Goal: Task Accomplishment & Management: Use online tool/utility

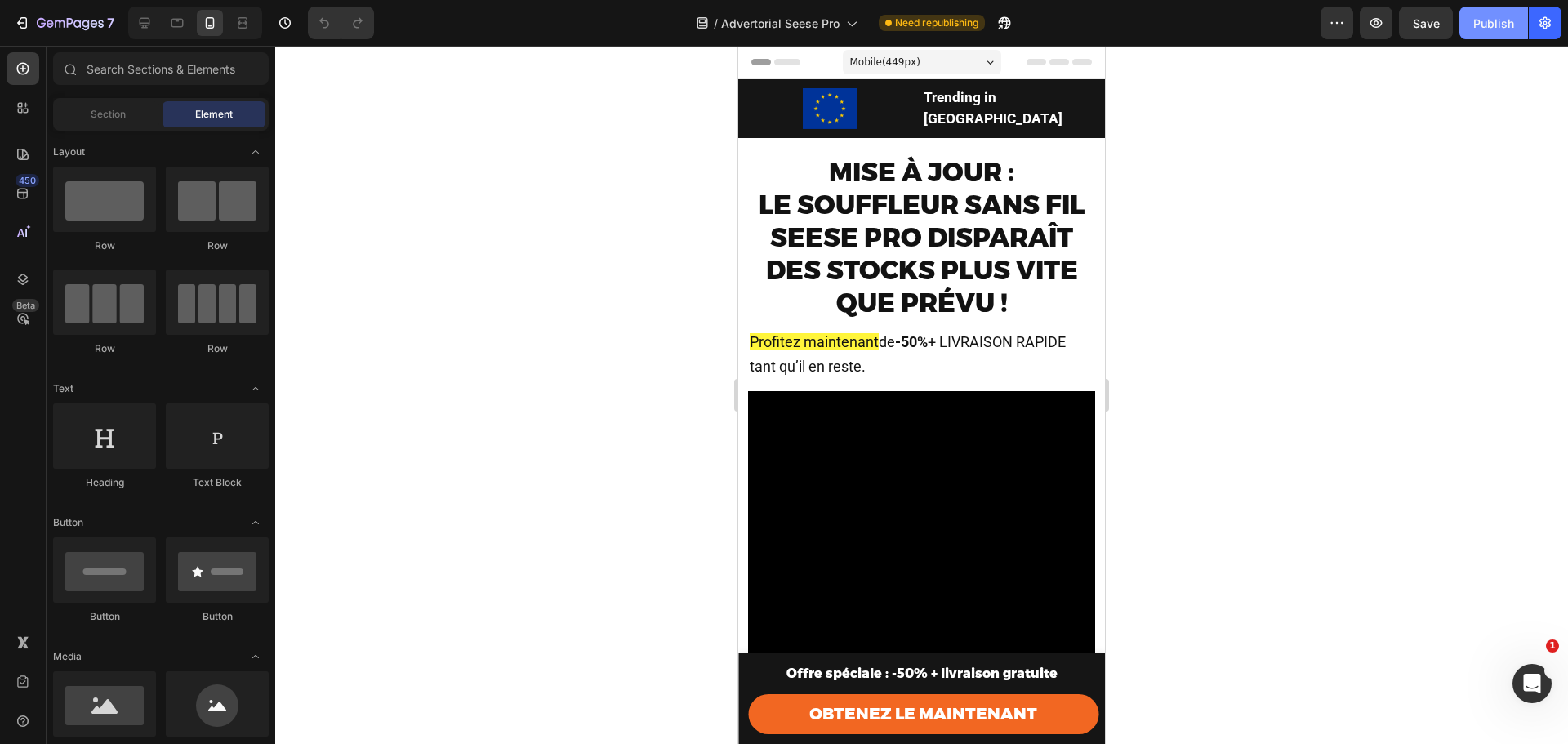
click at [1468, 15] on button "Publish" at bounding box center [1493, 23] width 68 height 33
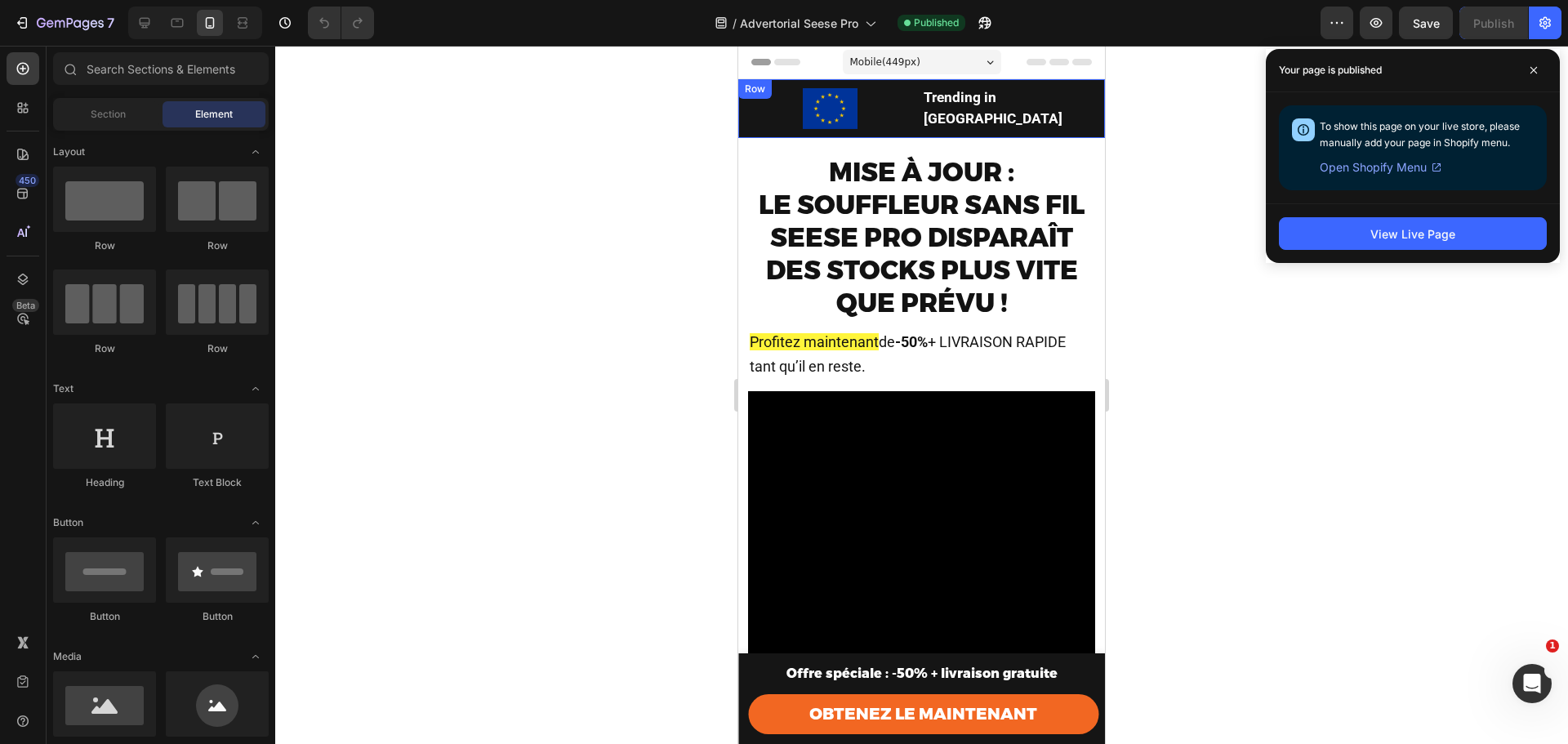
click at [892, 125] on div at bounding box center [830, 109] width 184 height 42
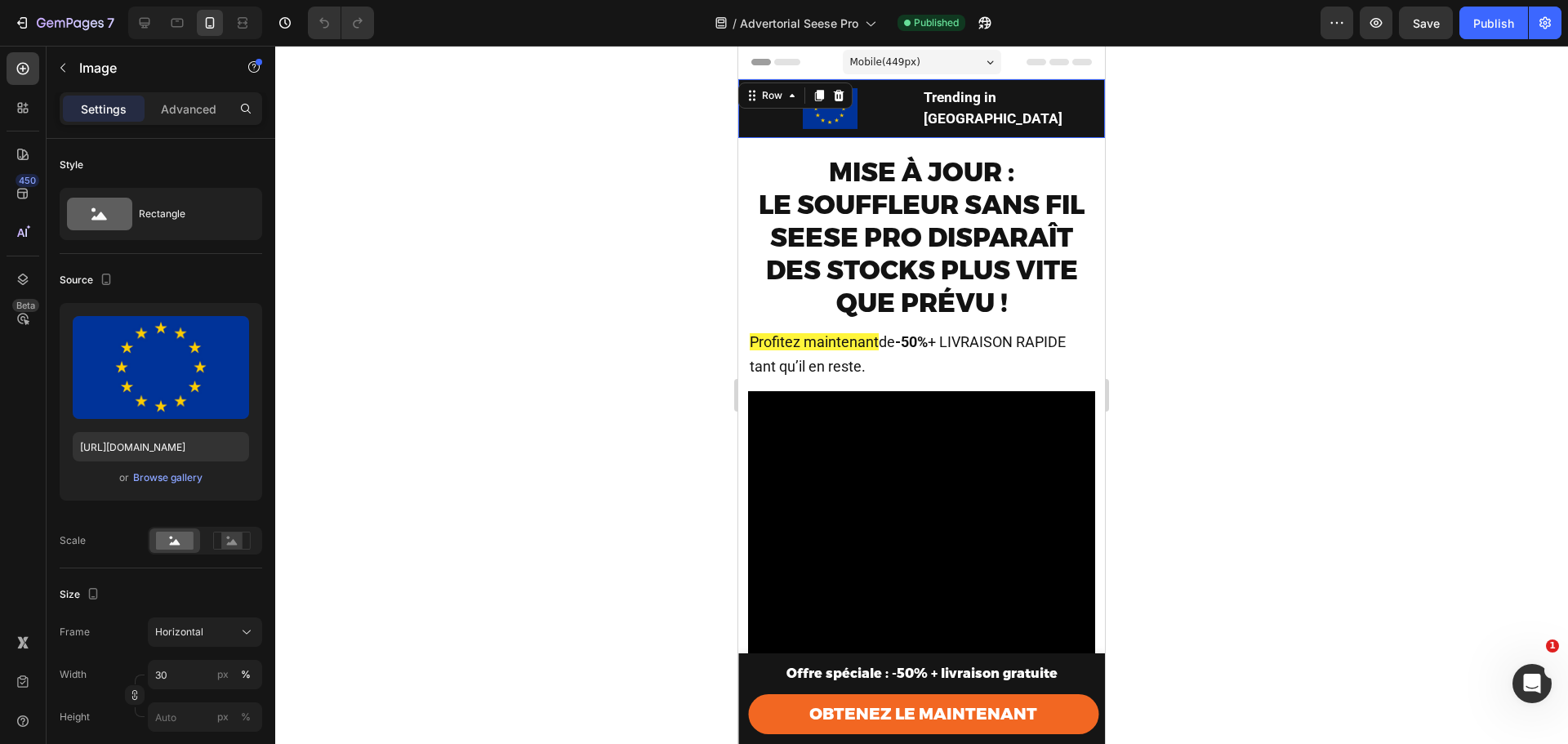
click at [918, 129] on div "Image Trending in [GEOGRAPHIC_DATA] Text Block Row 0" at bounding box center [922, 108] width 366 height 59
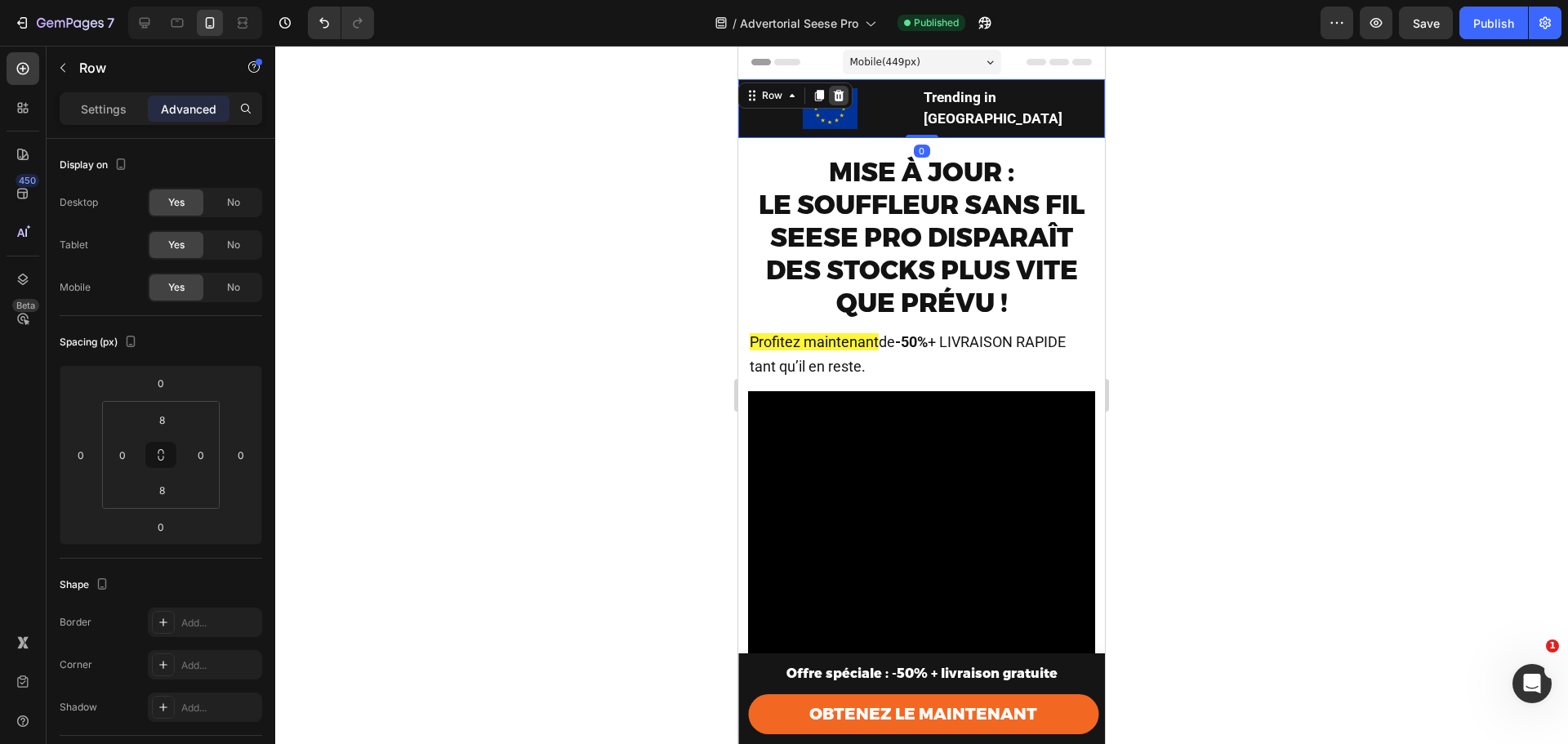
click at [838, 98] on icon at bounding box center [839, 96] width 11 height 12
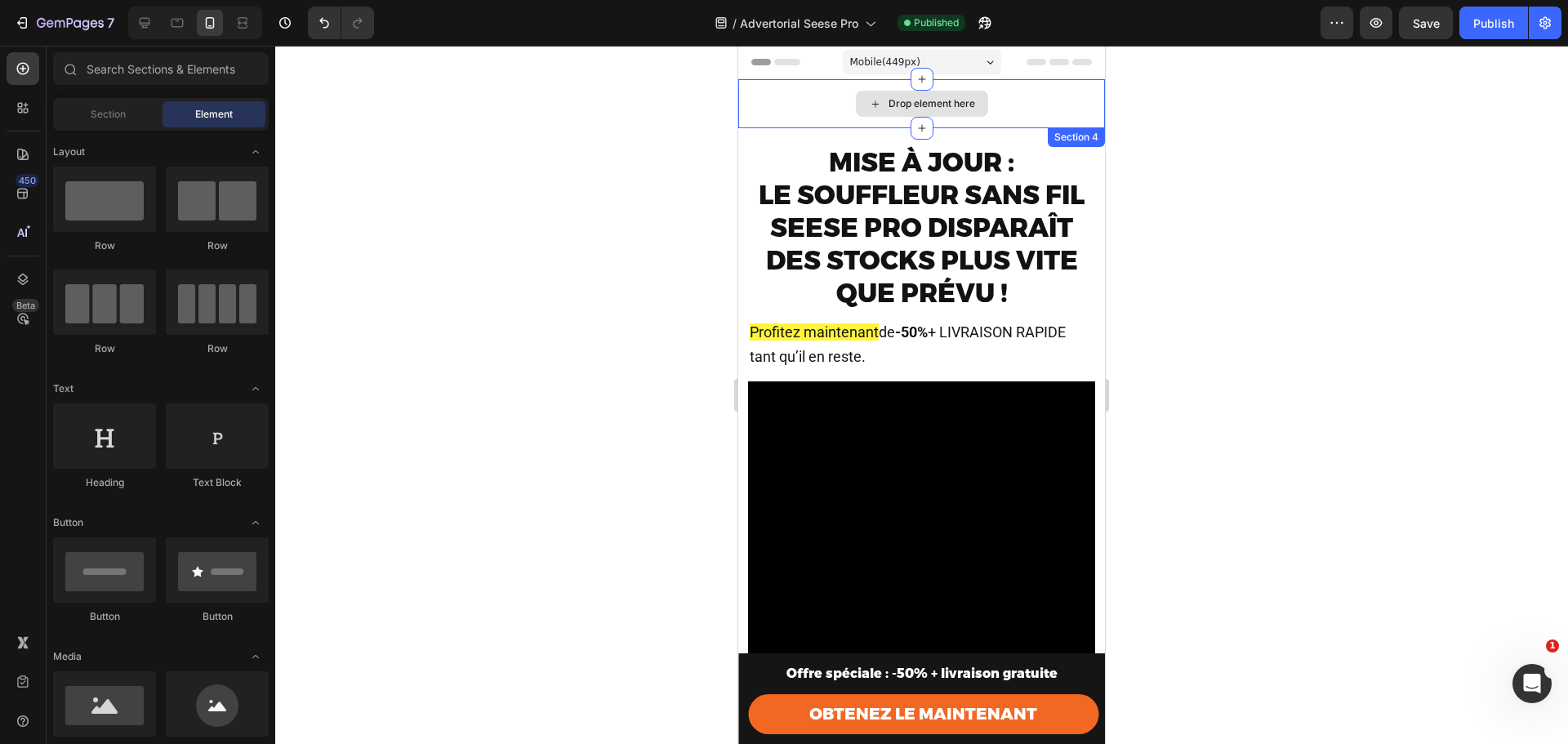
click at [965, 111] on div "Drop element here" at bounding box center [922, 103] width 133 height 26
click at [1032, 98] on div "Drop element here" at bounding box center [922, 103] width 366 height 49
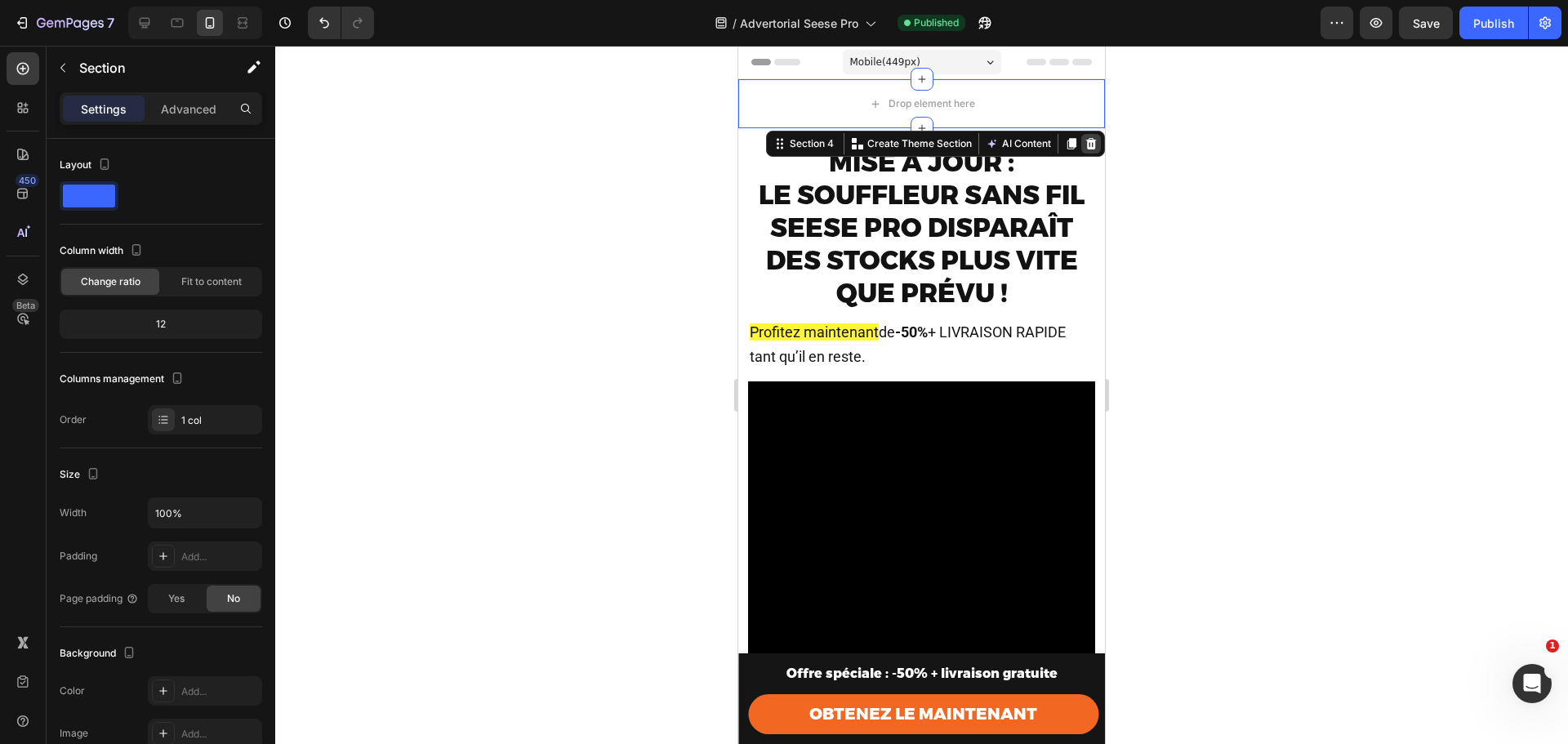
click at [1086, 143] on icon at bounding box center [1090, 144] width 11 height 12
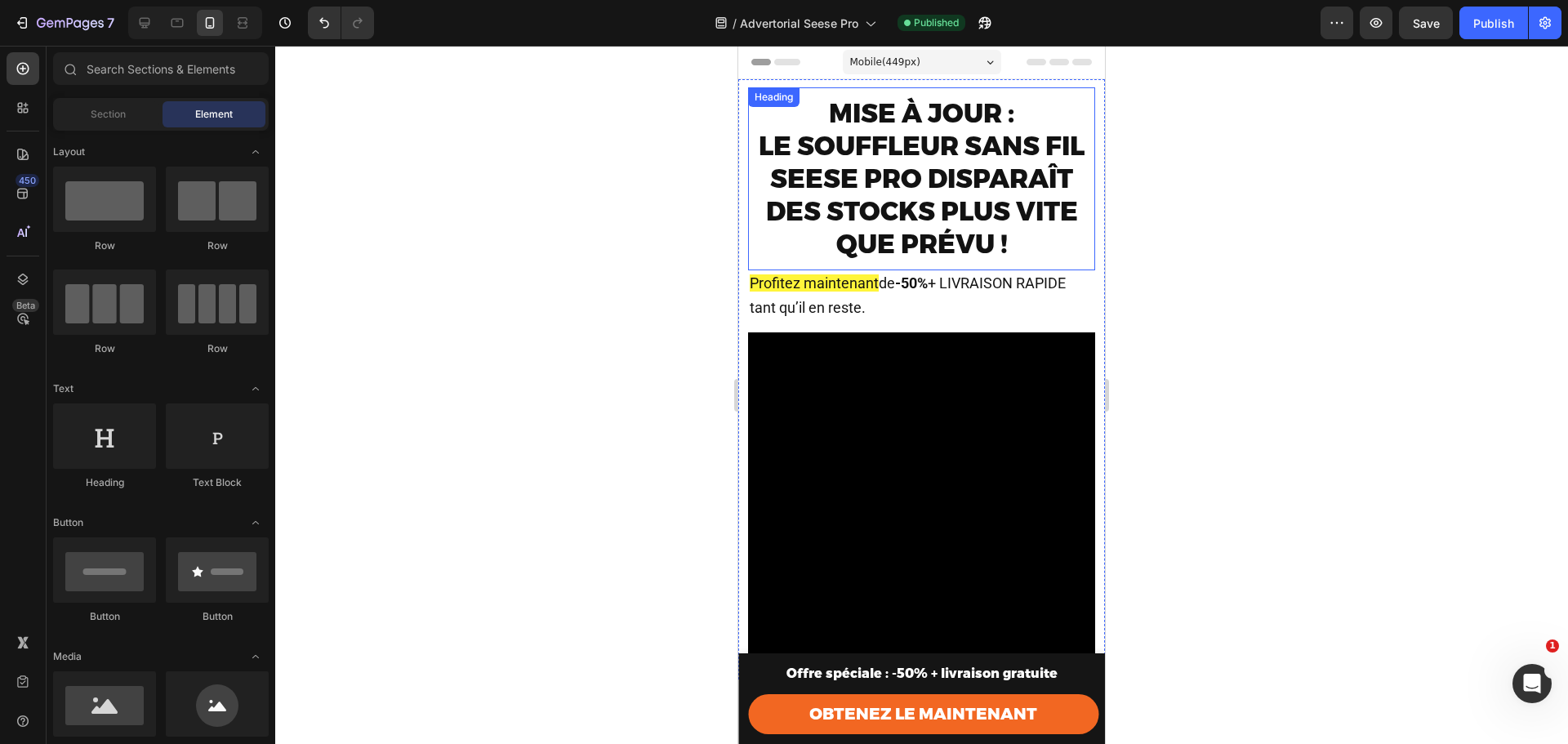
click at [996, 108] on span "Mise à jour :" at bounding box center [922, 113] width 185 height 32
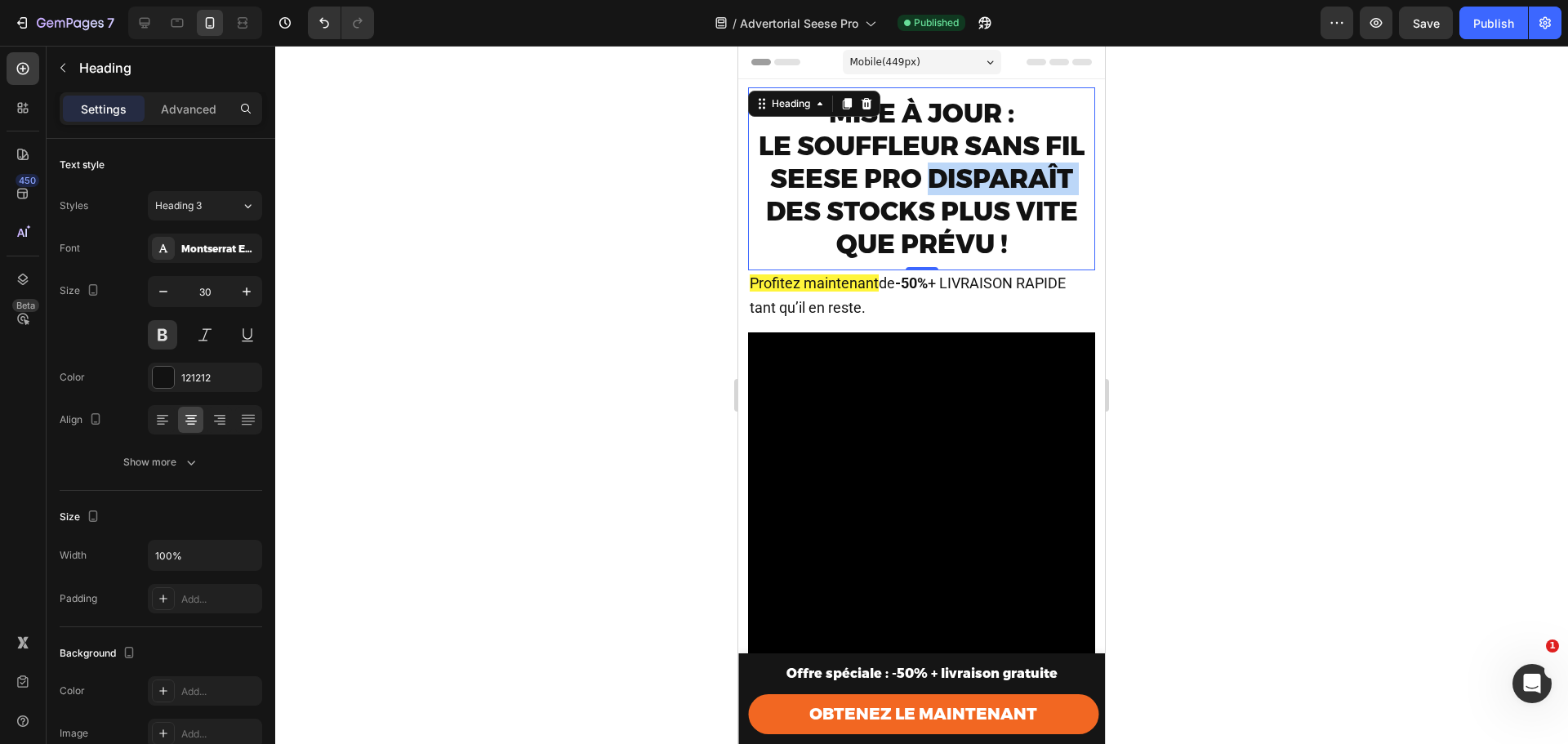
click at [860, 195] on span "Le souffleur sans fil Seese Pro disparaît des stocks plus vite que prévu !" at bounding box center [921, 194] width 325 height 130
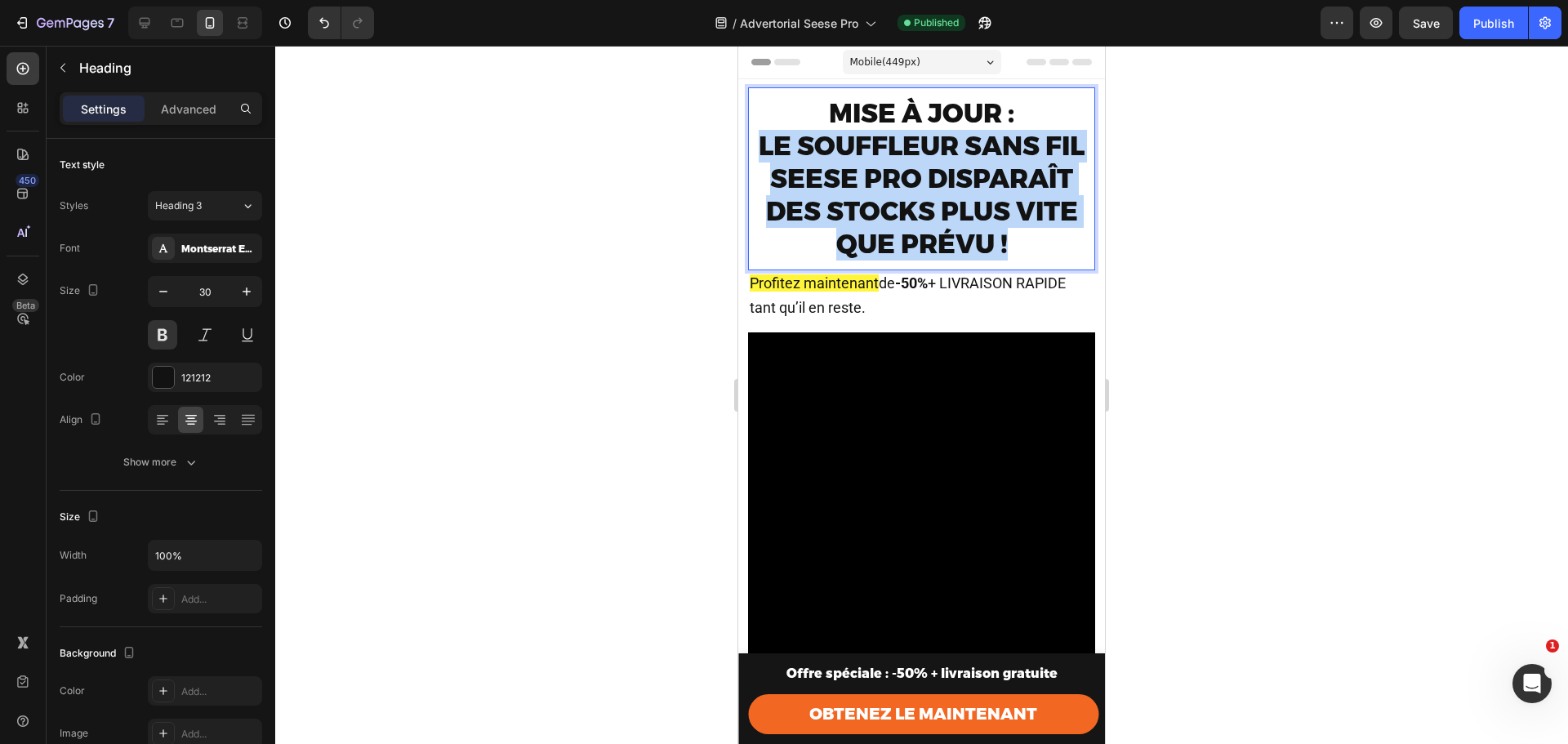
click at [860, 195] on span "Le souffleur sans fil Seese Pro disparaît des stocks plus vite que prévu !" at bounding box center [921, 194] width 325 height 130
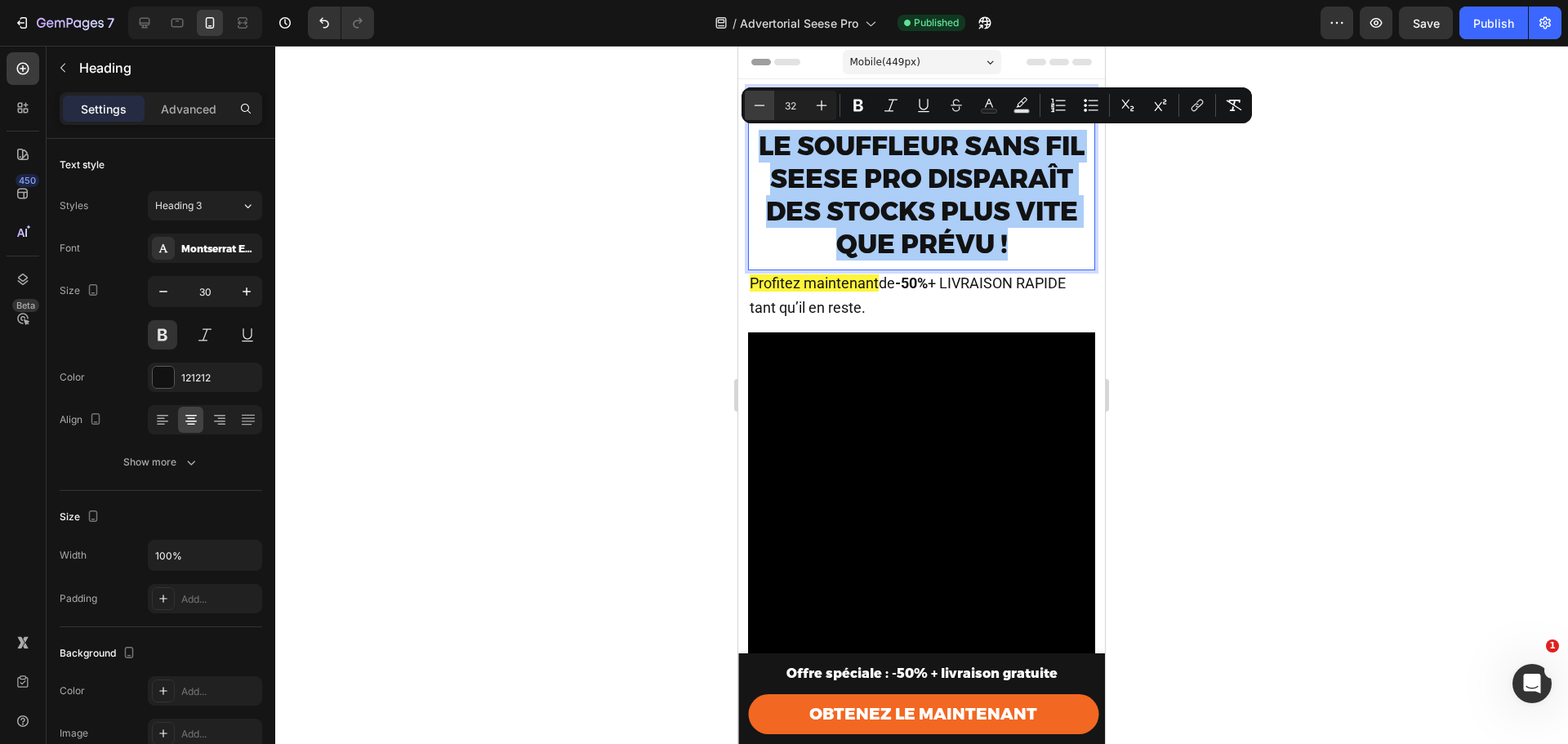
click at [755, 104] on icon "Editor contextual toolbar" at bounding box center [759, 105] width 17 height 17
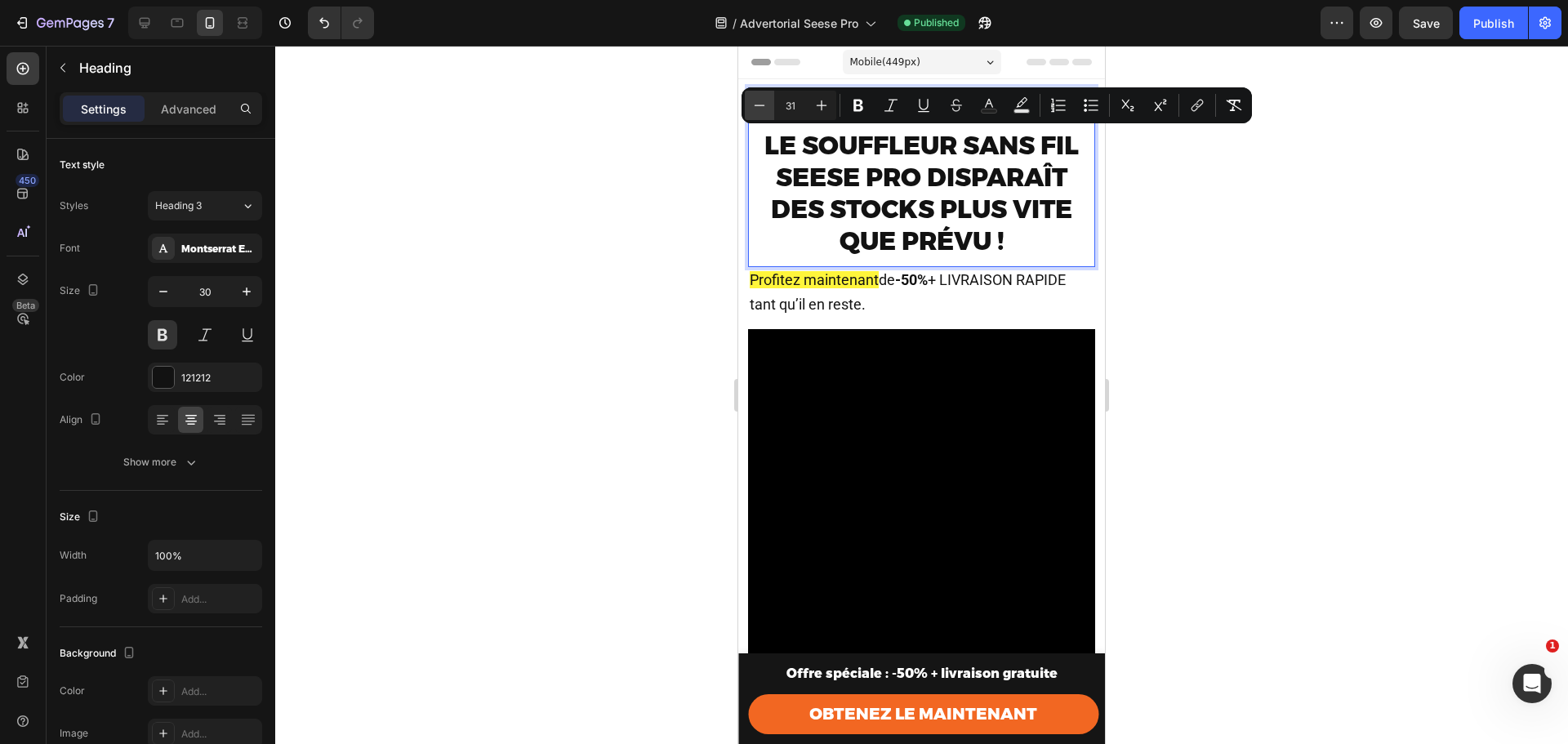
click at [755, 104] on icon "Editor contextual toolbar" at bounding box center [759, 105] width 17 height 17
type input "30"
click at [1367, 229] on div at bounding box center [921, 395] width 1292 height 698
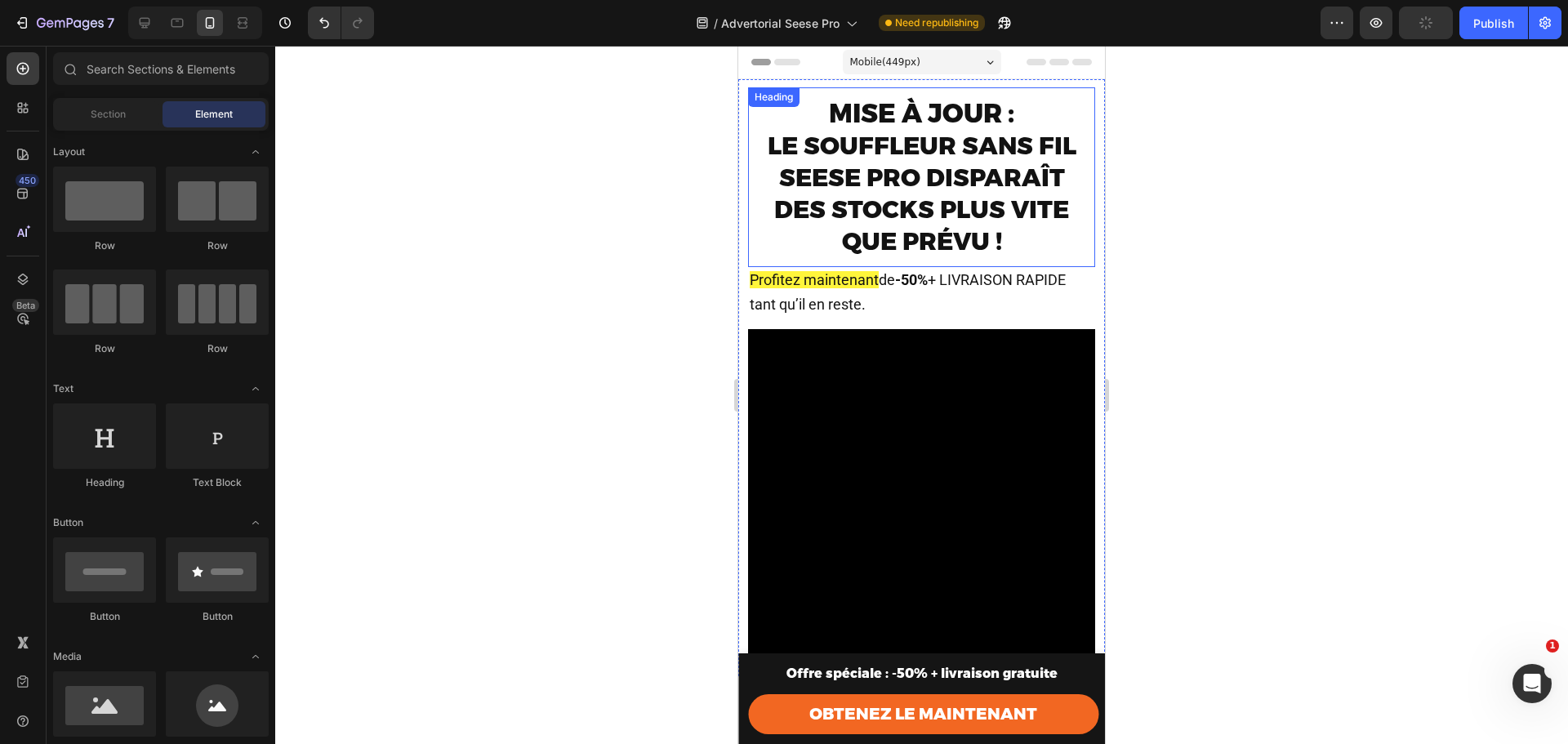
click at [989, 192] on span "Le souffleur sans fil Seese Pro disparaît des stocks plus vite que prévu !" at bounding box center [922, 193] width 309 height 126
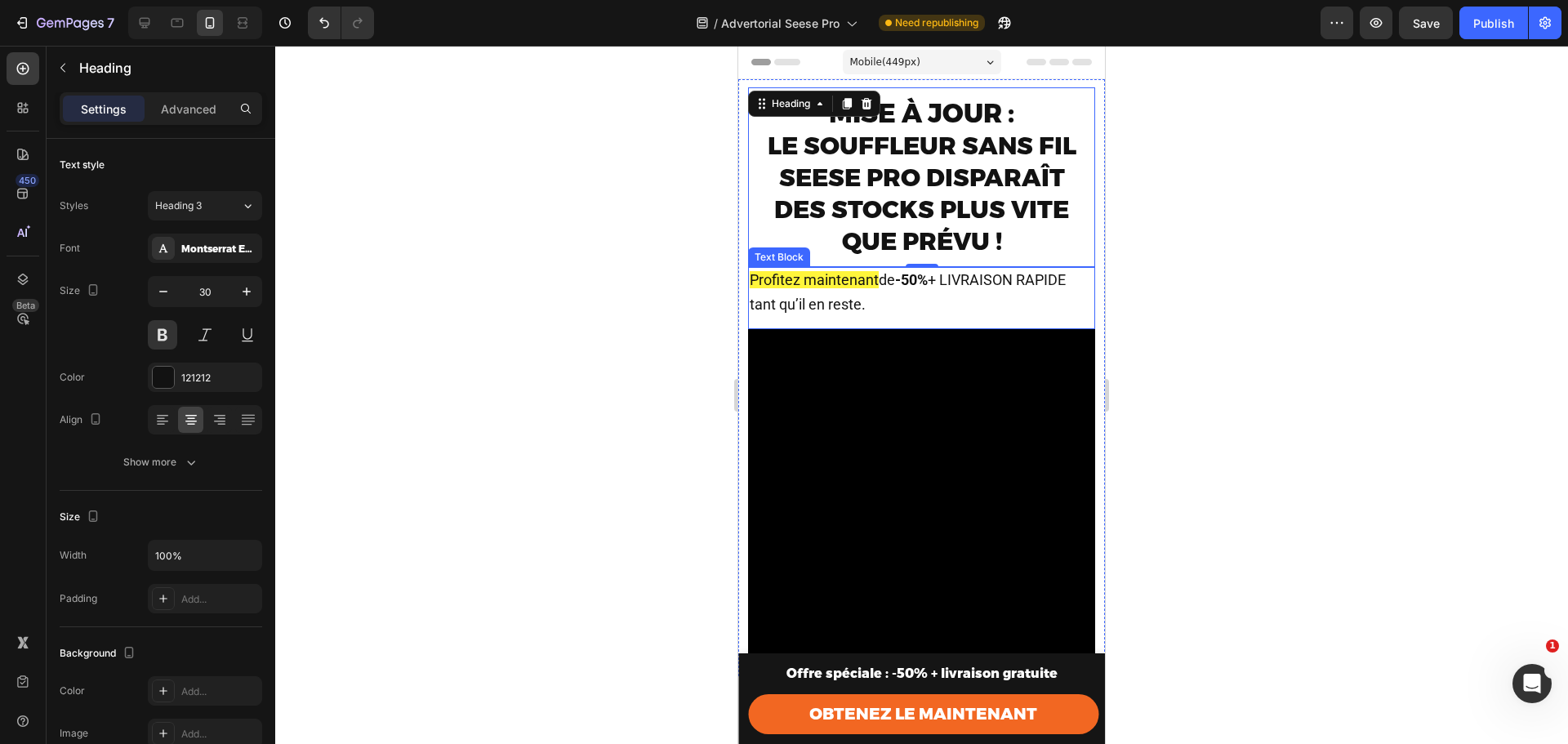
click at [949, 292] on p "Profitez maintenant de -50% + LIVRAISON RAPIDE tant qu’il en reste." at bounding box center [921, 294] width 344 height 49
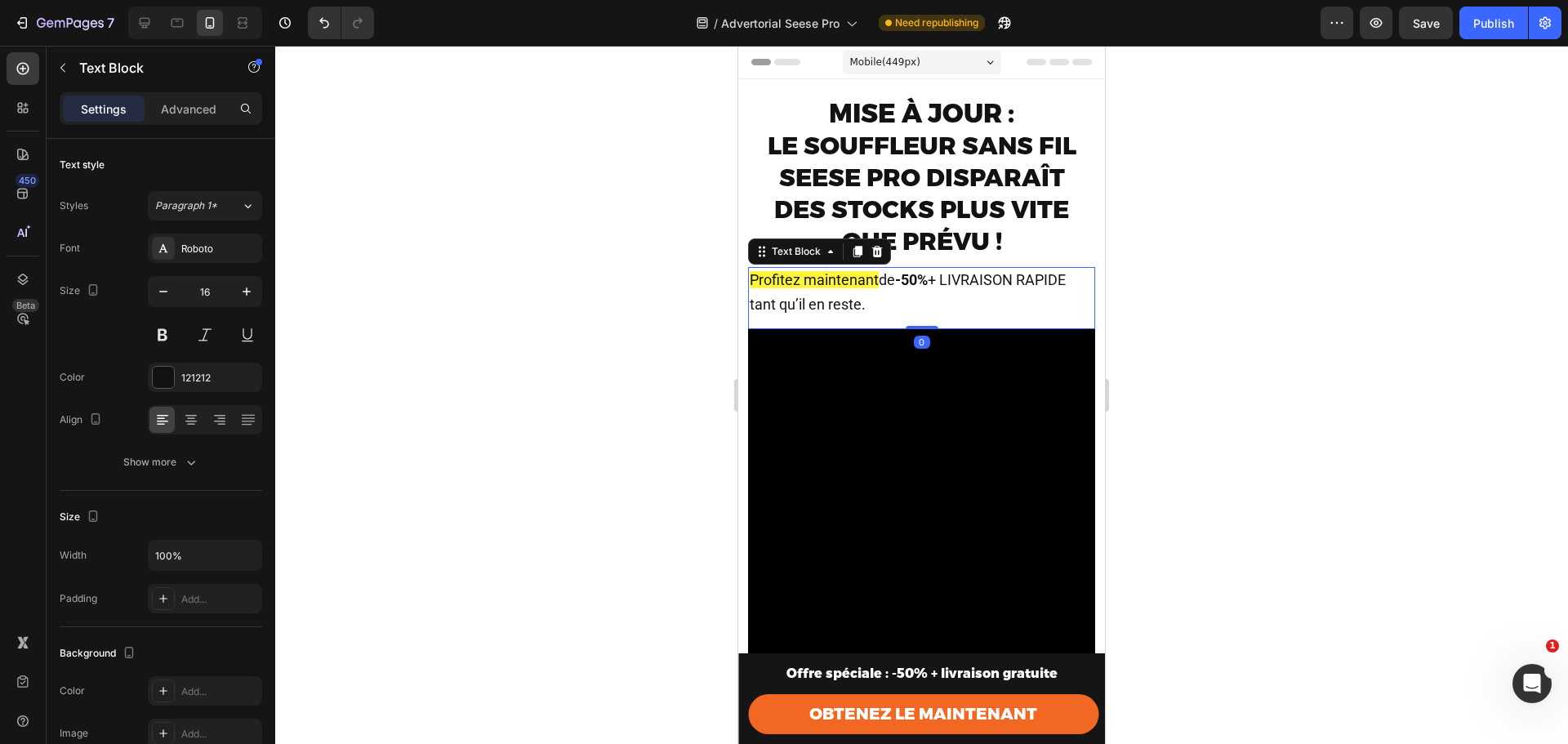
click at [920, 285] on strong "-50%" at bounding box center [911, 280] width 33 height 18
click at [947, 283] on span "de -50% + LIVRAISON RAPIDE tant qu’il en reste." at bounding box center [907, 292] width 316 height 42
click at [947, 275] on span "de -50% + LIVRAISON RAPIDE tant qu’il en reste." at bounding box center [907, 292] width 316 height 42
drag, startPoint x: 937, startPoint y: 278, endPoint x: 946, endPoint y: 278, distance: 9.0
click at [946, 278] on span "de -50% + LIVRAISON RAPIDE tant qu’il en reste." at bounding box center [907, 292] width 316 height 42
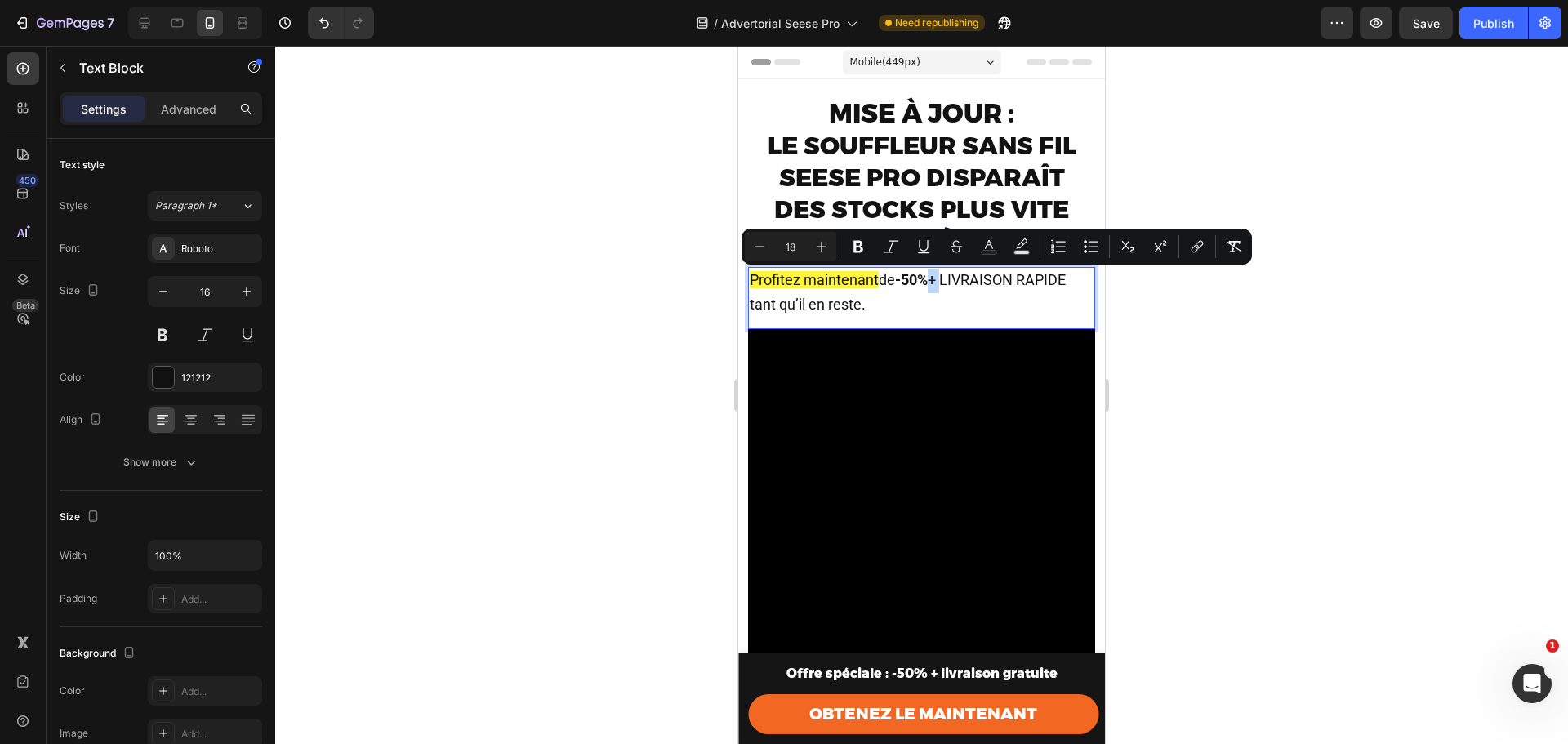
click at [946, 278] on span "de -50% + LIVRAISON RAPIDE tant qu’il en reste." at bounding box center [907, 292] width 316 height 42
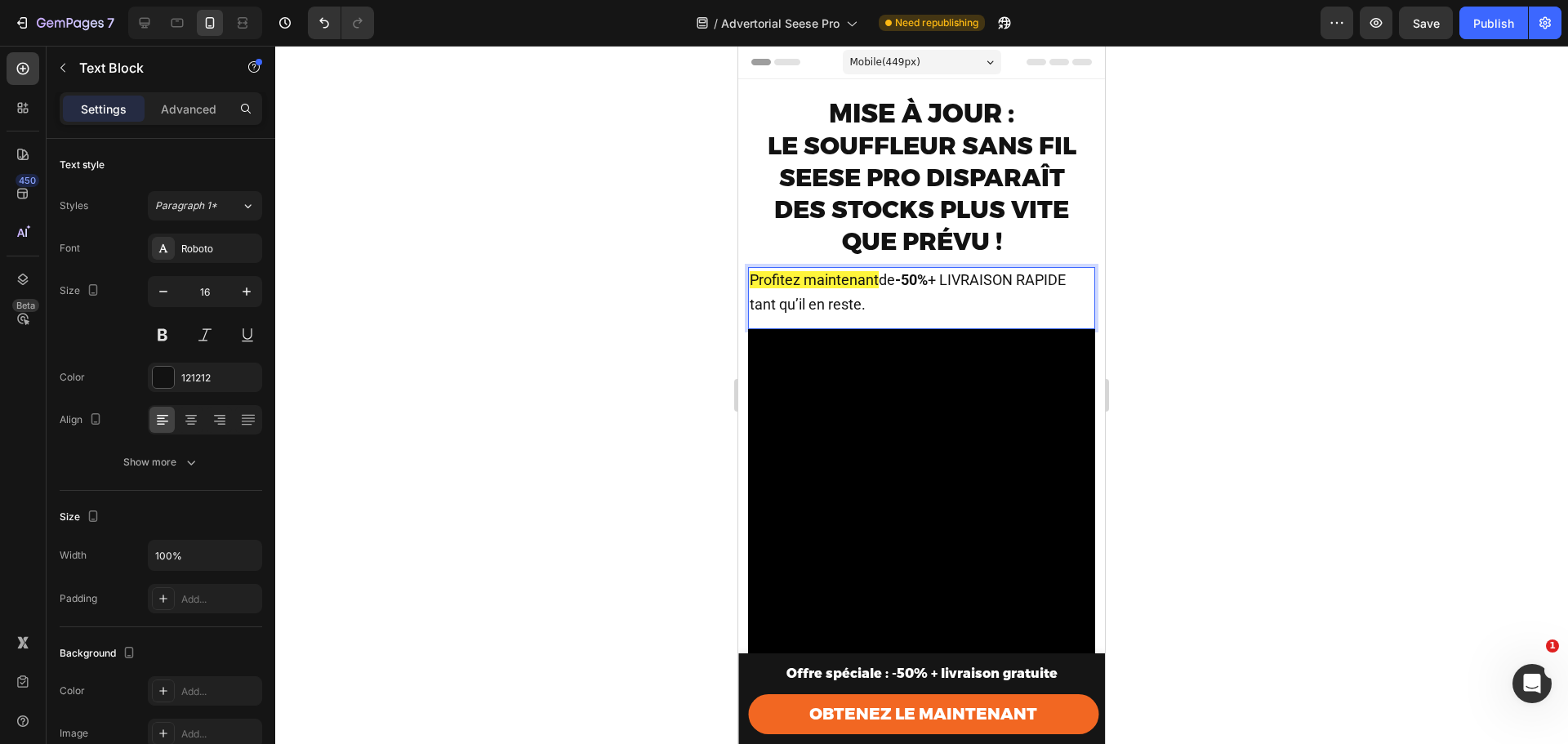
drag, startPoint x: 936, startPoint y: 308, endPoint x: 939, endPoint y: 294, distance: 14.3
click at [939, 294] on p "Profitez maintenant de -50% + LIVRAISON RAPIDE tant qu’il en reste." at bounding box center [921, 294] width 344 height 49
click at [943, 285] on span "de -50% + LIVRAISON RAPIDE tant qu’il en reste." at bounding box center [907, 292] width 316 height 42
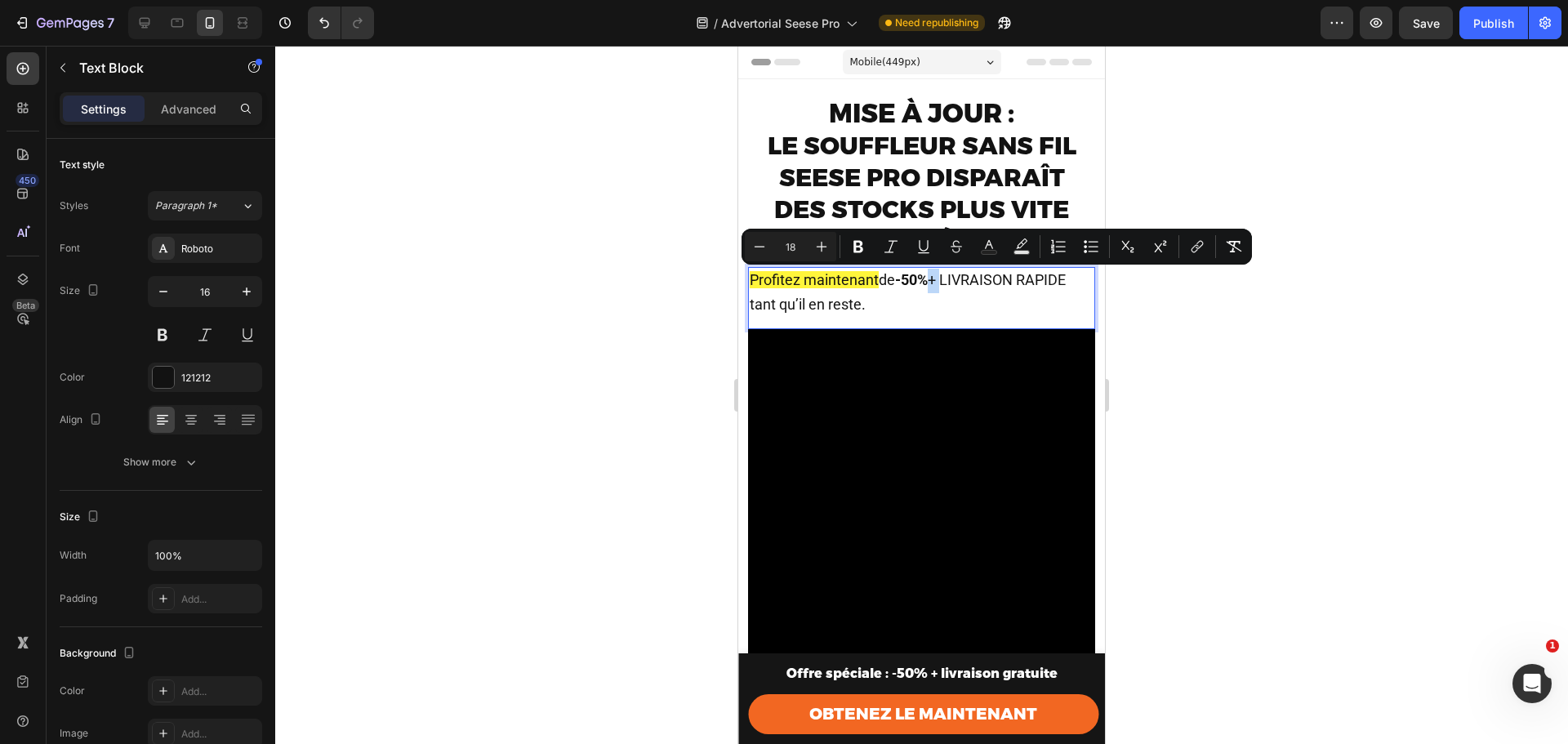
click at [928, 280] on strong "-50%" at bounding box center [911, 280] width 33 height 18
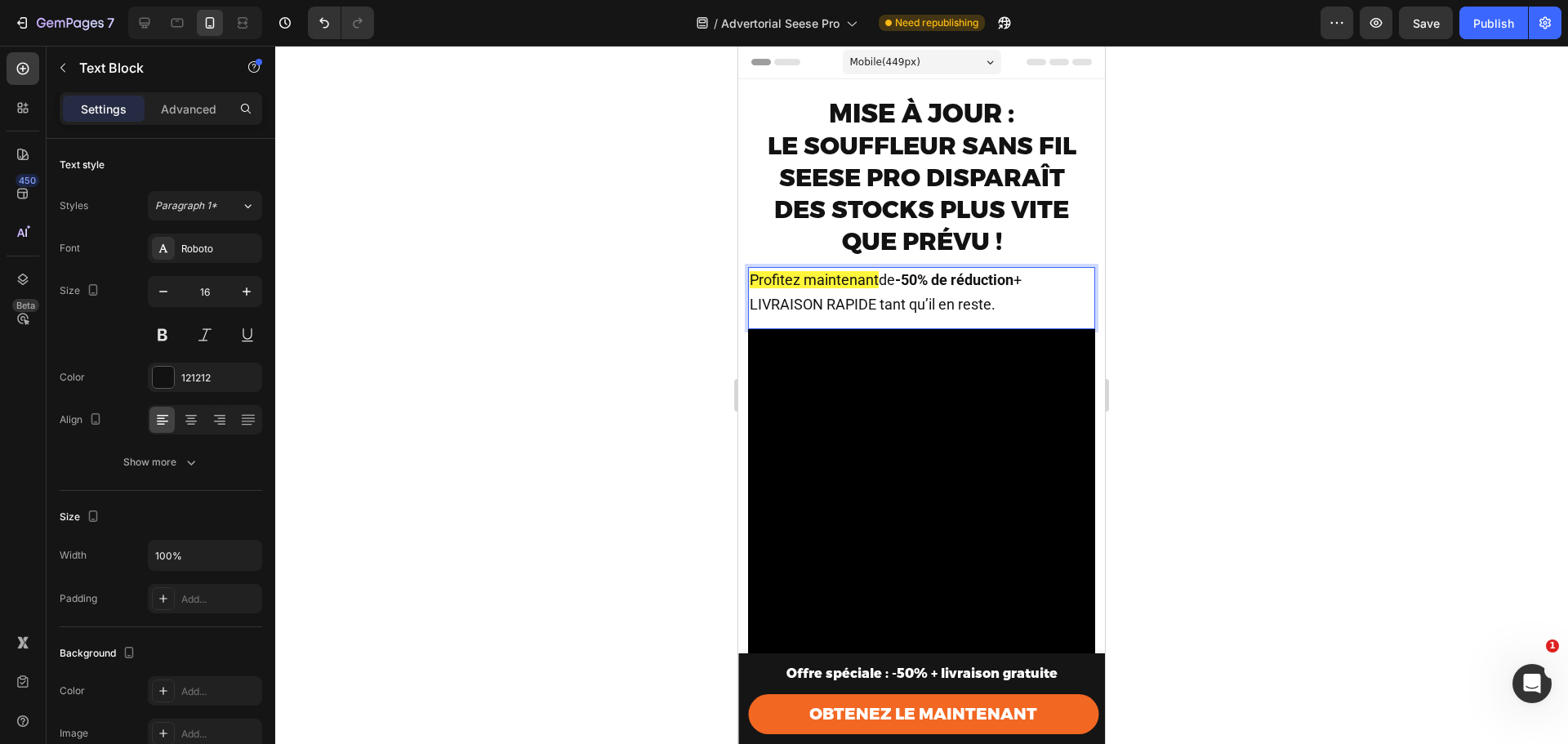
click at [1021, 279] on span "de -50% de réduction + LIVRAISON RAPIDE tant qu’il en reste." at bounding box center [885, 292] width 272 height 42
click at [907, 279] on strong "-50% de réduction" at bounding box center [954, 280] width 119 height 18
drag, startPoint x: 1025, startPoint y: 280, endPoint x: 990, endPoint y: 305, distance: 43.0
click at [990, 305] on span "de -50% de réduction + LIVRAISON RAPIDE tant qu’il en reste." at bounding box center [885, 292] width 272 height 42
click at [1219, 310] on div at bounding box center [921, 395] width 1292 height 698
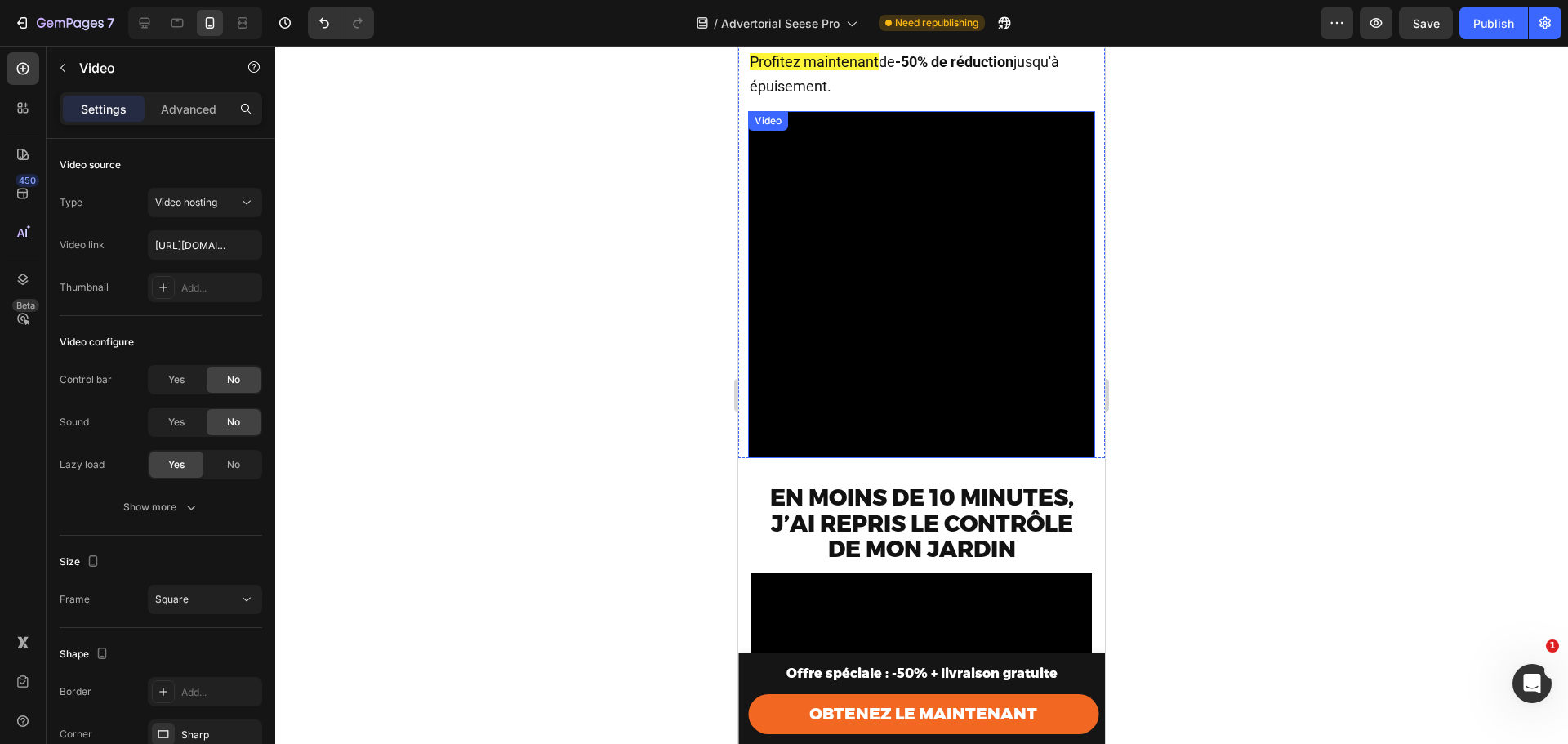
click at [940, 312] on video at bounding box center [922, 285] width 347 height 347
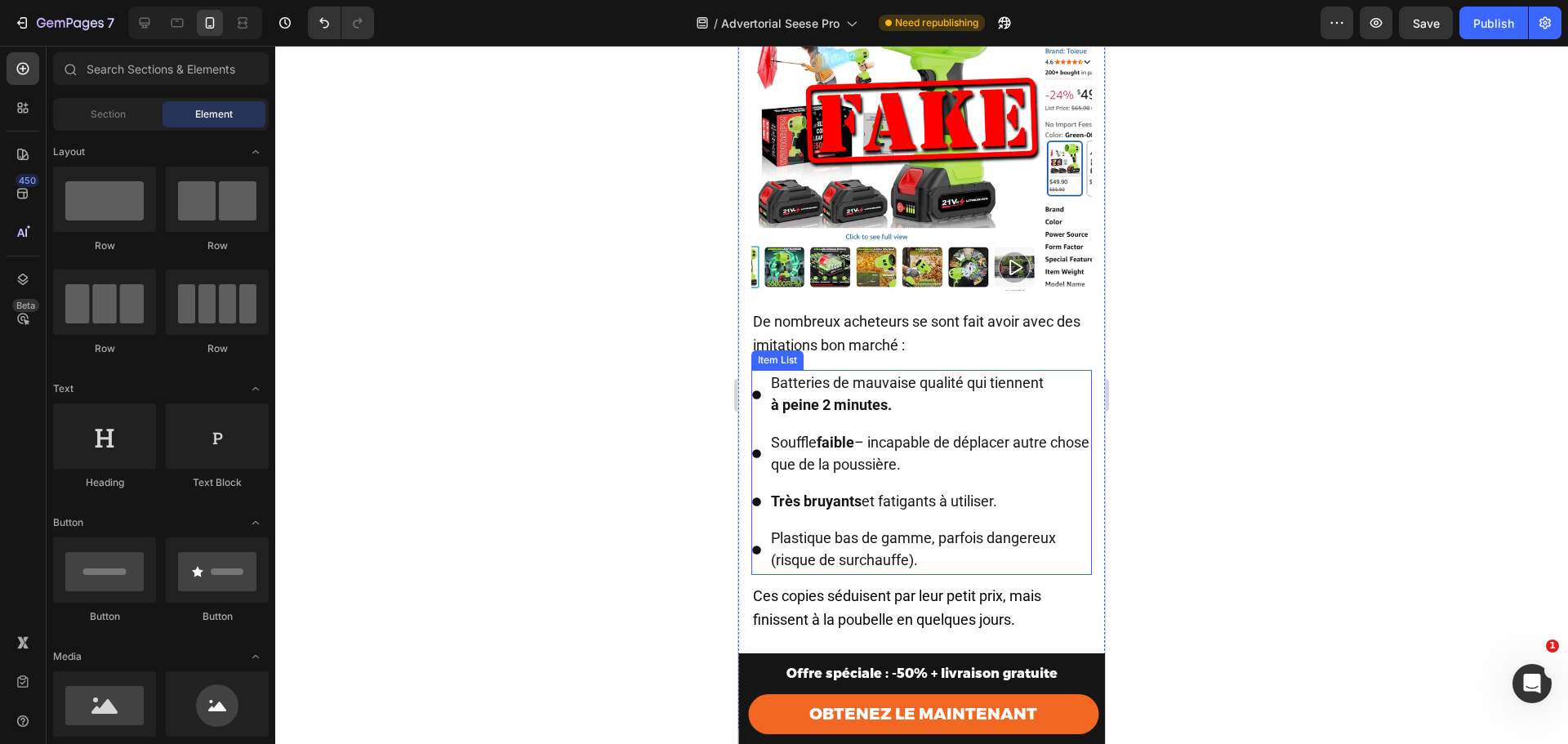
scroll to position [3234, 0]
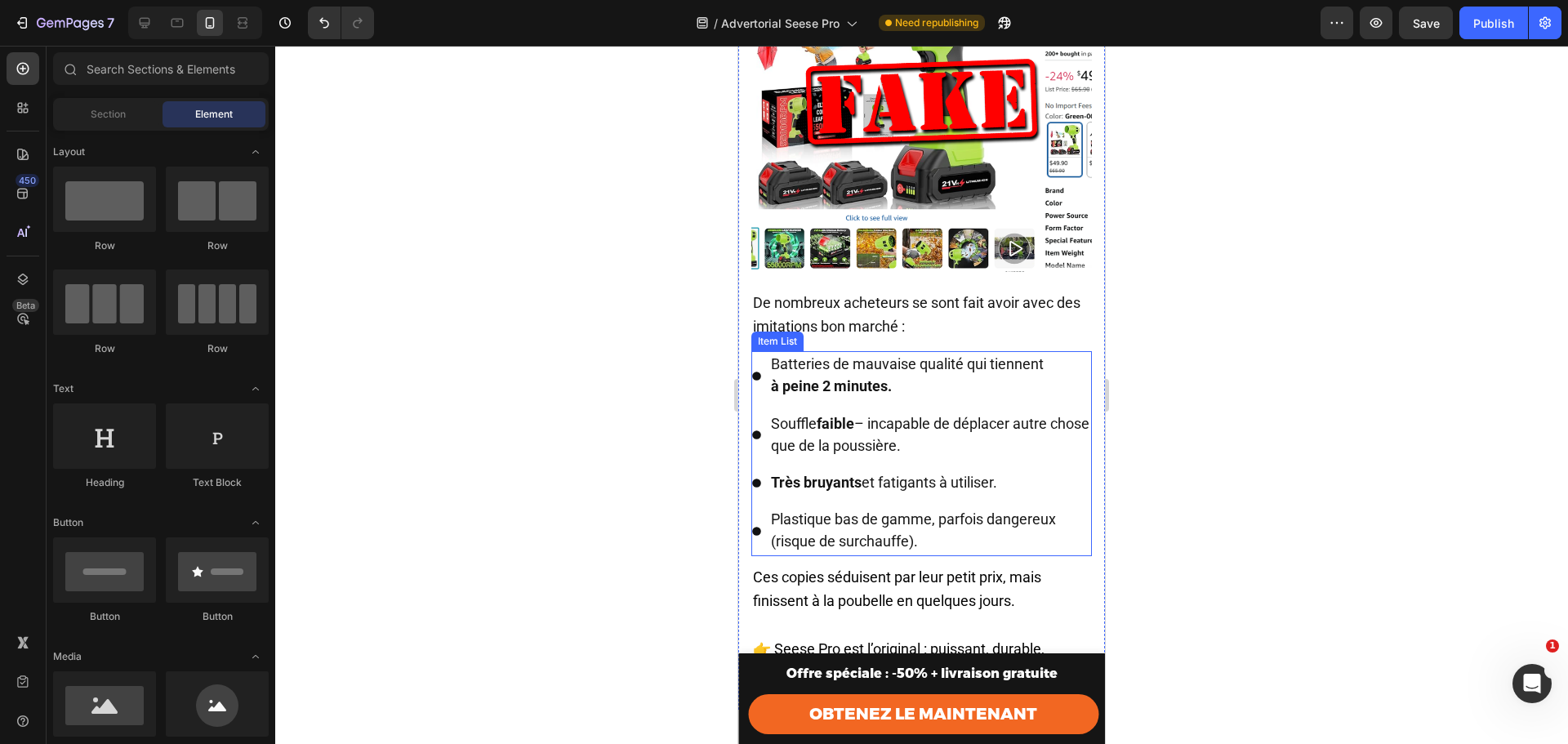
click at [910, 398] on p "à peine 2 minutes." at bounding box center [930, 386] width 319 height 22
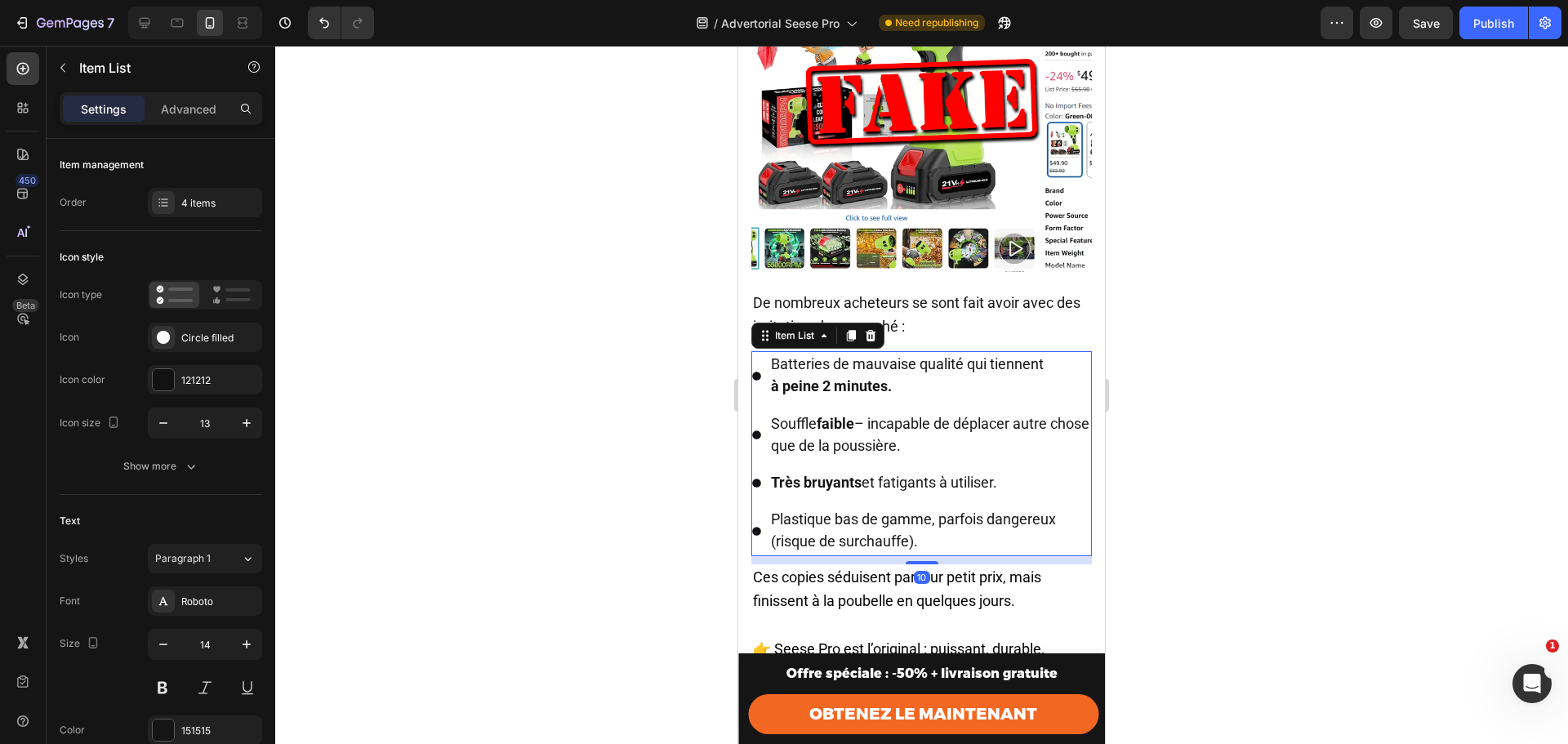
click at [909, 398] on p "à peine 2 minutes." at bounding box center [930, 386] width 319 height 22
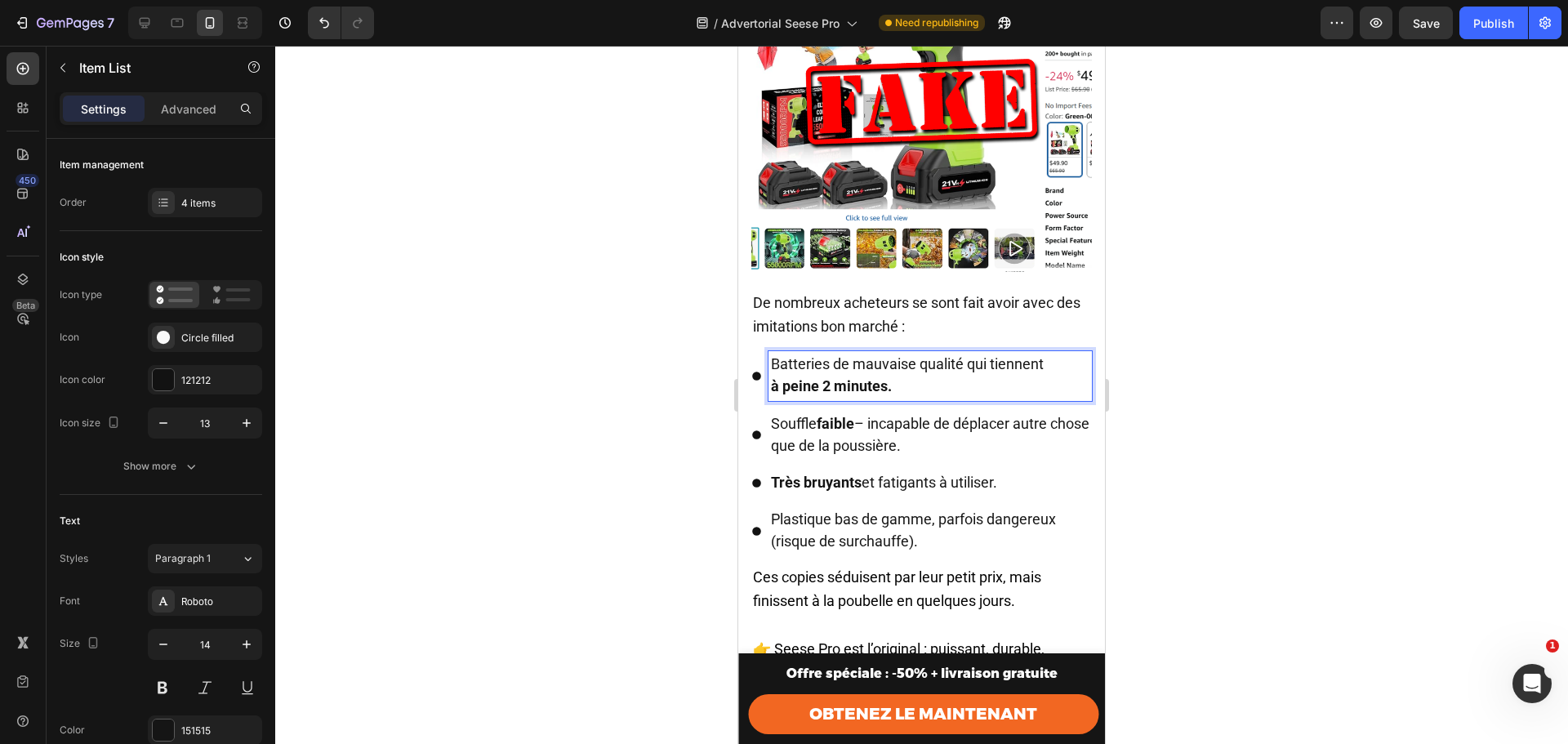
click at [769, 401] on div "Batteries de mauvaise qualité qui tiennent à peine 2 minutes." at bounding box center [931, 375] width 324 height 49
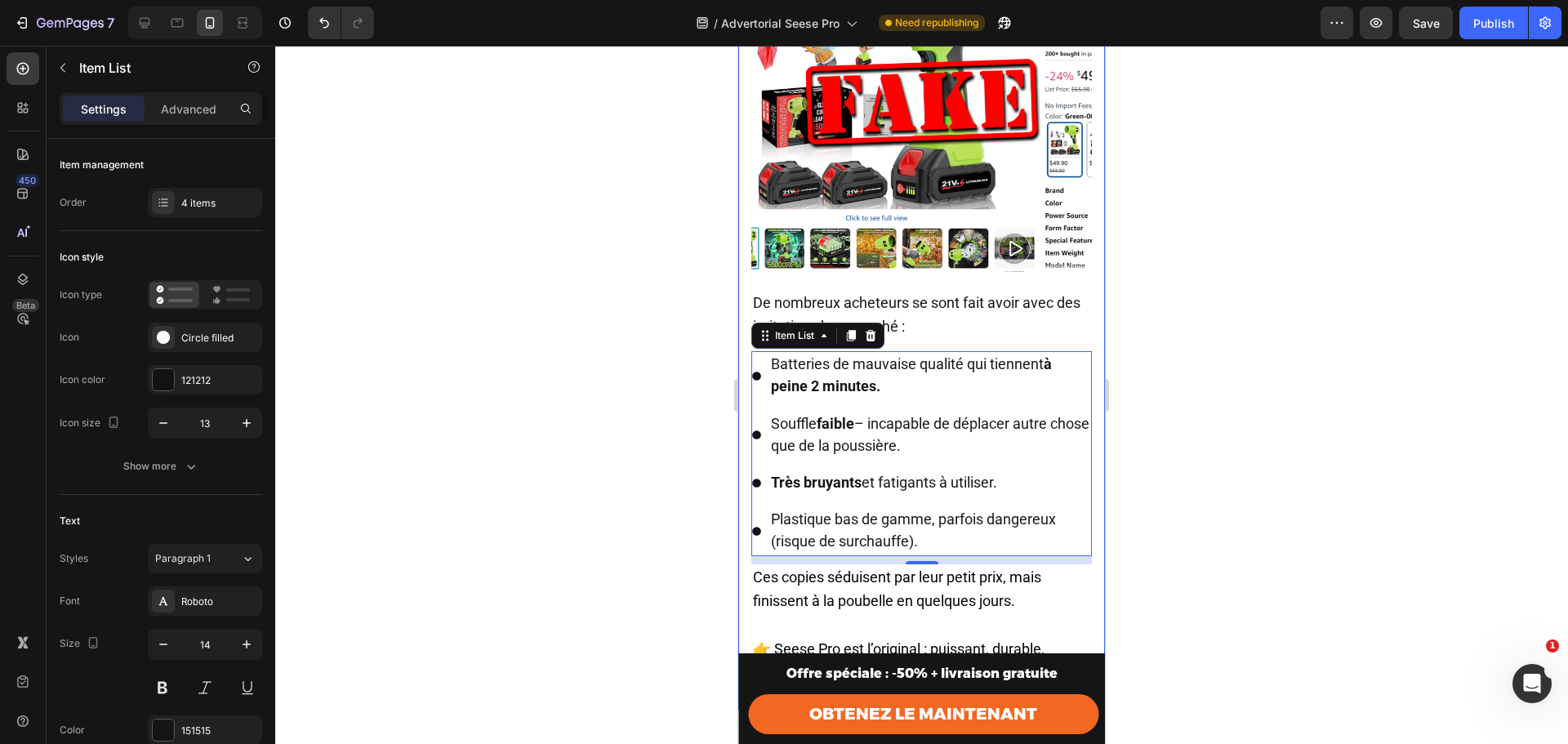
click at [1167, 372] on div at bounding box center [921, 395] width 1292 height 698
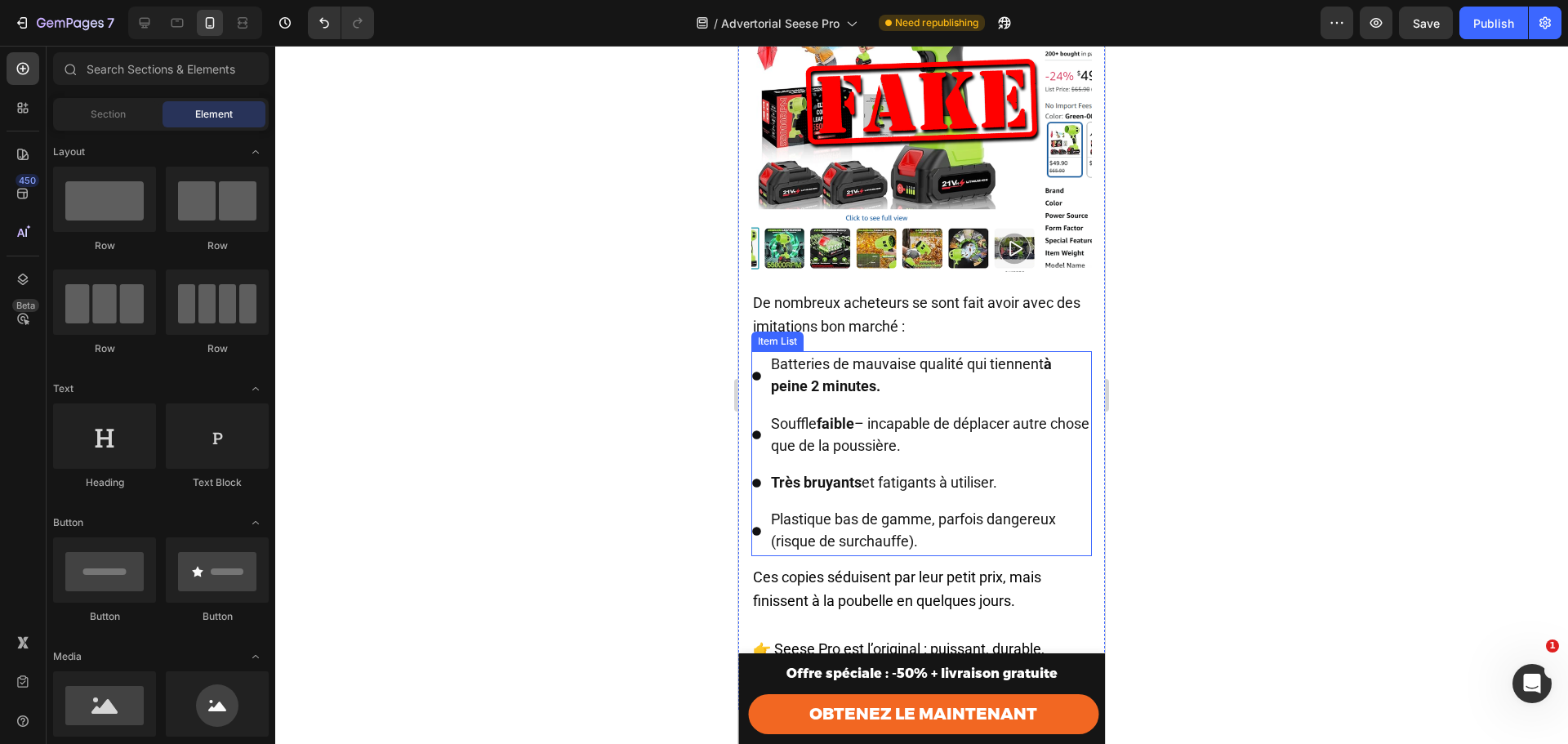
click at [968, 398] on p "Batteries de mauvaise qualité qui tiennent à peine 2 minutes." at bounding box center [930, 375] width 319 height 44
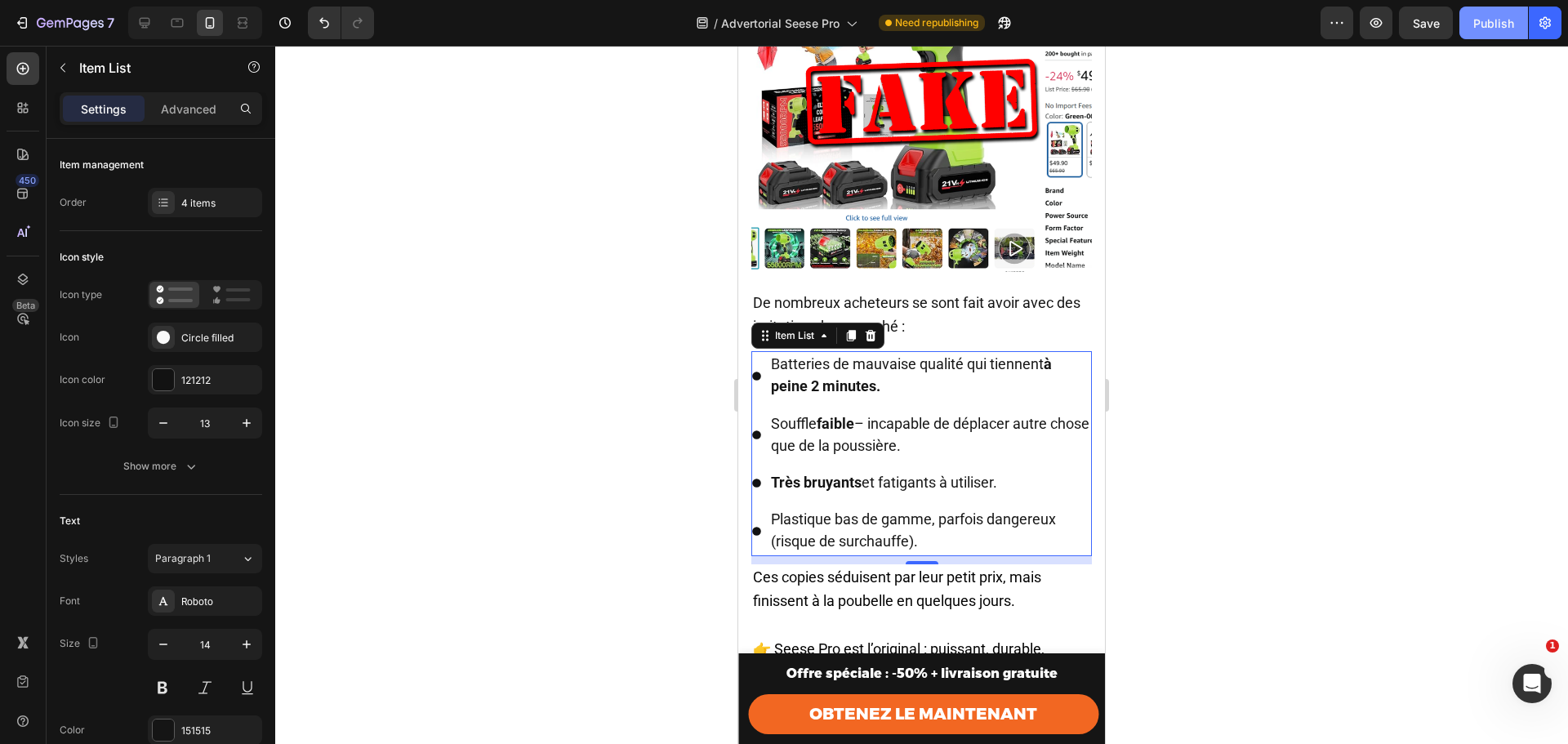
click at [1500, 22] on div "Publish" at bounding box center [1494, 23] width 41 height 18
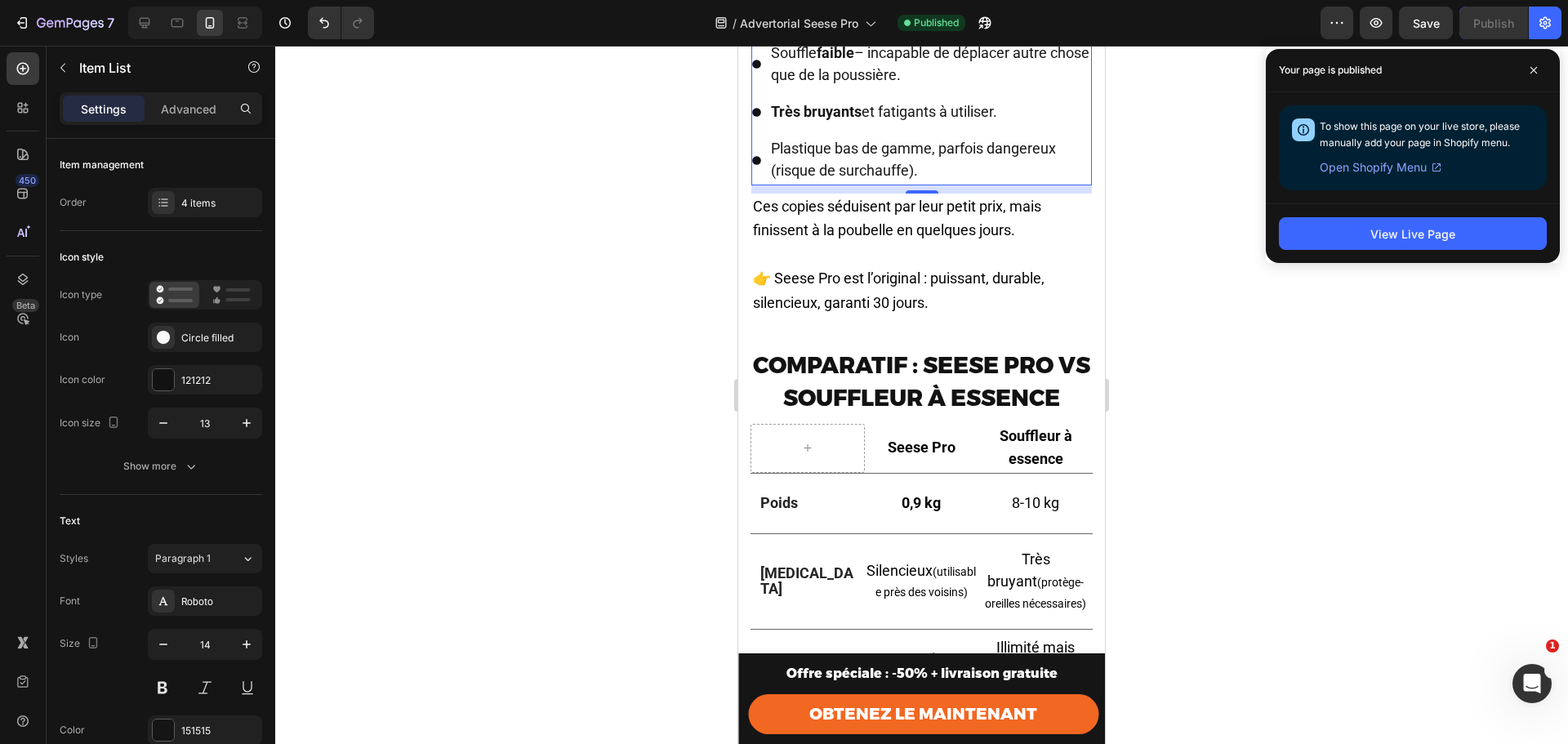
scroll to position [3616, 0]
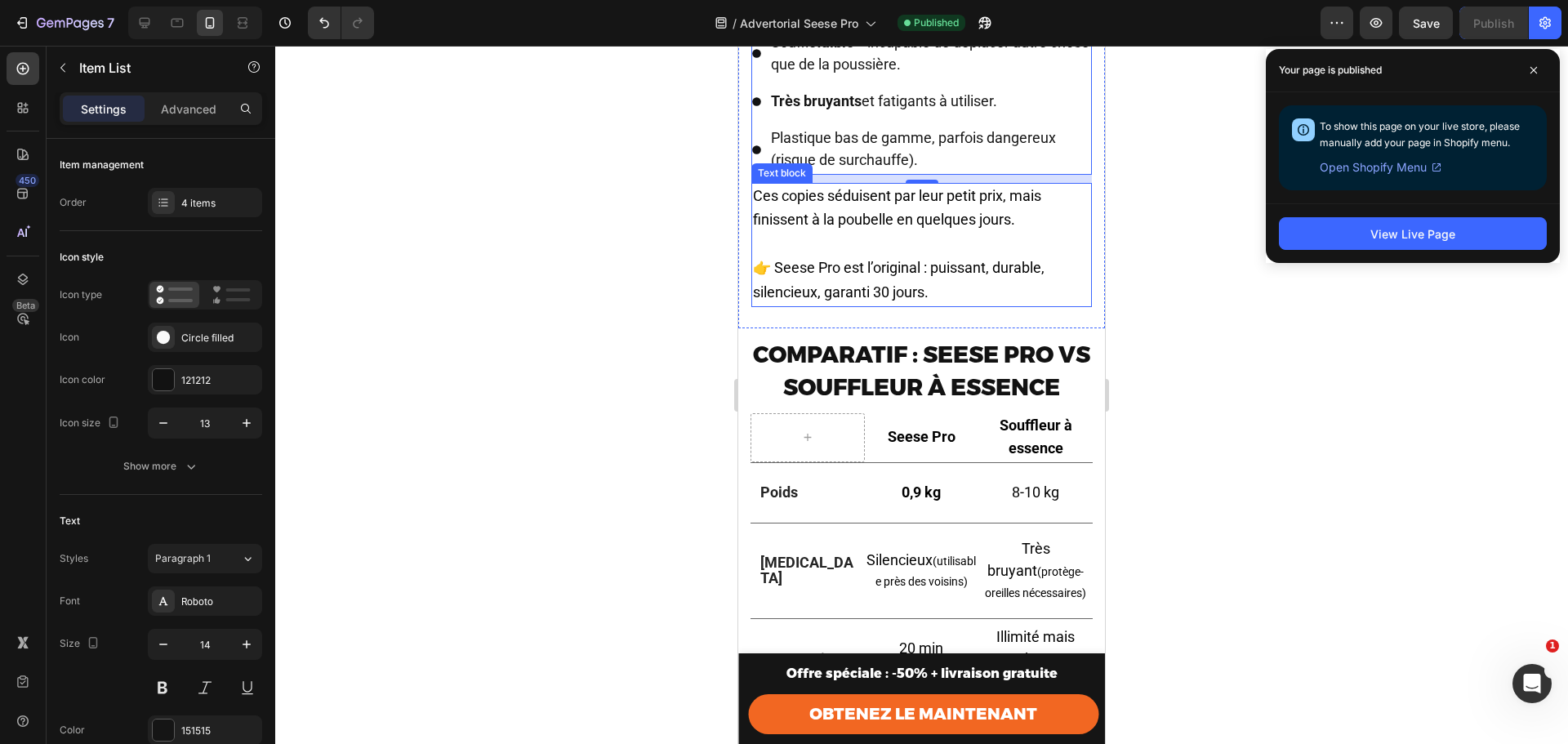
click at [867, 300] on span "👉 Seese Pro est l’original : puissant, durable, silencieux, garanti 30 jours." at bounding box center [899, 280] width 291 height 42
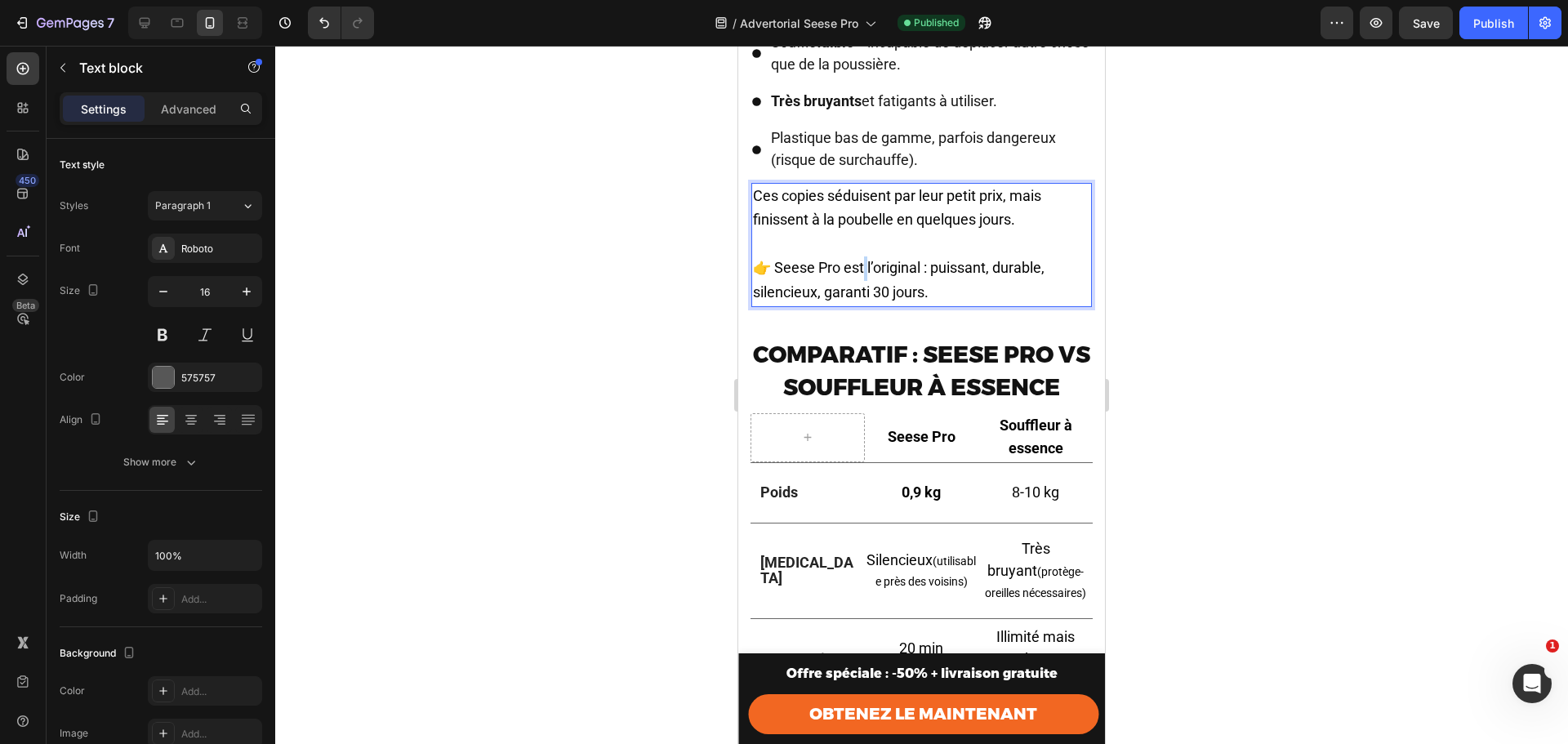
click at [867, 300] on span "👉 Seese Pro est l’original : puissant, durable, silencieux, garanti 30 jours." at bounding box center [899, 280] width 291 height 42
click at [895, 287] on span "👉 Seese Pro est l’original : puissant, durable, silencieux, garanti 30 jours." at bounding box center [899, 280] width 291 height 42
click at [930, 294] on span "👉 Seese Pro est l’original : puissant, durable, silencieux, garanti 30 jours." at bounding box center [899, 280] width 291 height 42
click at [922, 296] on span "👉 Seese Pro est l’original : puissant, durable, silencieux, garanti 30 jours." at bounding box center [899, 280] width 291 height 42
click at [924, 296] on span "👉 Seese Pro est l’original : puissant, durable, silencieux, garanti 30 jours." at bounding box center [899, 280] width 291 height 42
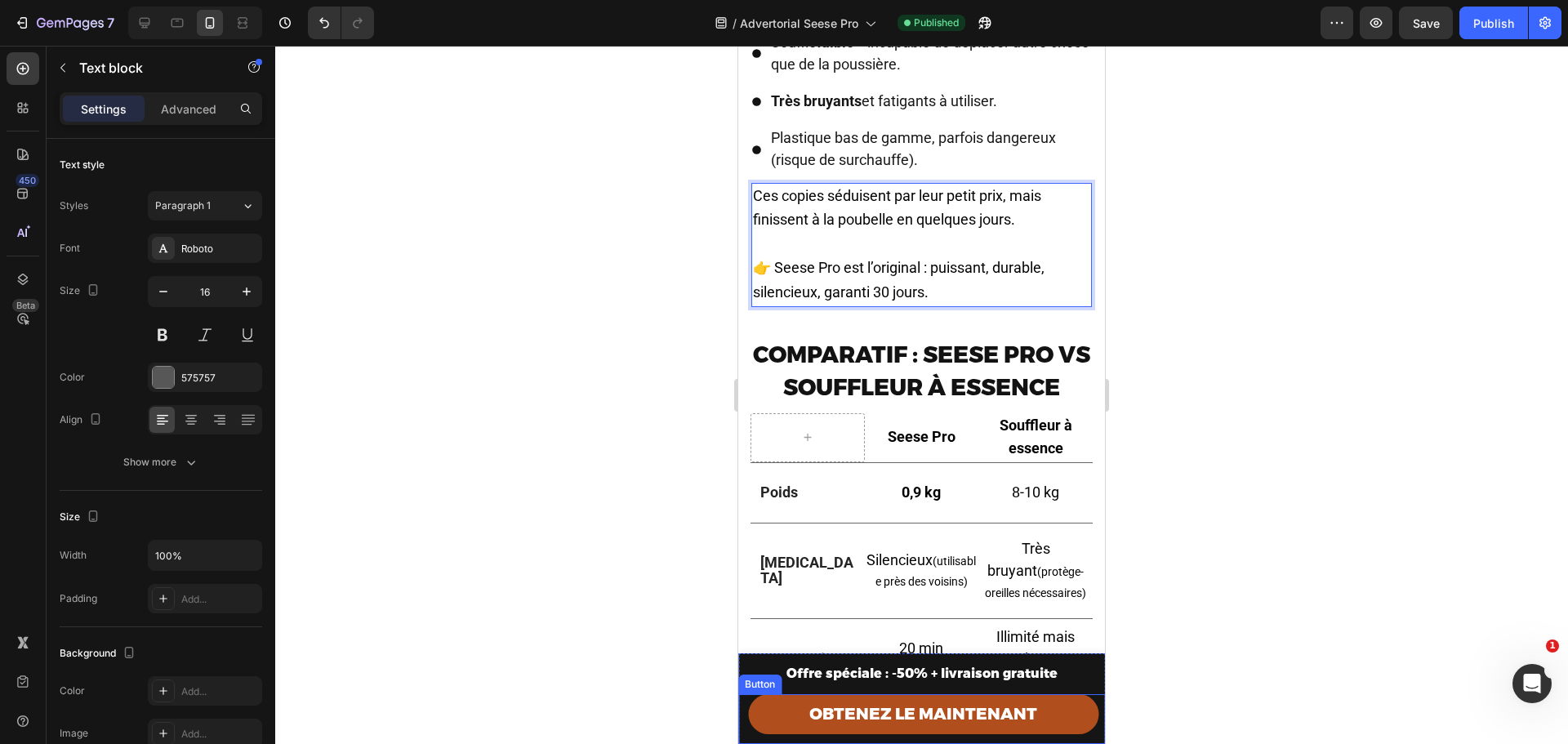
click at [774, 713] on link "OBTENEZ LE MAINTENANT" at bounding box center [923, 714] width 350 height 40
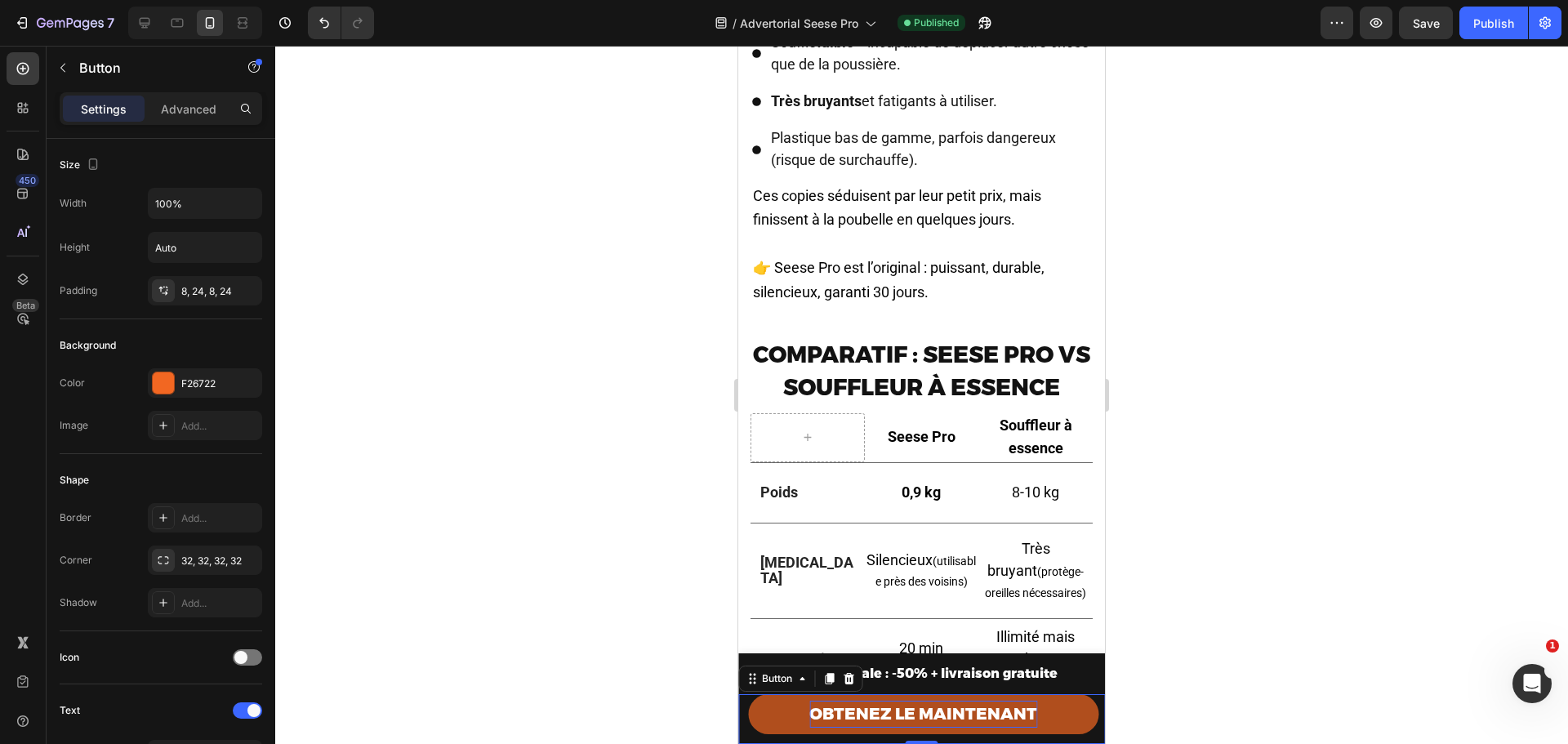
click at [824, 704] on span "OBTENEZ LE MAINTENANT" at bounding box center [923, 714] width 228 height 20
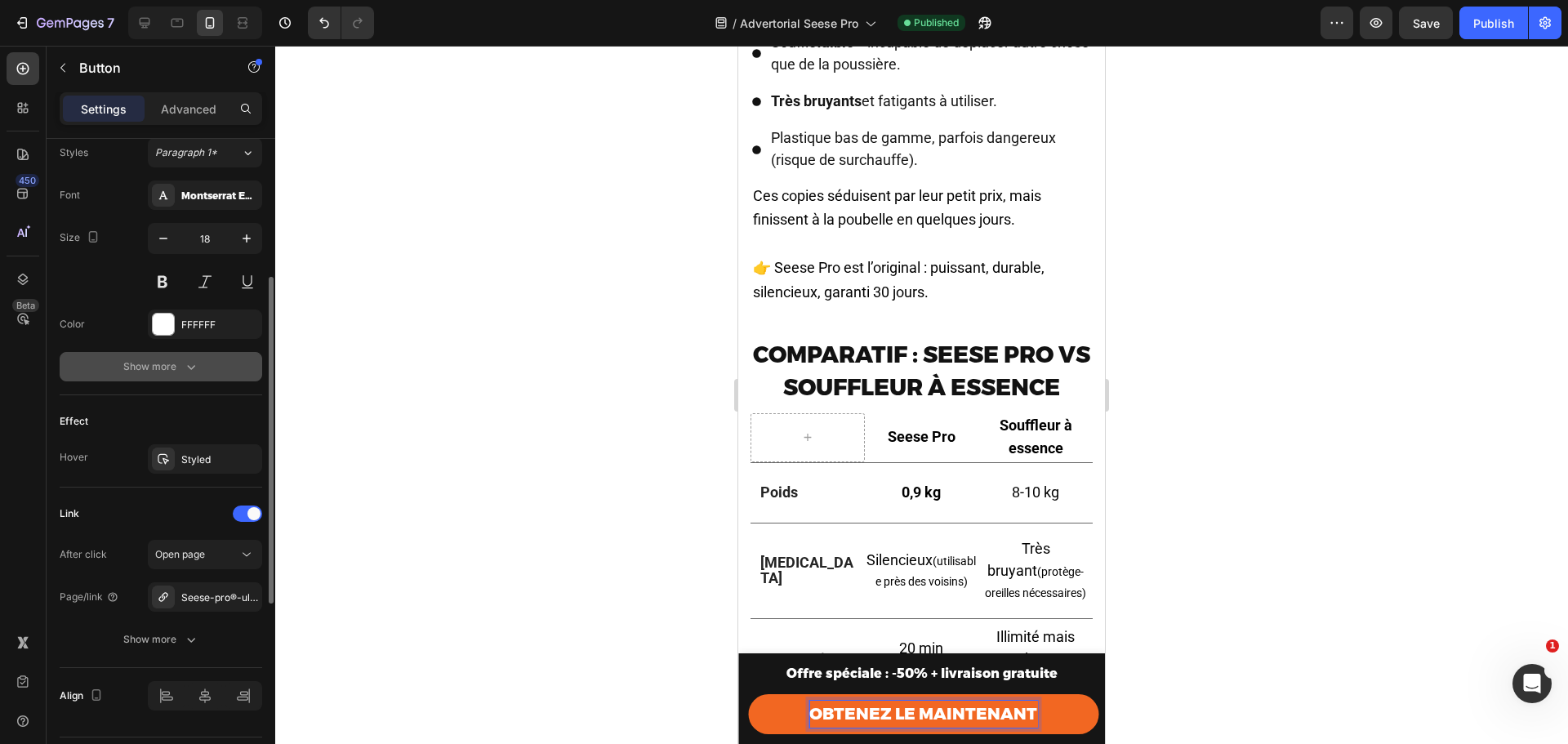
scroll to position [647, 0]
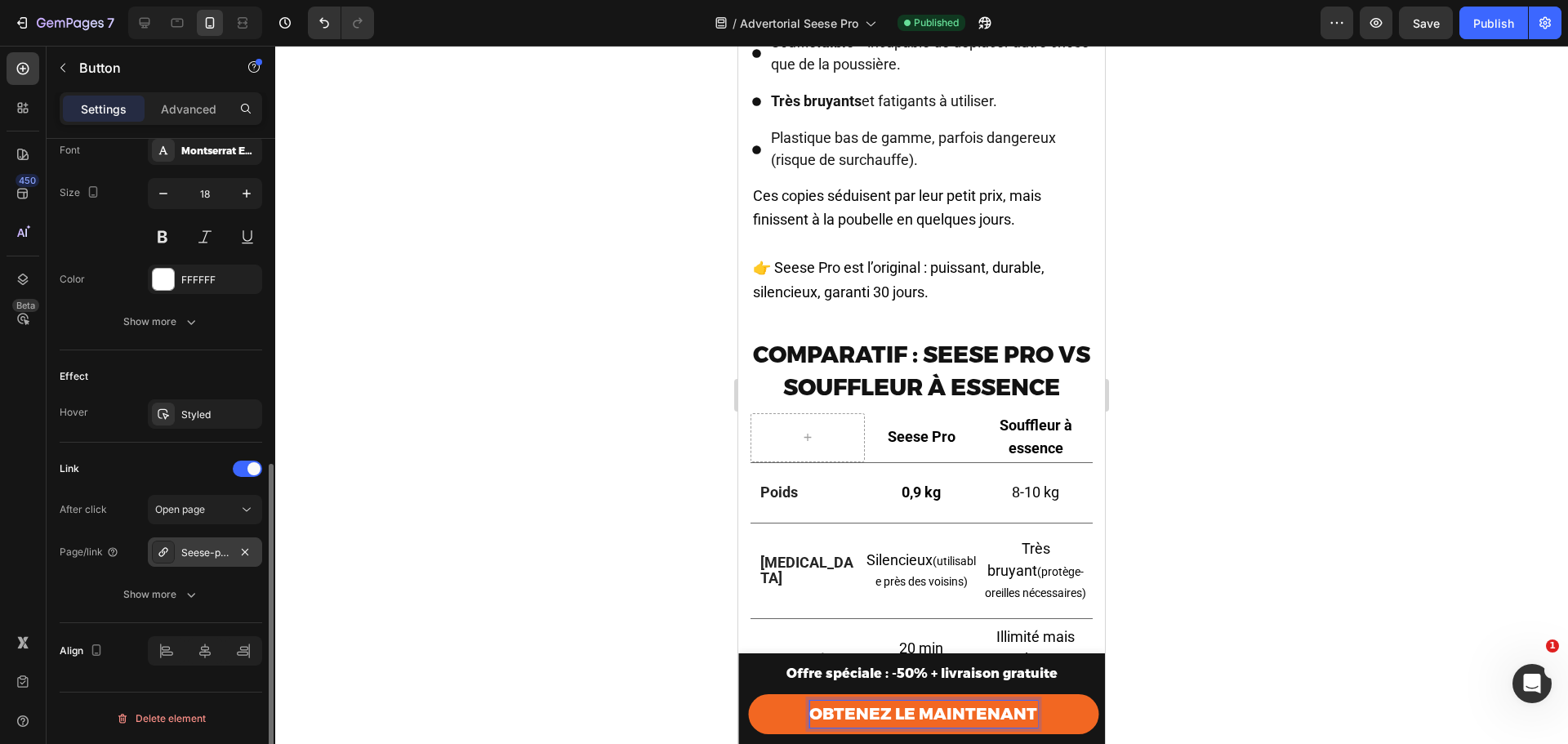
click at [189, 551] on div "Seese-pro®-ultra-light-ultra-powerful" at bounding box center [205, 553] width 48 height 15
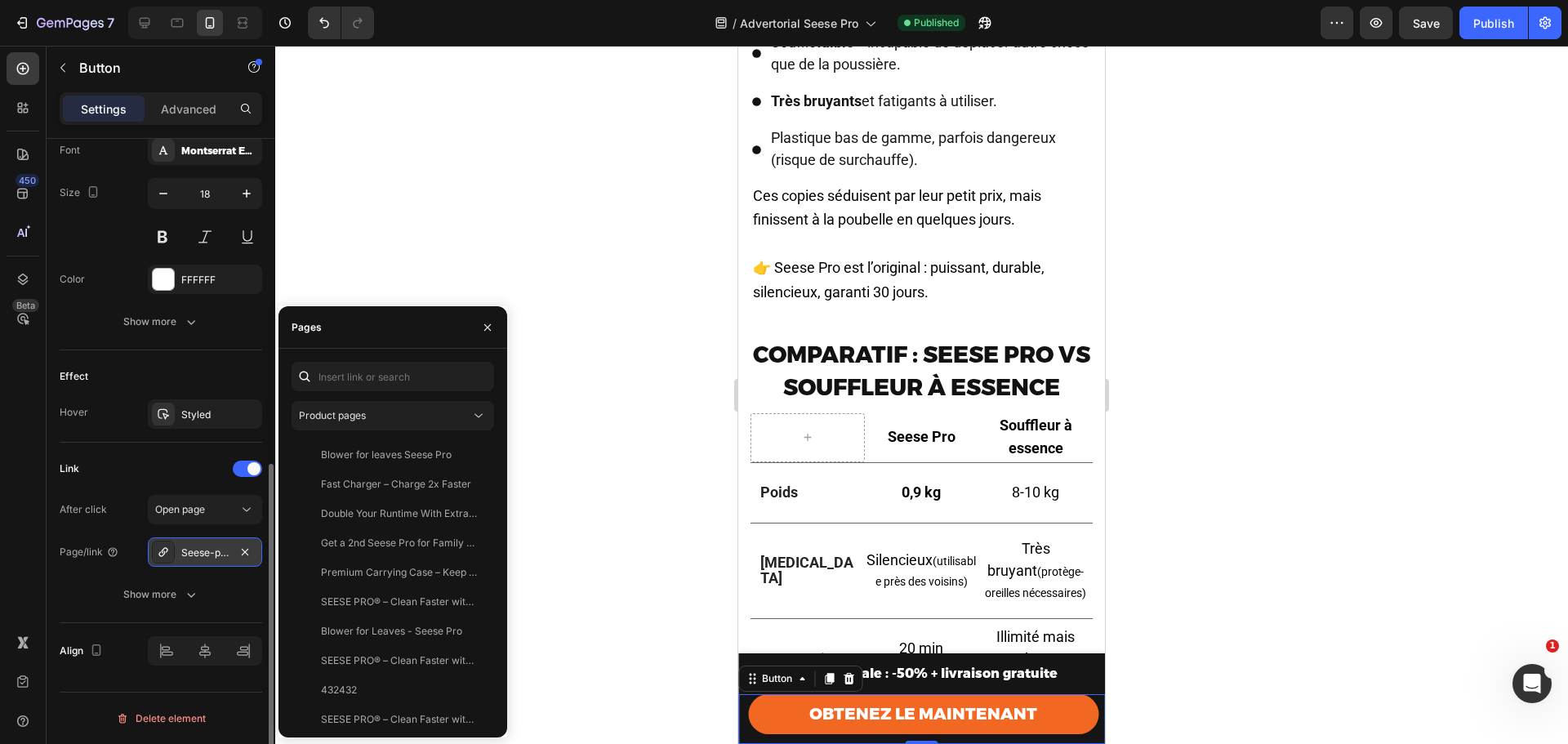
click at [182, 557] on div "Seese-pro®-ultra-light-ultra-powerful" at bounding box center [205, 553] width 48 height 15
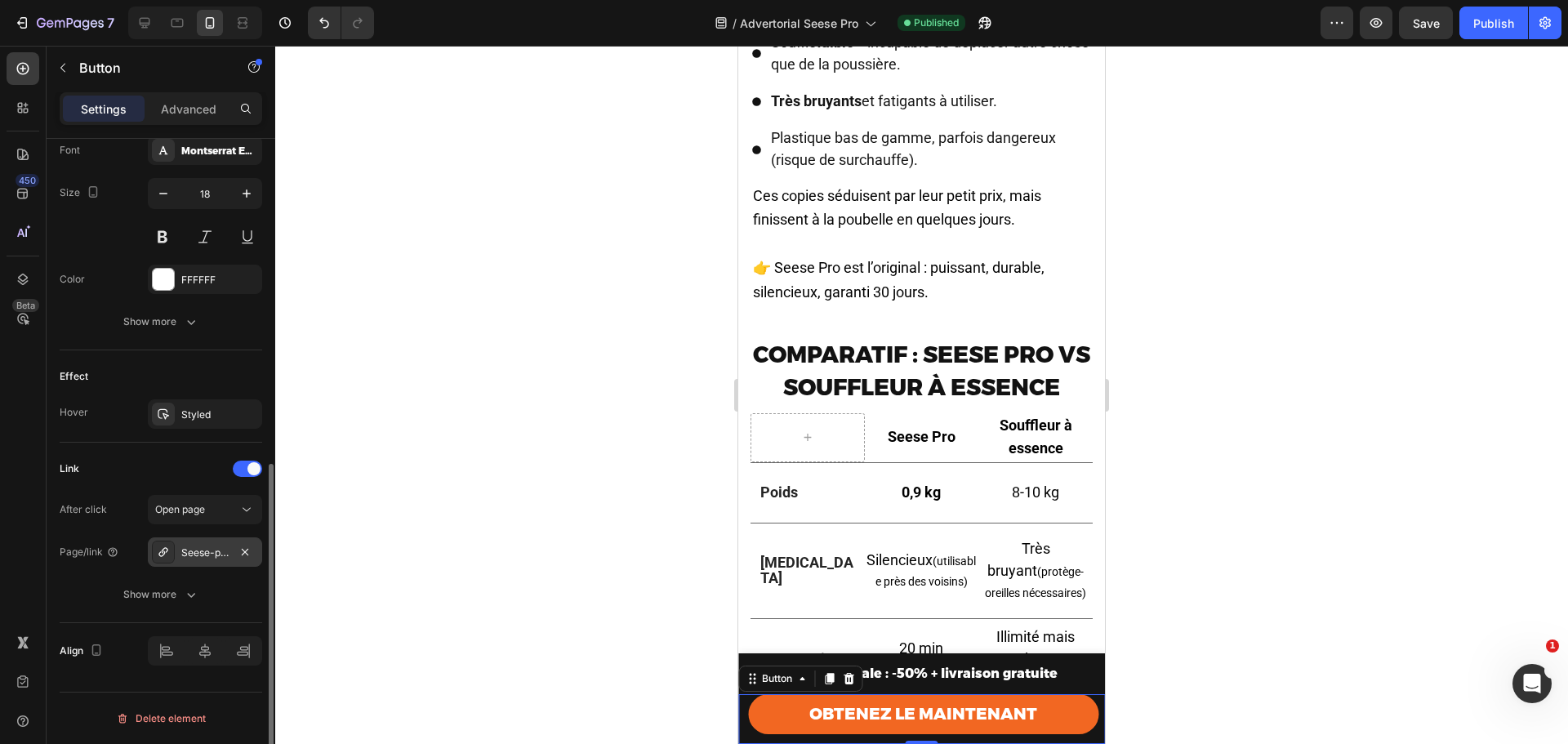
click at [162, 553] on icon at bounding box center [163, 552] width 13 height 13
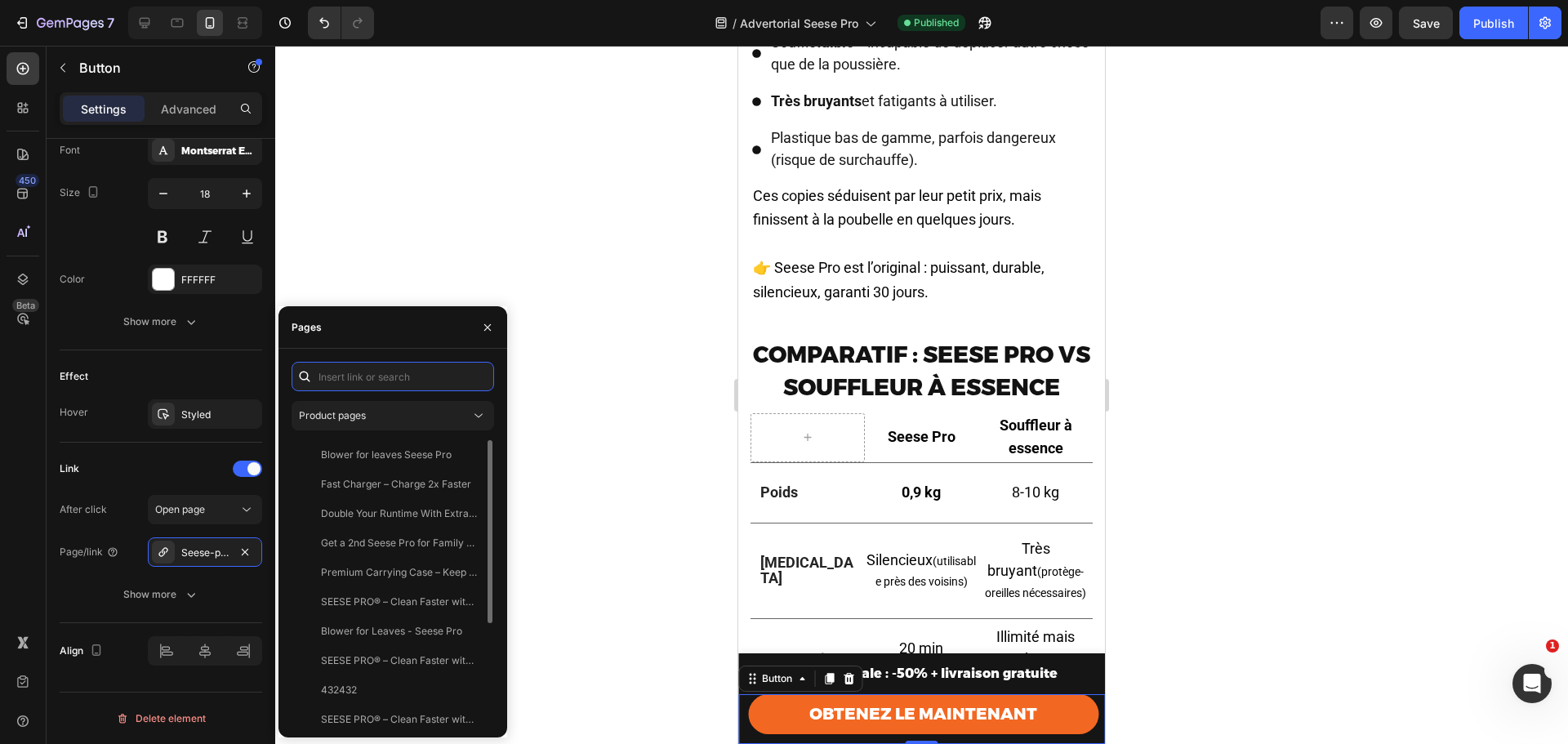
scroll to position [199, 0]
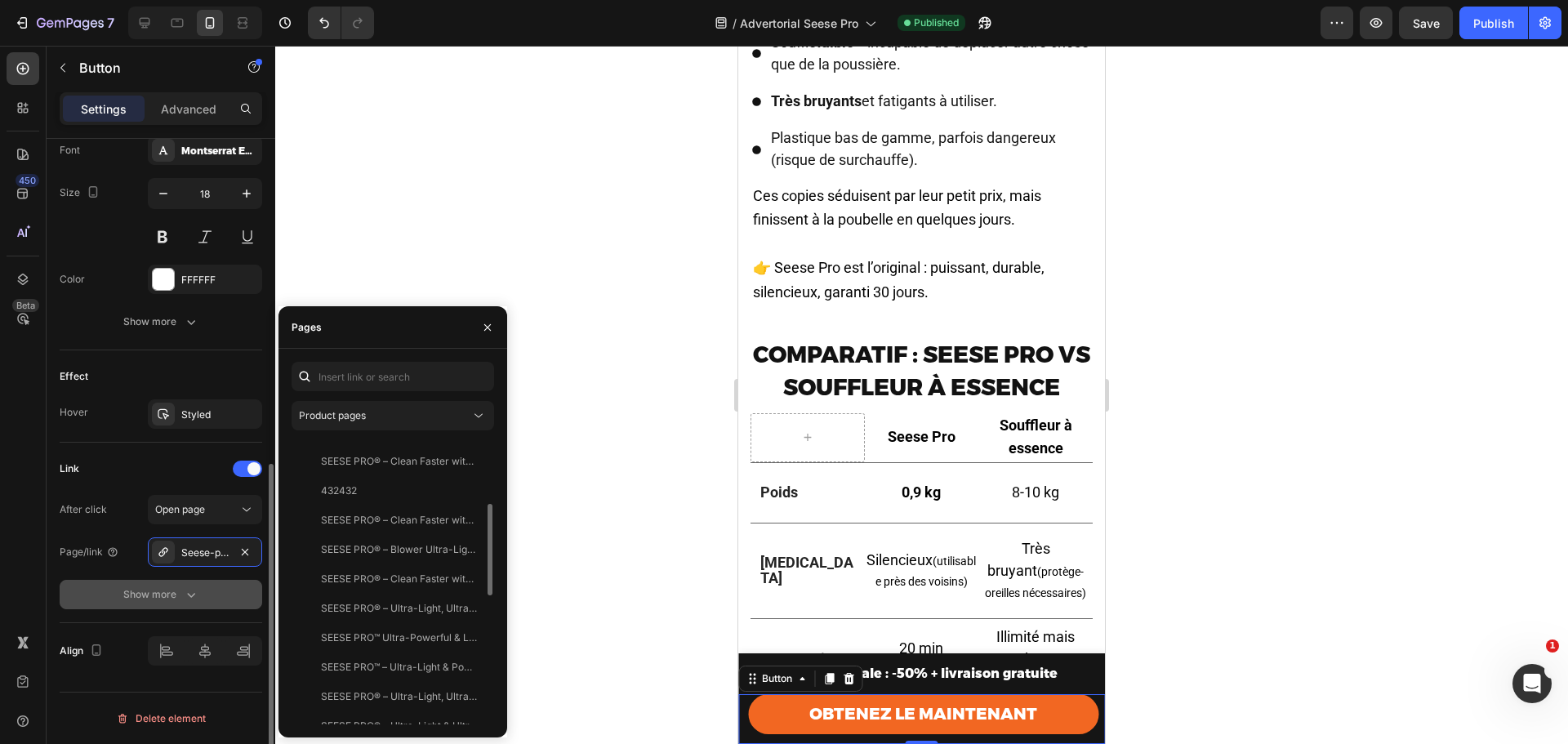
click at [184, 598] on icon "button" at bounding box center [191, 595] width 17 height 17
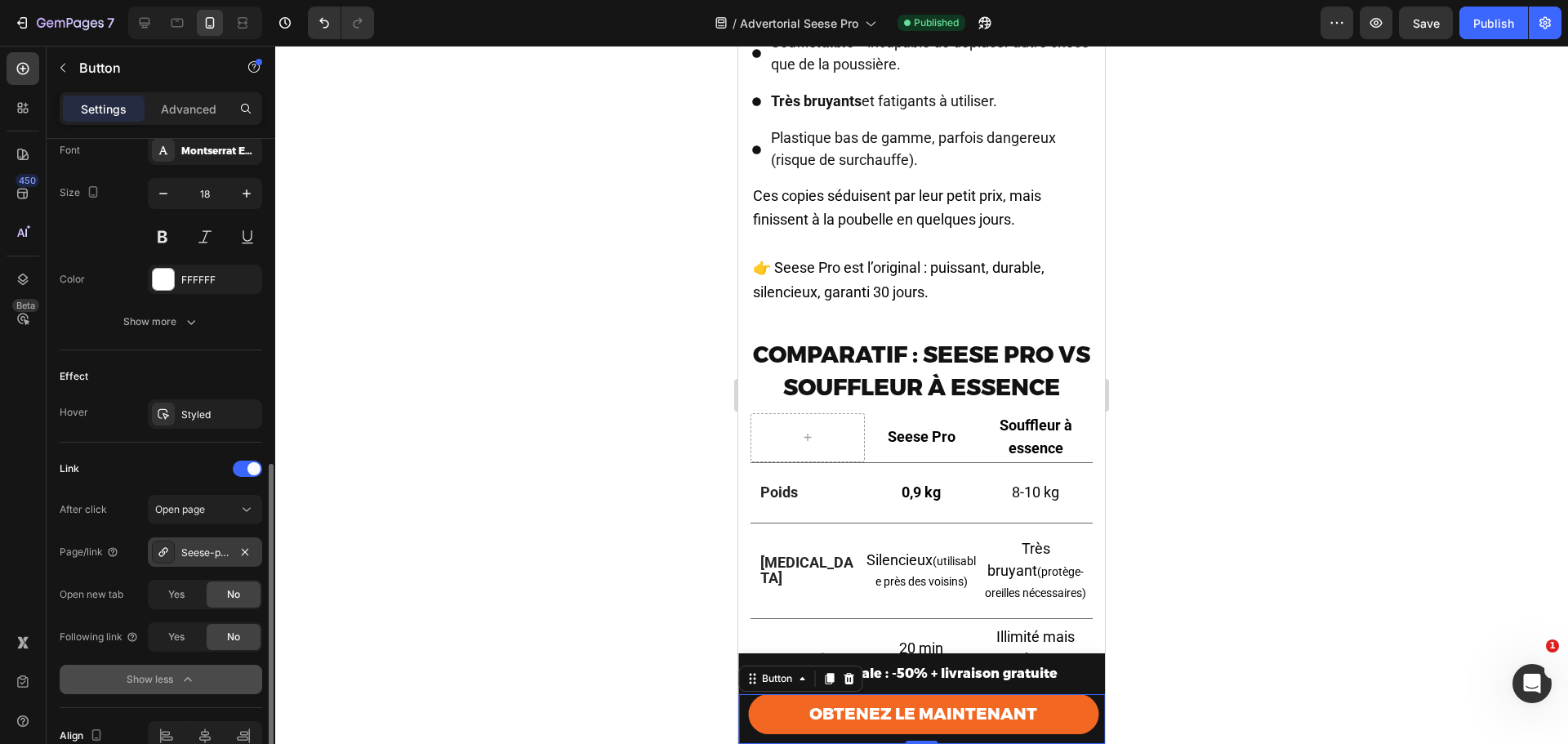
click at [190, 557] on div "Seese-pro®-ultra-light-ultra-powerful" at bounding box center [205, 553] width 48 height 15
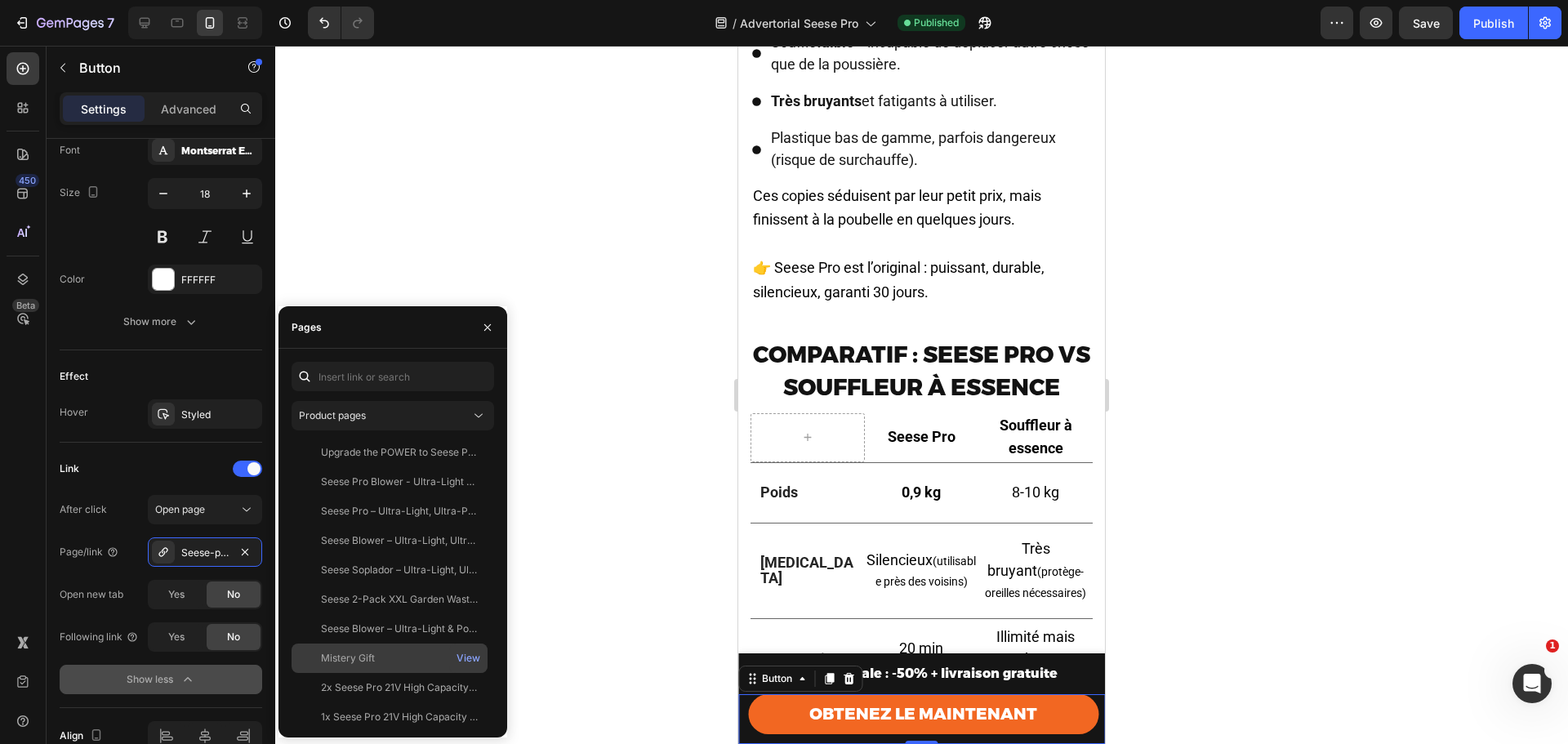
scroll to position [531, 0]
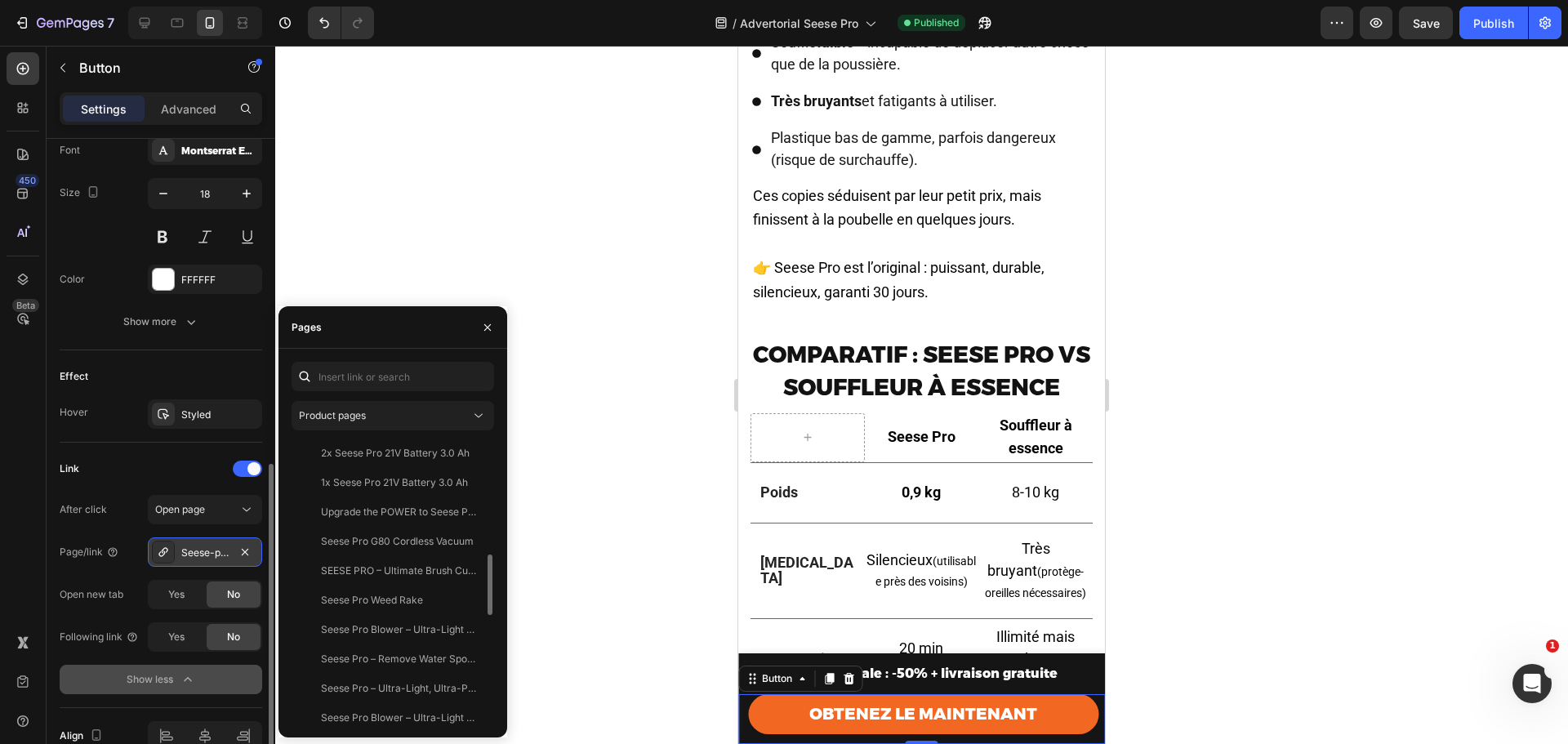
click at [178, 548] on div "Seese-pro®-ultra-light-ultra-powerful" at bounding box center [205, 552] width 114 height 29
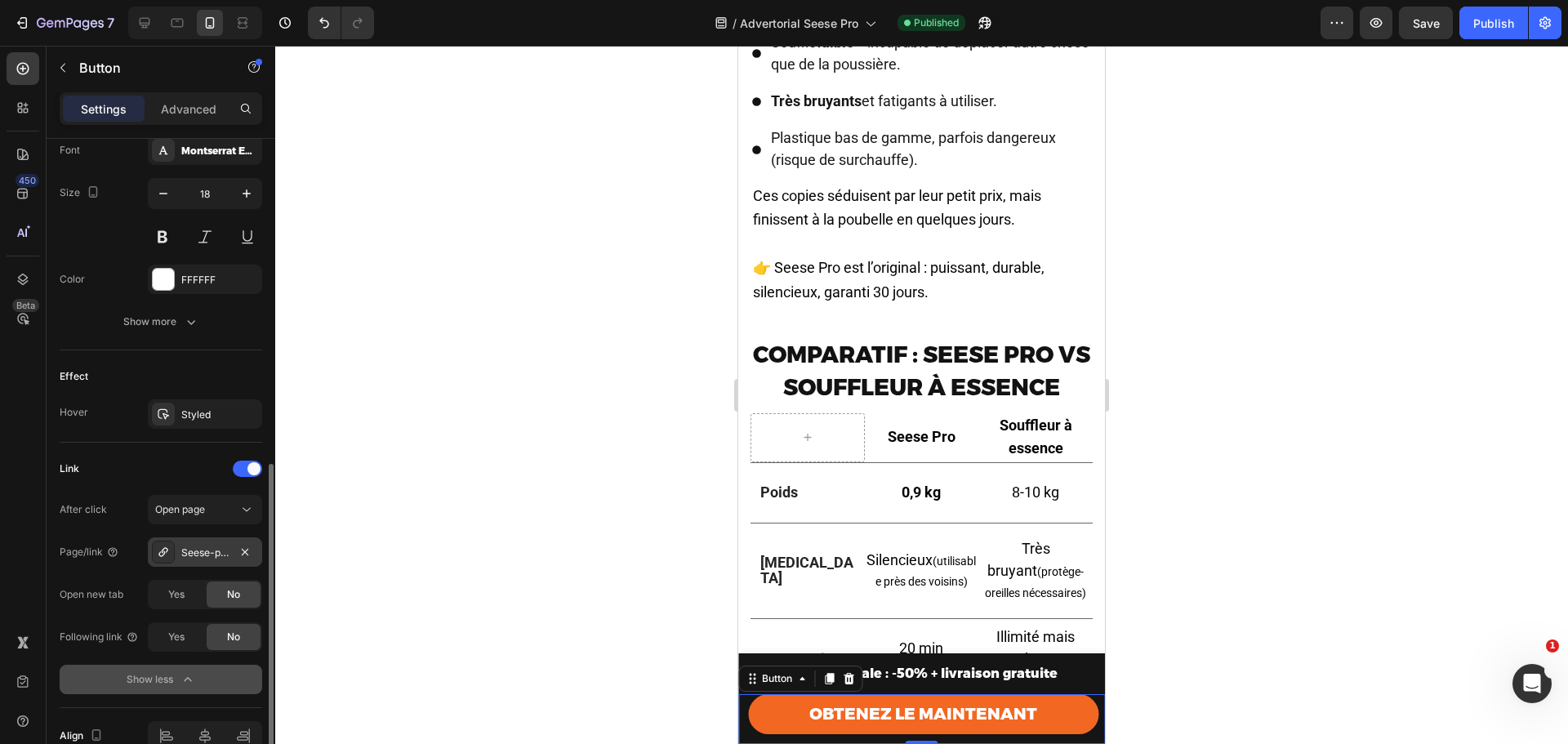
click at [172, 550] on div at bounding box center [163, 552] width 22 height 22
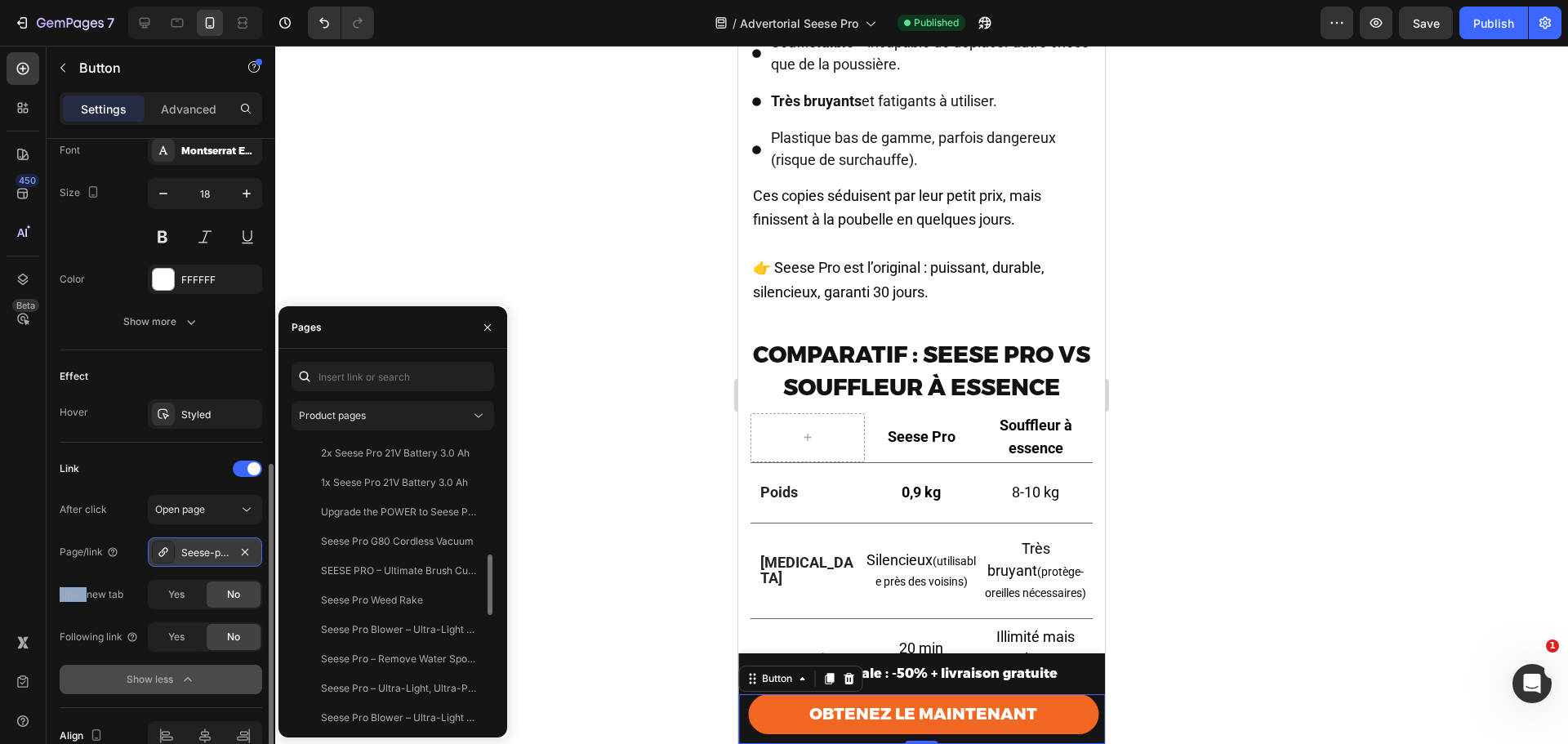
click at [172, 551] on div at bounding box center [163, 552] width 22 height 22
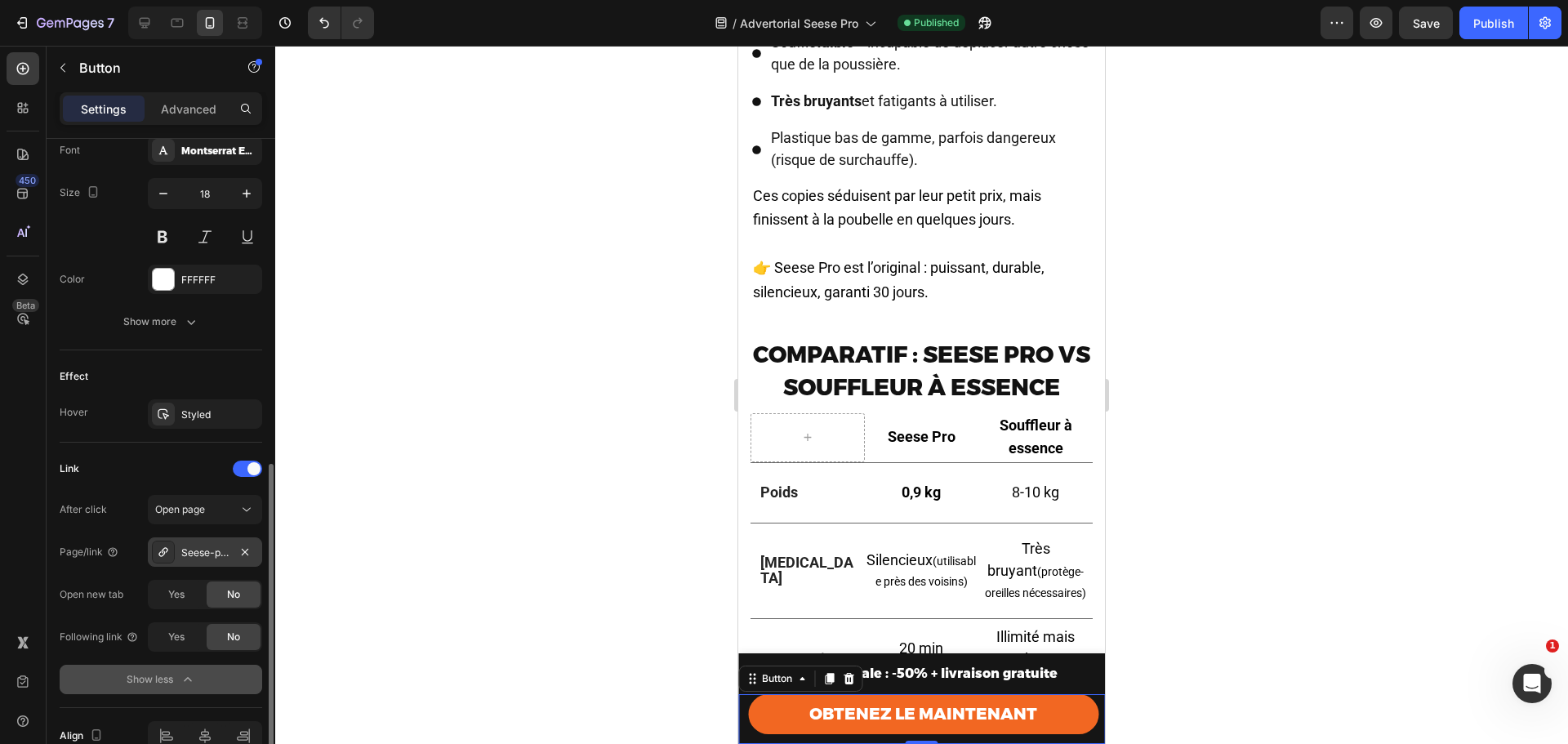
click at [171, 551] on div at bounding box center [163, 552] width 22 height 22
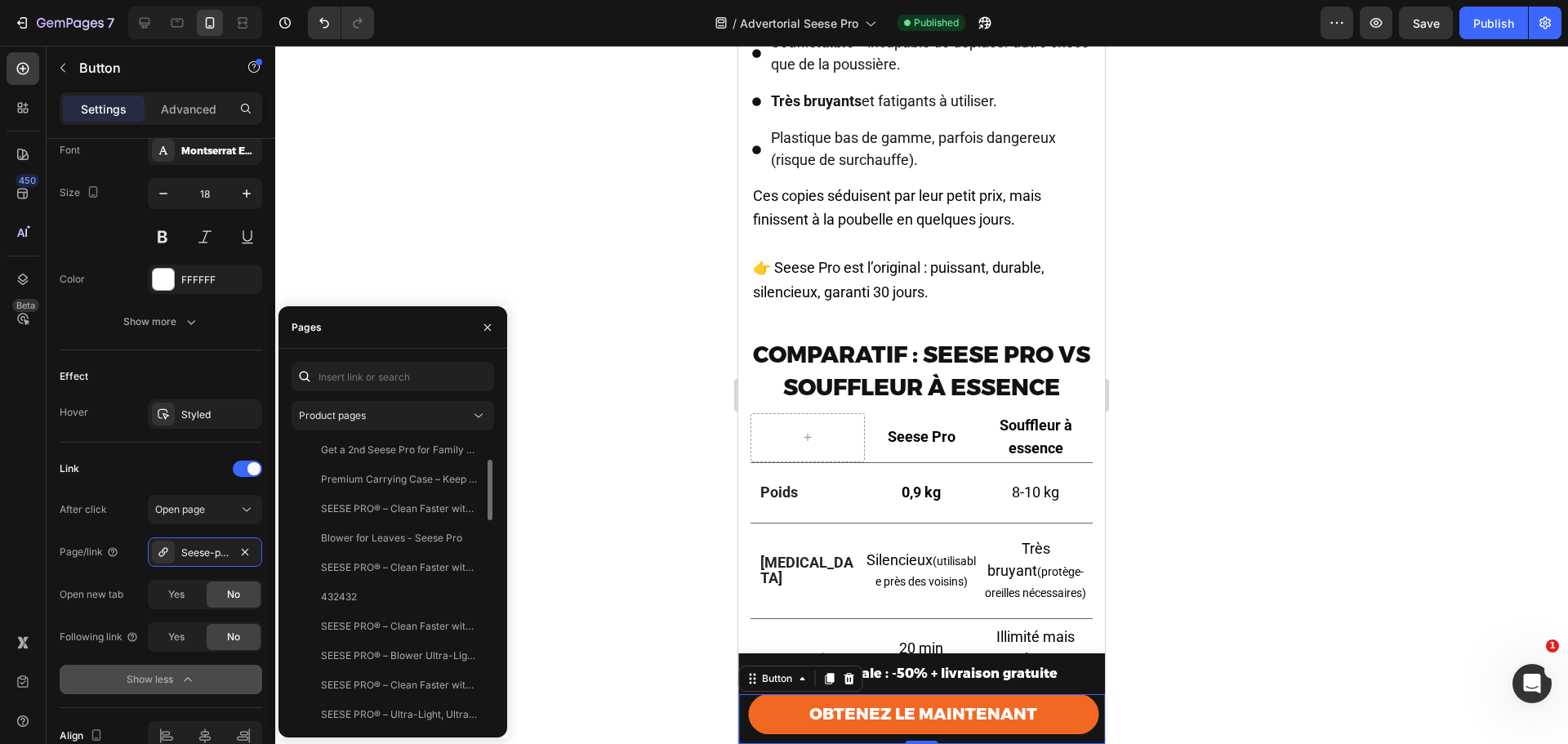
scroll to position [0, 0]
click at [190, 461] on div "Link" at bounding box center [161, 469] width 203 height 26
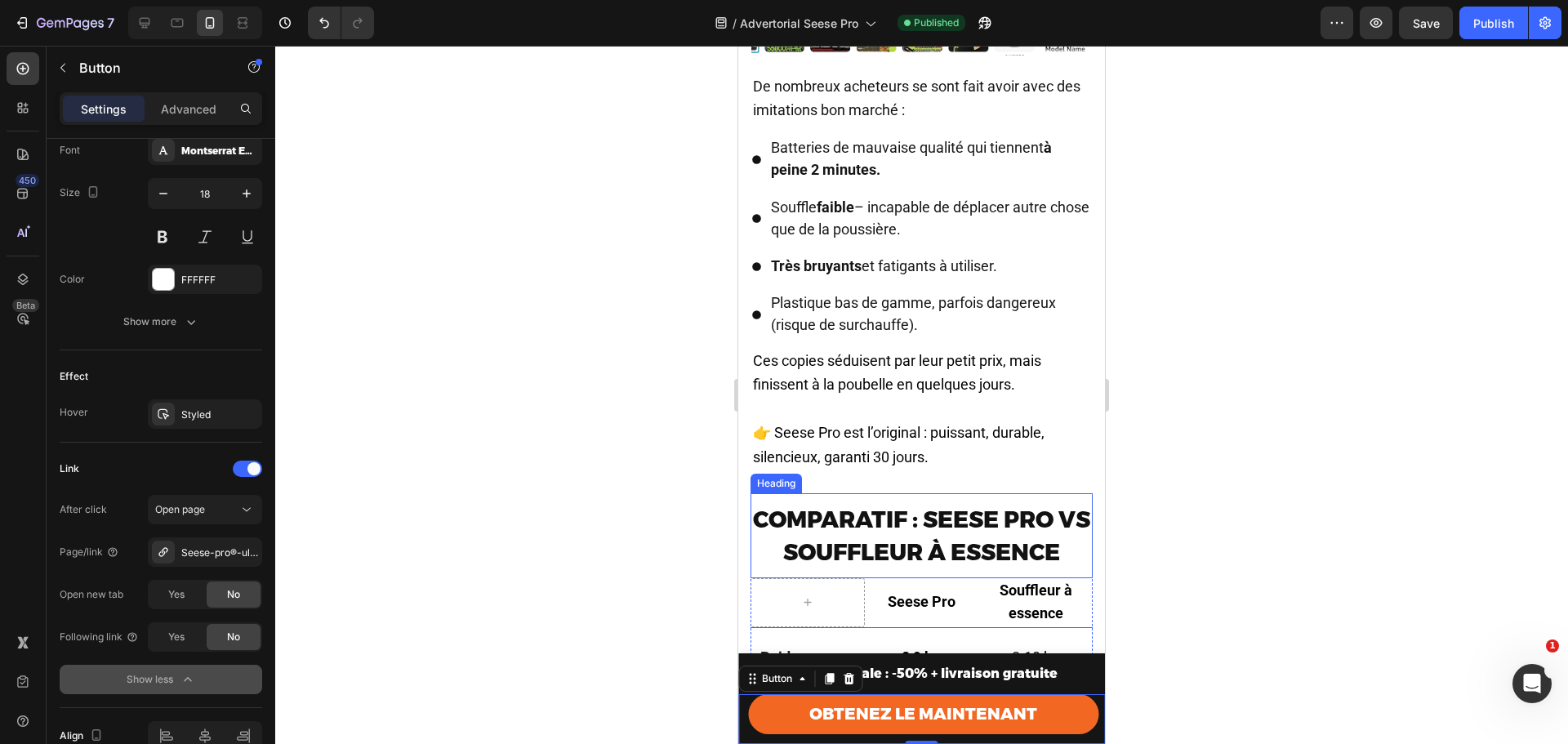
scroll to position [3397, 0]
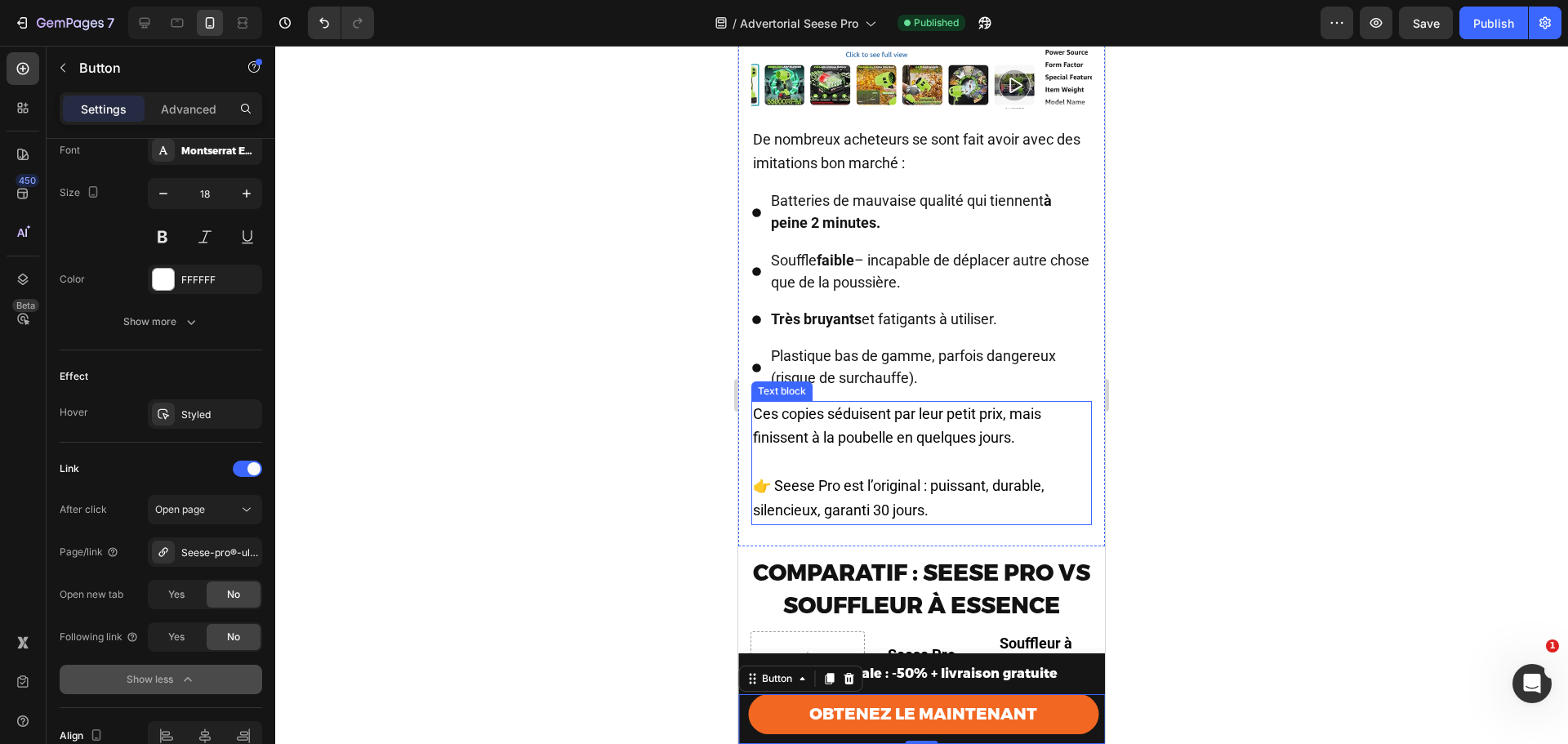
click at [877, 513] on span "👉 Seese Pro est l’original : puissant, durable, silencieux, garanti 30 jours." at bounding box center [899, 497] width 291 height 42
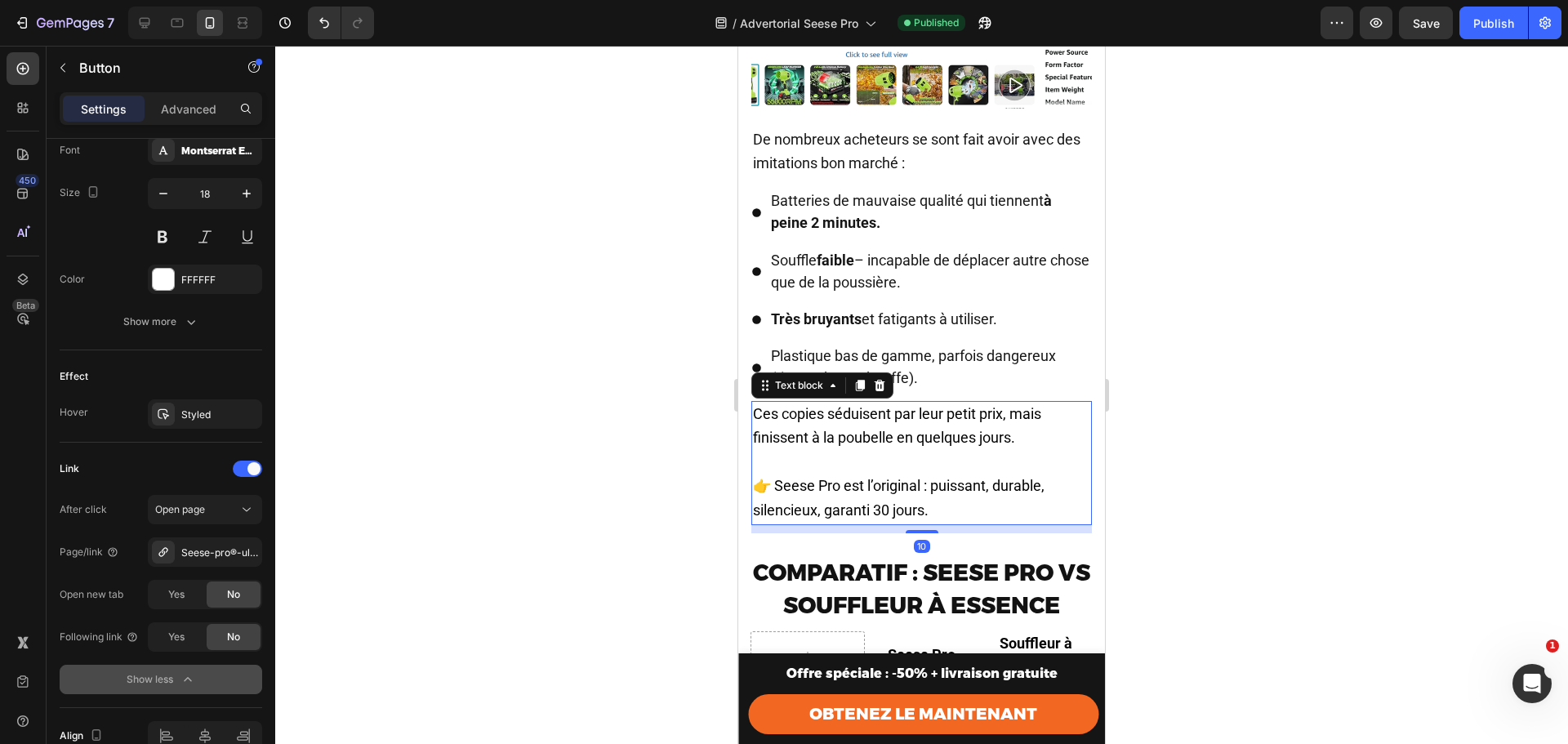
scroll to position [0, 0]
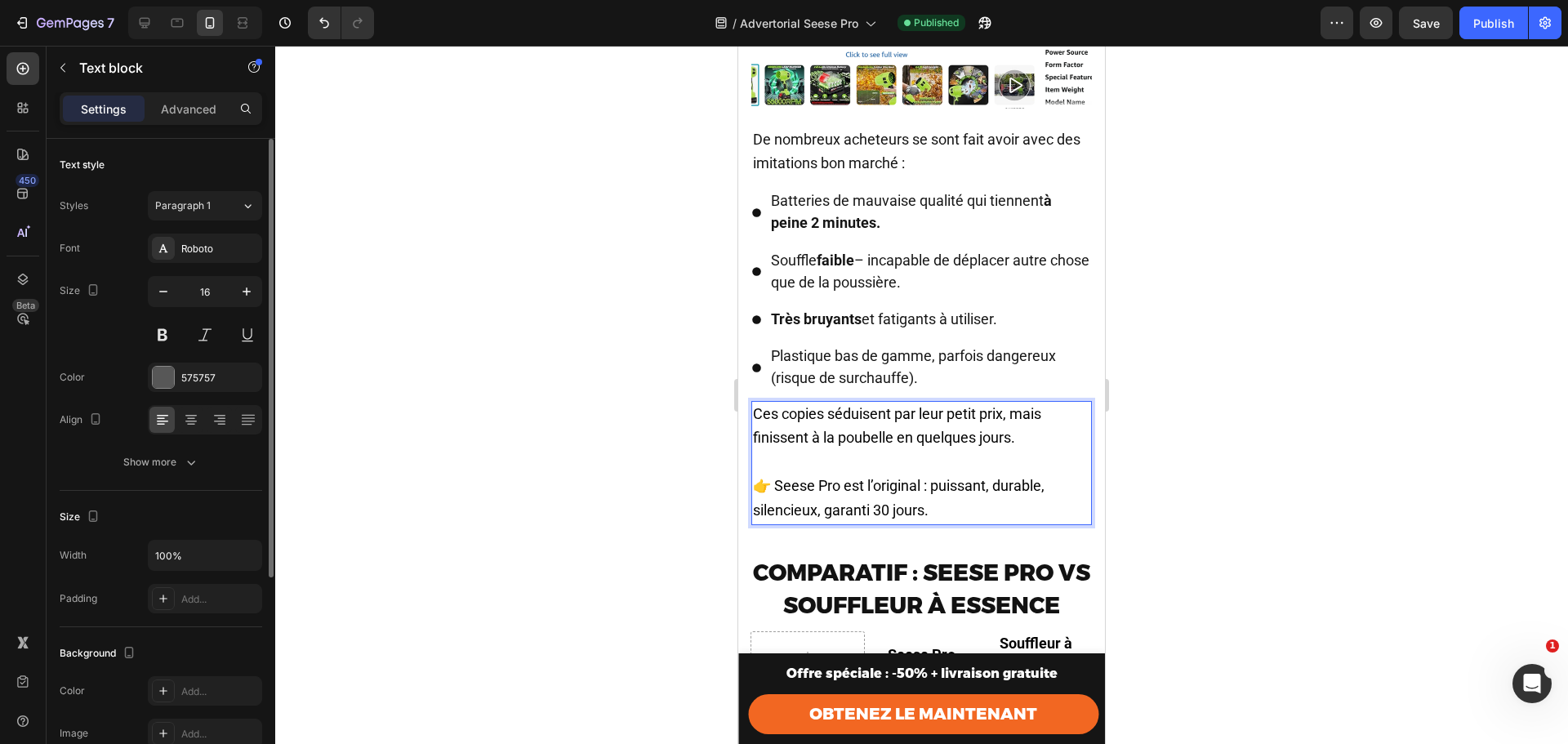
click at [904, 517] on span "👉 Seese Pro est l’original : puissant, durable, silencieux, garanti 30 jours." at bounding box center [899, 497] width 291 height 42
drag, startPoint x: 842, startPoint y: 515, endPoint x: 785, endPoint y: 517, distance: 57.0
click at [785, 517] on span "👉 Seese Pro est l’original : puissant, durable, silencieux, garanti 30 jours." at bounding box center [899, 497] width 291 height 42
click at [784, 517] on span "👉 Seese Pro est l’original : puissant, durable, silencieux, garanti 30 jours." at bounding box center [899, 497] width 291 height 42
drag, startPoint x: 778, startPoint y: 516, endPoint x: 925, endPoint y: 519, distance: 147.0
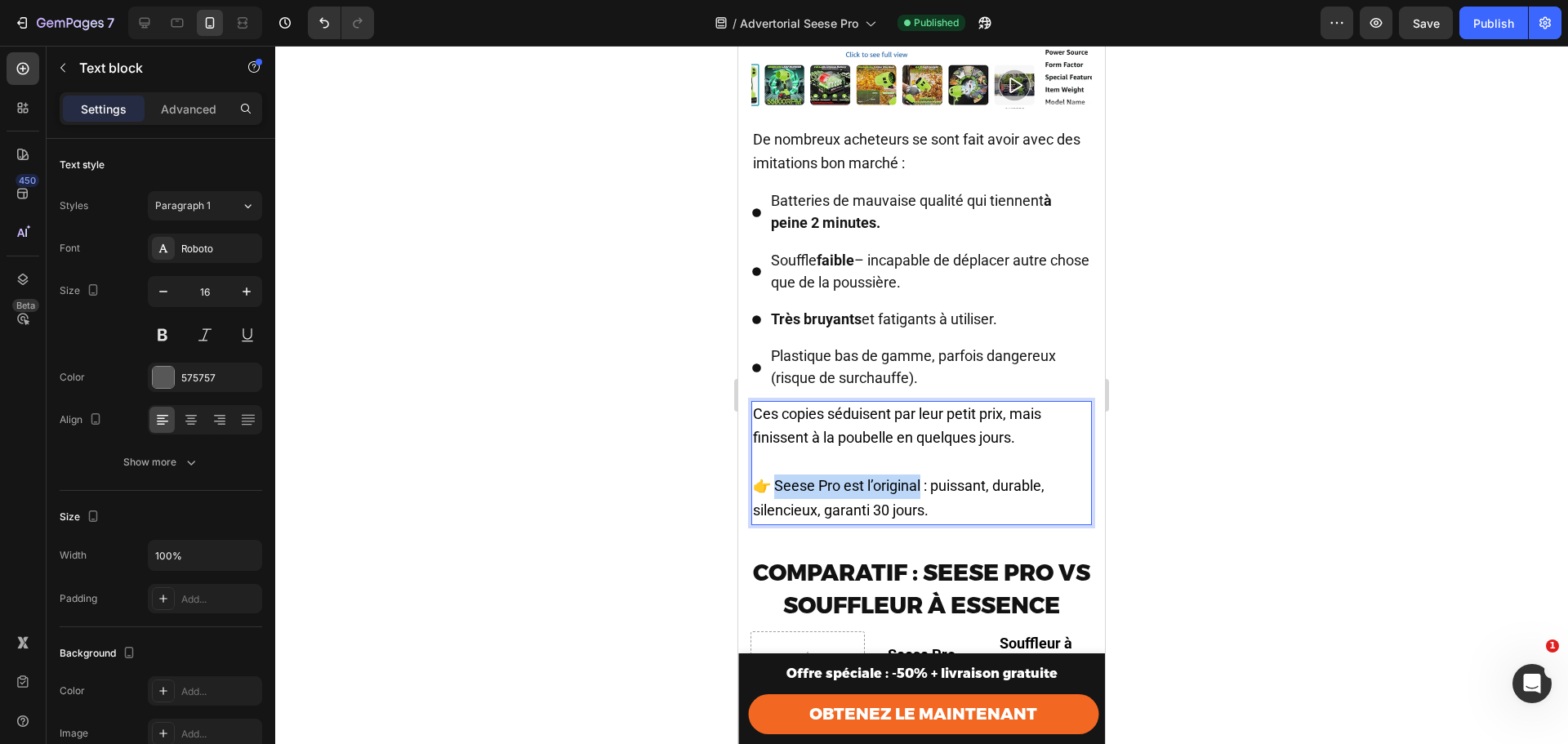
click at [925, 519] on span "👉 Seese Pro est l’original : puissant, durable, silencieux, garanti 30 jours." at bounding box center [899, 497] width 291 height 42
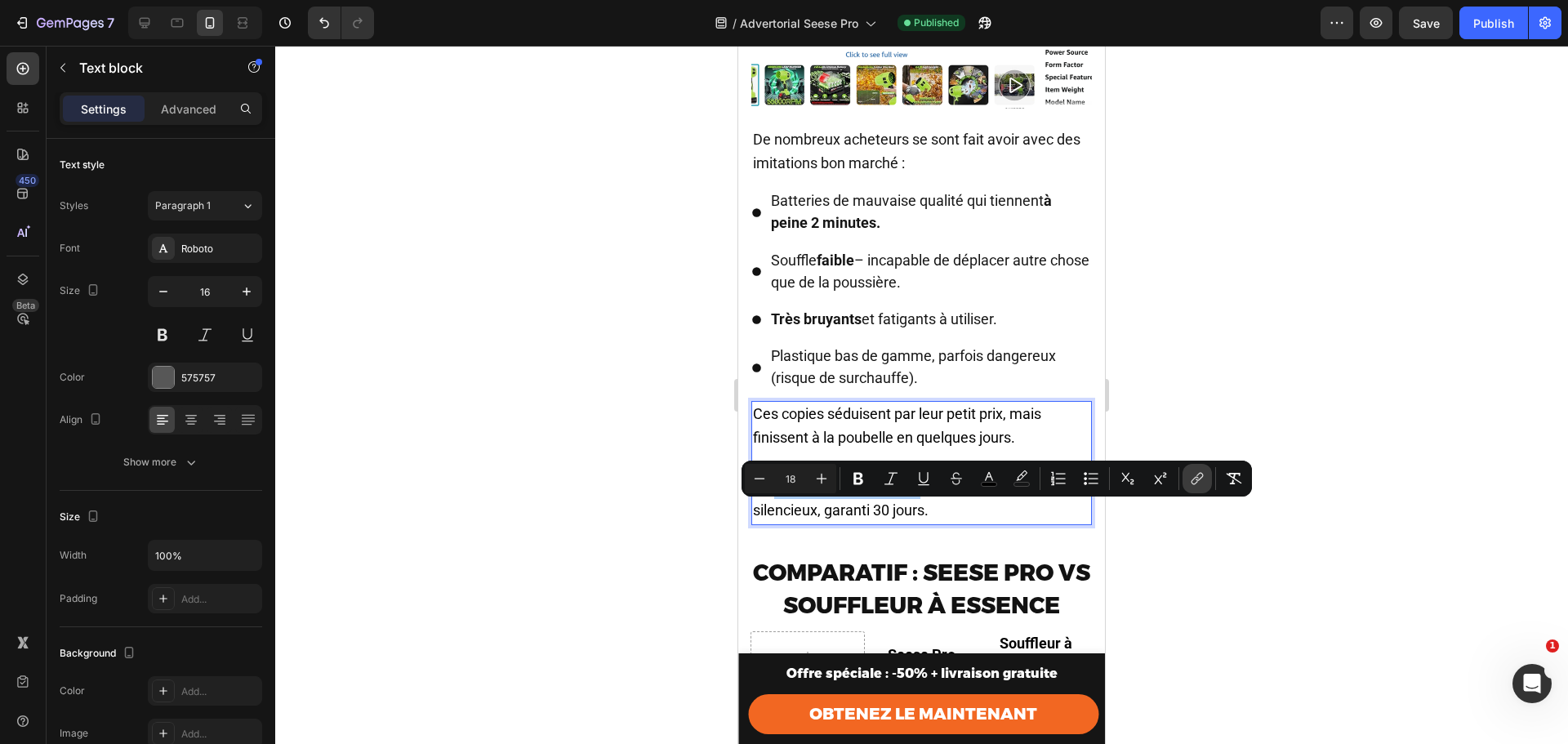
click at [1205, 480] on button "link" at bounding box center [1197, 479] width 29 height 29
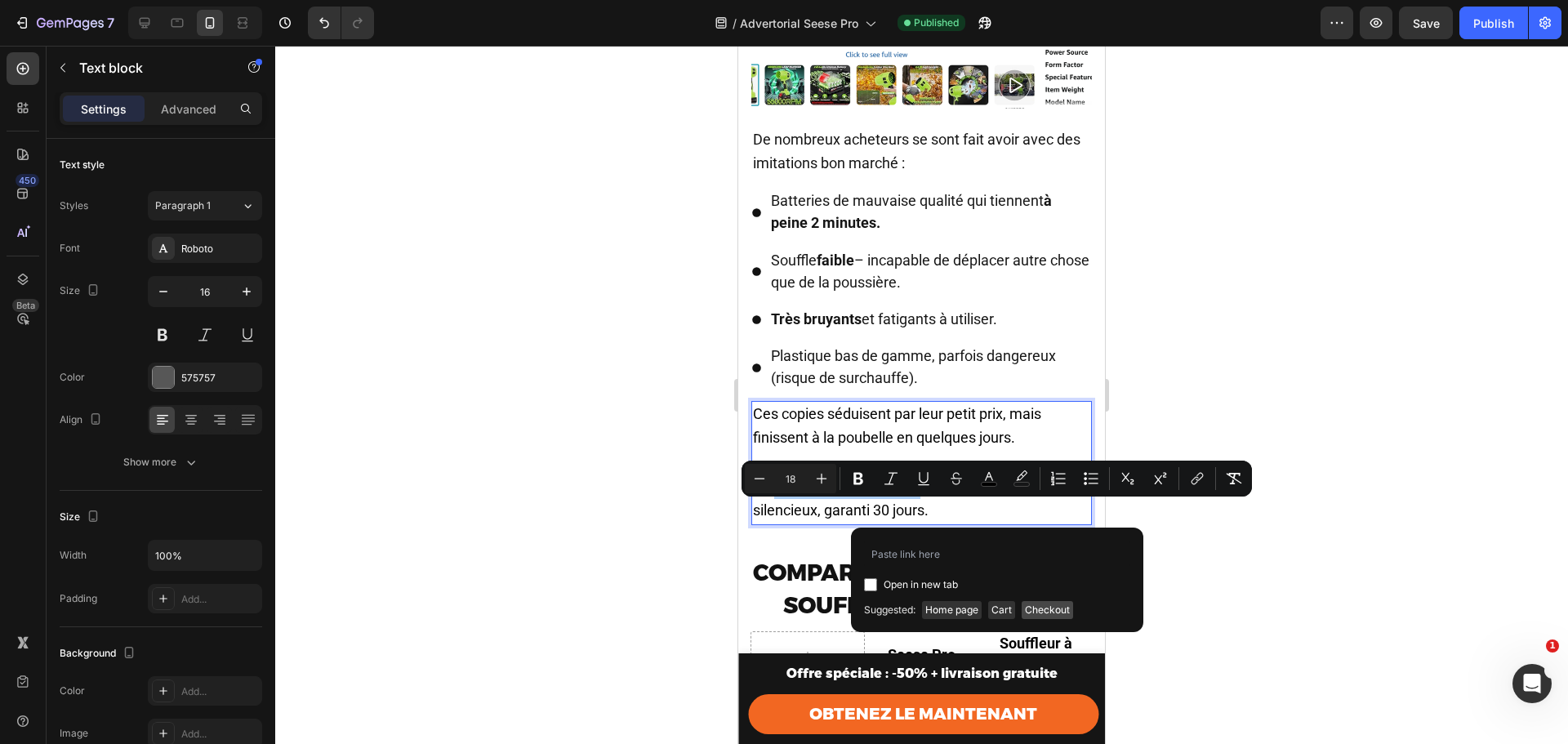
click at [1043, 612] on span "Checkout" at bounding box center [1047, 610] width 52 height 18
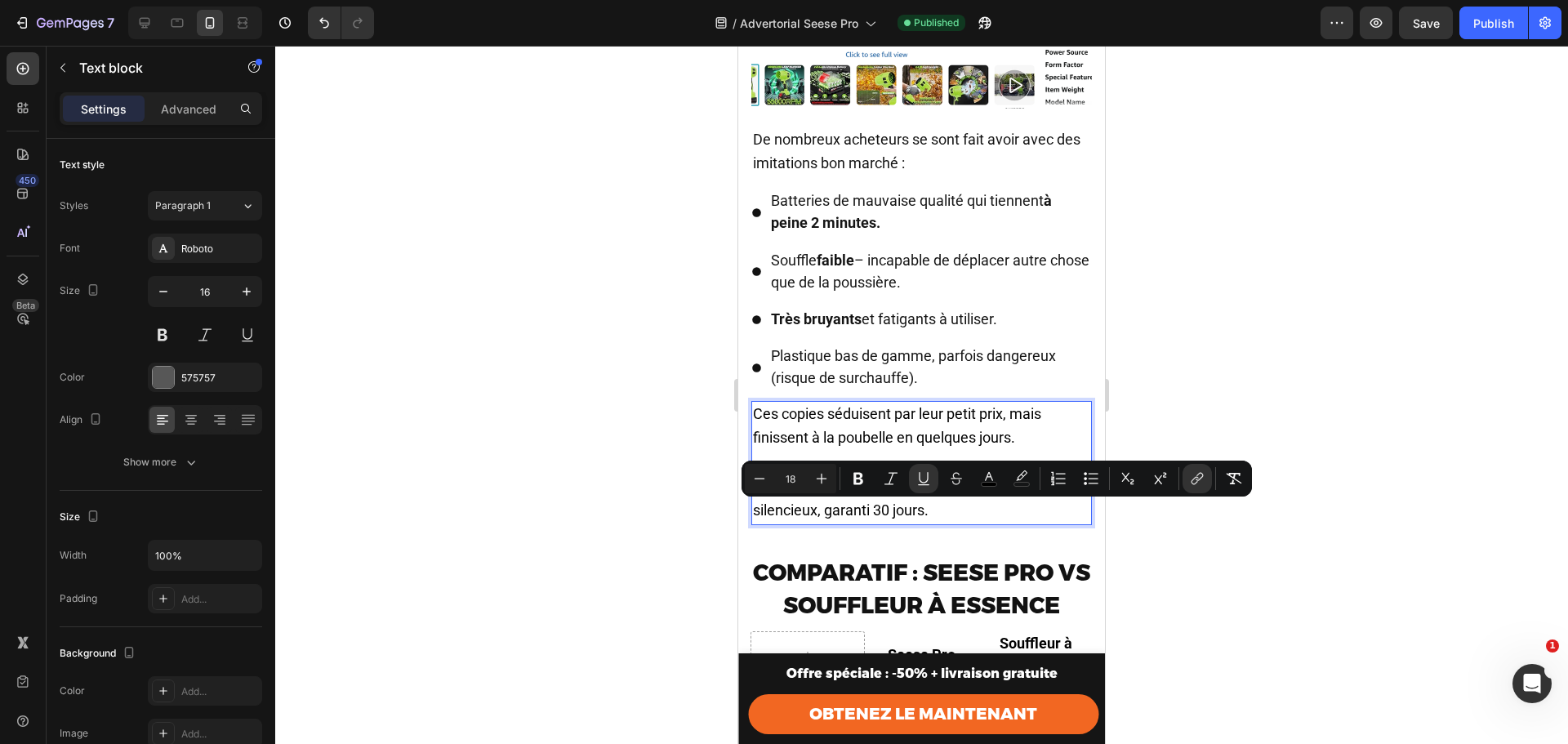
click at [915, 494] on u "Seese Pro est l’original" at bounding box center [844, 486] width 146 height 18
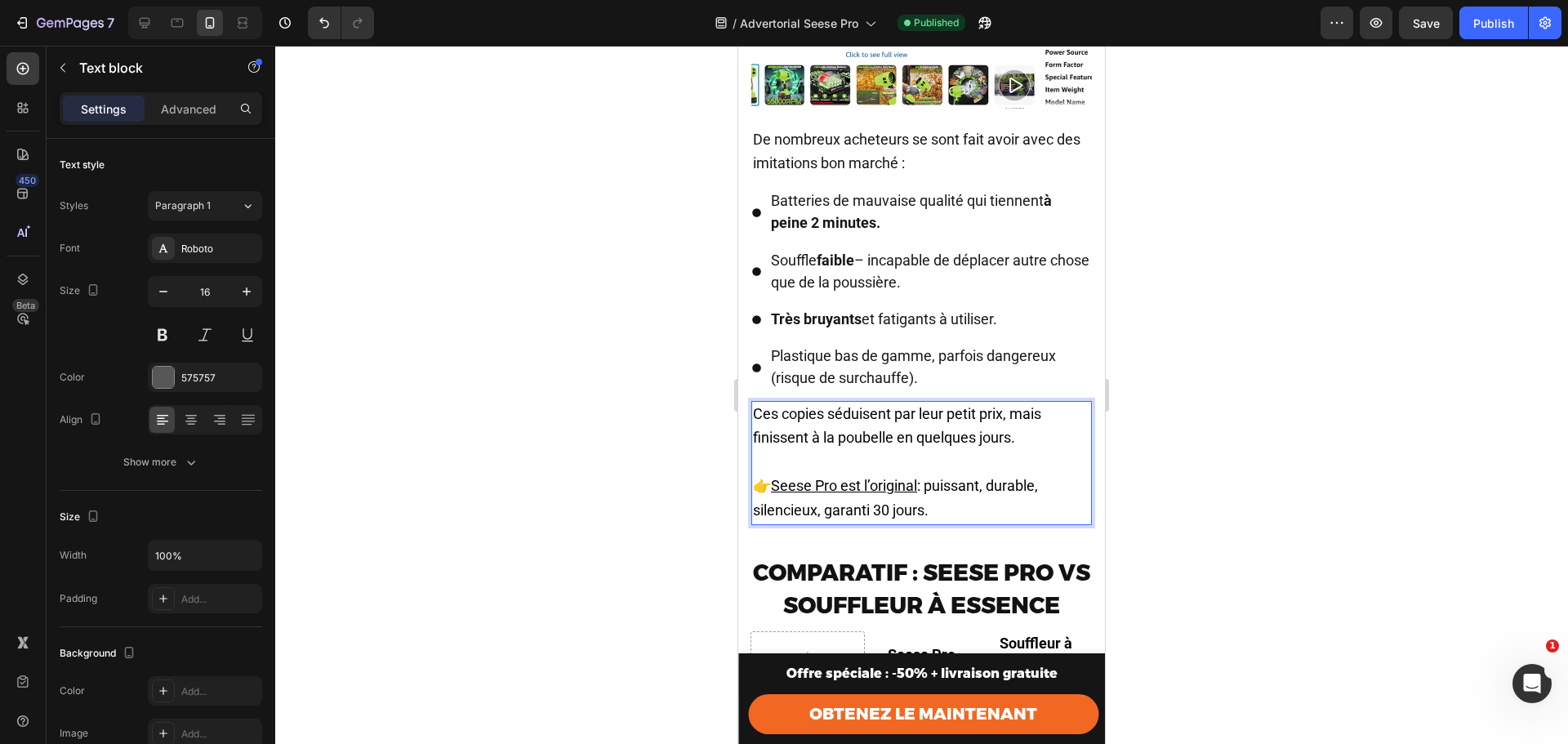
click at [990, 523] on p "👉 Seese Pro est l’original : puissant, durable, silencieux, garanti 30 jours." at bounding box center [922, 488] width 337 height 72
click at [1015, 593] on span "Comparatif : Seese Pro vs Souffleur à essence" at bounding box center [922, 589] width 337 height 60
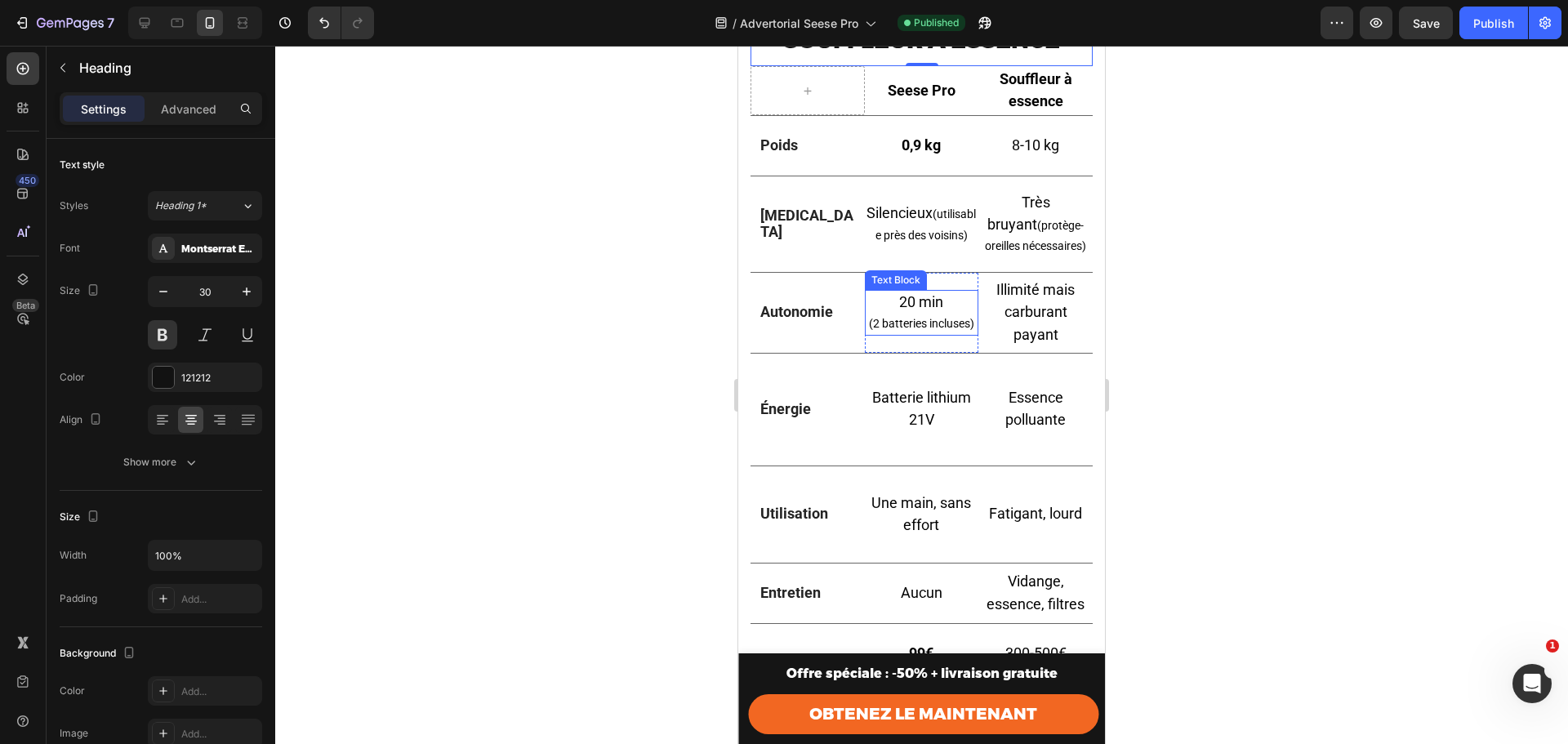
scroll to position [3997, 0]
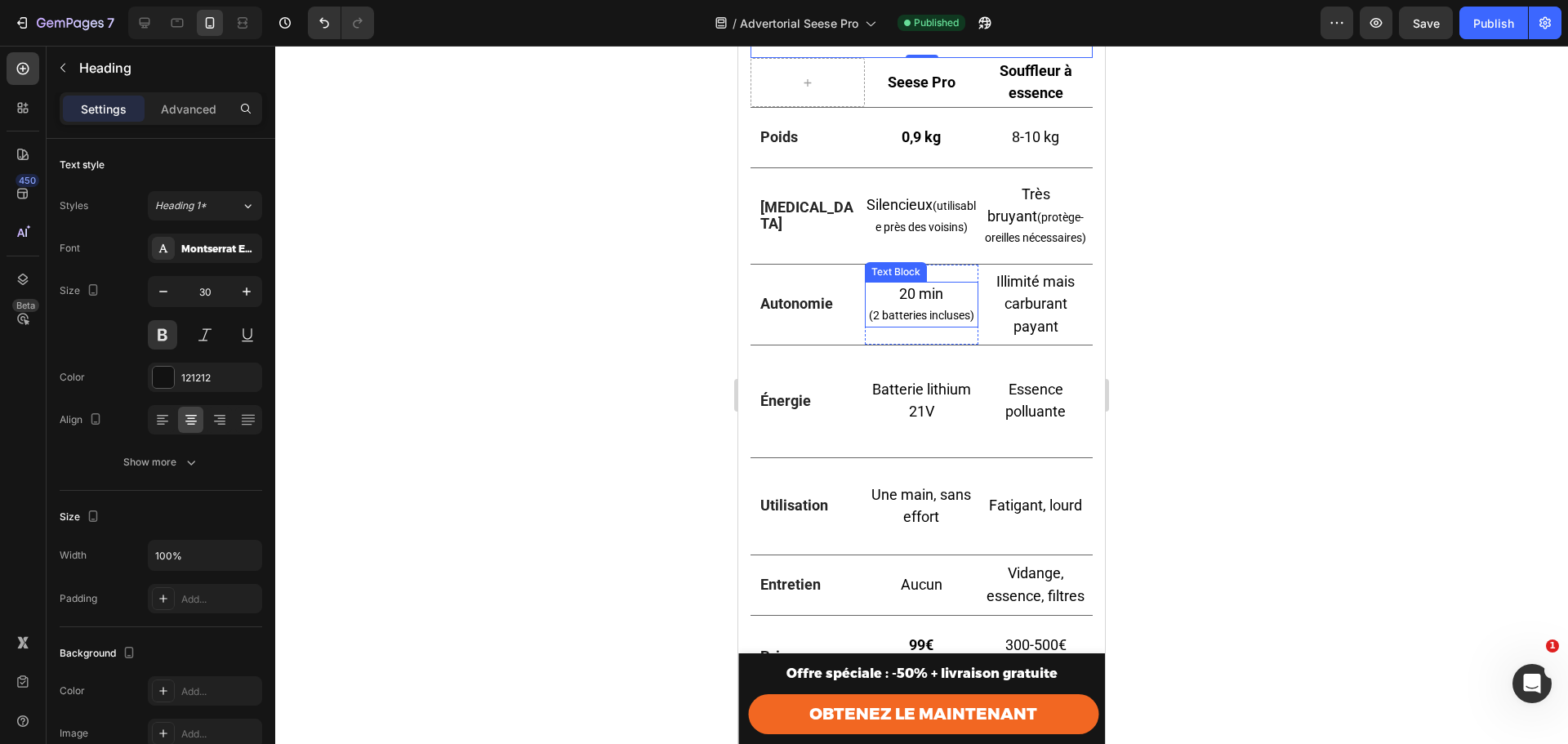
click at [931, 326] on p "(2 batteries incluses)" at bounding box center [922, 315] width 111 height 20
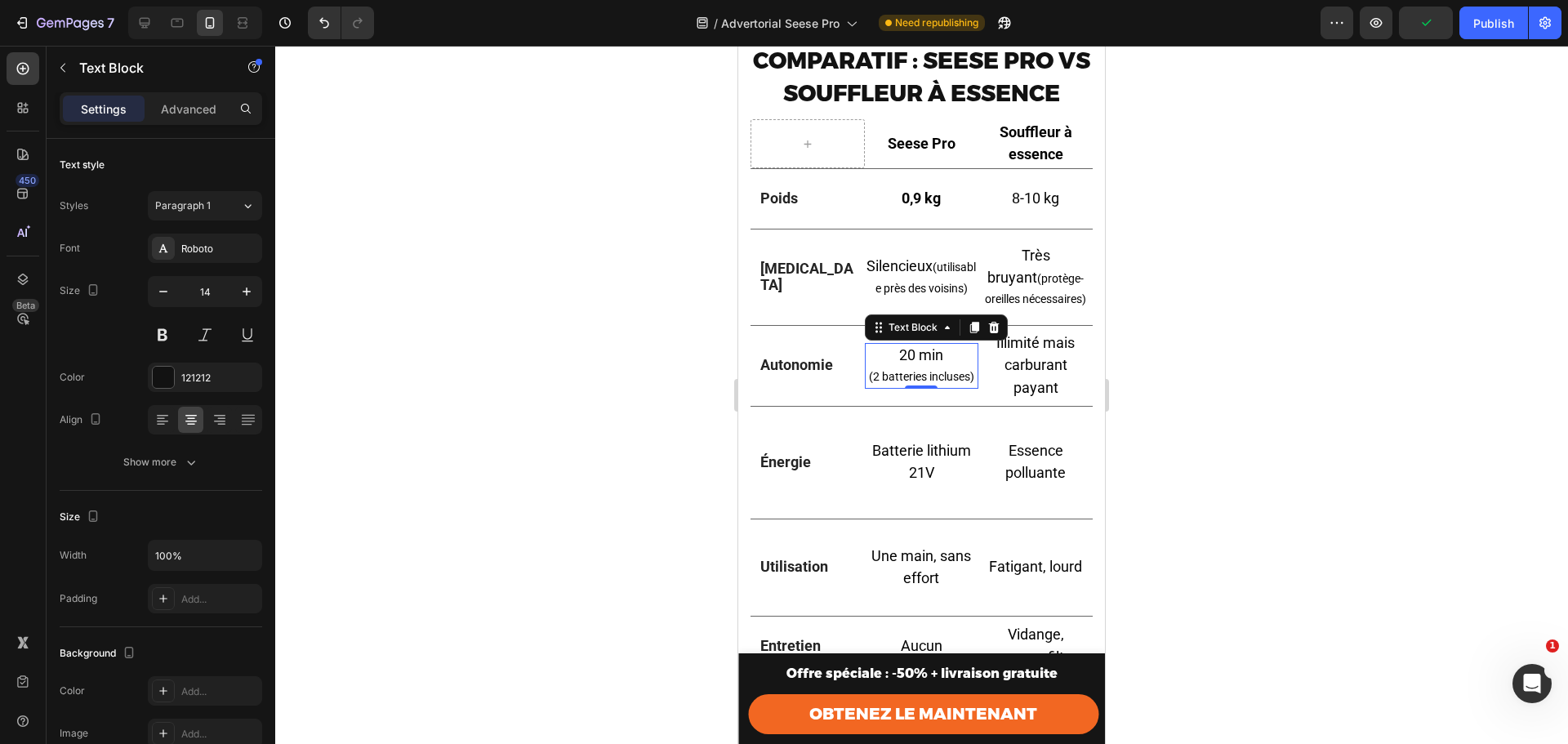
scroll to position [3942, 0]
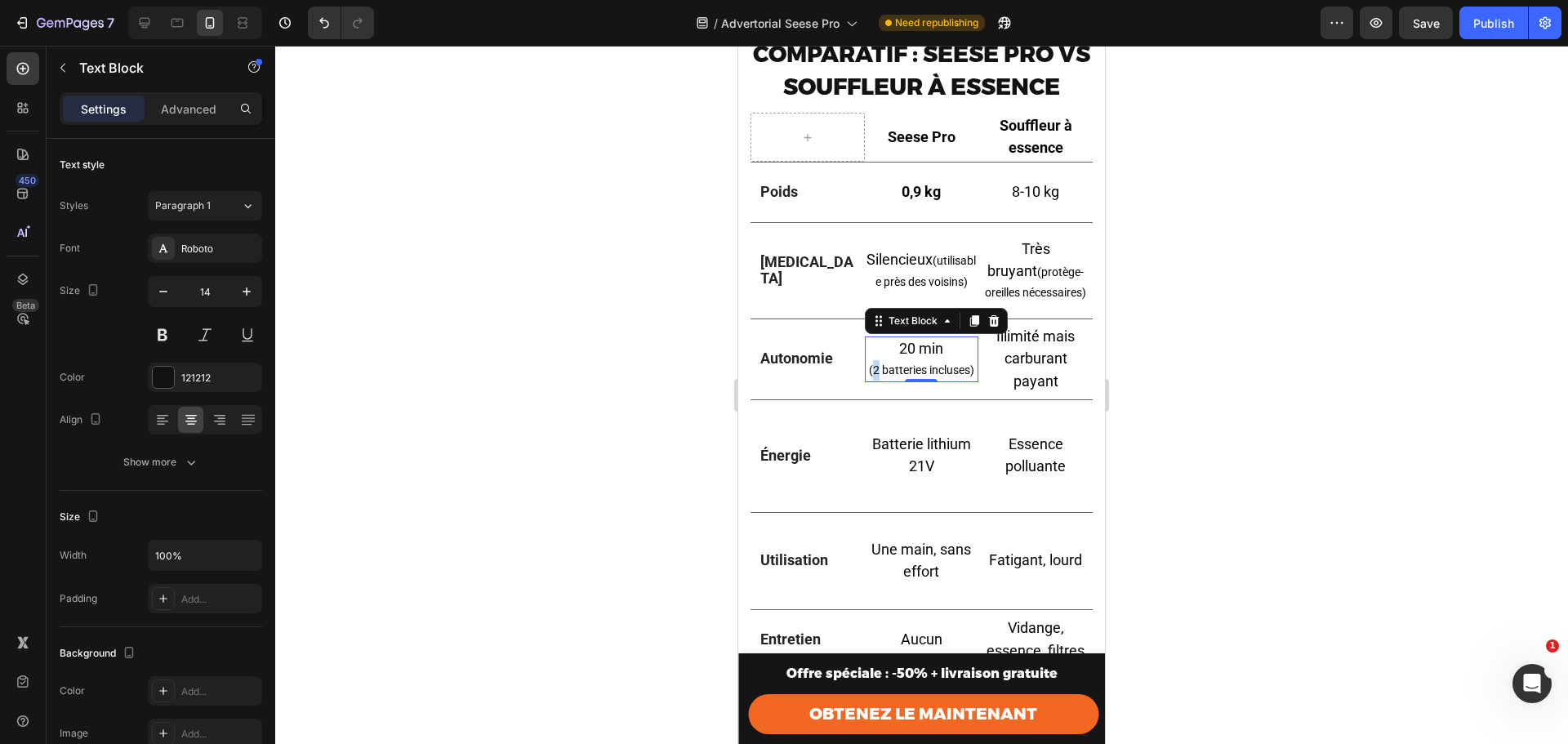
click at [891, 376] on span "(2 batteries incluses)" at bounding box center [922, 370] width 105 height 13
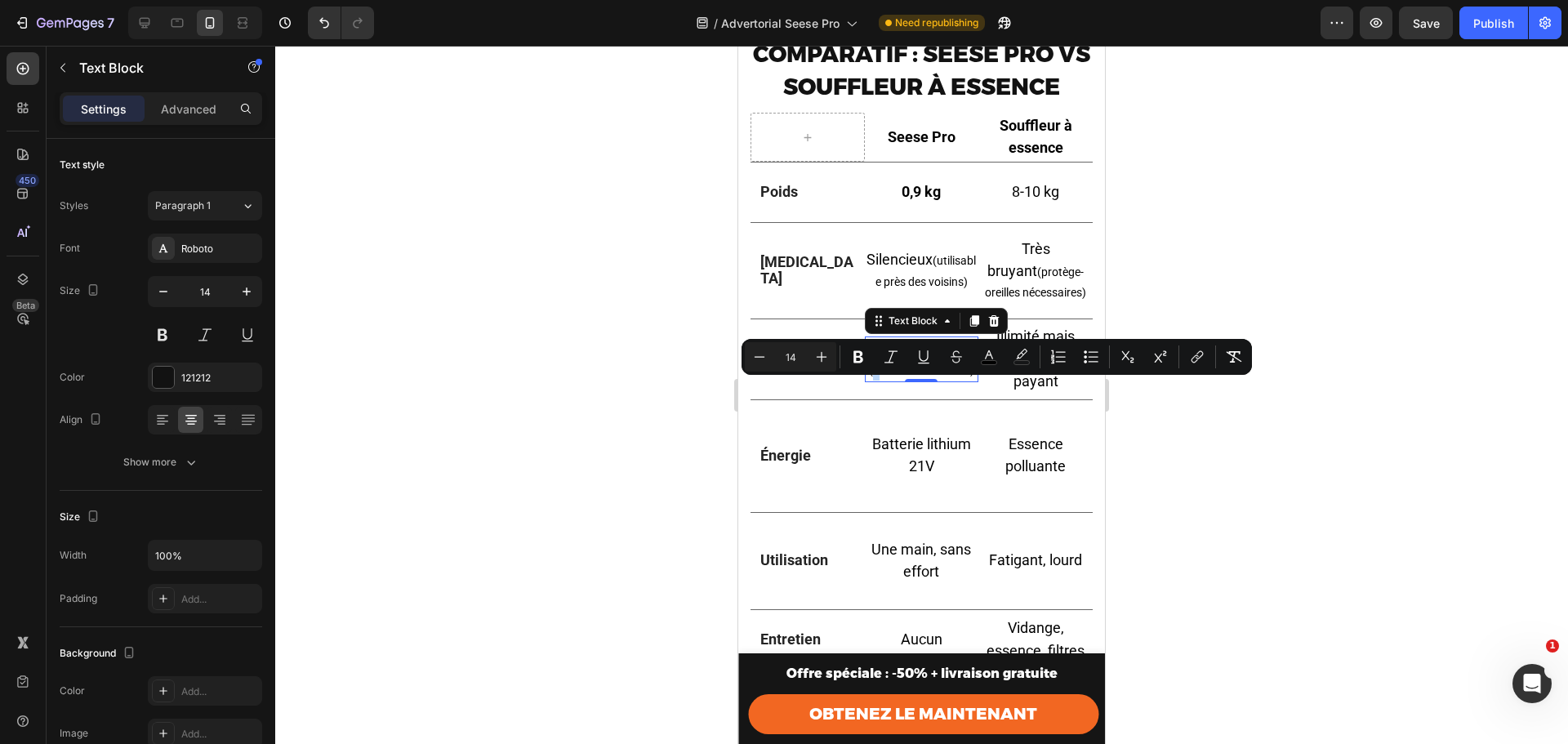
click at [891, 376] on span "(2 batteries incluses)" at bounding box center [922, 370] width 105 height 13
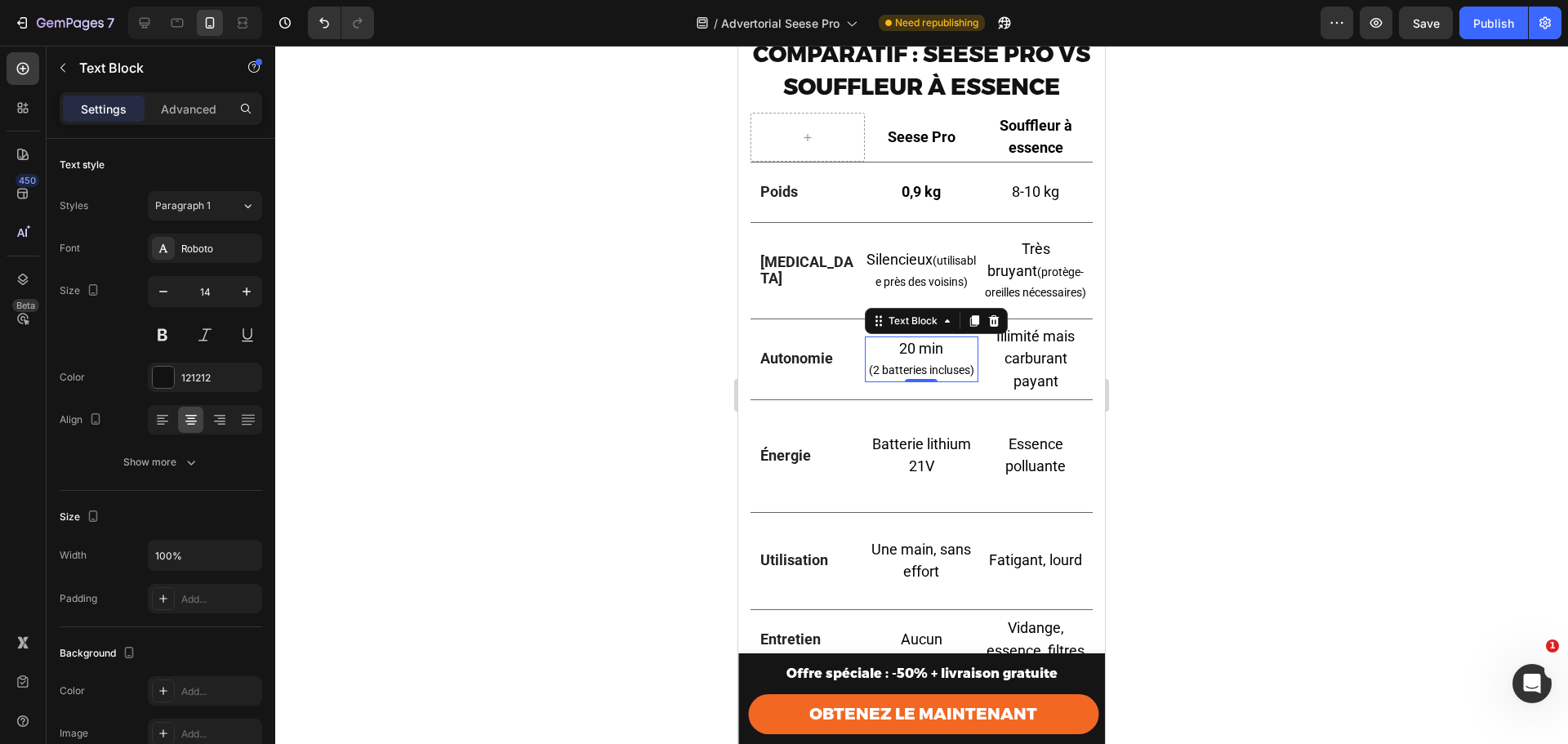
click at [937, 376] on span "(2 batteries incluses)" at bounding box center [922, 370] width 105 height 13
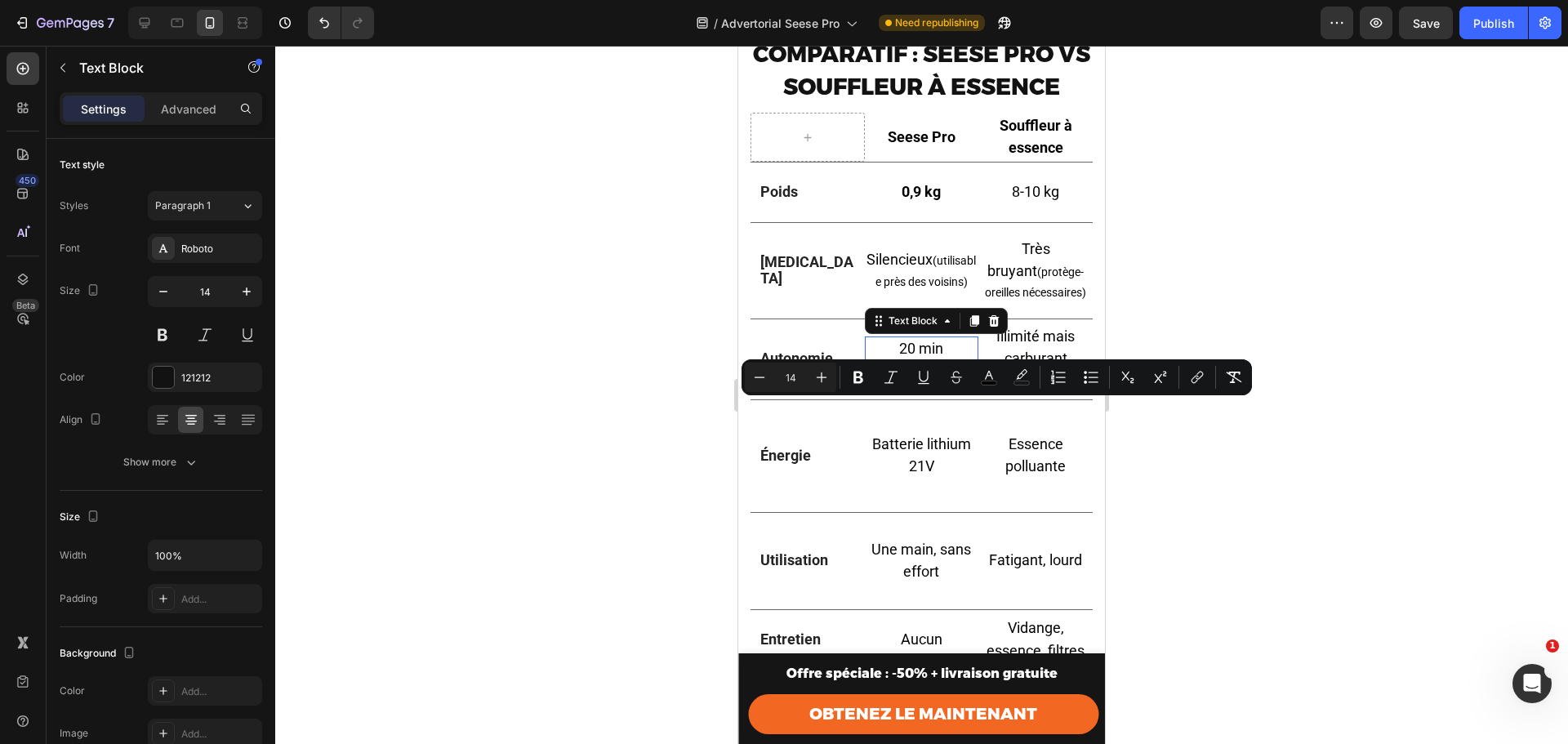
drag, startPoint x: 934, startPoint y: 411, endPoint x: 890, endPoint y: 411, distance: 44.0
click at [890, 380] on p "(2 batteries incluses)" at bounding box center [922, 371] width 111 height 20
click at [895, 376] on span "(2 batteries incluses)" at bounding box center [922, 370] width 105 height 13
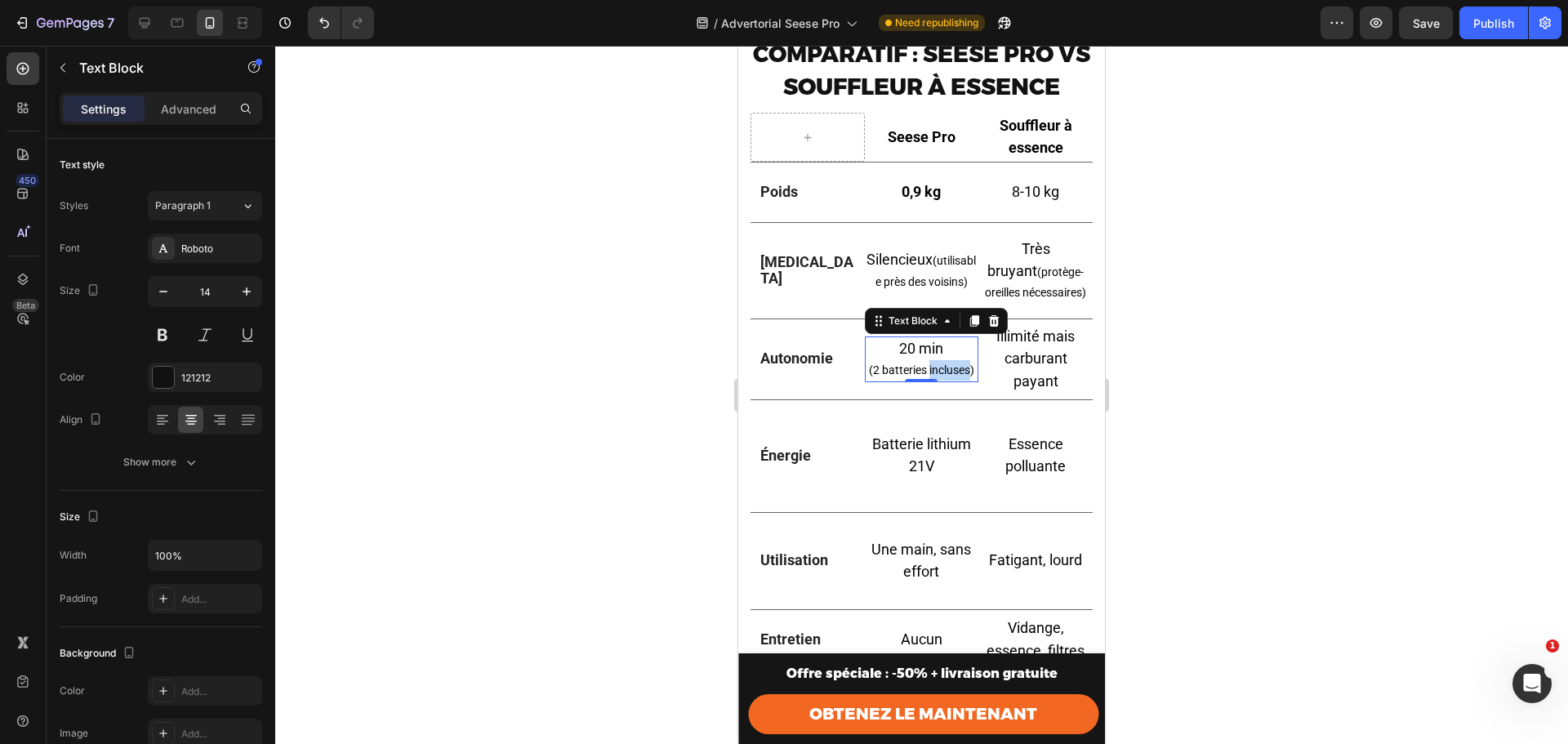
drag, startPoint x: 934, startPoint y: 413, endPoint x: 890, endPoint y: 411, distance: 44.0
click at [890, 380] on p "(2 batteries incluses)" at bounding box center [922, 371] width 111 height 20
click at [1268, 411] on div at bounding box center [921, 395] width 1292 height 698
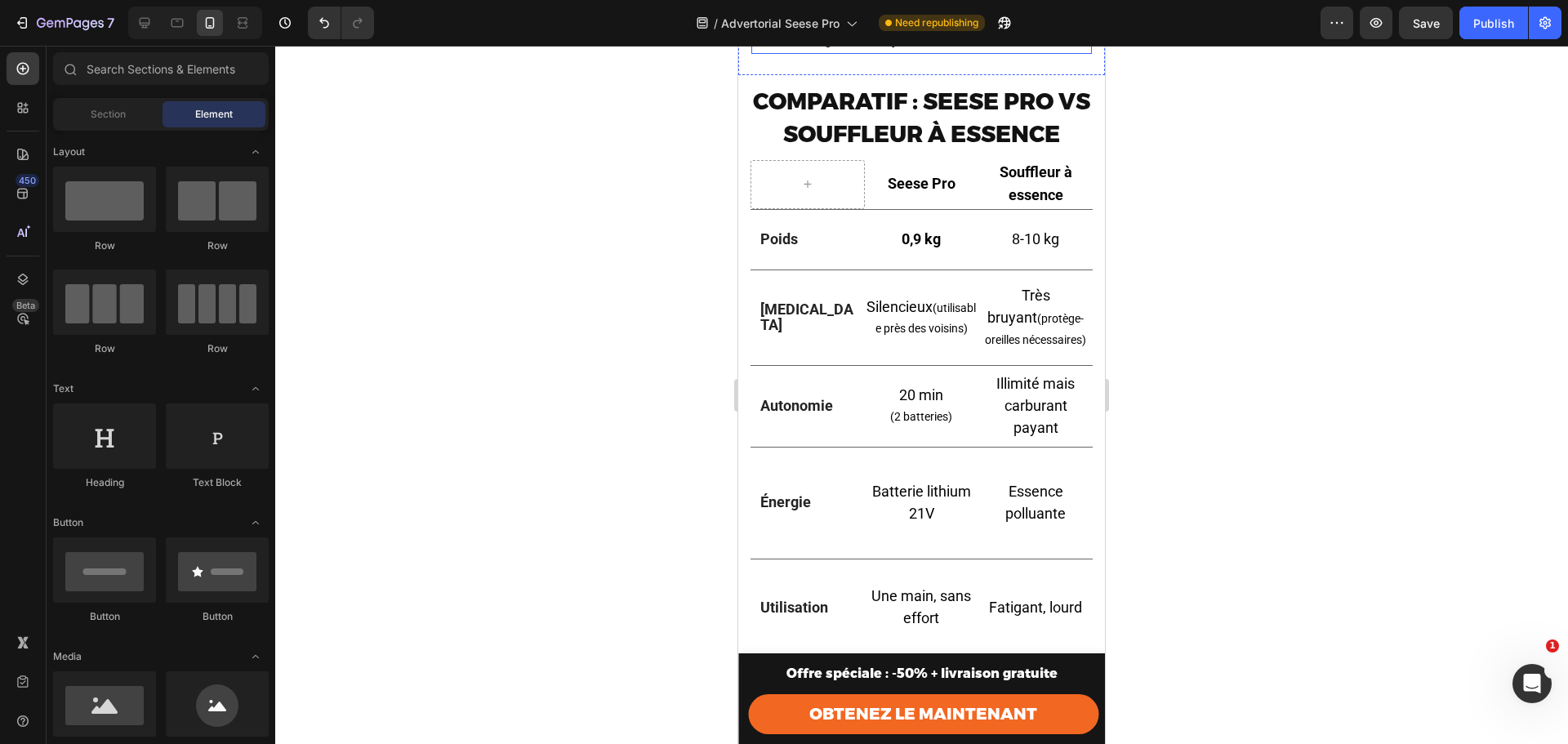
scroll to position [3888, 0]
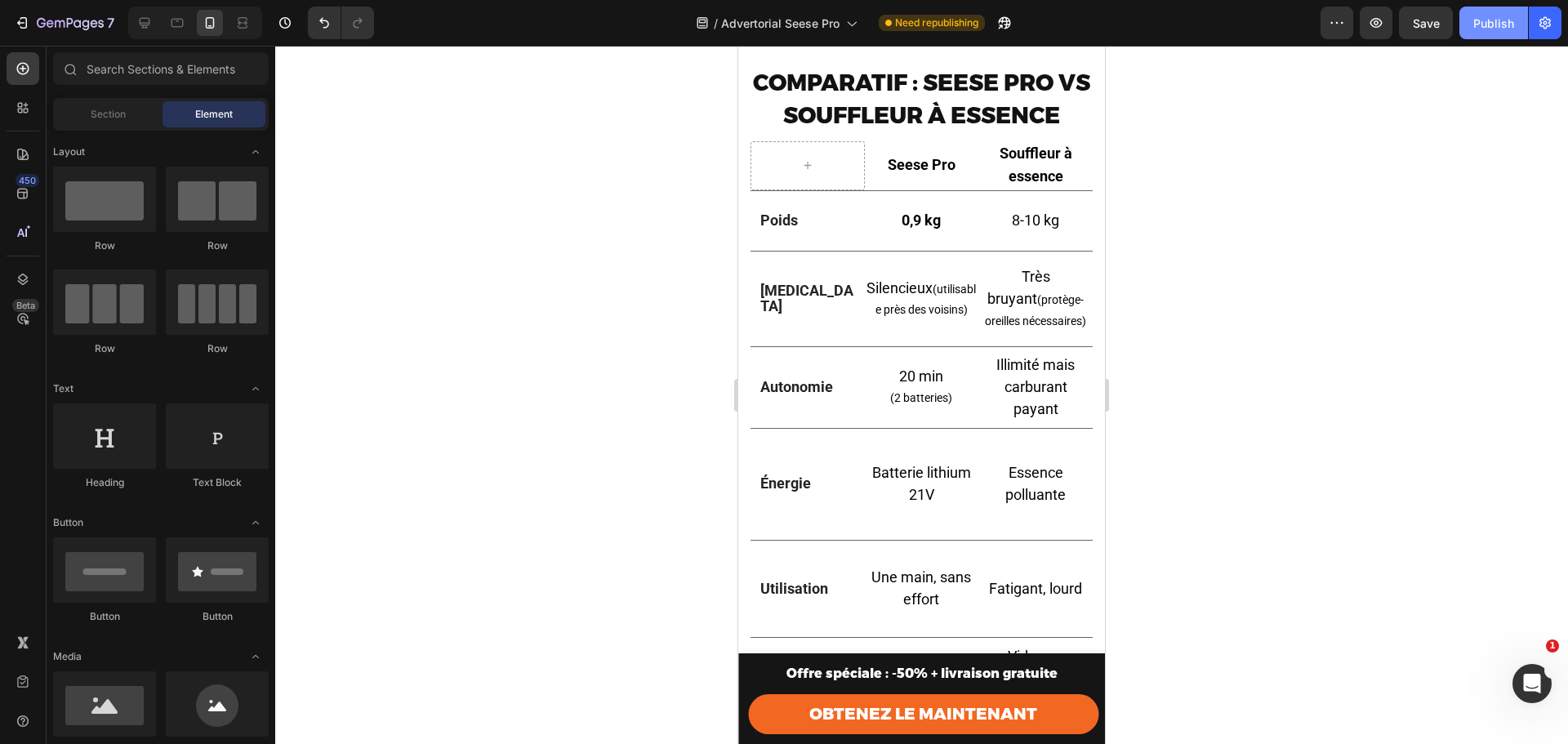
click at [1496, 22] on div "Publish" at bounding box center [1494, 23] width 41 height 18
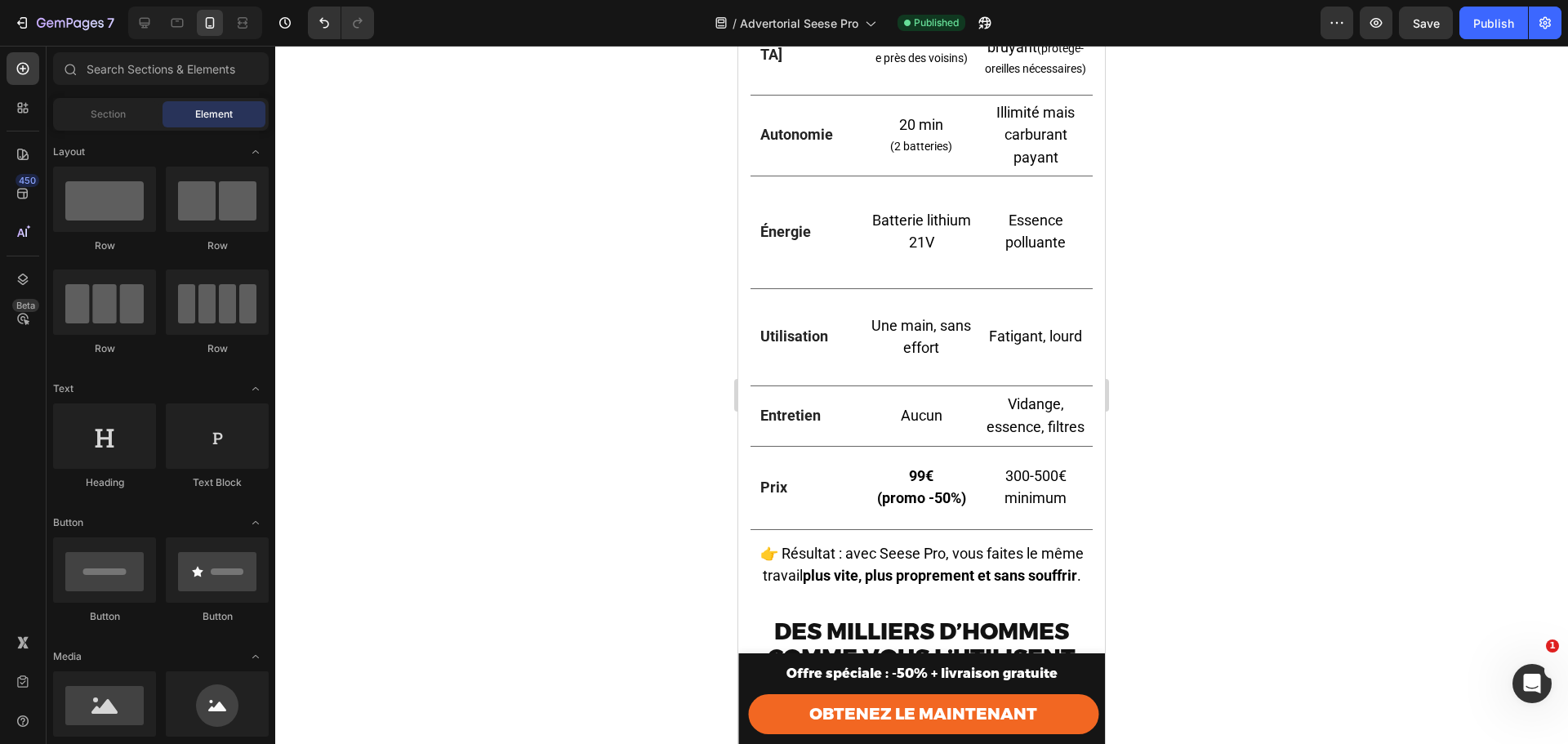
scroll to position [4155, 0]
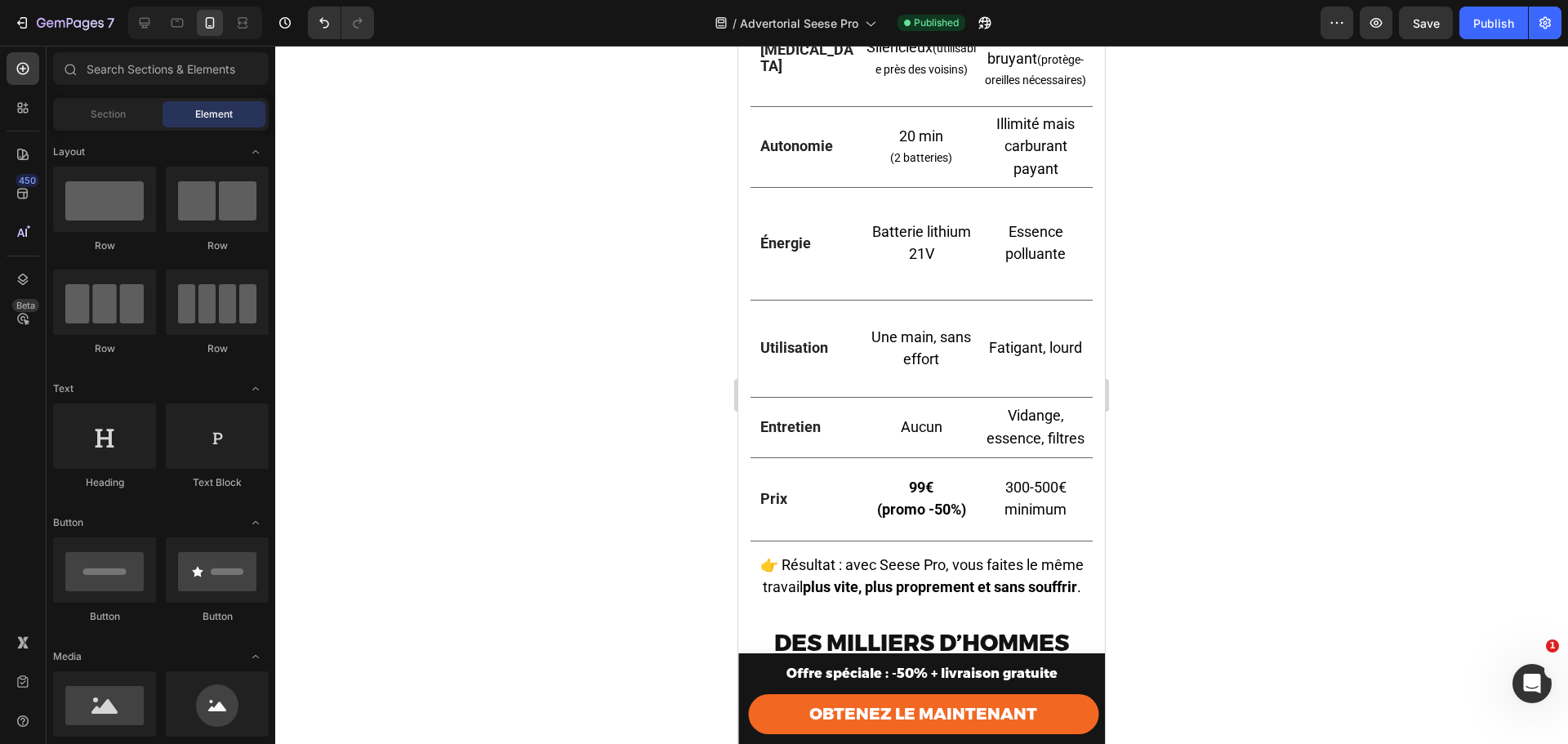
drag, startPoint x: 1099, startPoint y: 685, endPoint x: 1877, endPoint y: 517, distance: 795.9
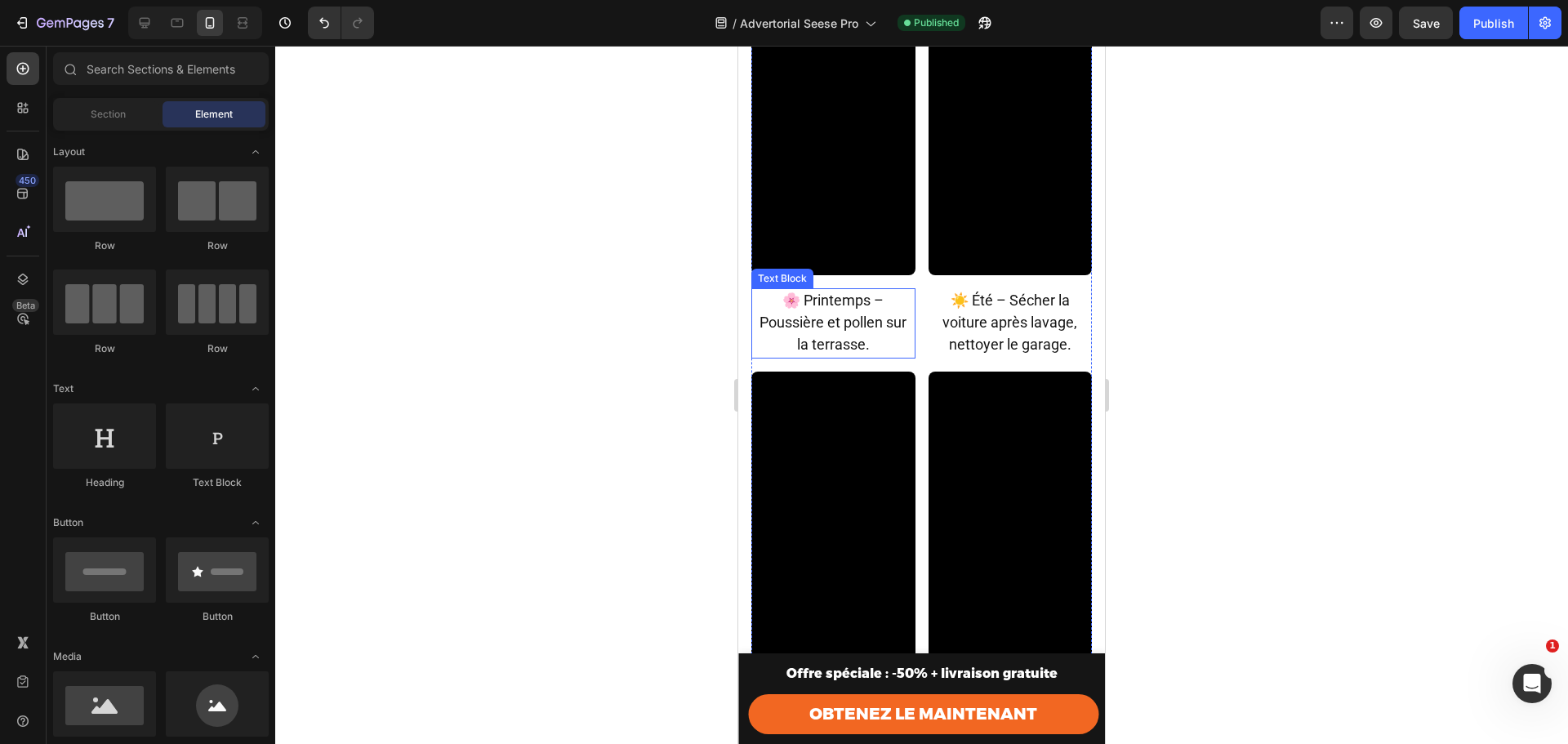
scroll to position [5681, 0]
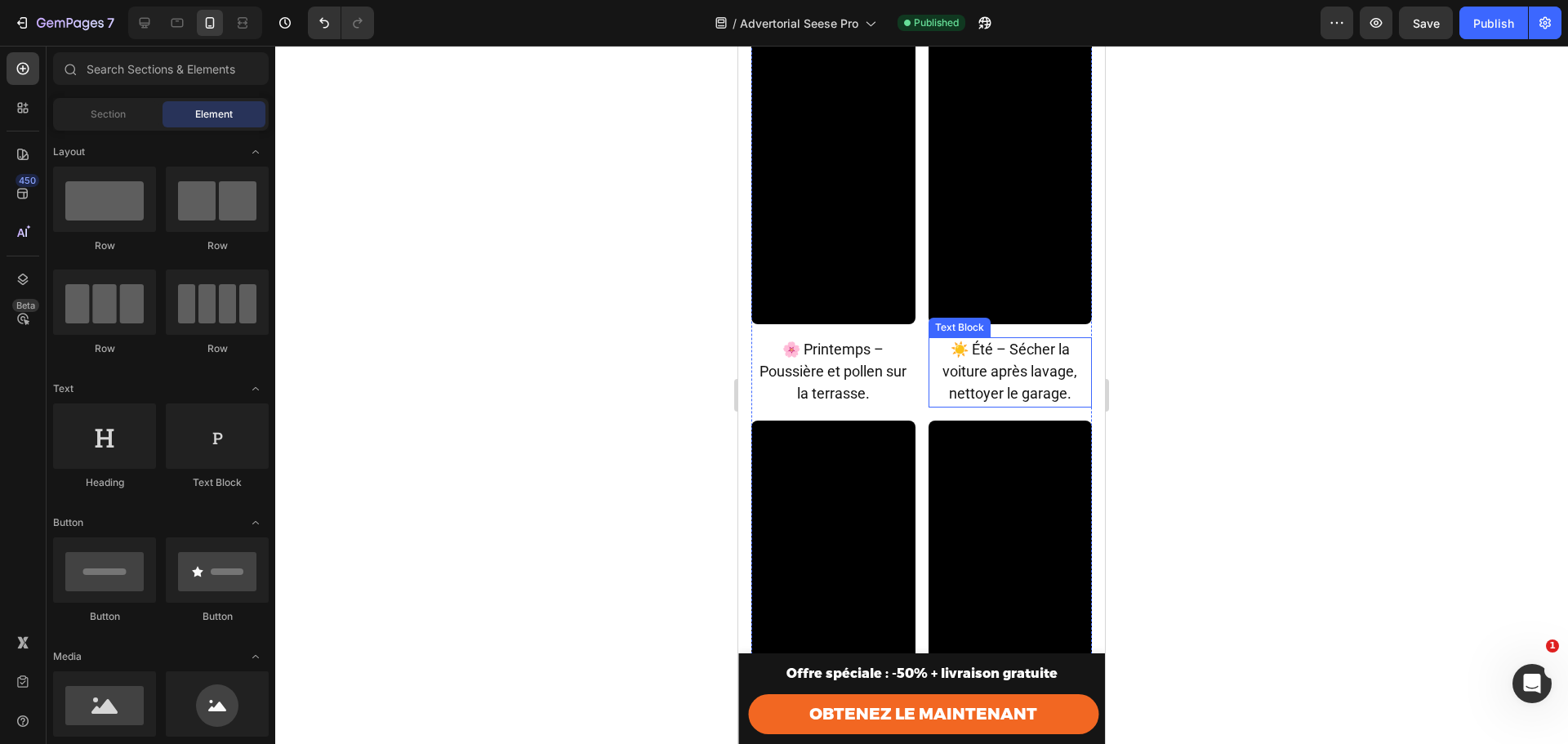
click at [1027, 351] on span "☀️ Été – Sécher la voiture après lavage, nettoyer le garage." at bounding box center [1010, 371] width 134 height 61
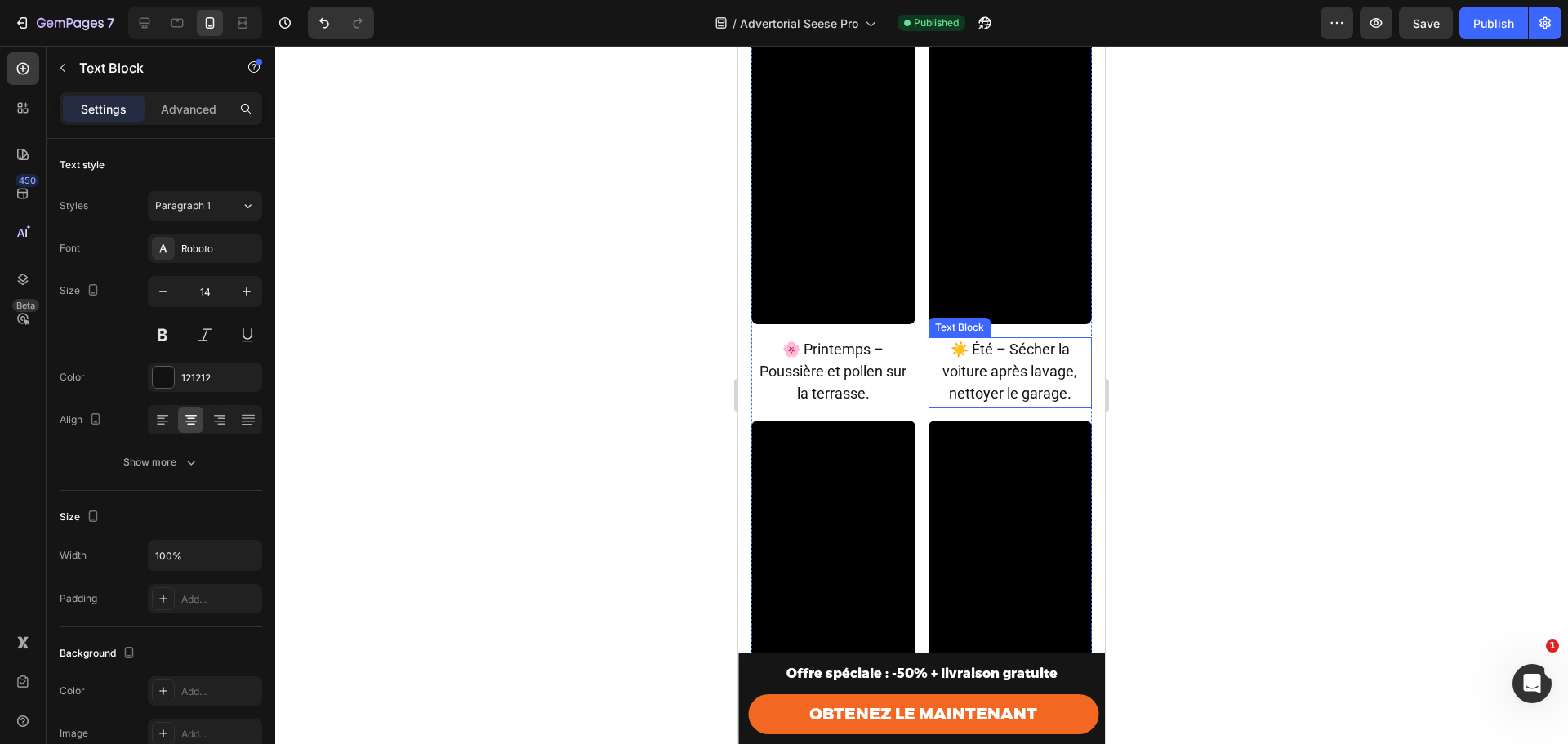
click at [1027, 351] on span "☀️ Été – Sécher la voiture après lavage, nettoyer le garage." at bounding box center [1010, 371] width 134 height 61
click at [1025, 381] on span "☀️ Été – Sécher la voiture après lavage, nettoyer le garage." at bounding box center [1010, 371] width 134 height 61
click at [1034, 375] on span "☀️ Été – Sécher la voiture après lavage, nettoyer le garage." at bounding box center [1010, 371] width 134 height 61
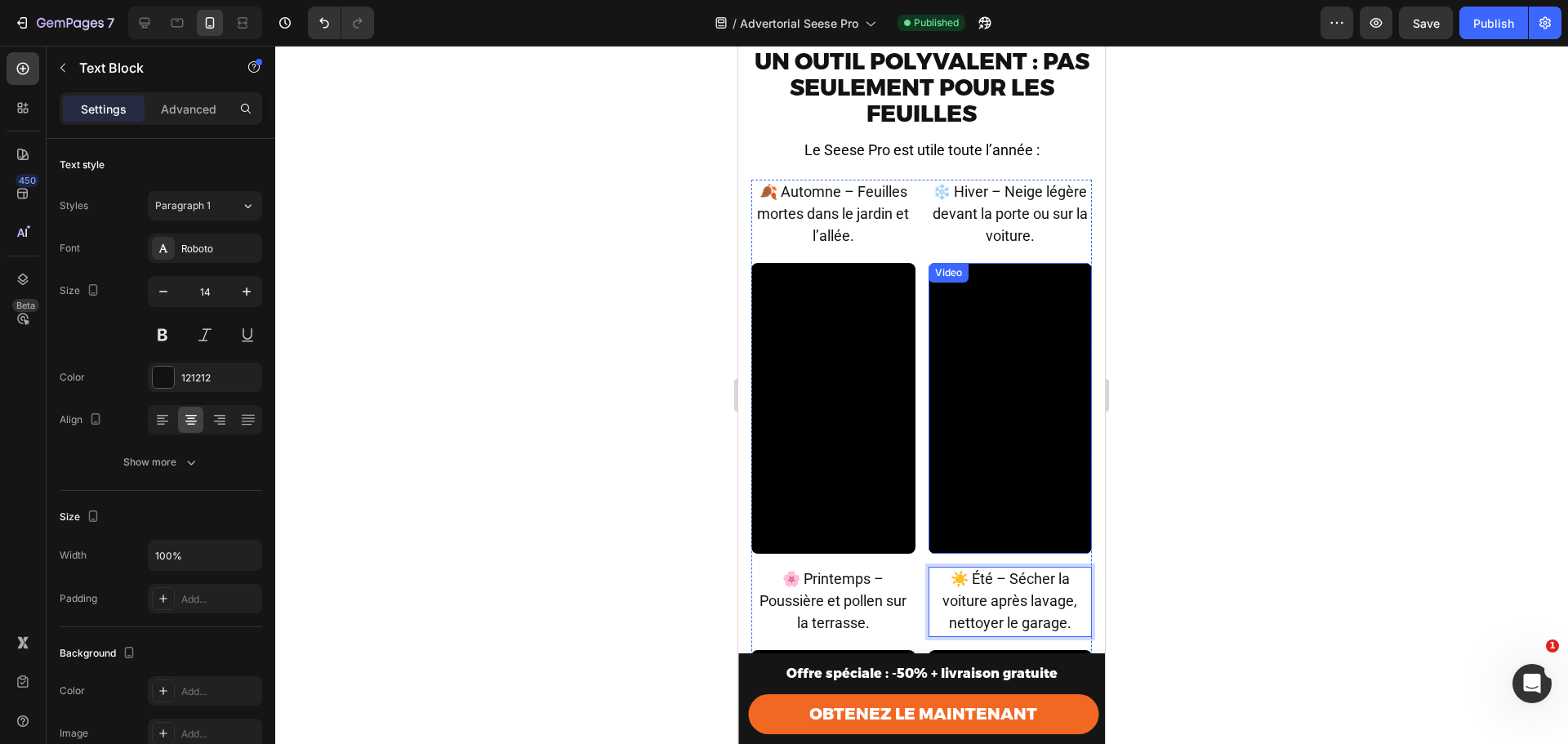
scroll to position [5353, 0]
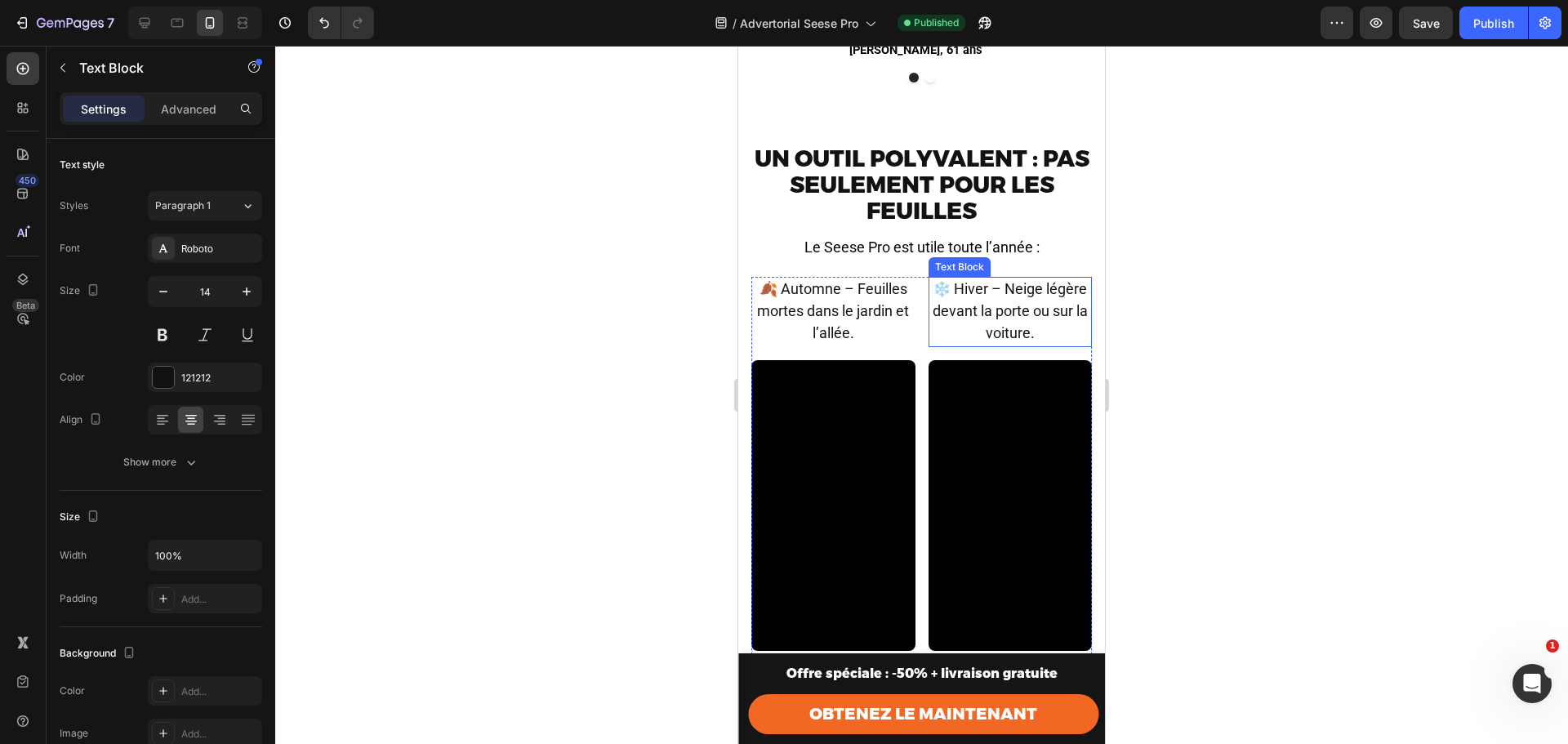
click at [1006, 285] on span "❄️ Hiver – Neige légère devant la porte ou sur la voiture." at bounding box center [1010, 310] width 155 height 61
click at [1016, 307] on span "❄️ Hiver – Neige légère devant la porte ou sur la voiture." at bounding box center [1010, 310] width 155 height 61
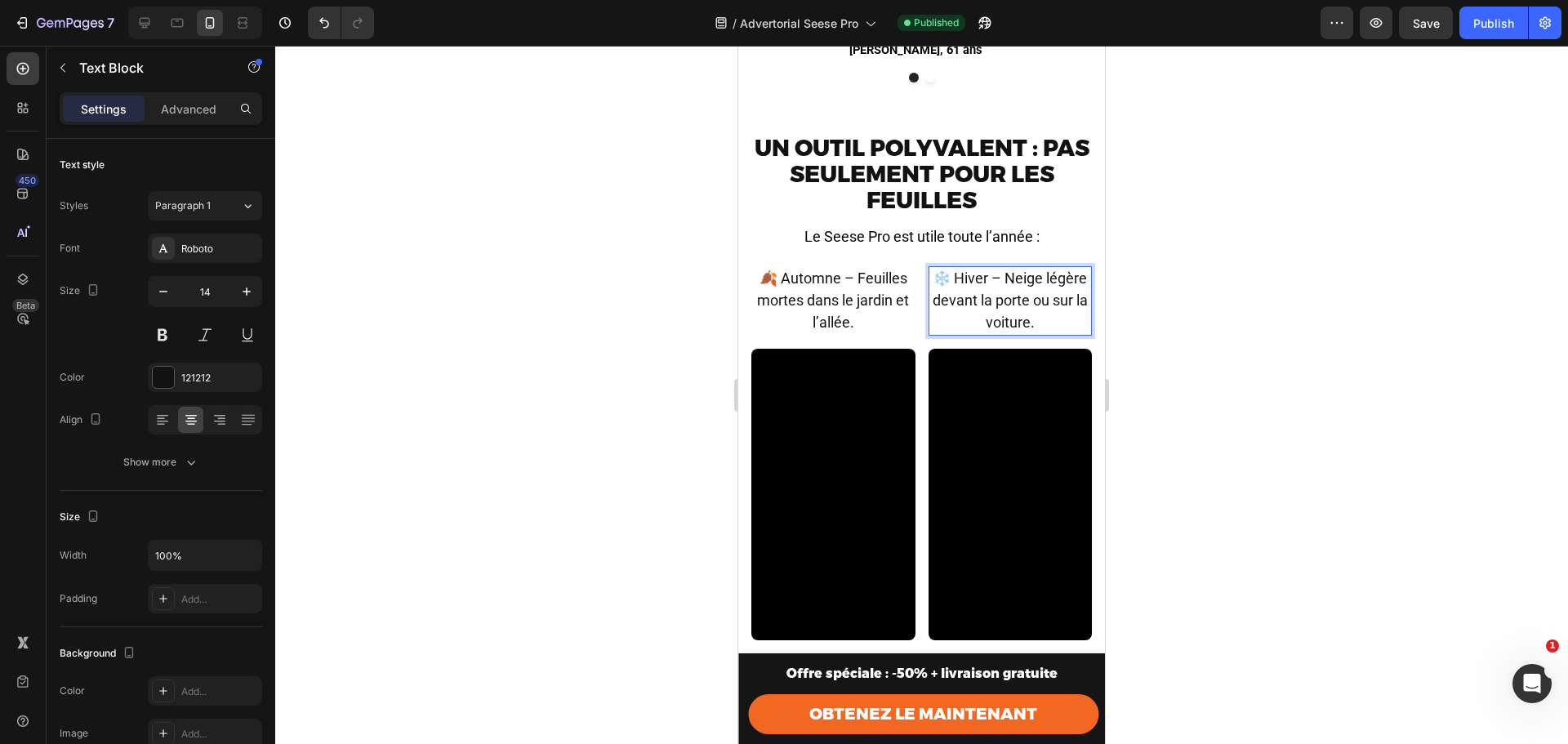
click at [1026, 326] on span "❄️ Hiver – Neige légère devant la porte ou sur la voiture." at bounding box center [1010, 300] width 155 height 61
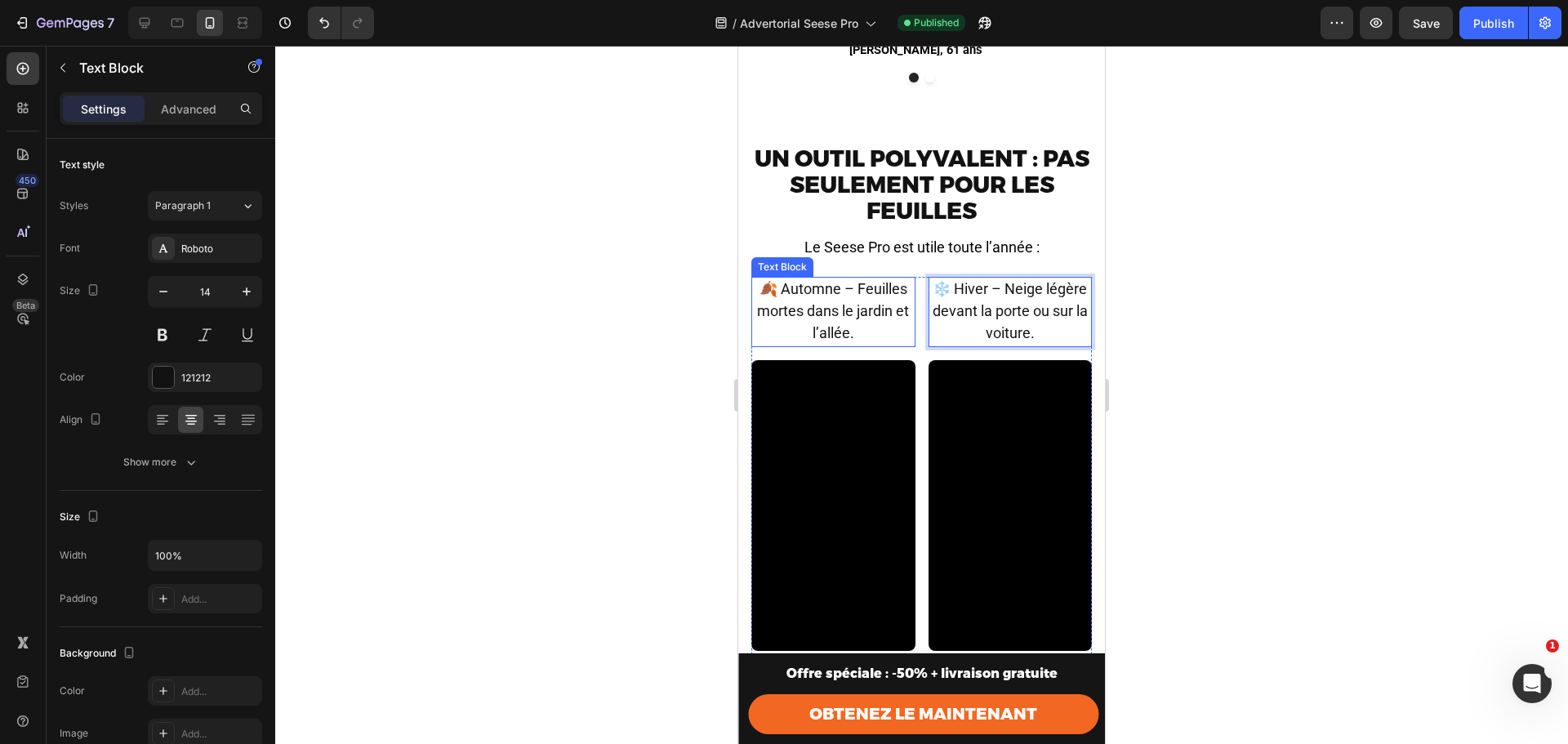
click at [849, 301] on span "🍂 Automne – Feuilles mortes dans le jardin et l’allée." at bounding box center [833, 310] width 152 height 61
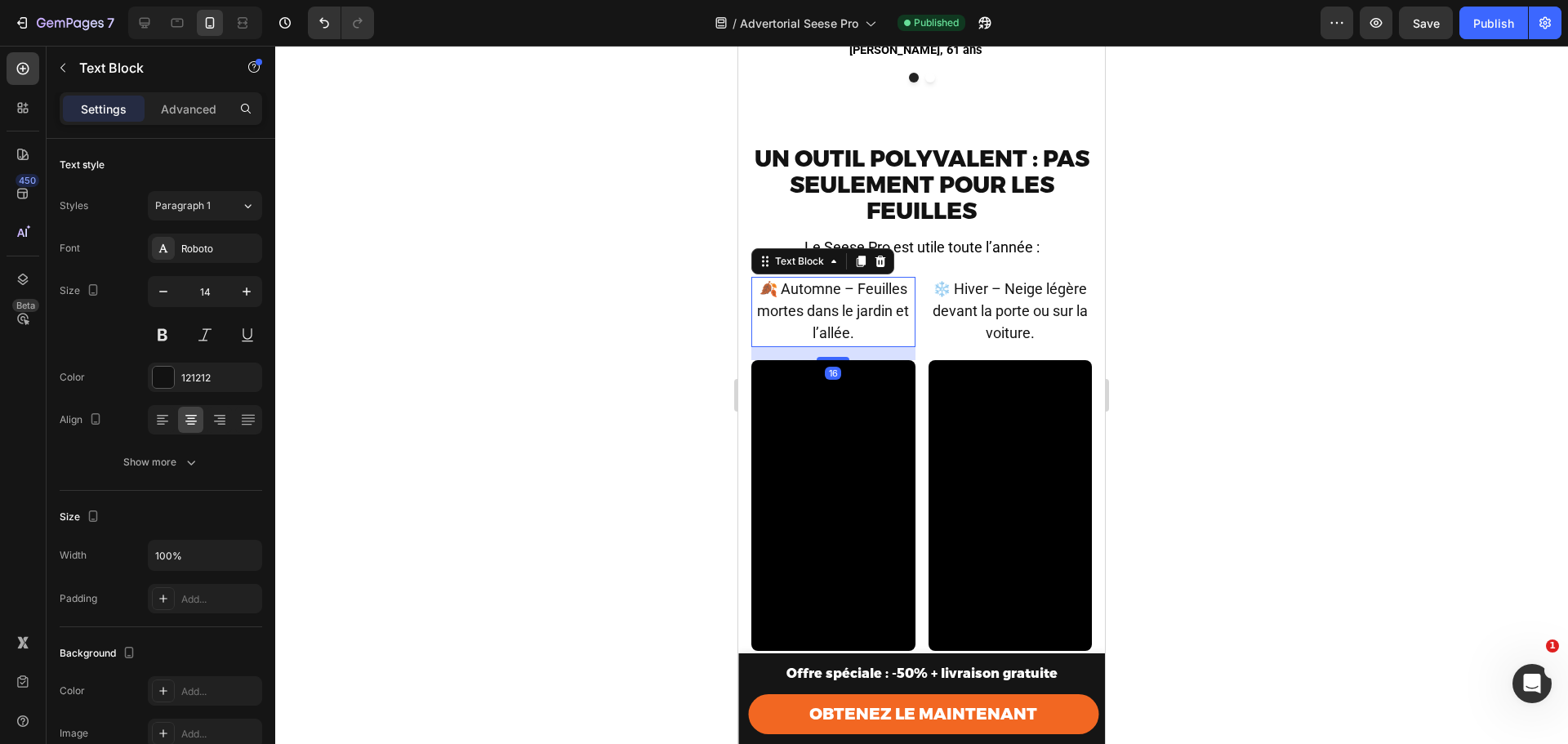
click at [848, 301] on span "🍂 Automne – Feuilles mortes dans le jardin et l’allée." at bounding box center [833, 310] width 152 height 61
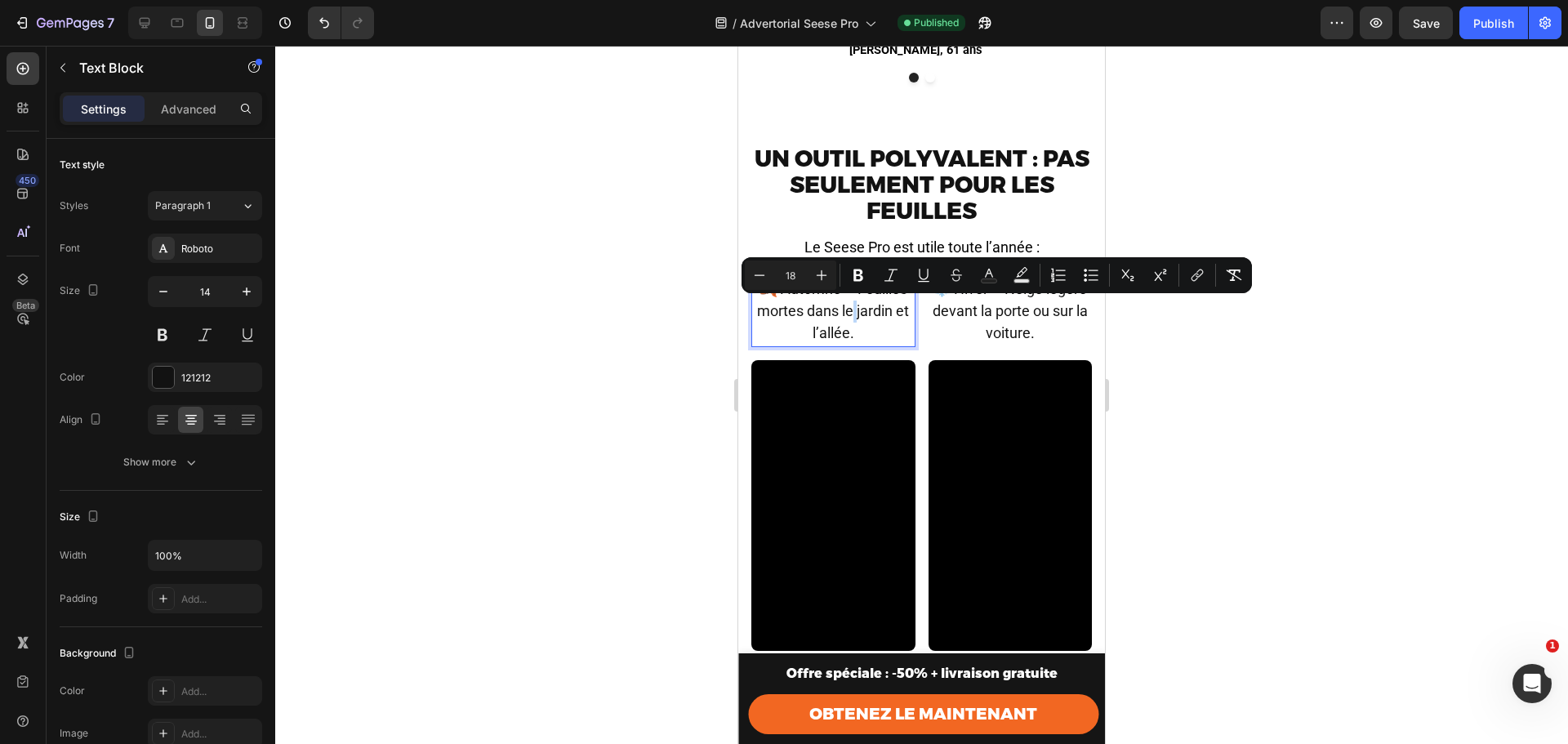
click at [834, 291] on div "Minus 18 Plus Bold Italic Underline Strikethrough Text Color Text Background Co…" at bounding box center [997, 275] width 511 height 36
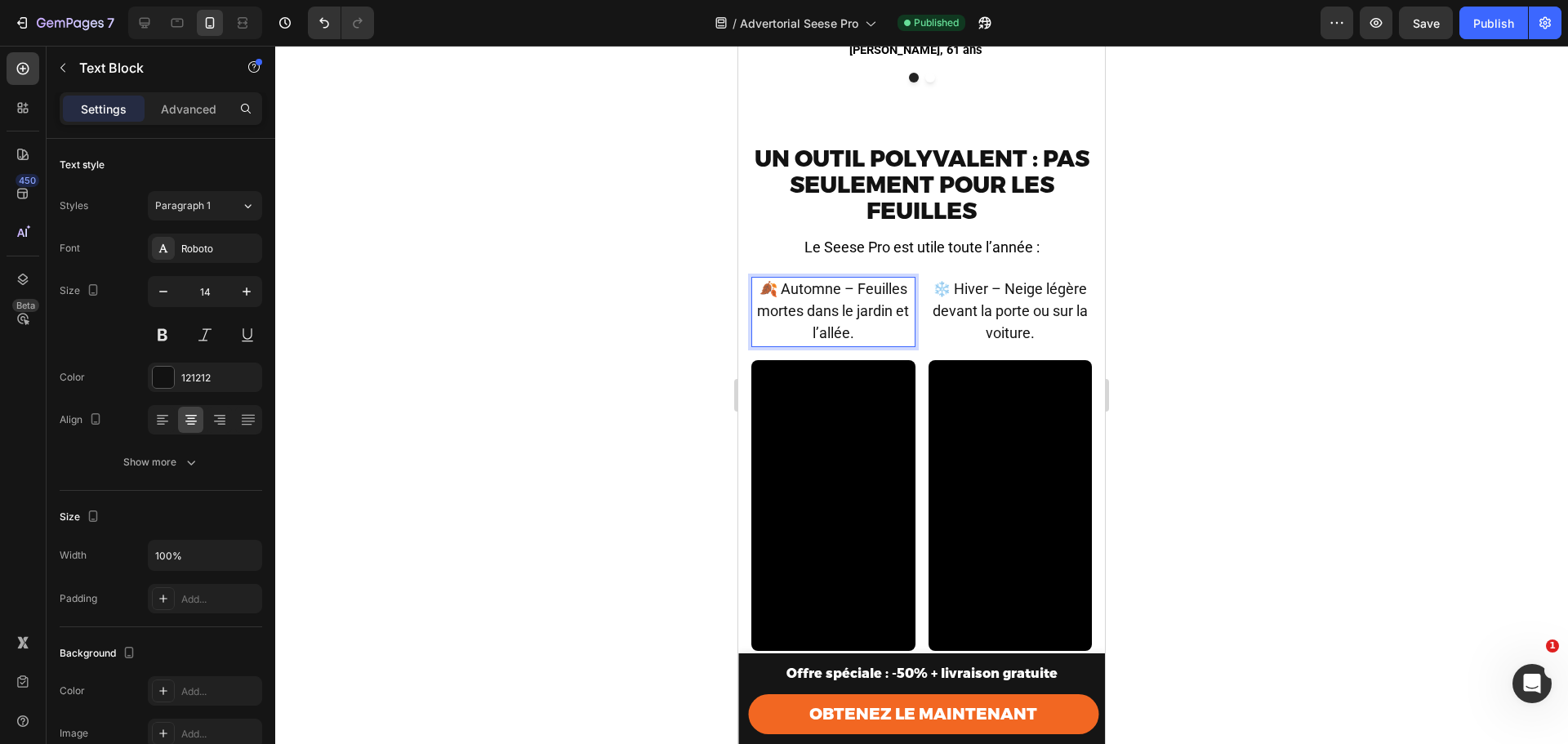
click at [843, 303] on span "🍂 Automne – Feuilles mortes dans le jardin et l’allée." at bounding box center [833, 310] width 152 height 61
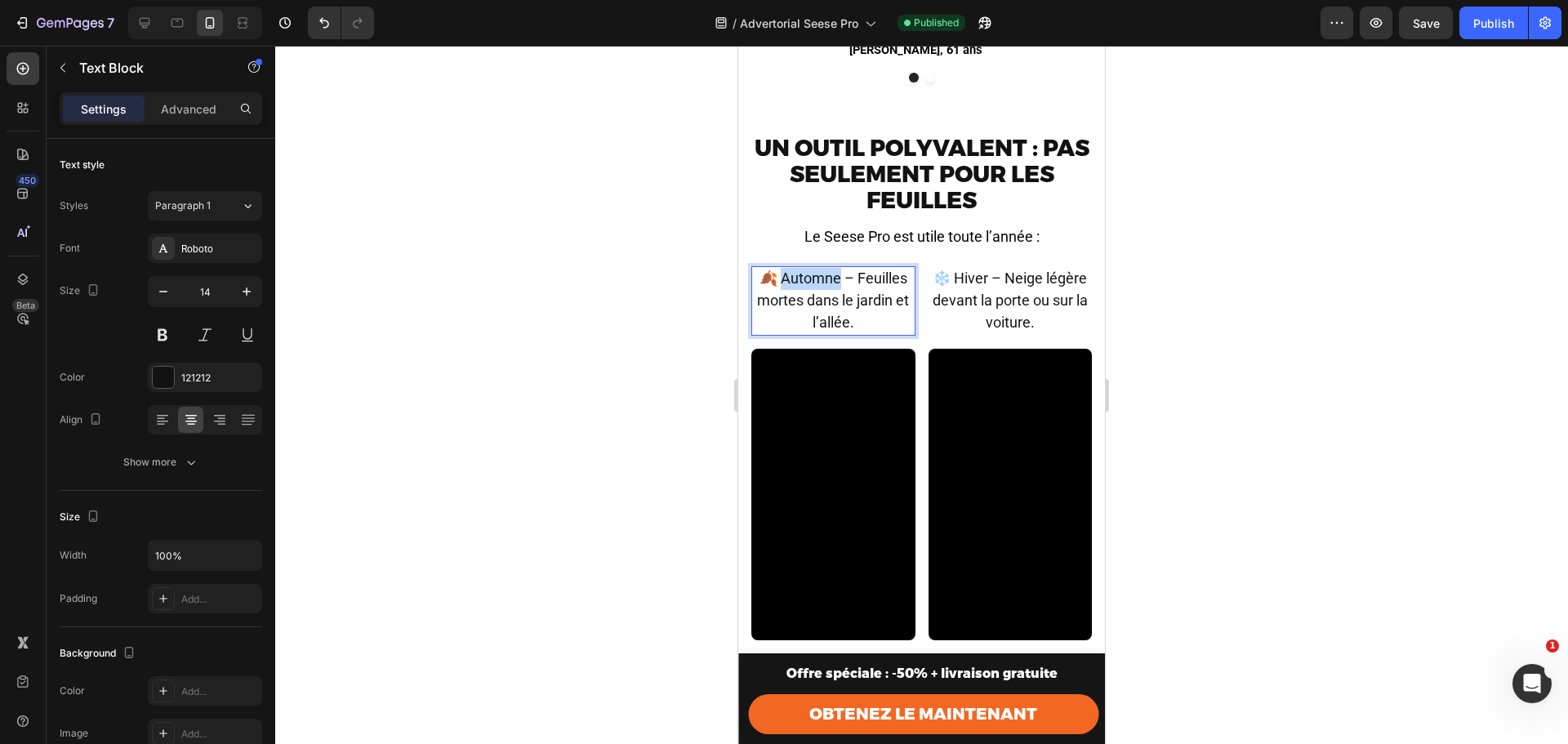
drag, startPoint x: 834, startPoint y: 287, endPoint x: 779, endPoint y: 287, distance: 55.0
click at [779, 287] on span "🍂 Automne – Feuilles mortes dans le jardin et l’allée." at bounding box center [833, 300] width 152 height 61
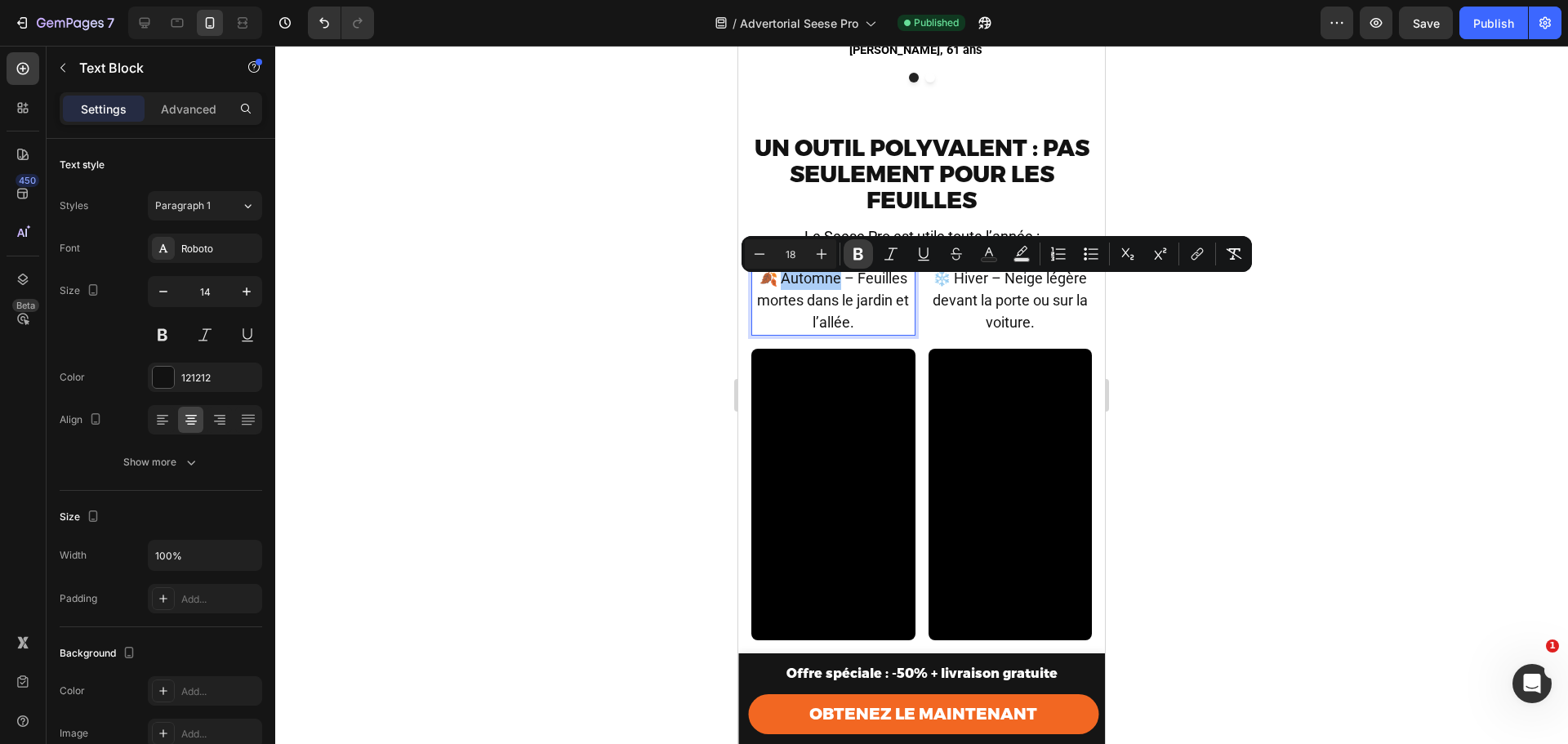
click at [857, 258] on icon "Editor contextual toolbar" at bounding box center [859, 255] width 10 height 13
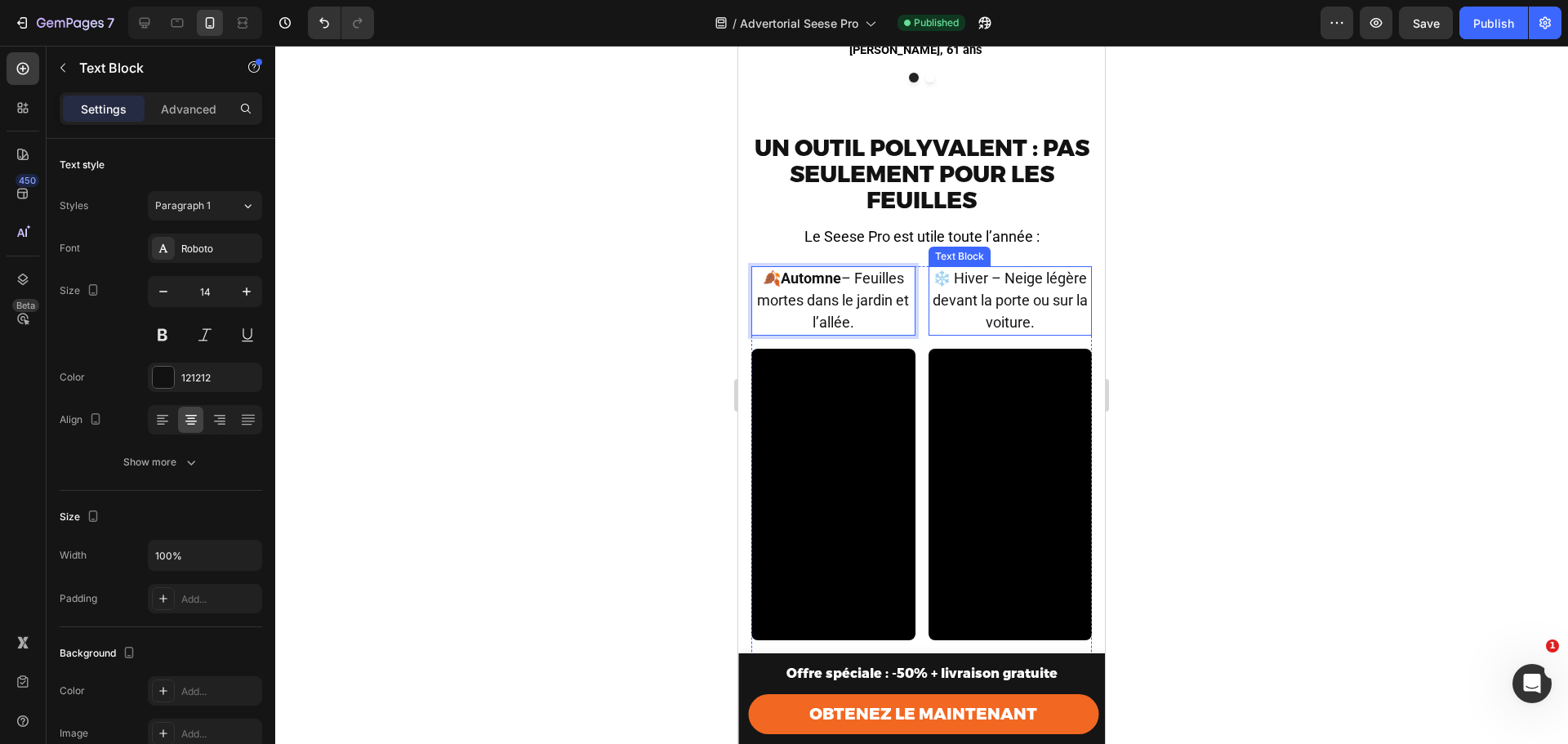
click at [960, 295] on span "❄️ Hiver – Neige légère devant la porte ou sur la voiture." at bounding box center [1010, 300] width 155 height 61
click at [1001, 289] on span "❄️ Hiver – Neige légère devant la porte ou sur la voiture." at bounding box center [1010, 300] width 155 height 61
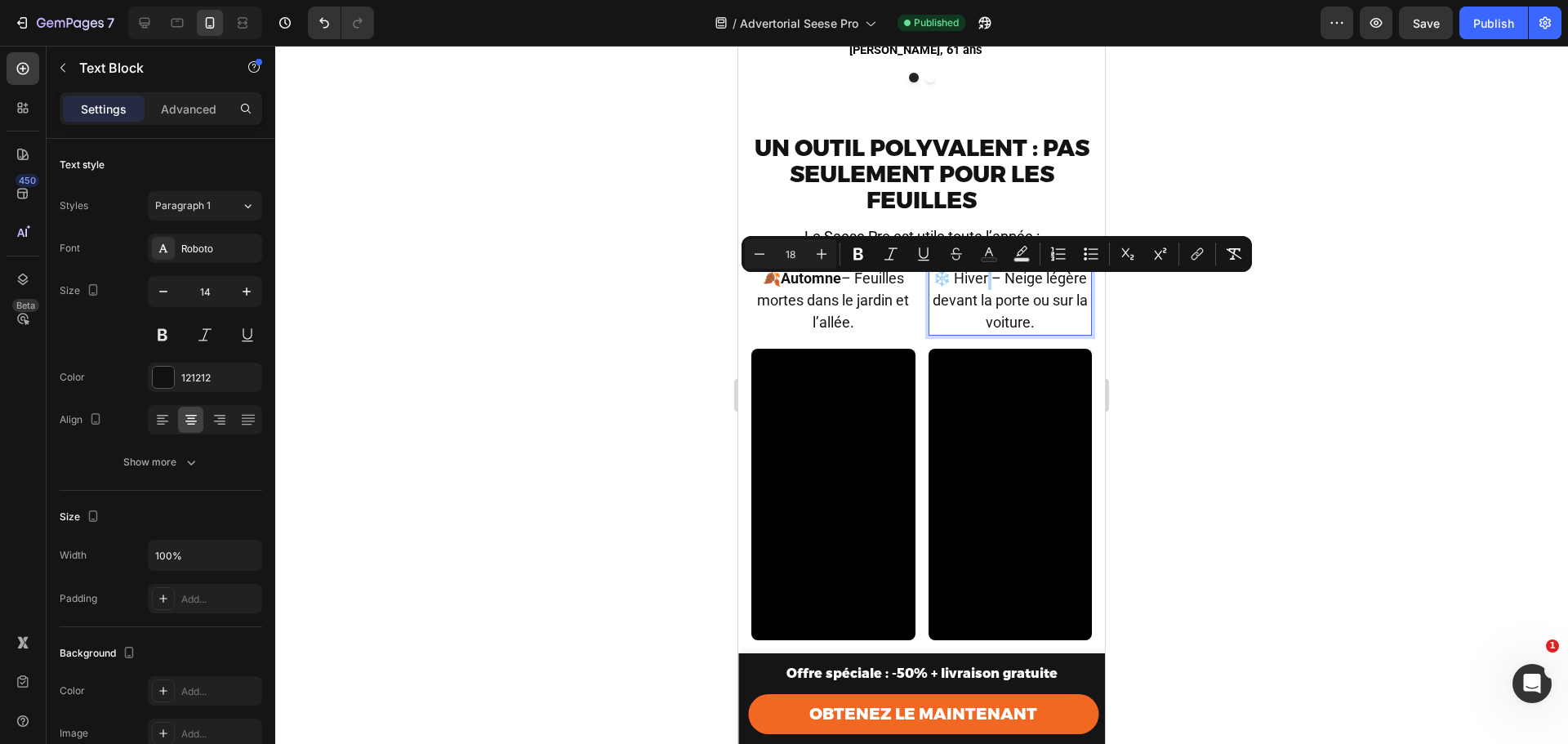
click at [1004, 289] on span "❄️ Hiver – Neige légère devant la porte ou sur la voiture." at bounding box center [1010, 300] width 155 height 61
drag, startPoint x: 1001, startPoint y: 290, endPoint x: 968, endPoint y: 289, distance: 33.0
click at [968, 289] on span "❄️ Hiver – Neige légère devant la porte ou sur la voiture." at bounding box center [1010, 300] width 155 height 61
click at [865, 251] on icon "Editor contextual toolbar" at bounding box center [858, 254] width 17 height 17
click at [971, 287] on strong "Hiver" at bounding box center [971, 279] width 36 height 18
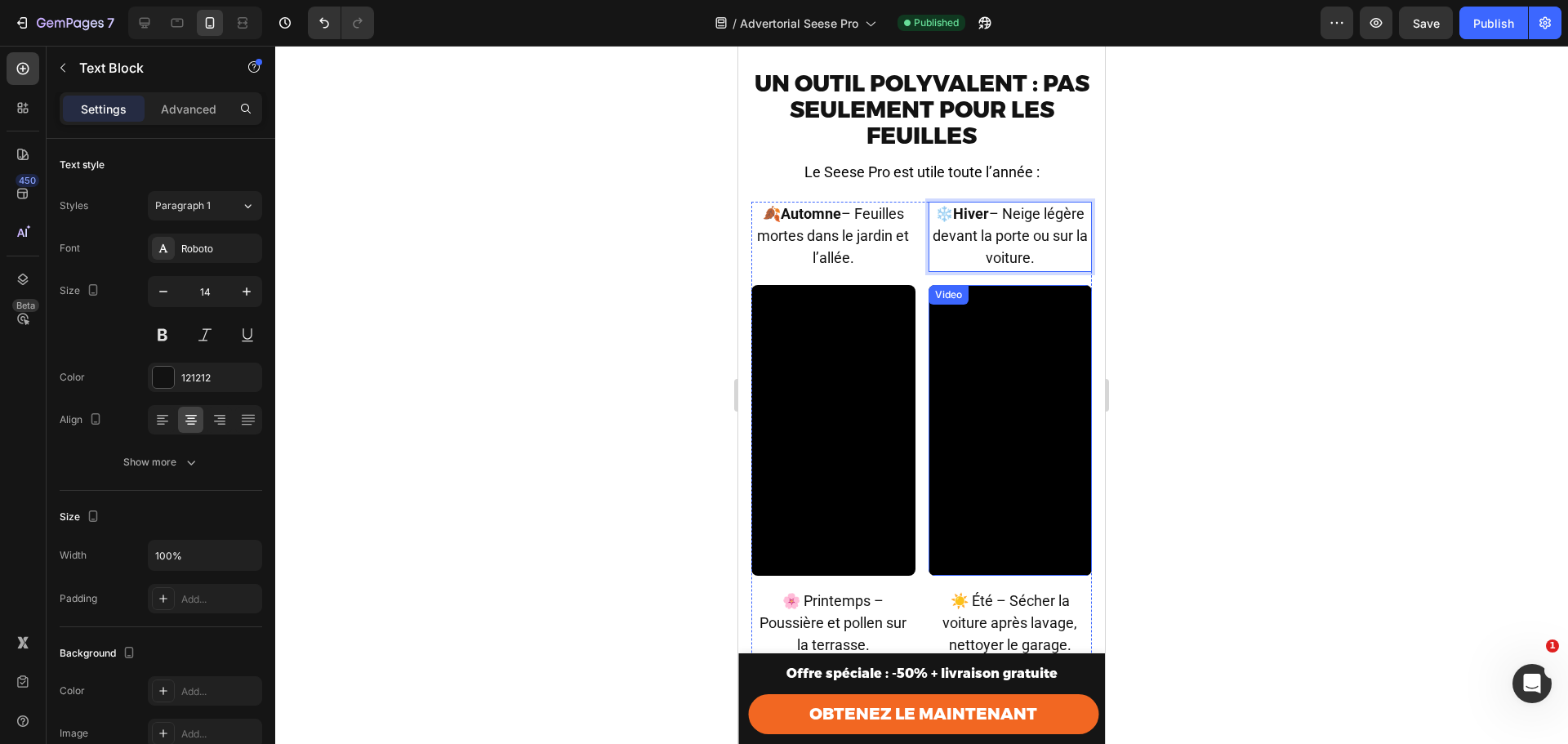
scroll to position [5625, 0]
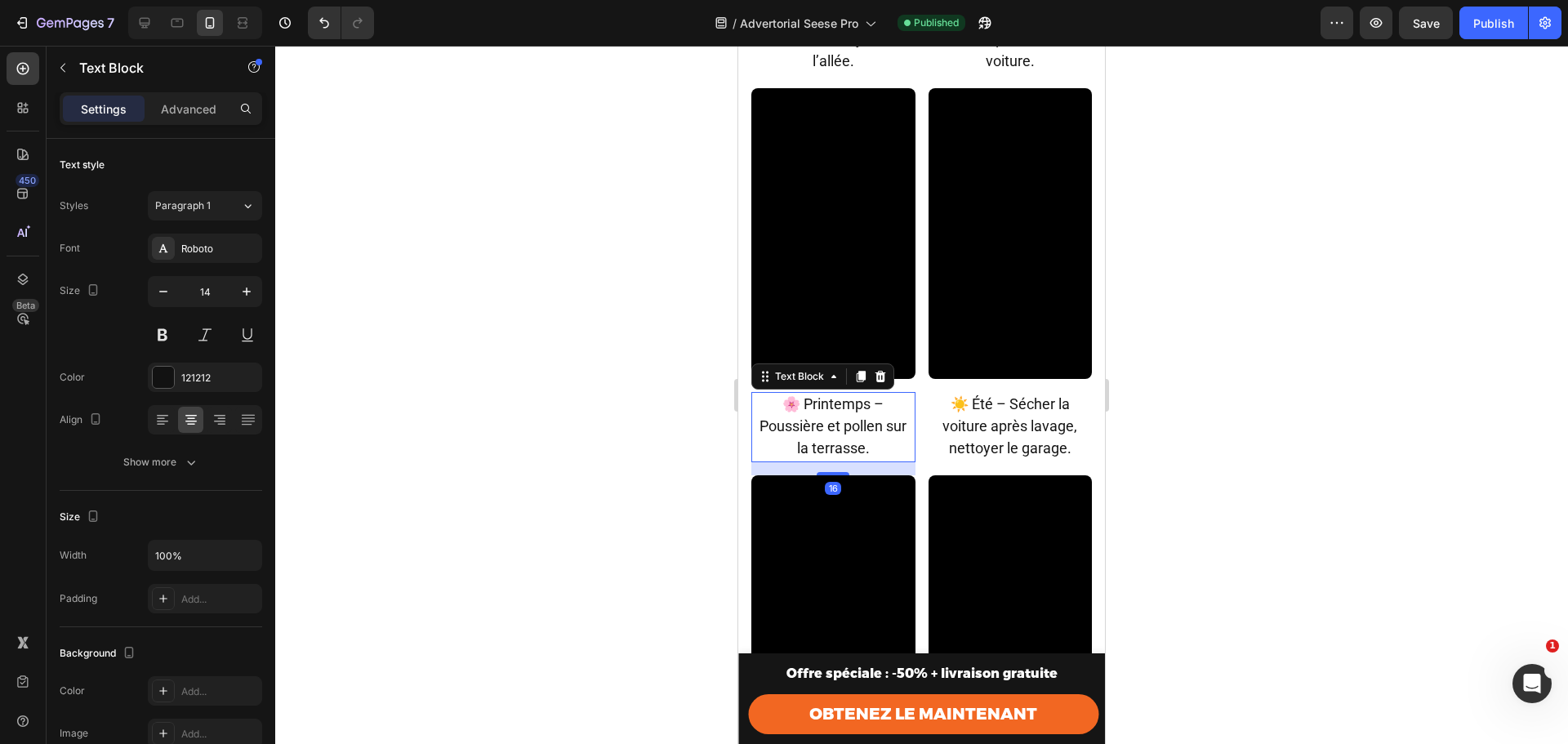
click at [834, 396] on span "🌸 Printemps – Poussière et pollen sur la terrasse." at bounding box center [832, 426] width 147 height 61
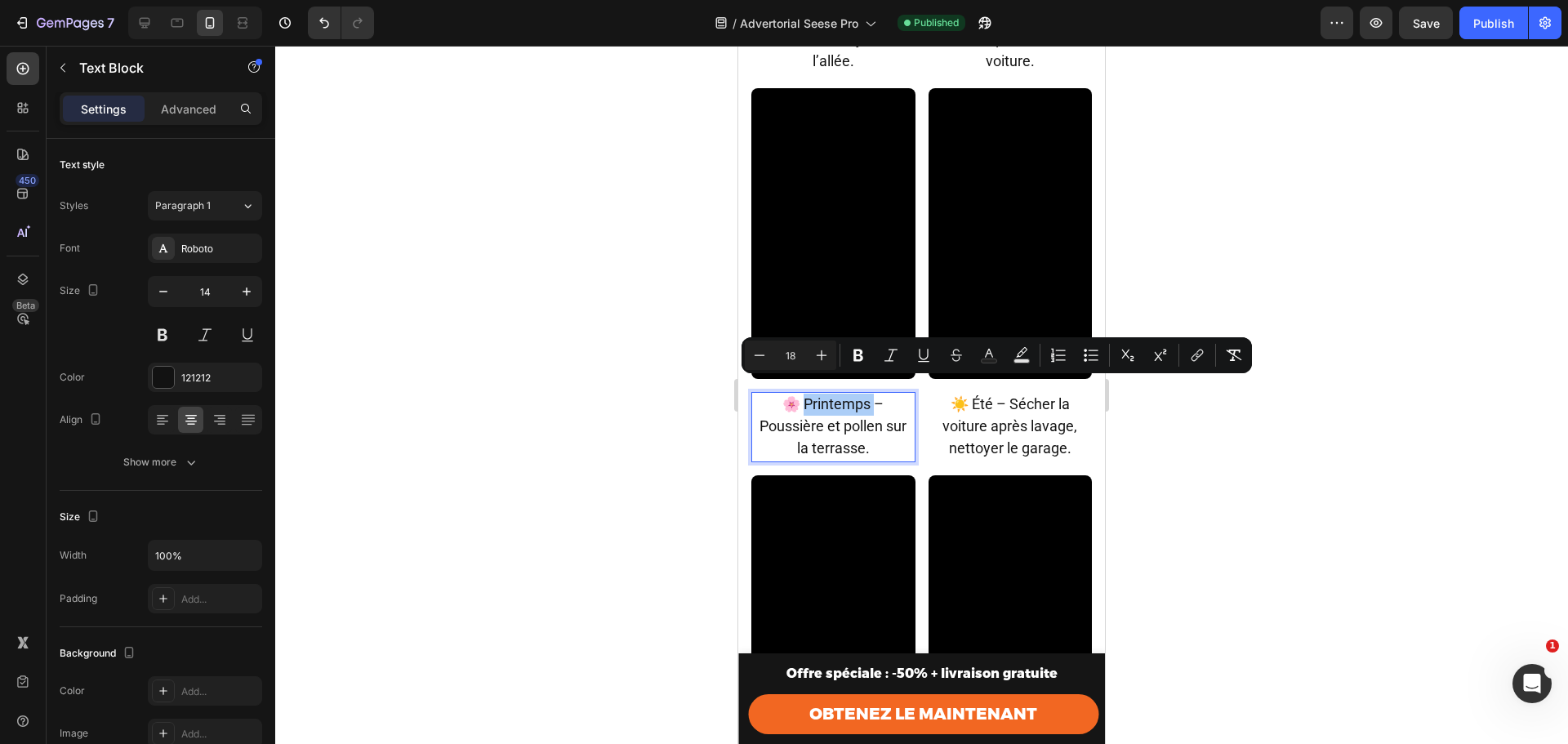
click at [861, 354] on icon "Editor contextual toolbar" at bounding box center [859, 356] width 10 height 13
click at [966, 396] on span "☀️ Été – Sécher la voiture après lavage, nettoyer le garage." at bounding box center [1010, 426] width 134 height 61
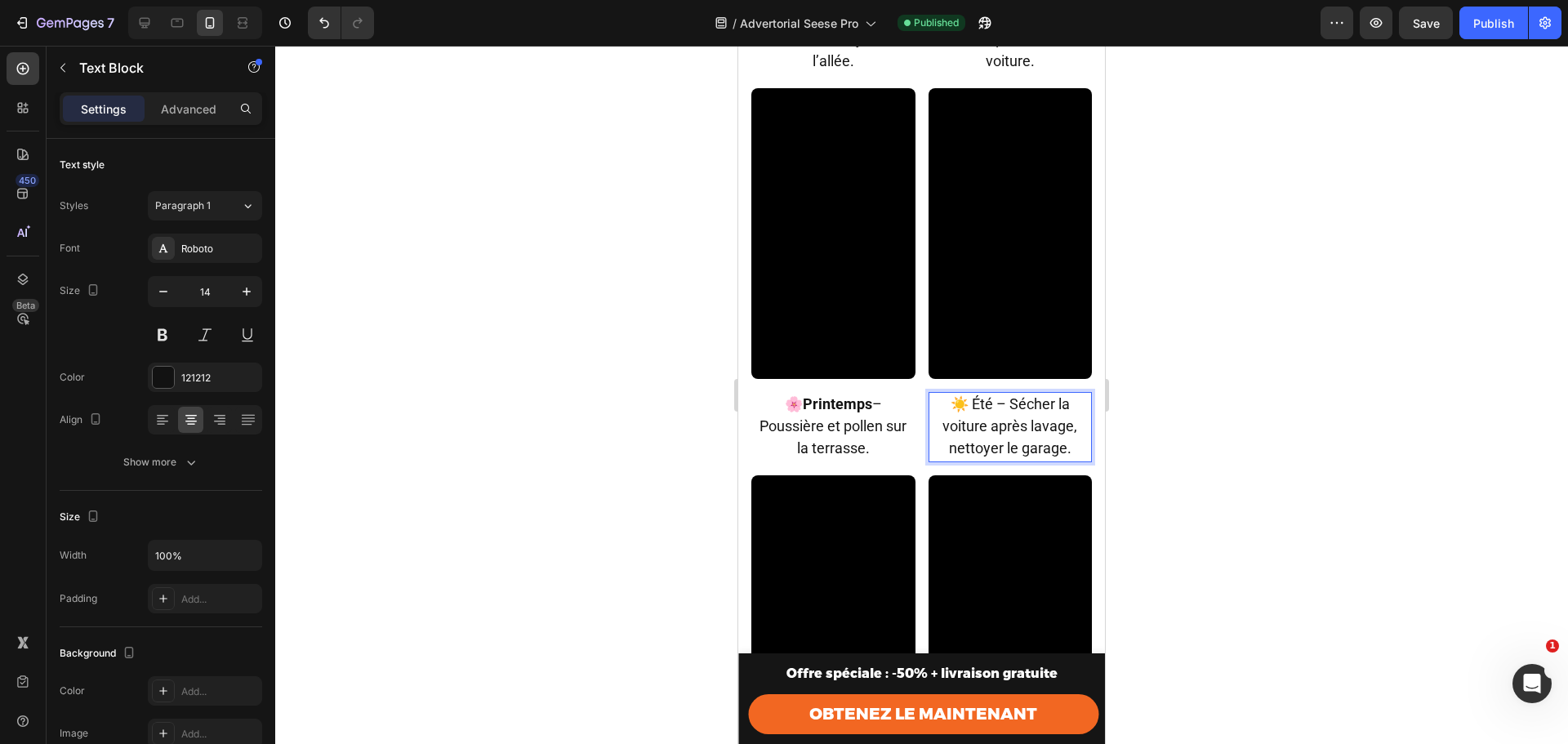
click at [975, 396] on span "☀️ Été – Sécher la voiture après lavage, nettoyer le garage." at bounding box center [1010, 426] width 134 height 61
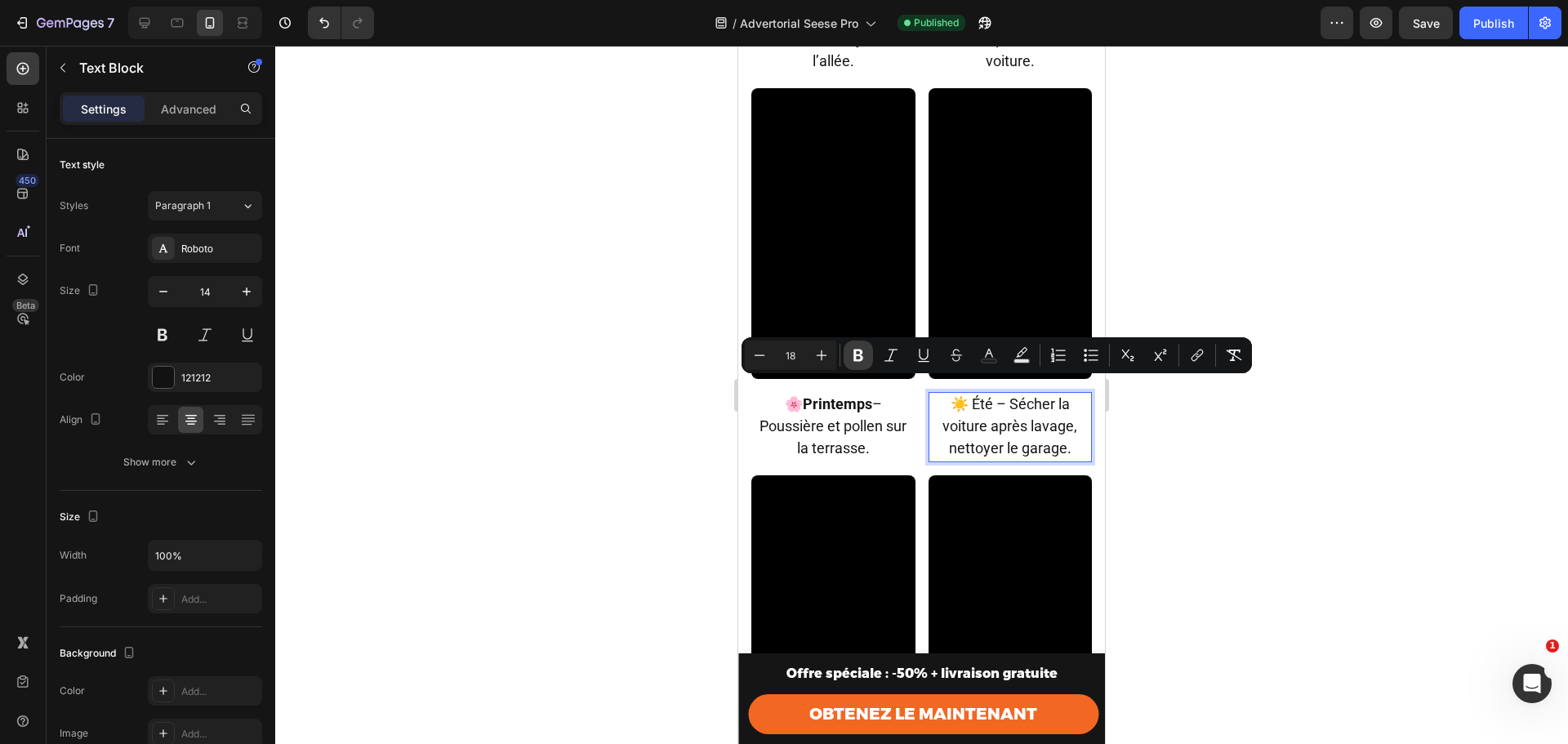
click at [864, 353] on icon "Editor contextual toolbar" at bounding box center [858, 355] width 17 height 17
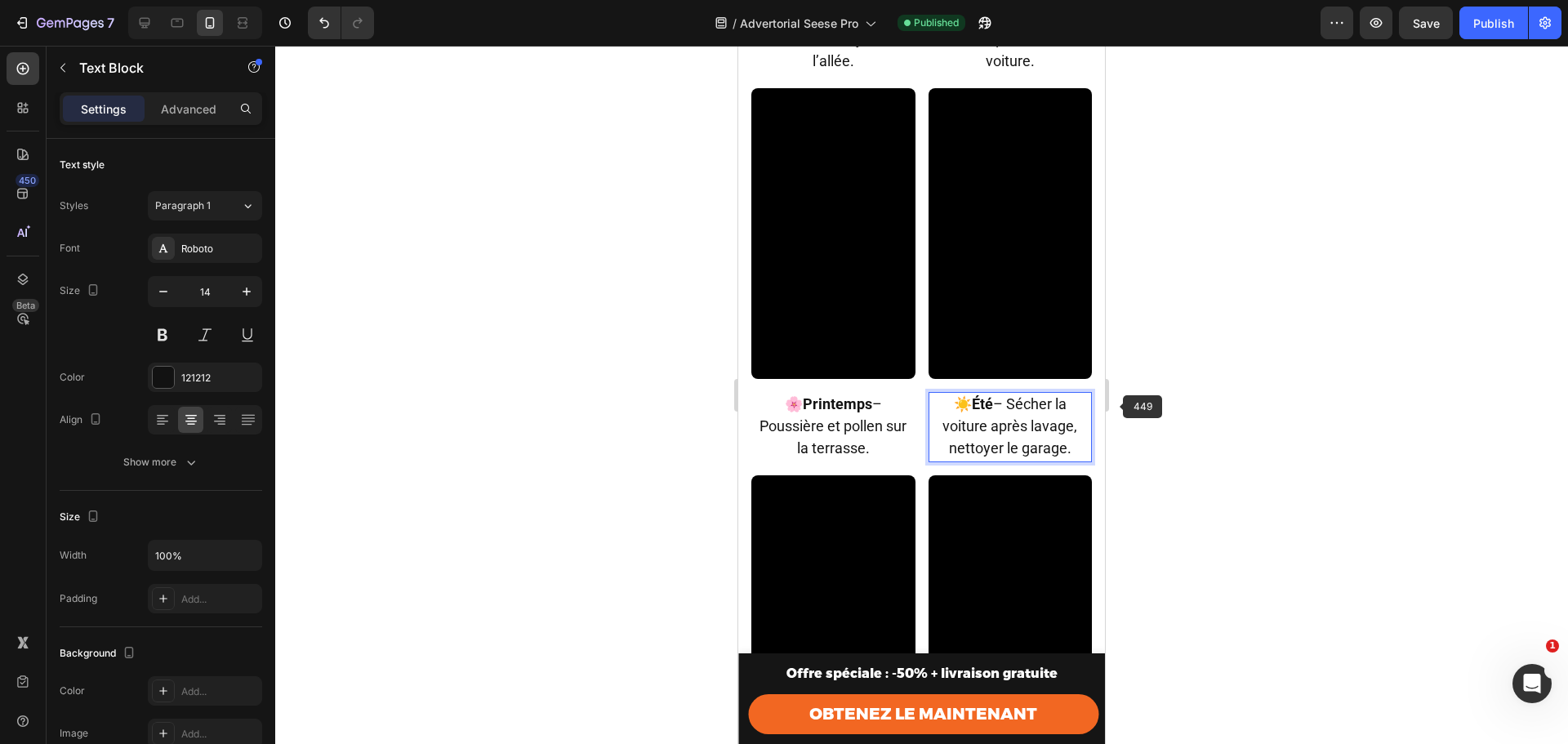
click at [1234, 411] on div at bounding box center [921, 395] width 1292 height 698
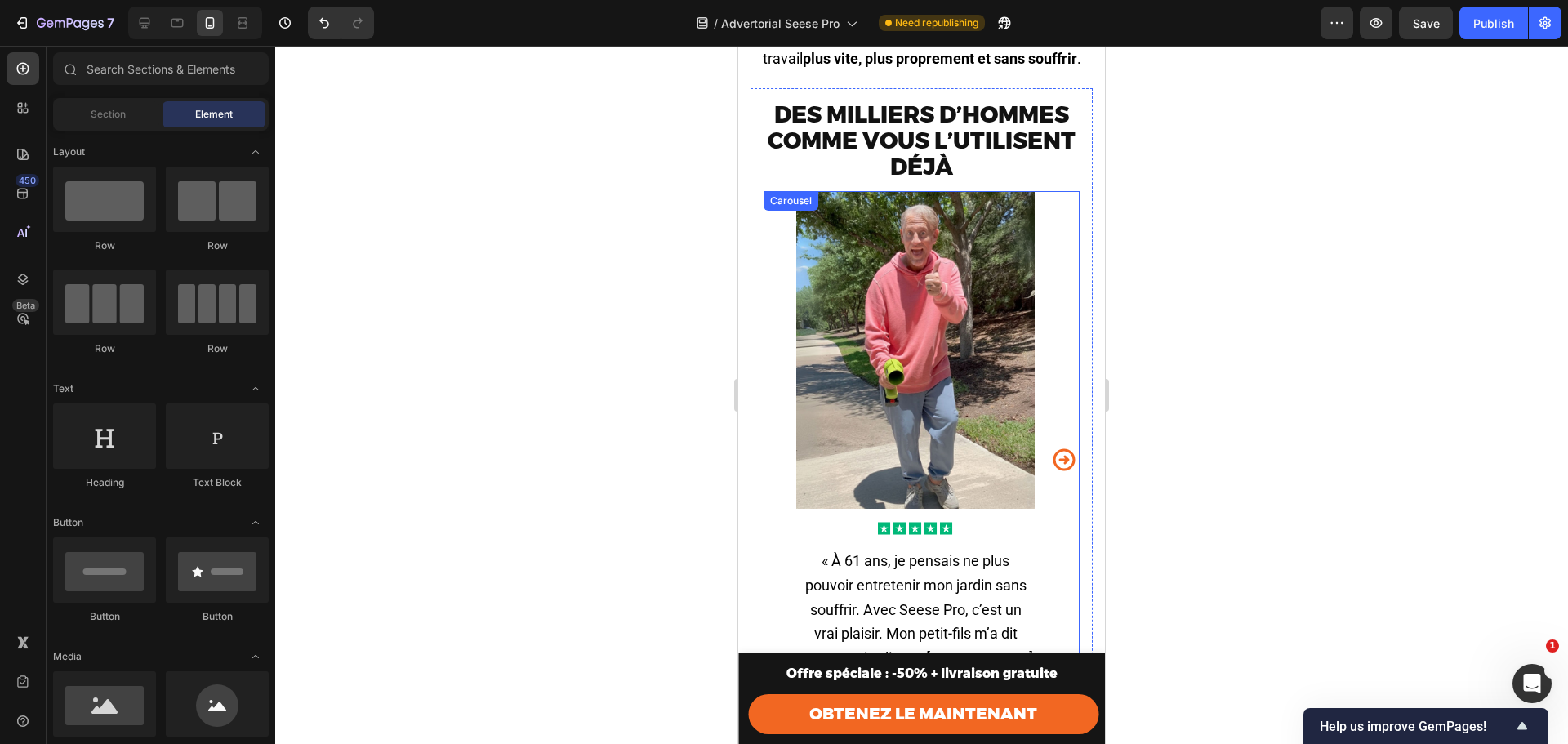
scroll to position [4667, 0]
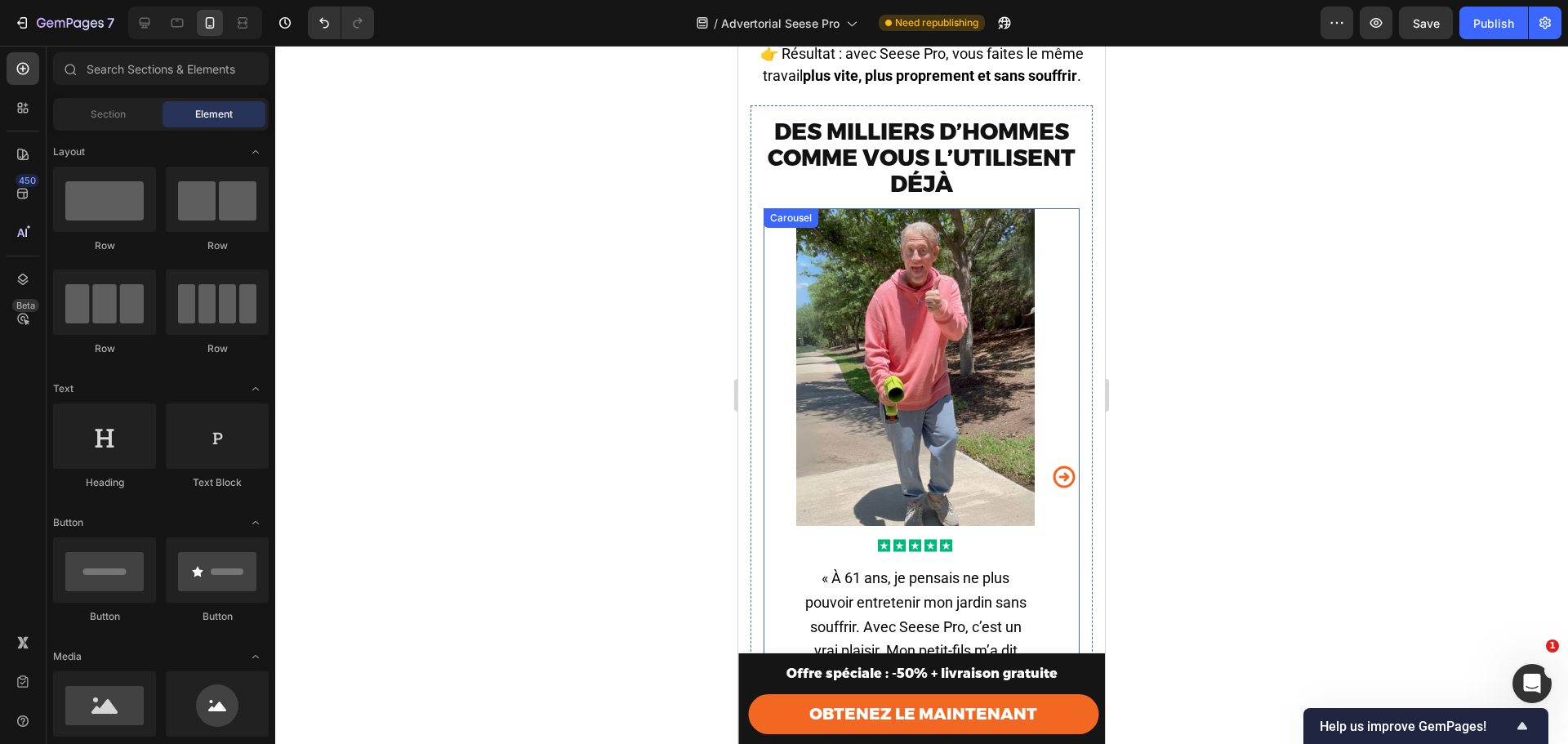
click at [1001, 306] on img at bounding box center [915, 368] width 239 height 318
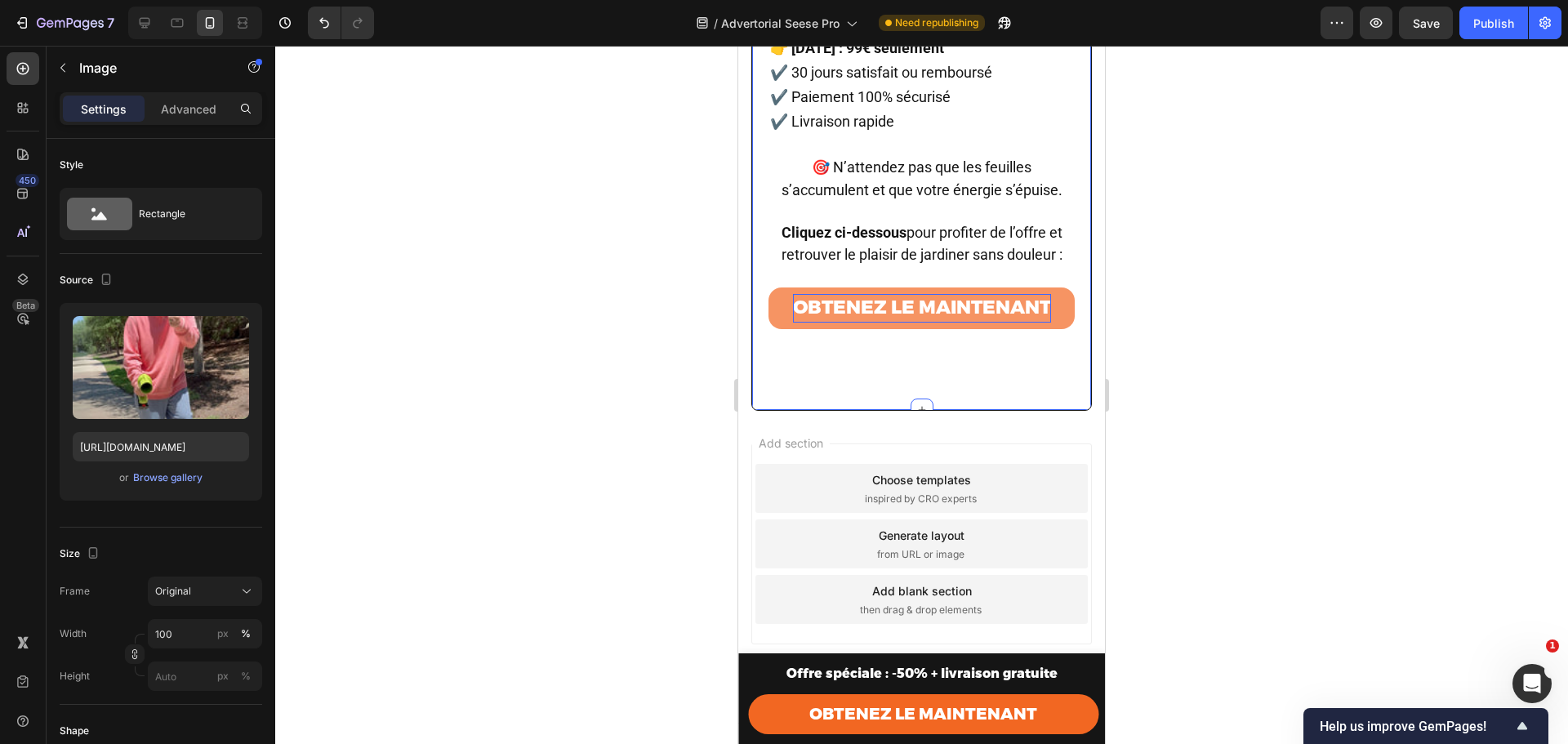
scroll to position [8492, 0]
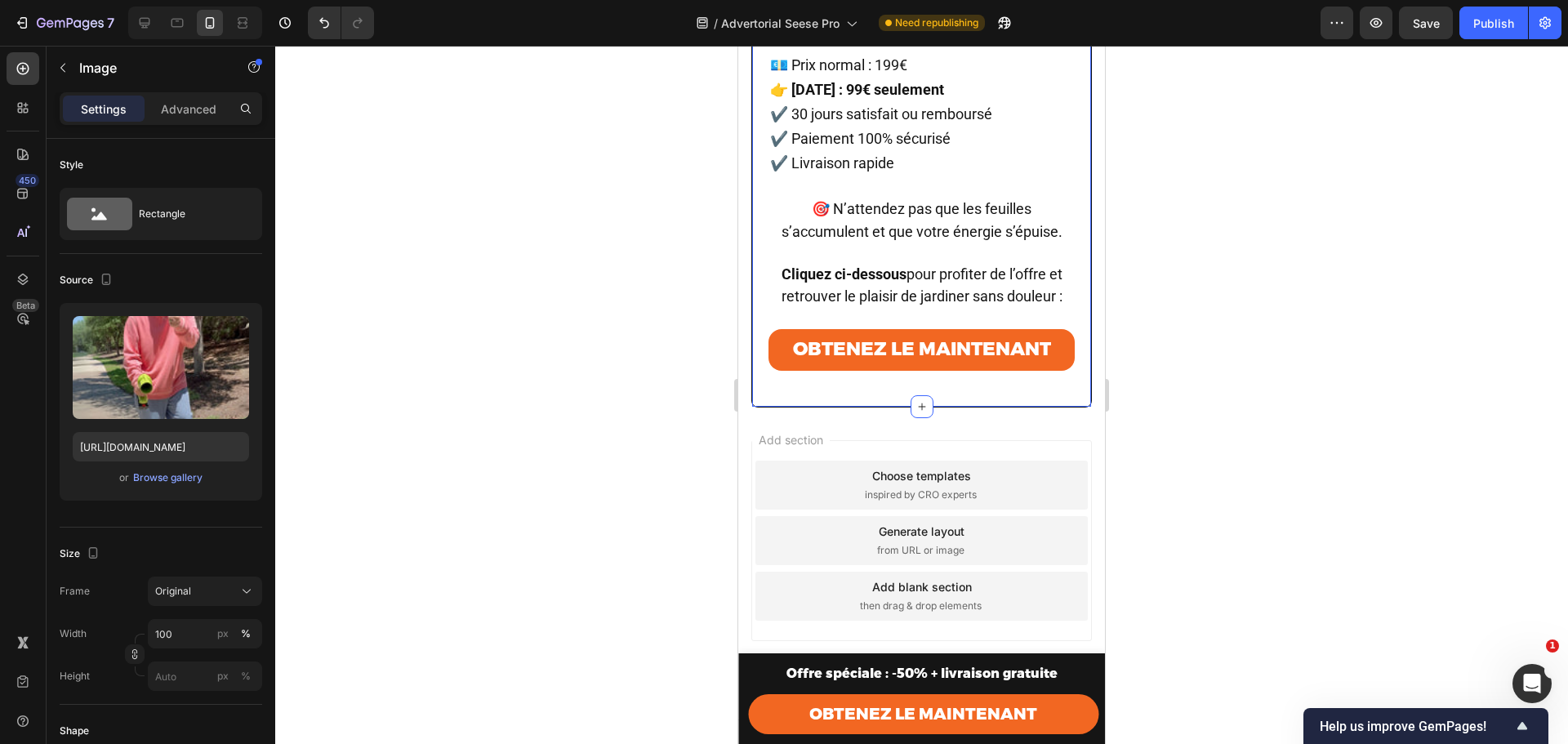
click at [932, 407] on div "Row Offre spéciale : -50% Heading [DATE] seulement Heading Image 💶 Prix normal …" at bounding box center [921, 20] width 340 height 774
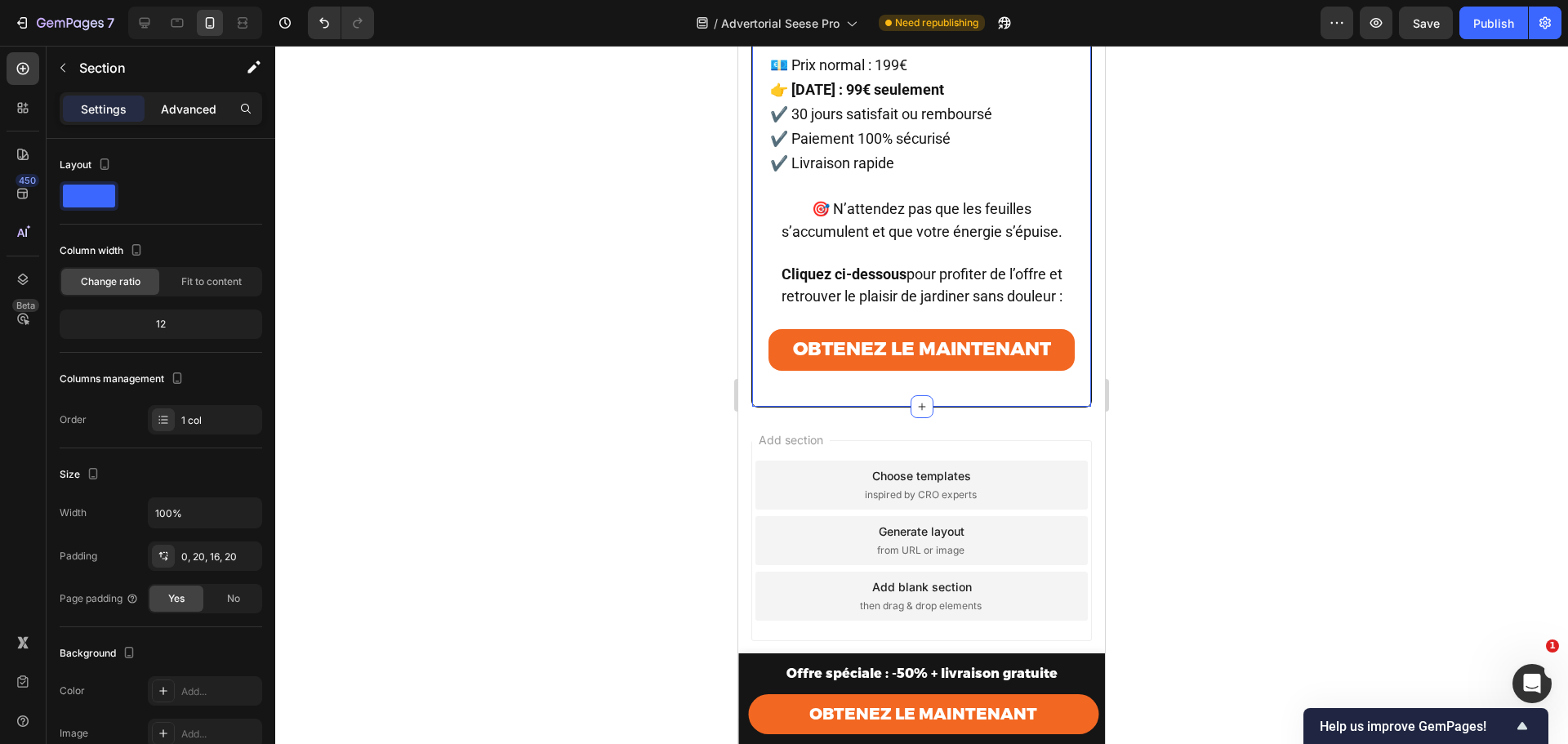
click at [179, 109] on p "Advanced" at bounding box center [188, 109] width 56 height 18
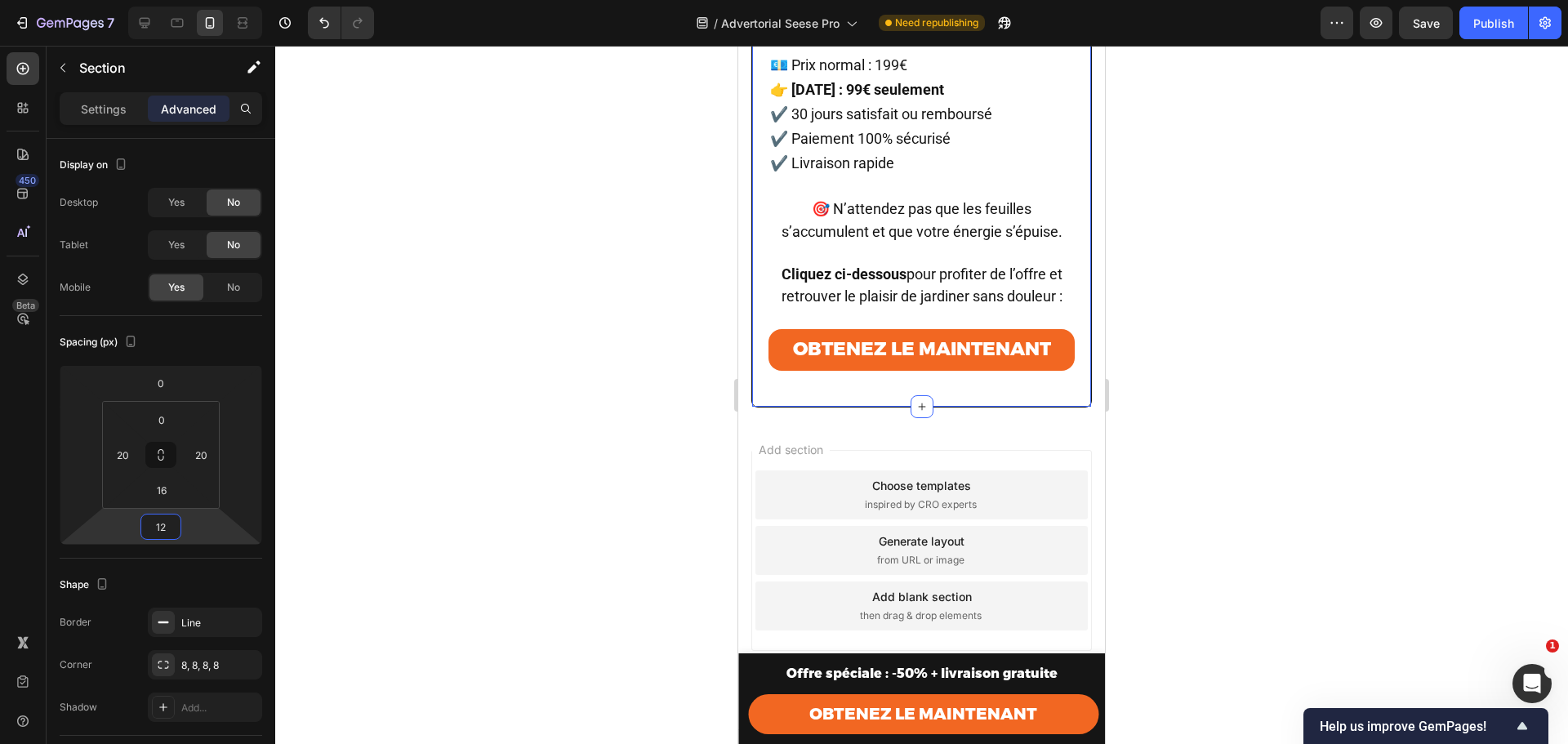
type input "10"
click at [160, 0] on html "7 Version history / Advertorial Seese Pro Need republishing Preview Save Publis…" at bounding box center [784, 0] width 1568 height 0
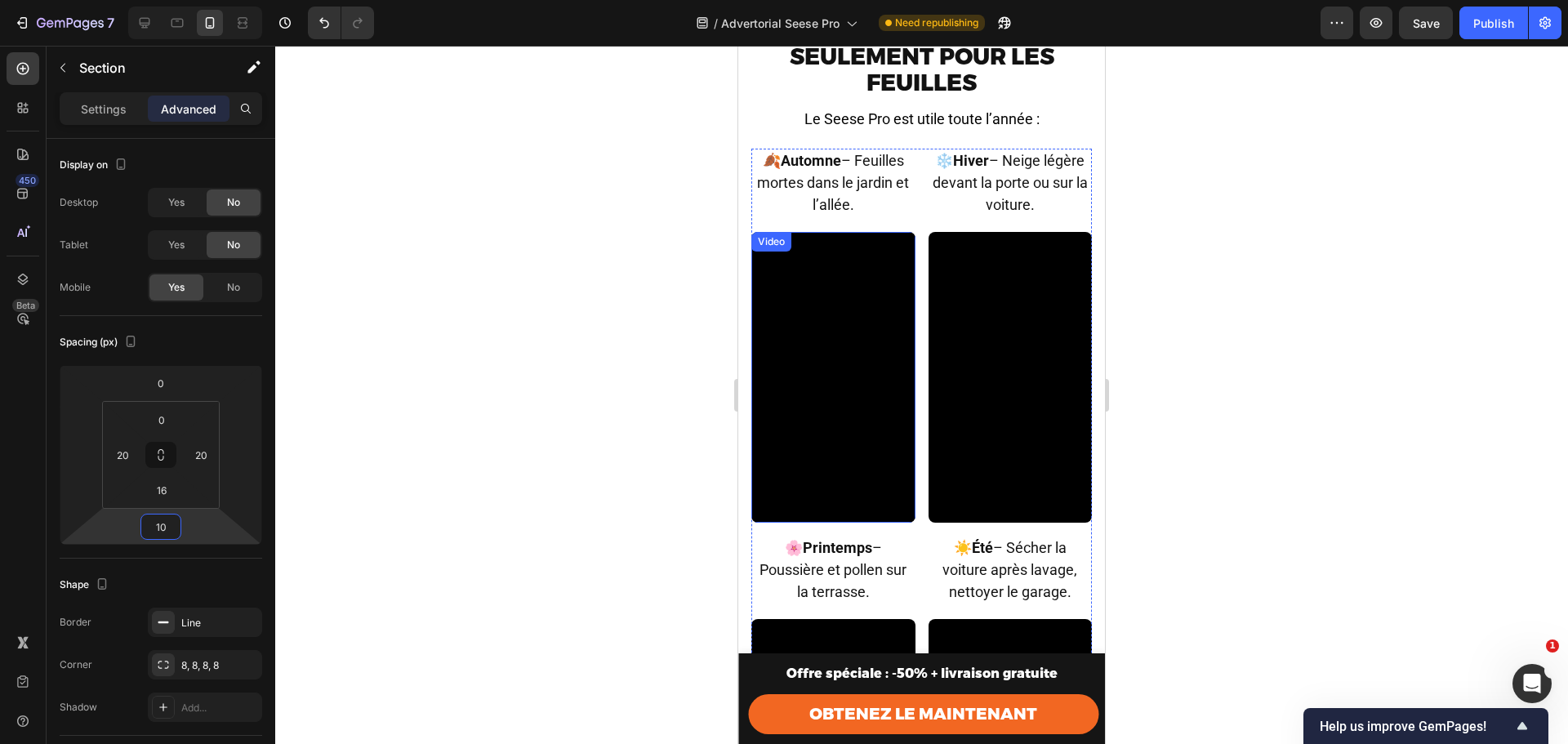
scroll to position [5487, 0]
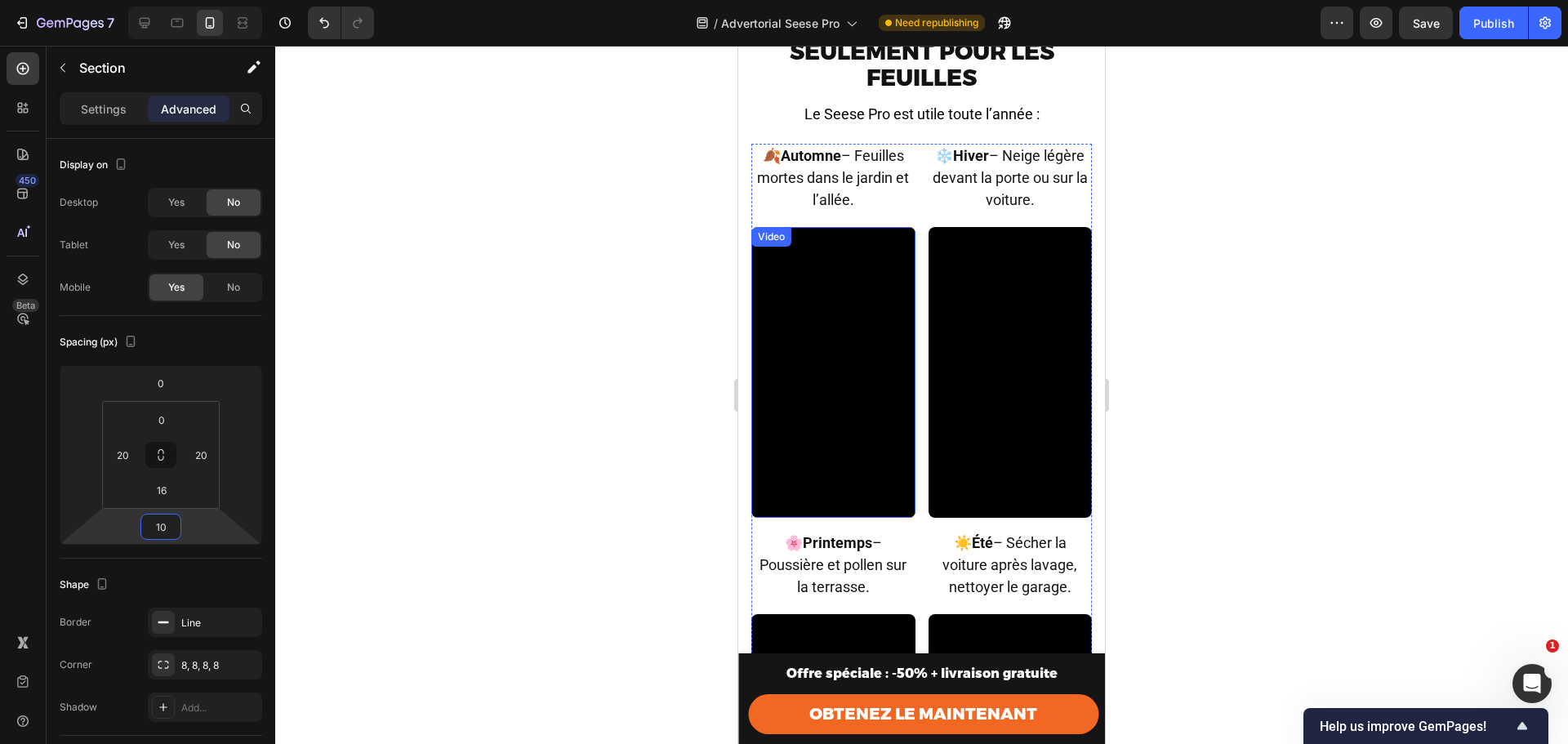
click at [839, 366] on video at bounding box center [833, 372] width 164 height 291
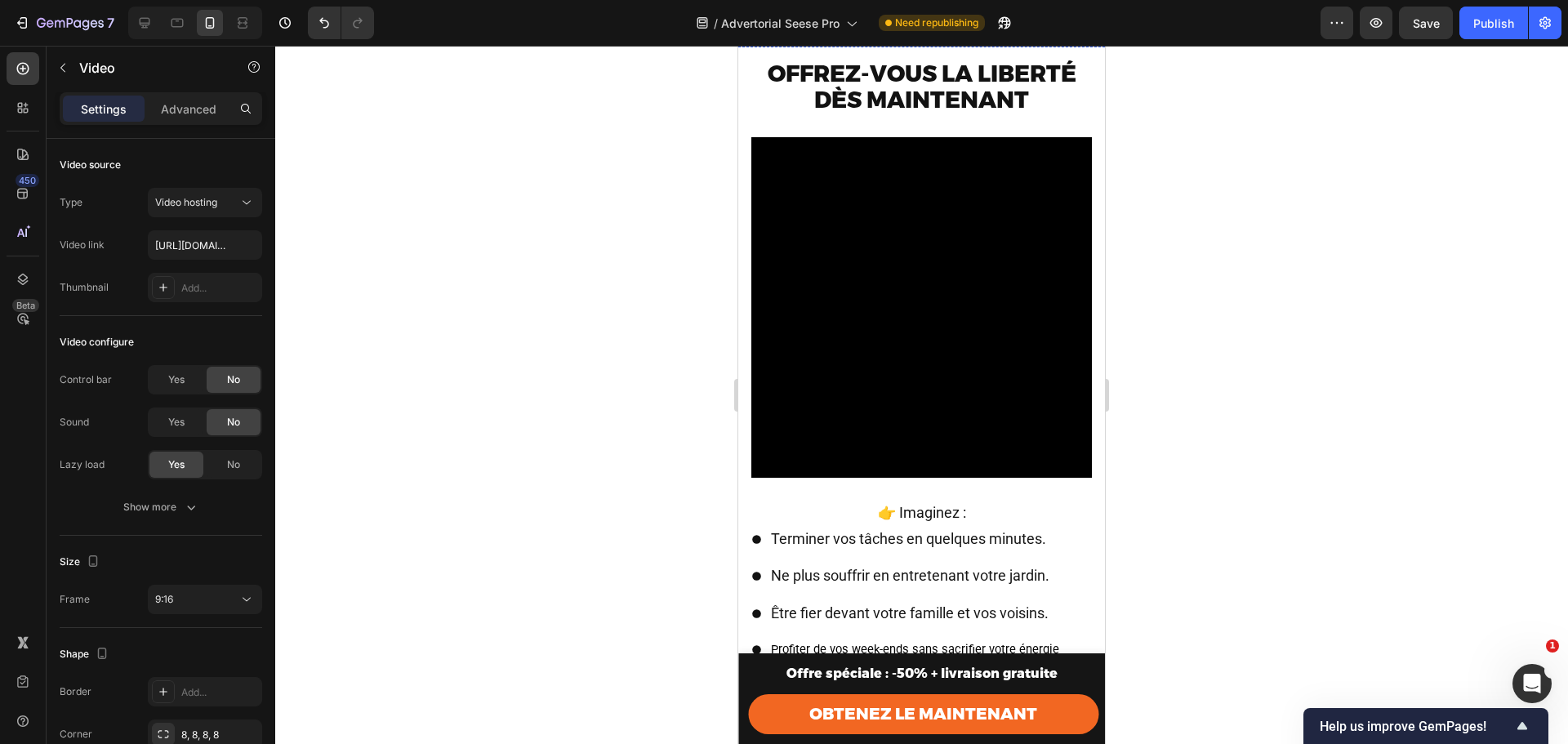
scroll to position [7012, 0]
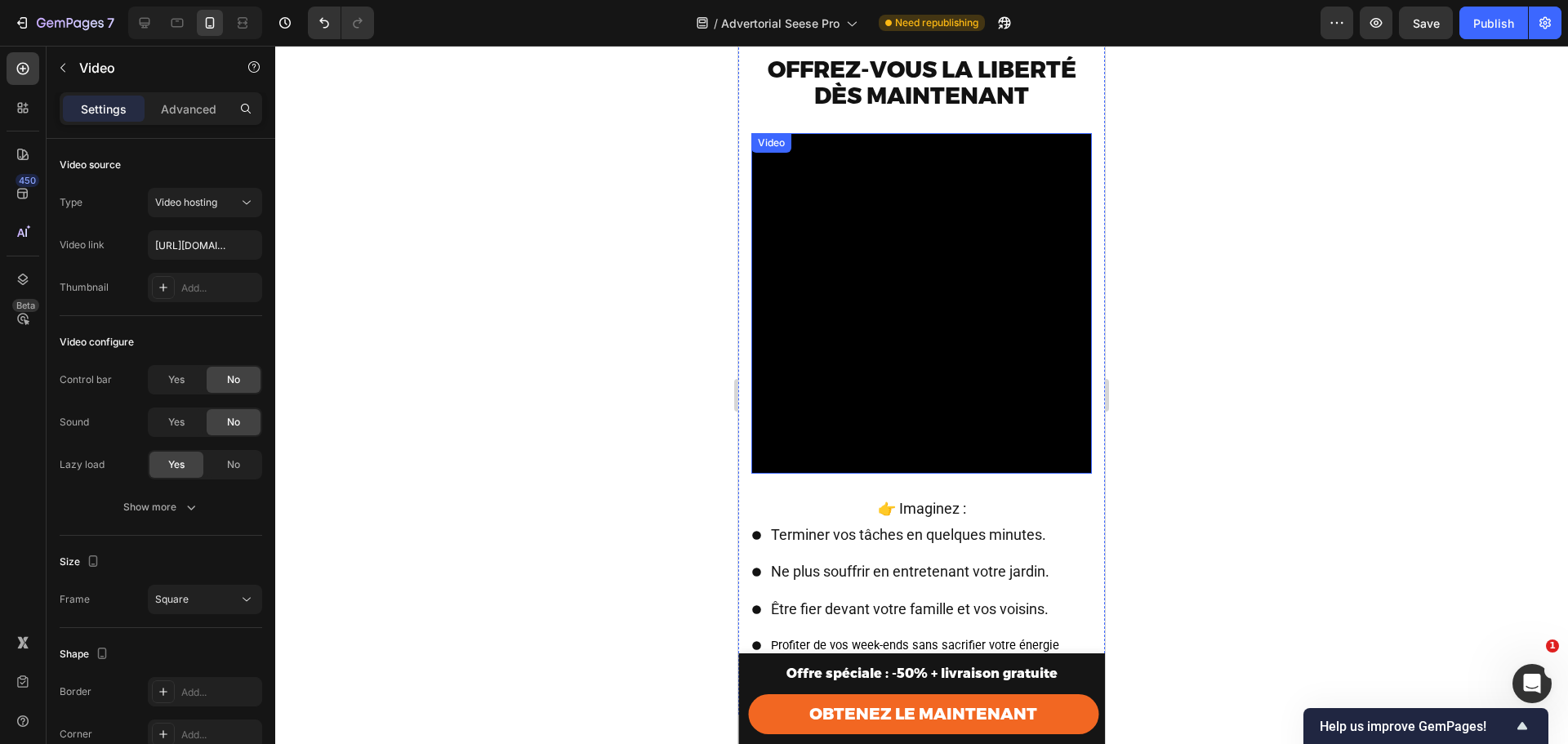
click at [898, 290] on video at bounding box center [921, 303] width 340 height 340
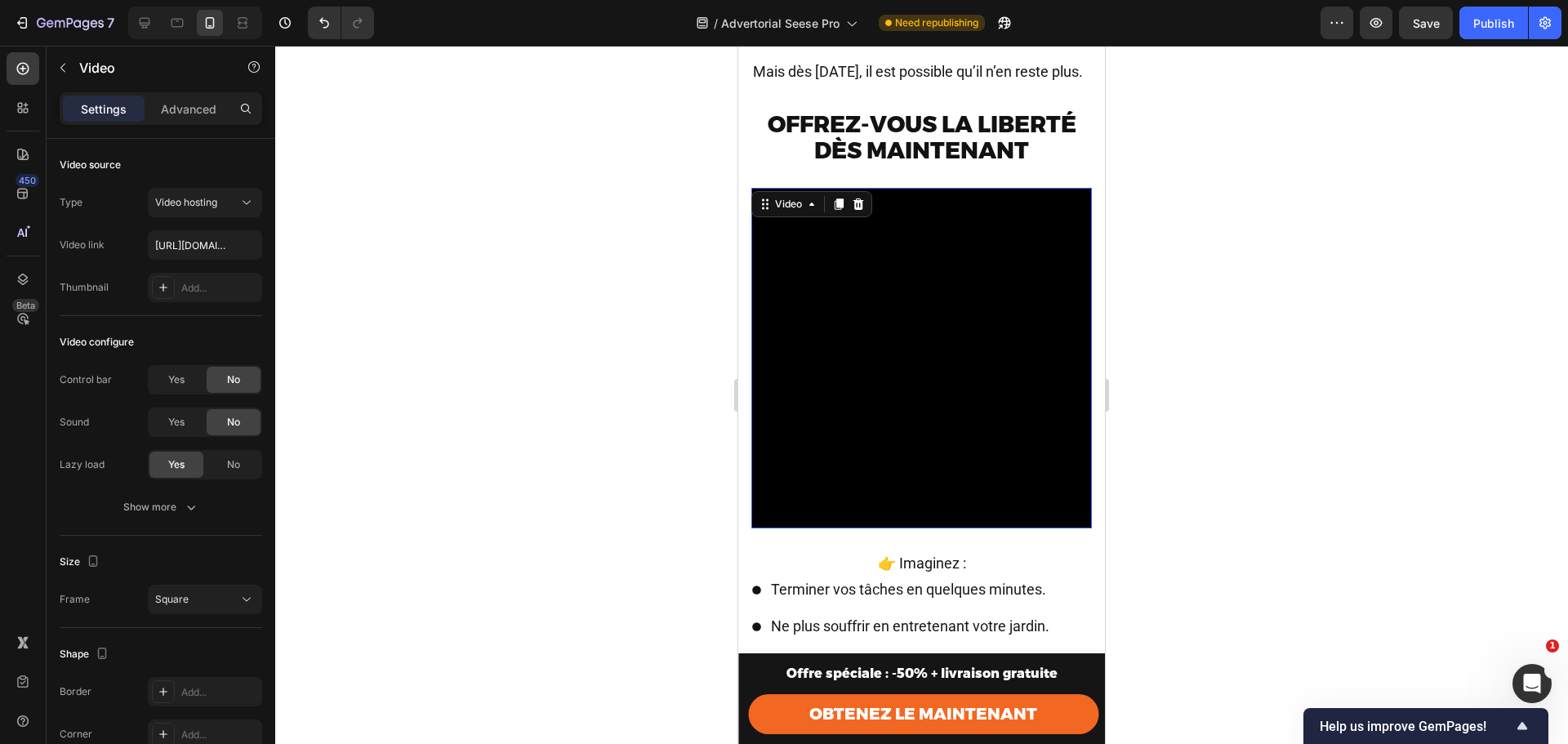
click at [955, 327] on video at bounding box center [921, 358] width 340 height 340
click at [887, 359] on video at bounding box center [921, 358] width 340 height 340
click at [1317, 277] on div at bounding box center [921, 395] width 1292 height 698
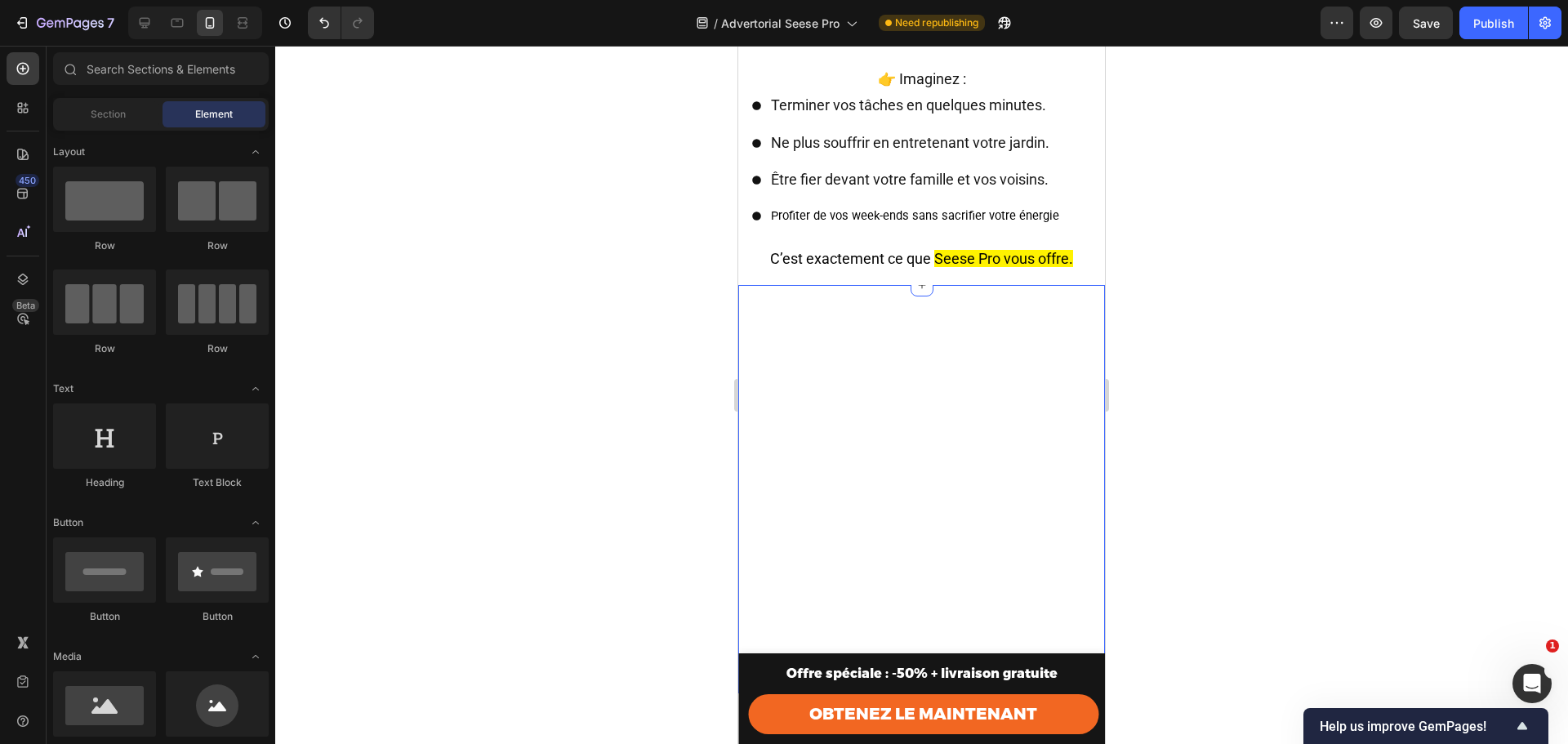
scroll to position [7448, 0]
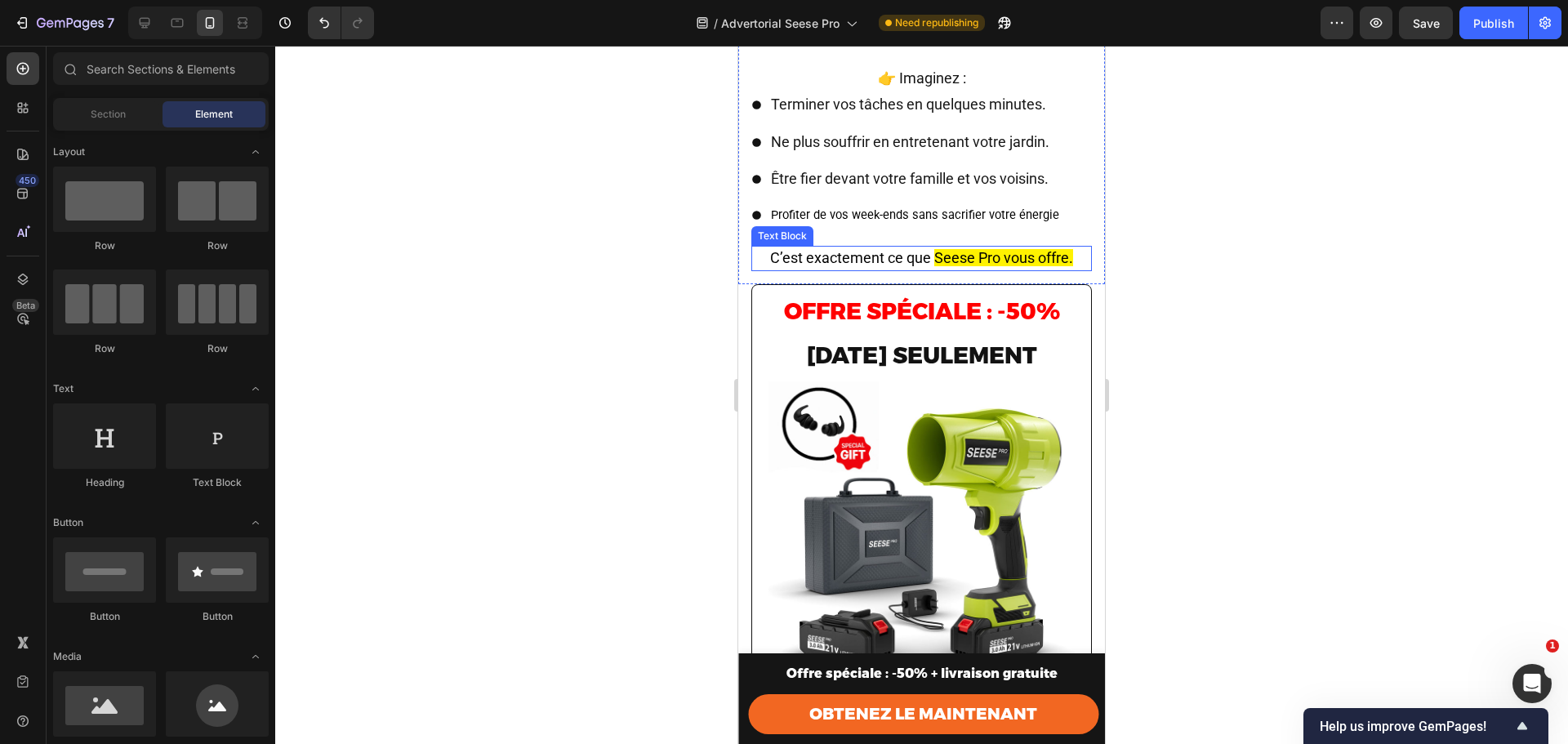
click at [937, 250] on span "Seese Pro vous offre." at bounding box center [1004, 258] width 138 height 18
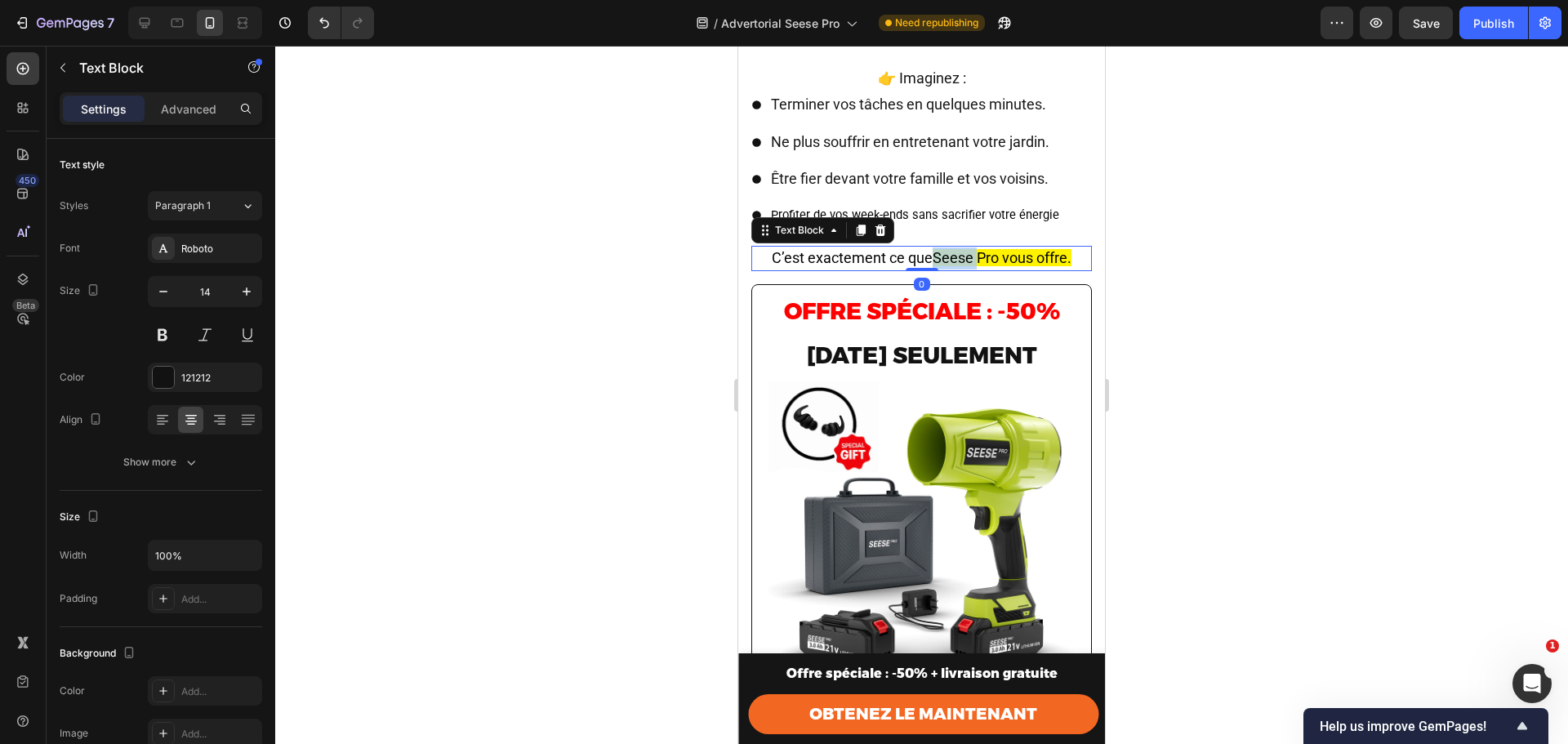
click at [937, 250] on span "Seese Pro vous offre." at bounding box center [1002, 258] width 138 height 18
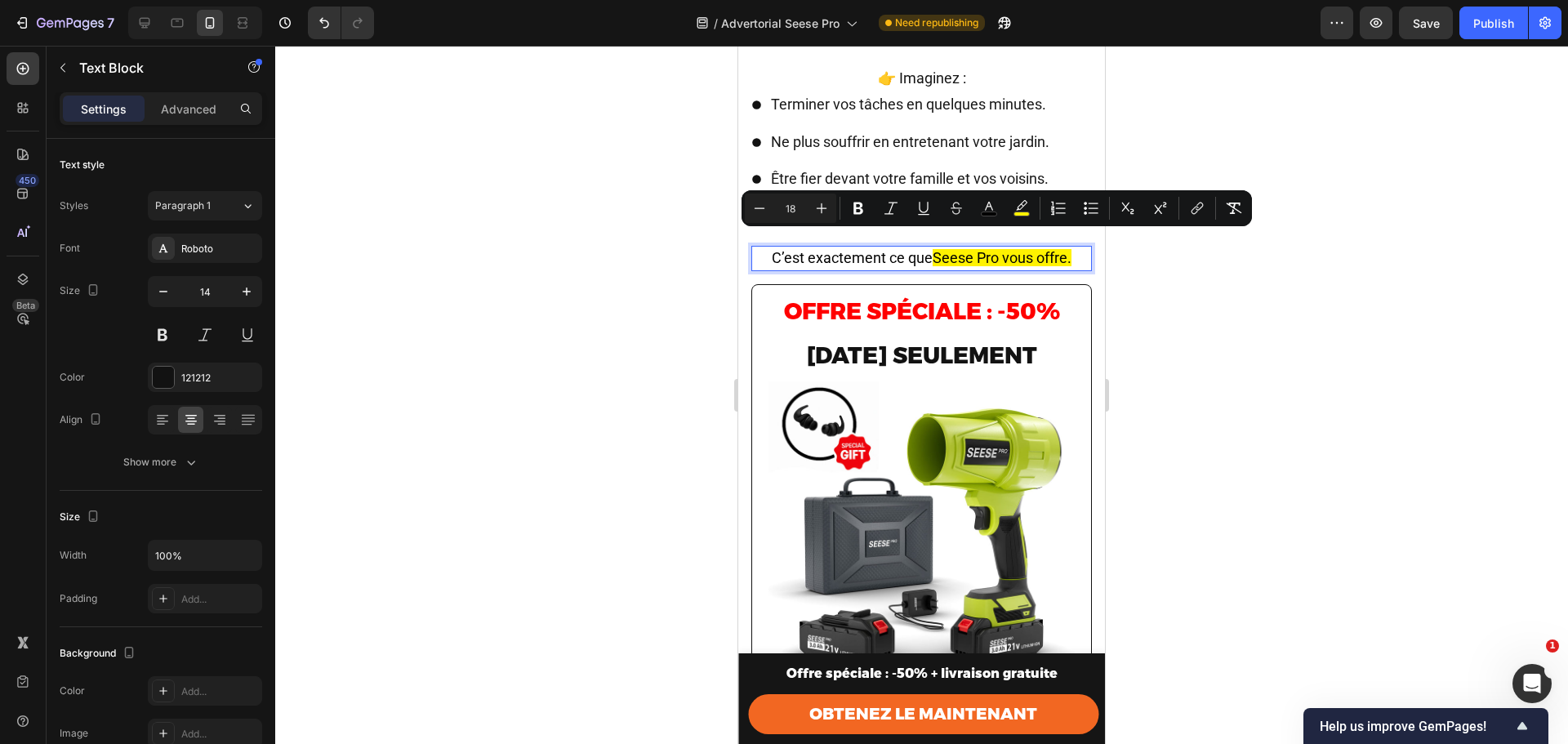
click at [919, 250] on span "C’est exactement ce que" at bounding box center [852, 258] width 161 height 18
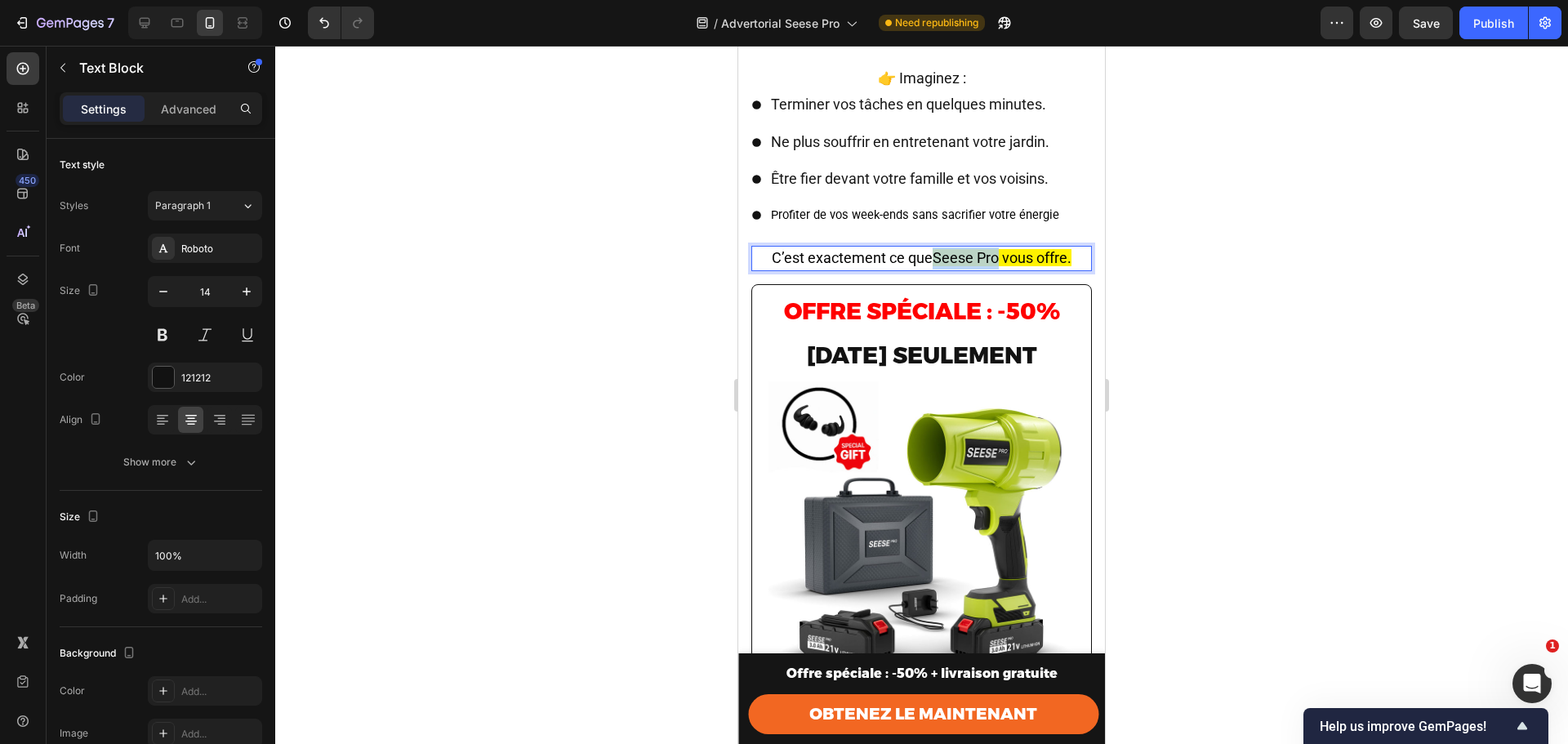
drag, startPoint x: 929, startPoint y: 240, endPoint x: 993, endPoint y: 239, distance: 64.0
click at [993, 250] on span "Seese Pro vous offre." at bounding box center [1002, 258] width 138 height 18
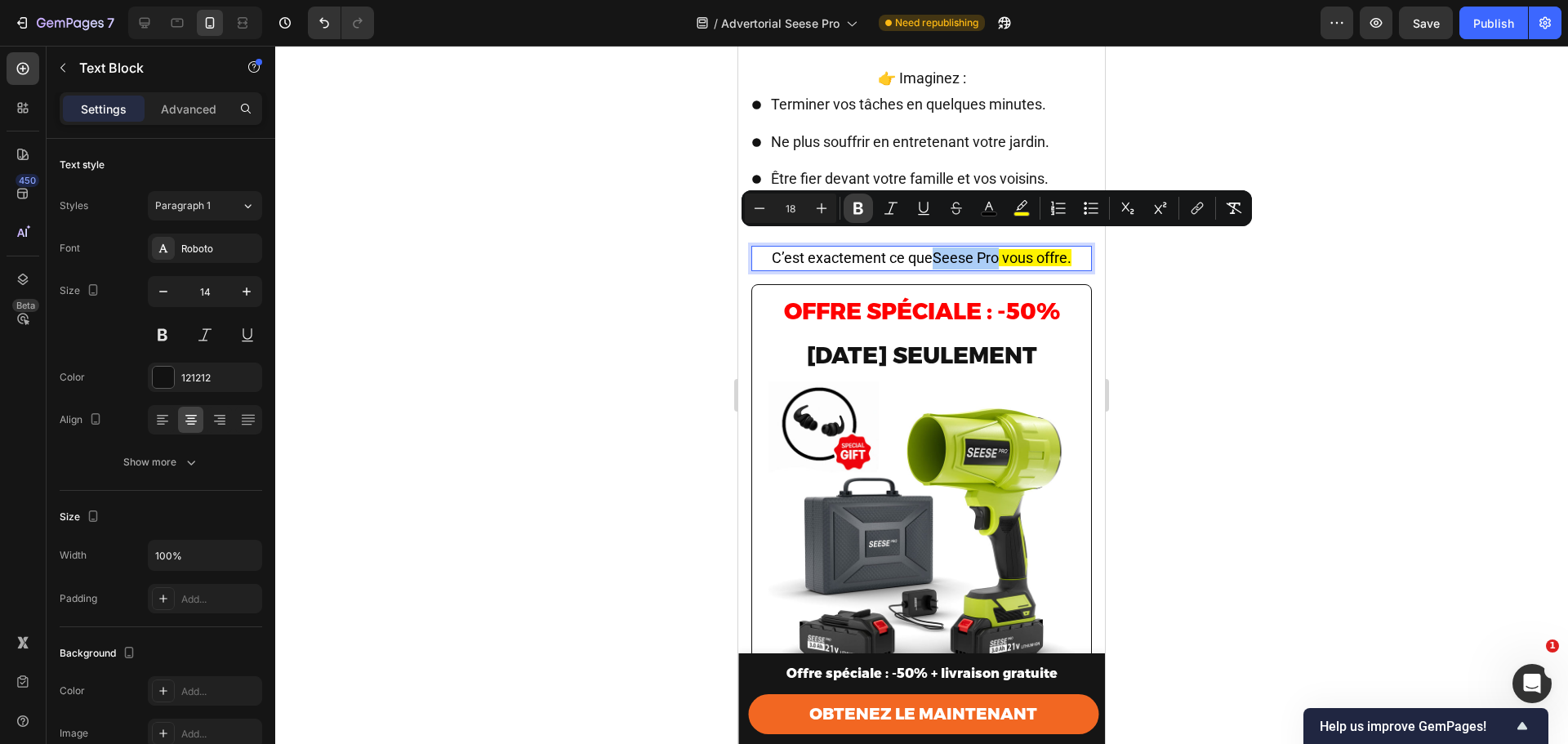
click at [860, 209] on icon "Editor contextual toolbar" at bounding box center [859, 209] width 10 height 13
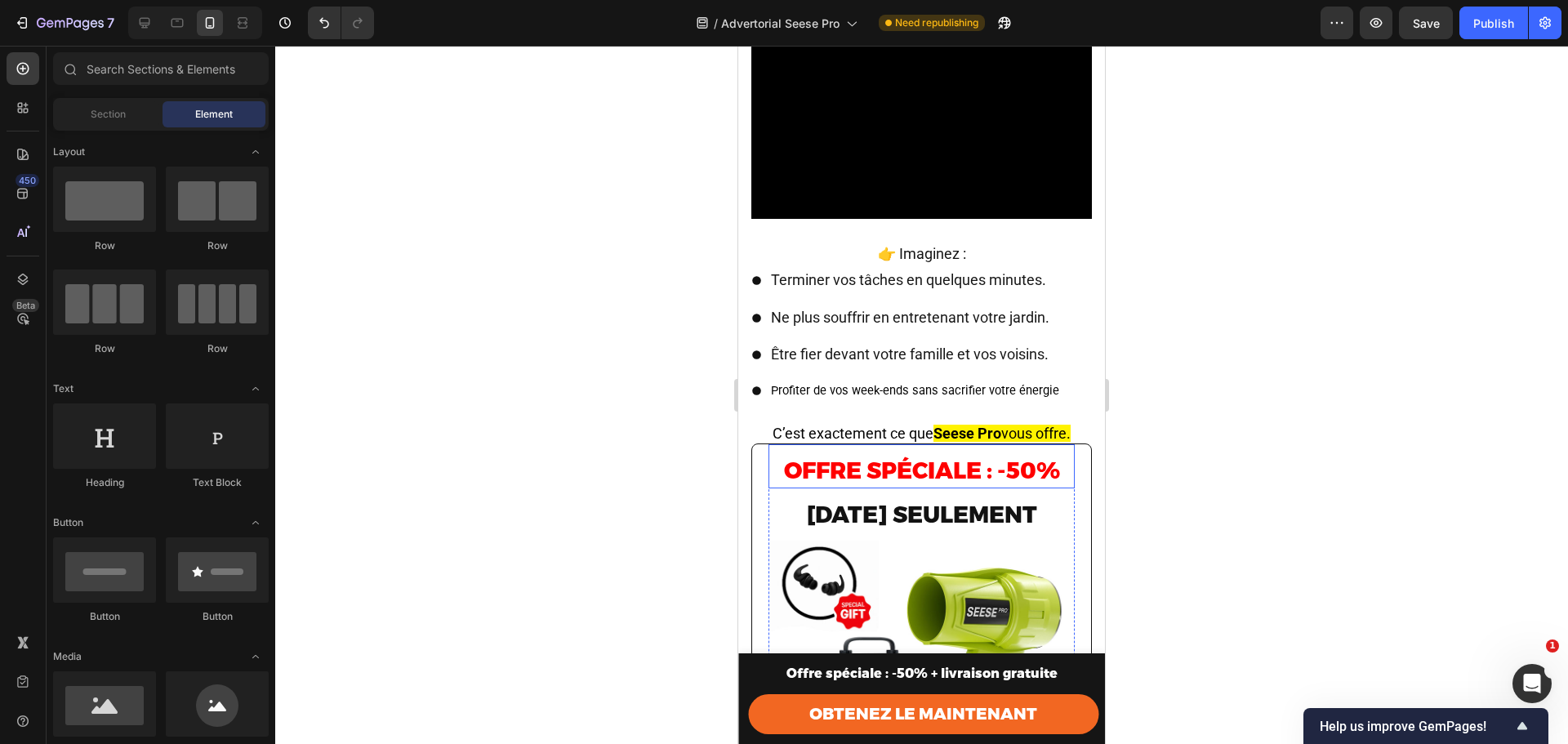
scroll to position [7219, 0]
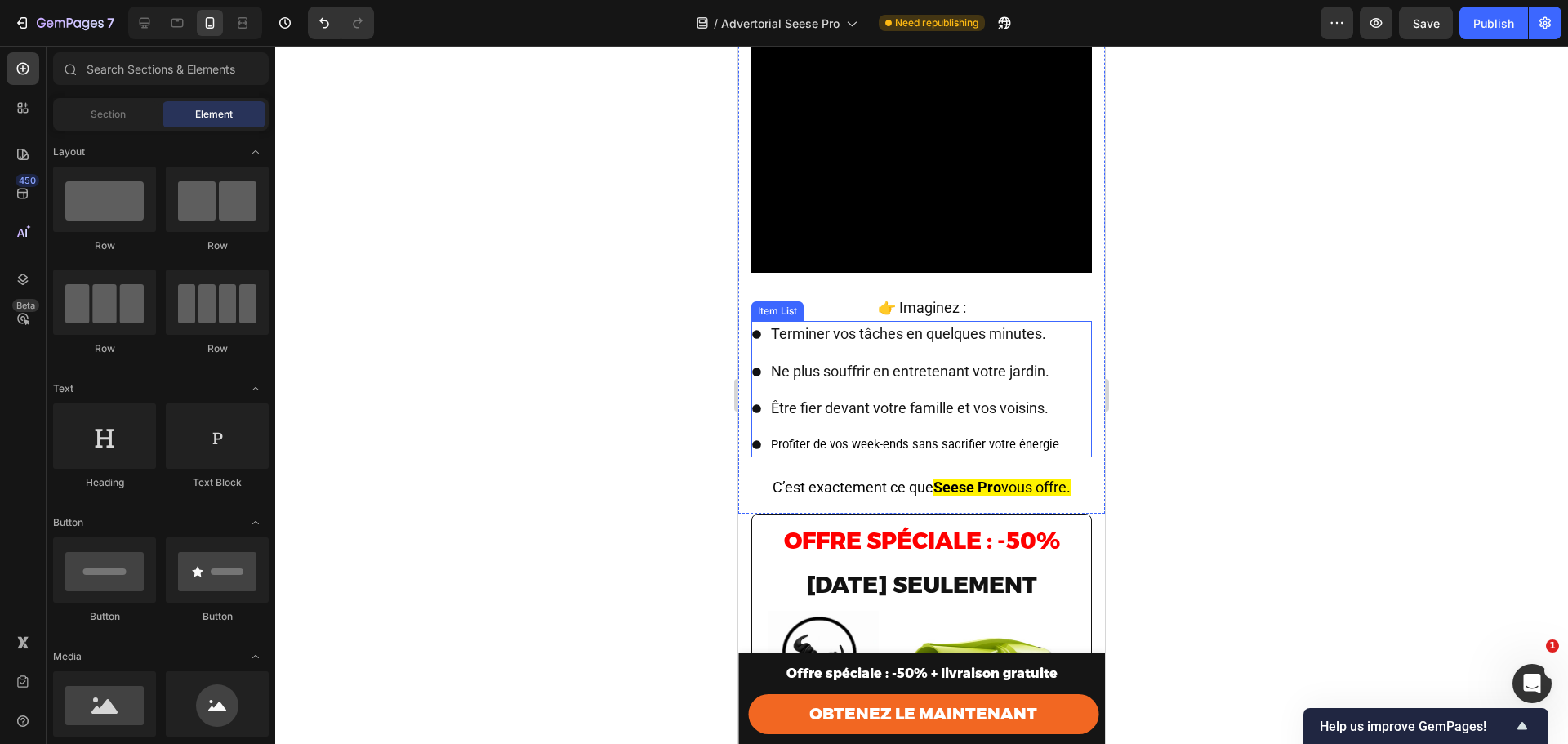
click at [919, 437] on span "Profiter de vos week-ends sans sacrifier votre énergie" at bounding box center [915, 444] width 288 height 15
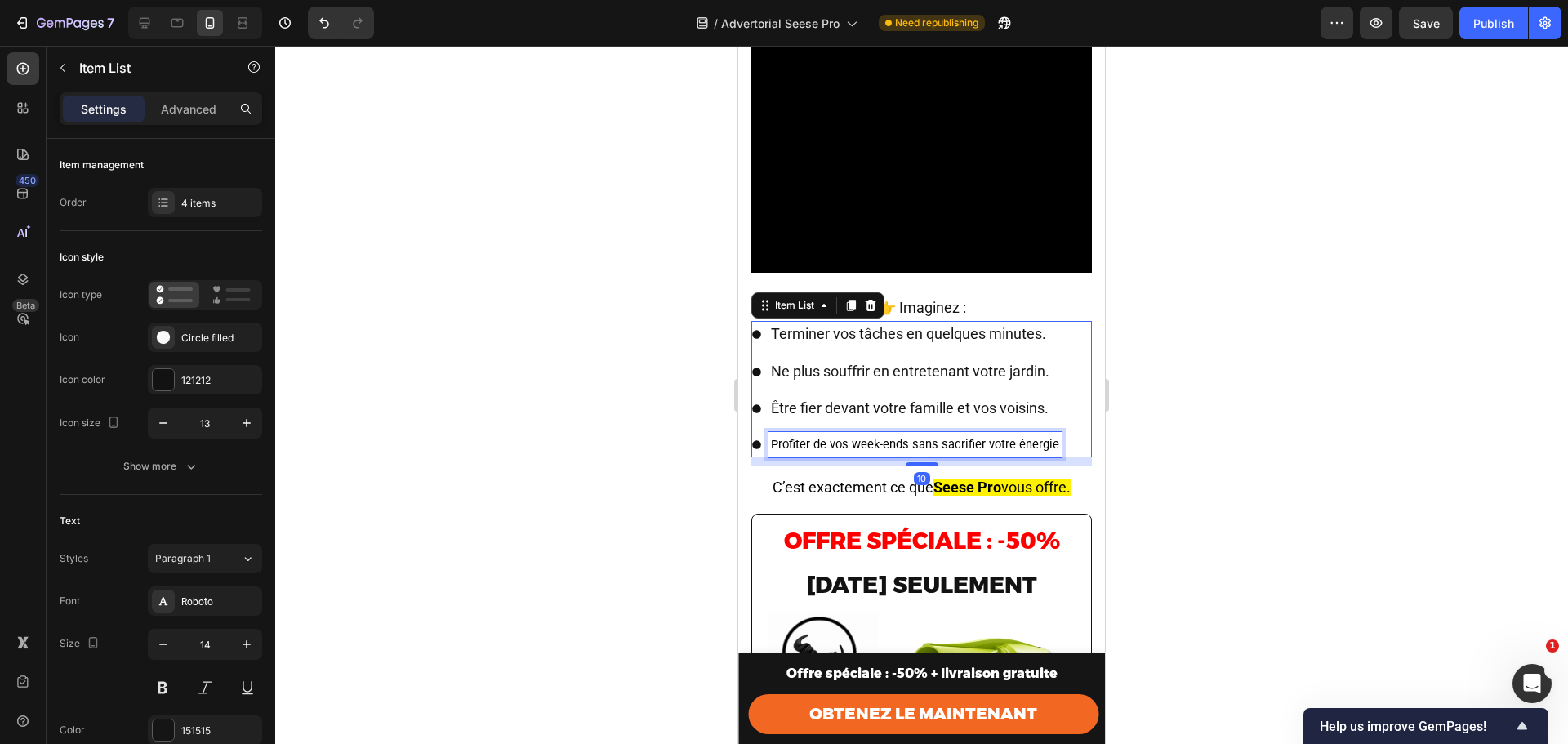
click at [882, 437] on span "Profiter de vos week-ends sans sacrifier votre énergie" at bounding box center [915, 444] width 288 height 15
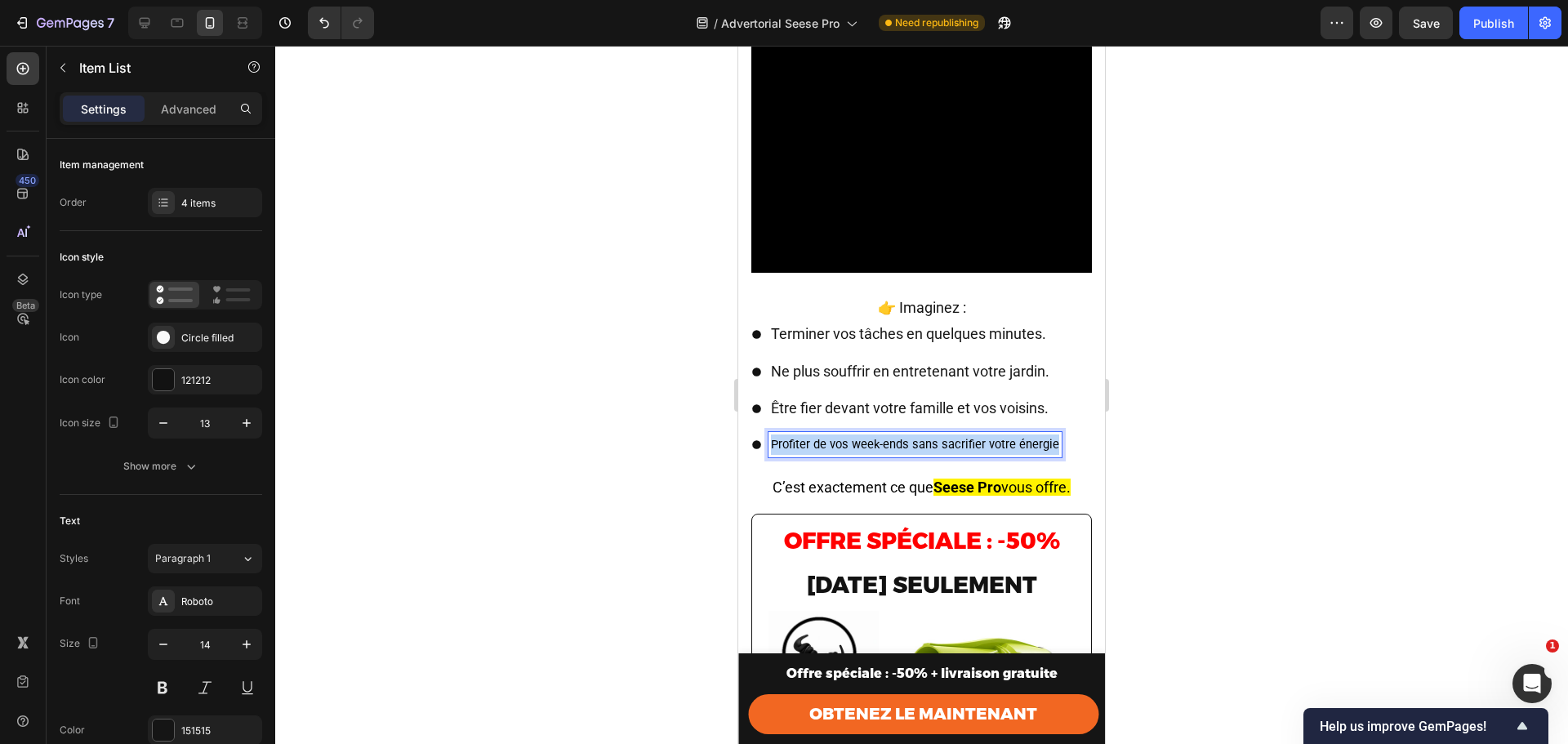
click at [882, 437] on span "Profiter de vos week-ends sans sacrifier votre énergie" at bounding box center [915, 444] width 288 height 15
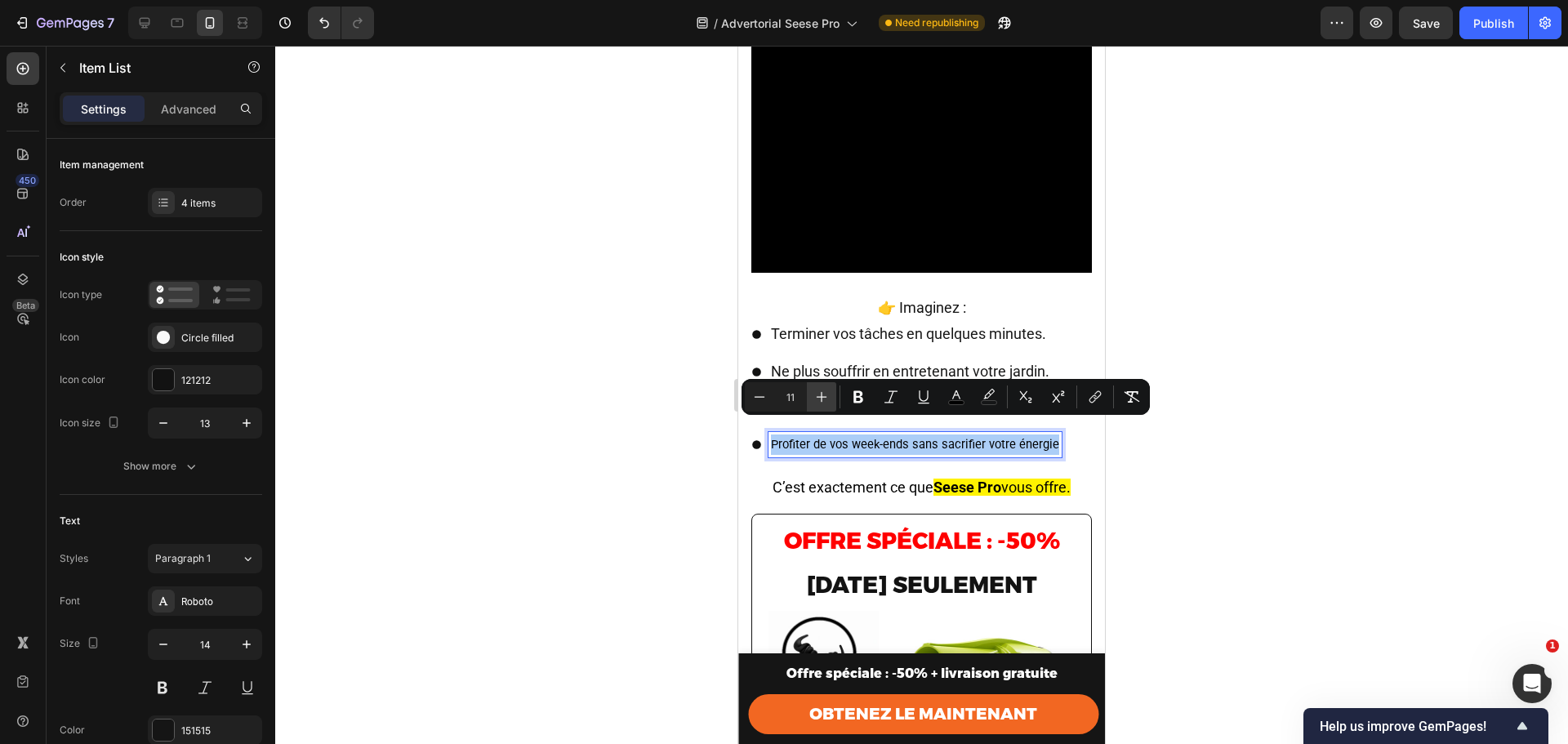
click at [820, 391] on icon "Editor contextual toolbar" at bounding box center [822, 397] width 17 height 17
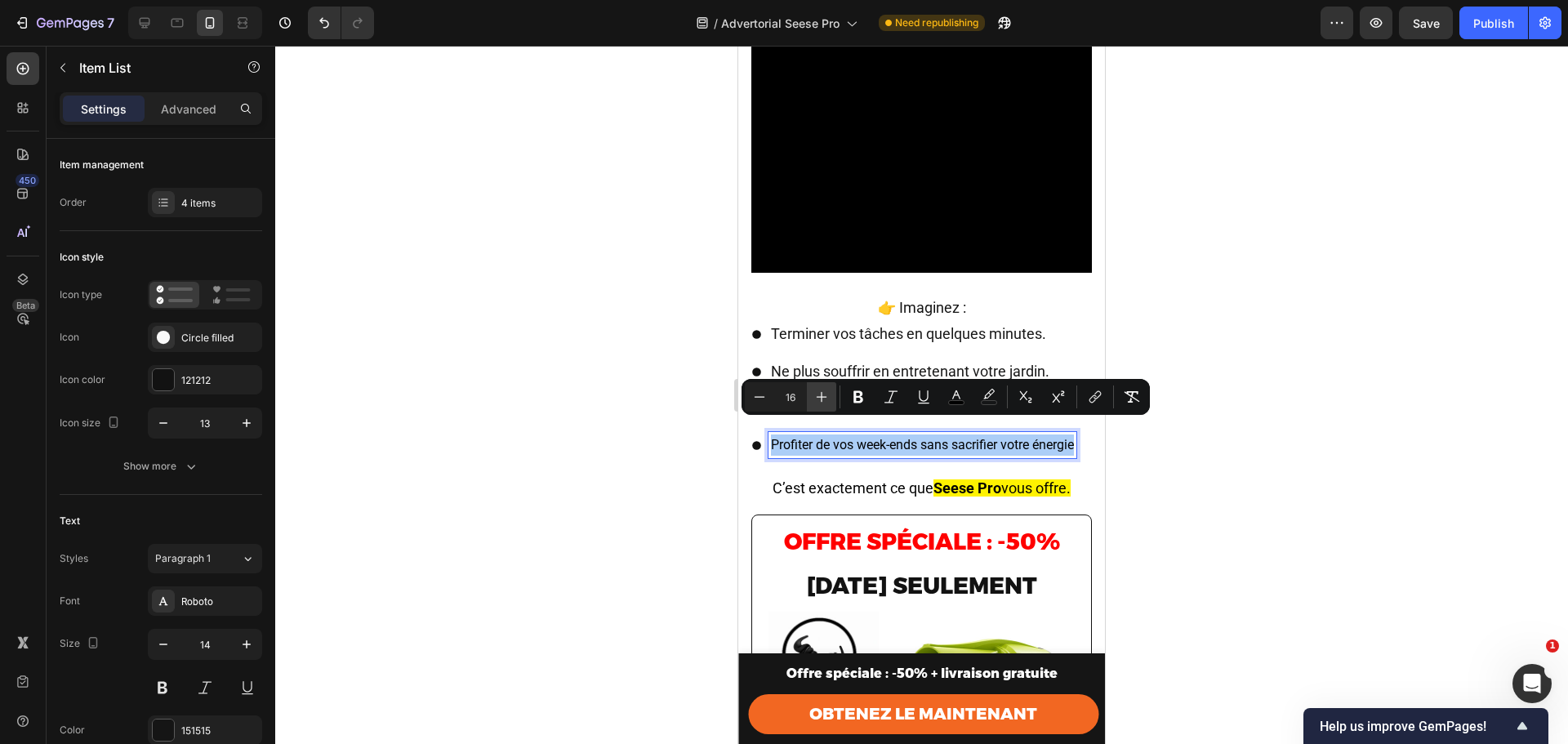
click at [820, 391] on icon "Editor contextual toolbar" at bounding box center [822, 397] width 17 height 17
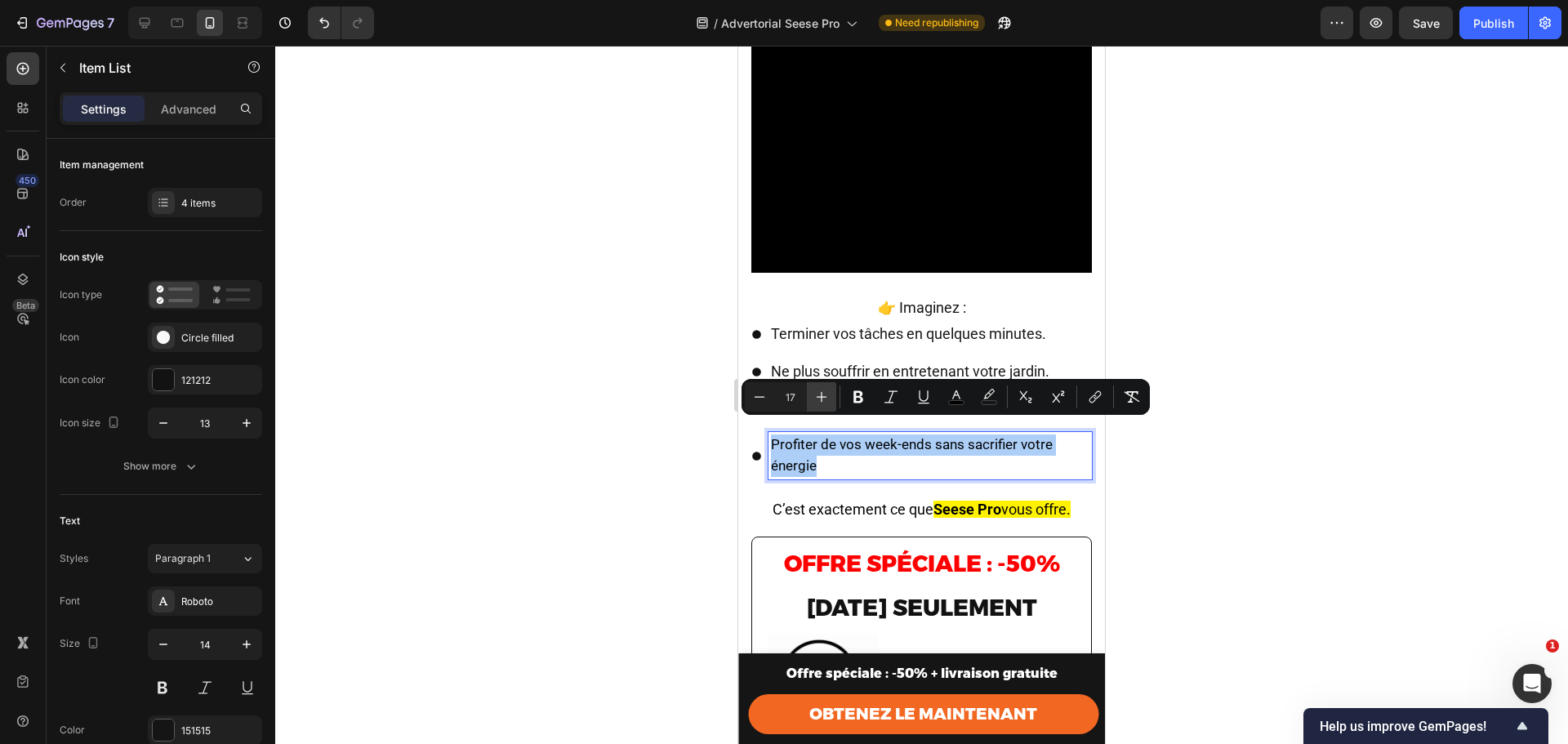
click at [820, 391] on icon "Editor contextual toolbar" at bounding box center [822, 397] width 17 height 17
type input "18"
click at [920, 363] on span "Ne plus souffrir en entretenant votre jardin." at bounding box center [910, 372] width 279 height 18
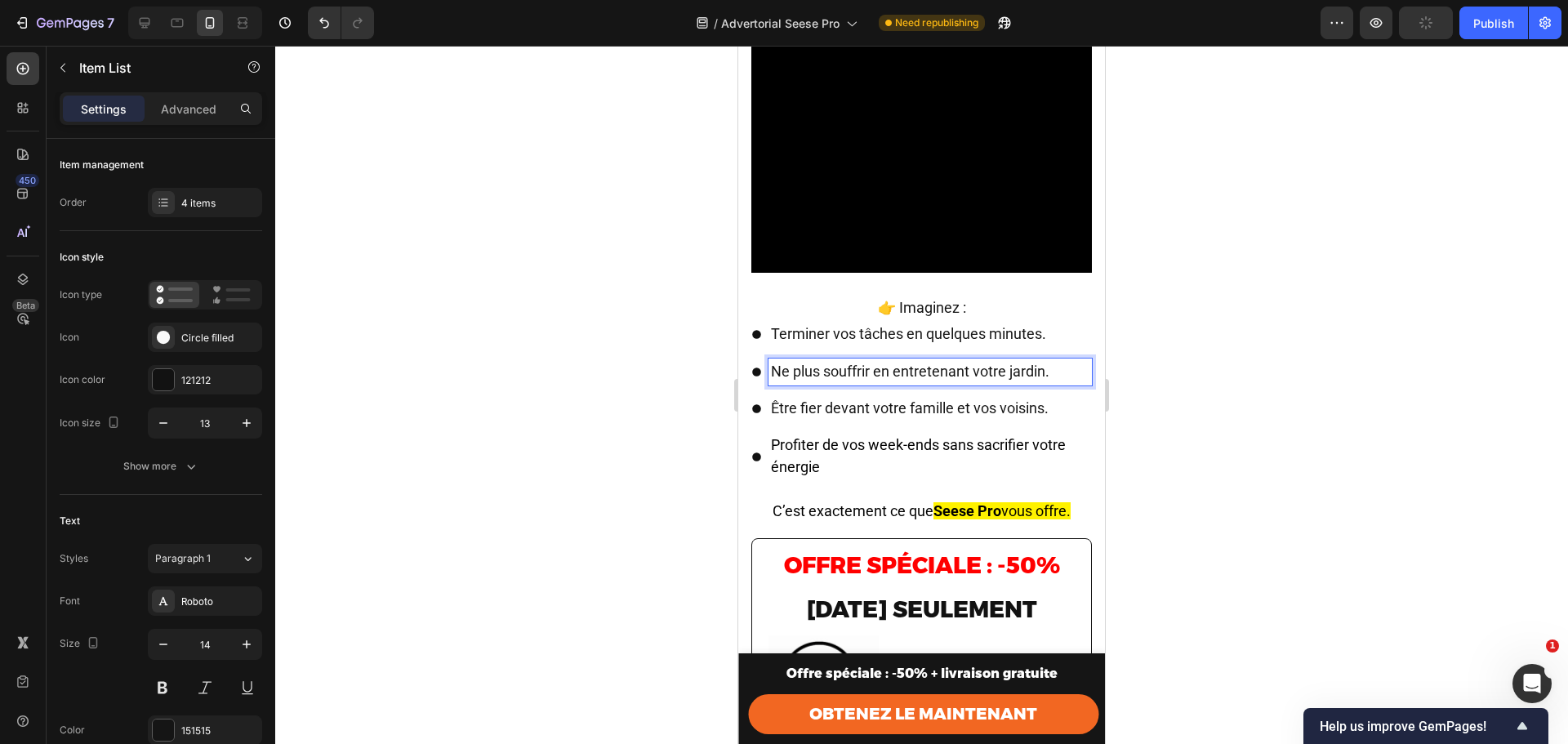
click at [1275, 370] on div at bounding box center [921, 395] width 1292 height 698
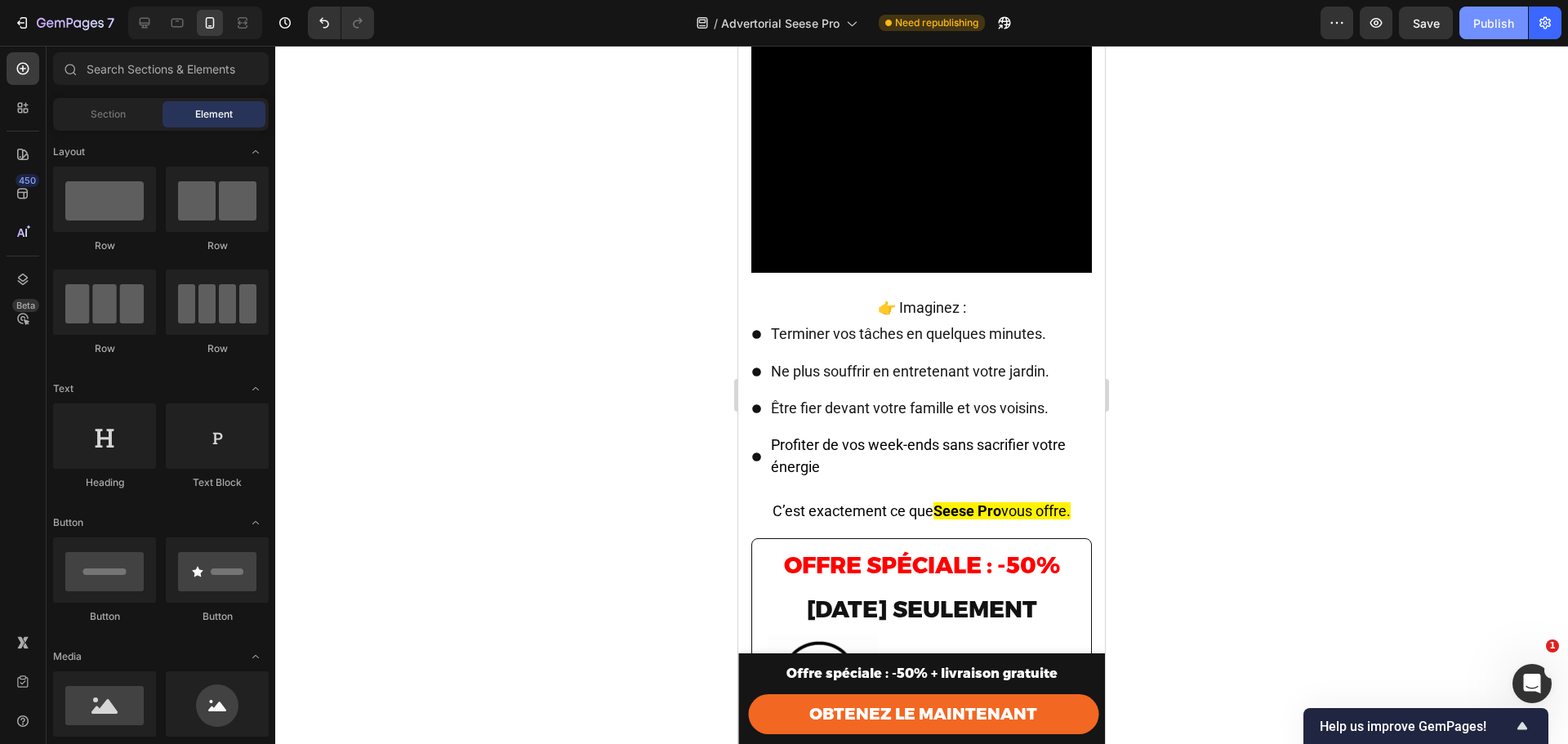
click at [1484, 18] on div "Publish" at bounding box center [1494, 23] width 41 height 18
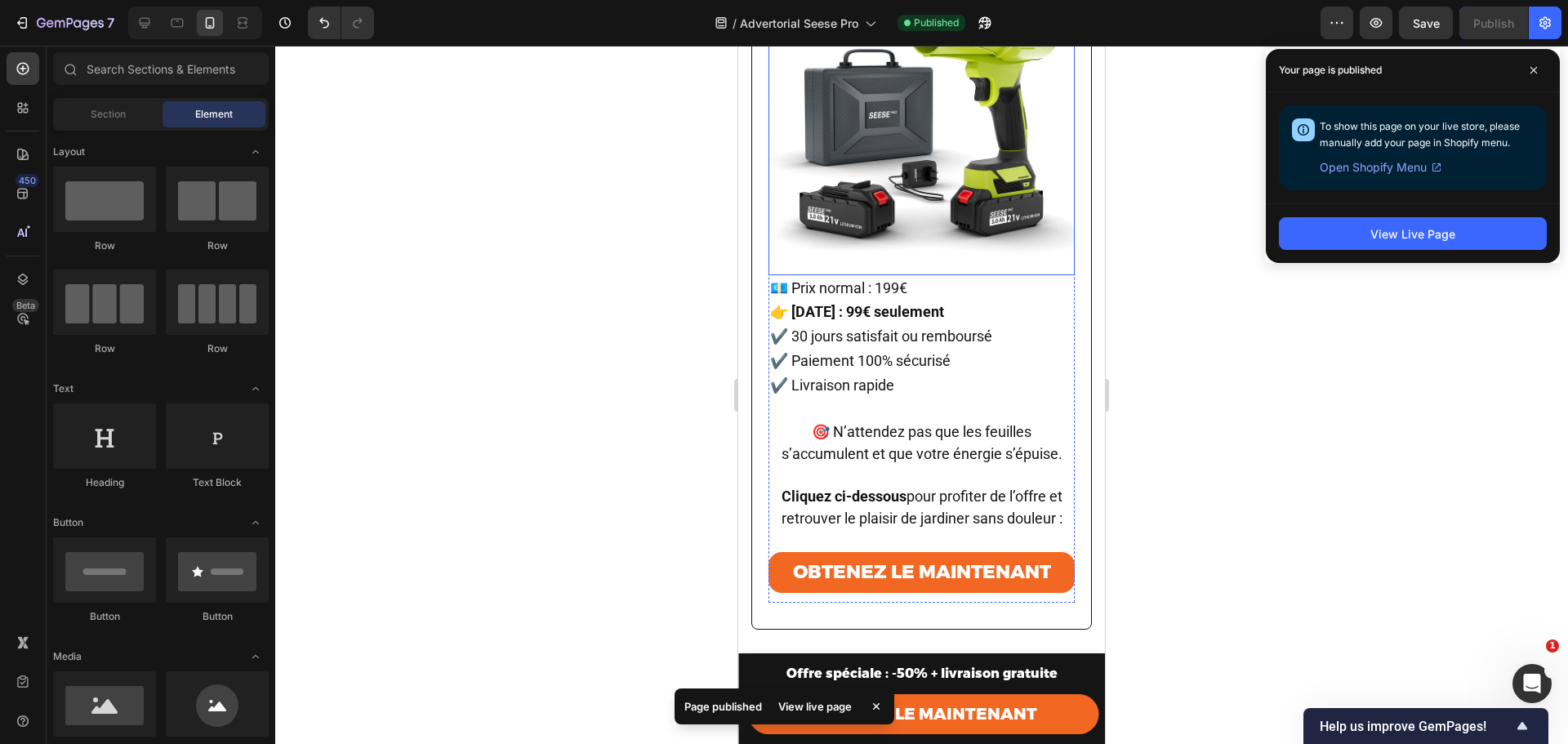
scroll to position [8308, 0]
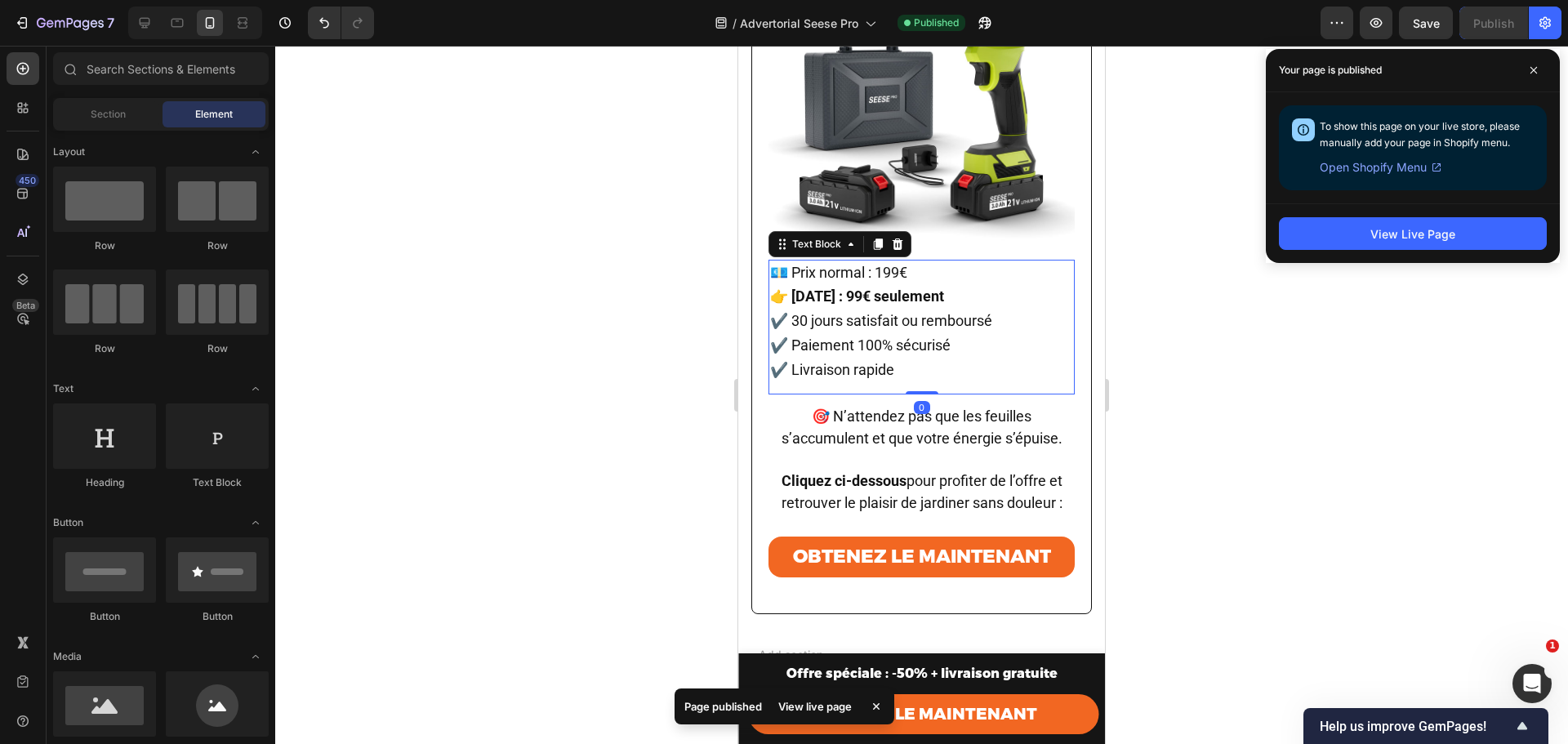
click at [886, 281] on span "💶 Prix normal : 199€" at bounding box center [838, 273] width 137 height 18
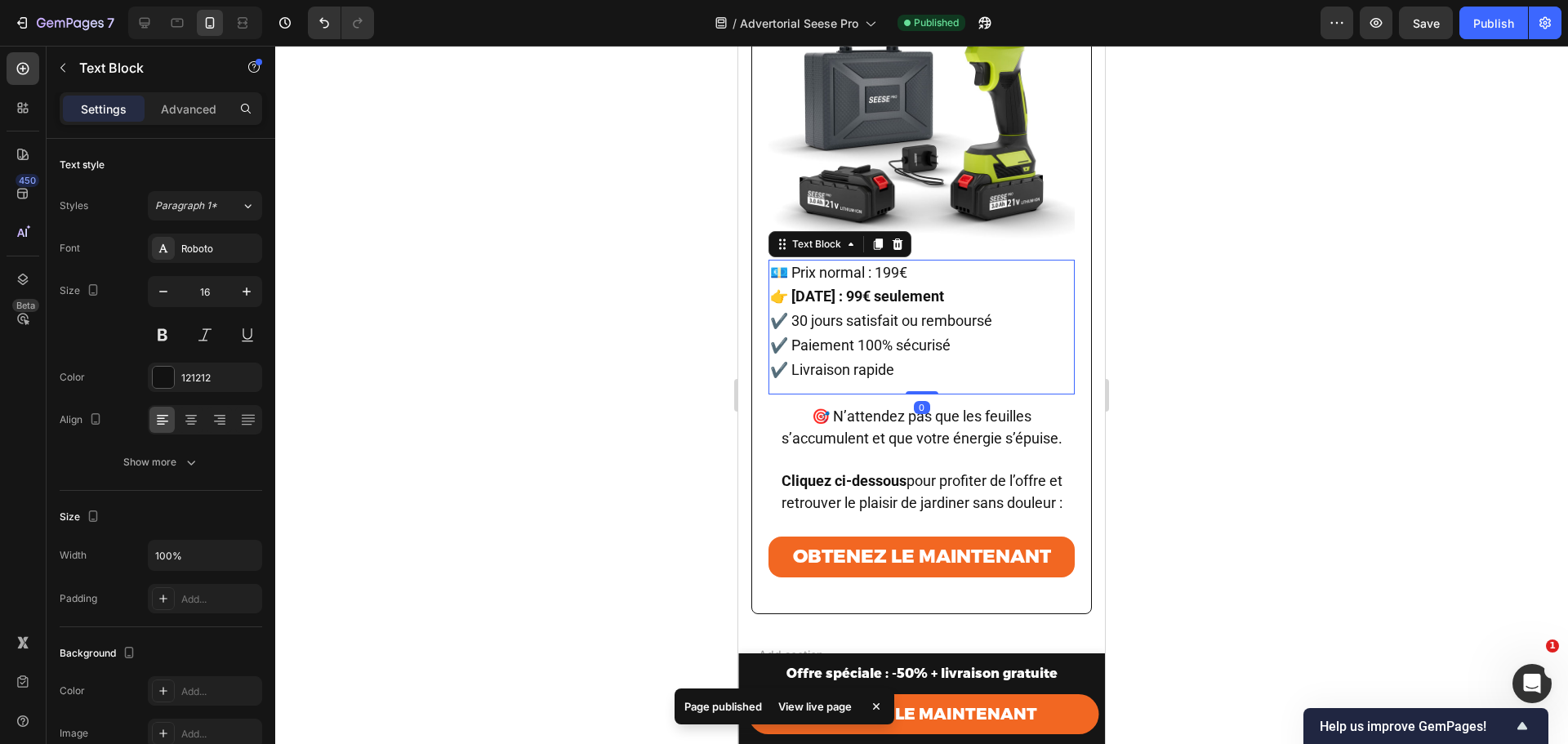
click at [886, 281] on span "💶 Prix normal : 199€" at bounding box center [838, 273] width 137 height 18
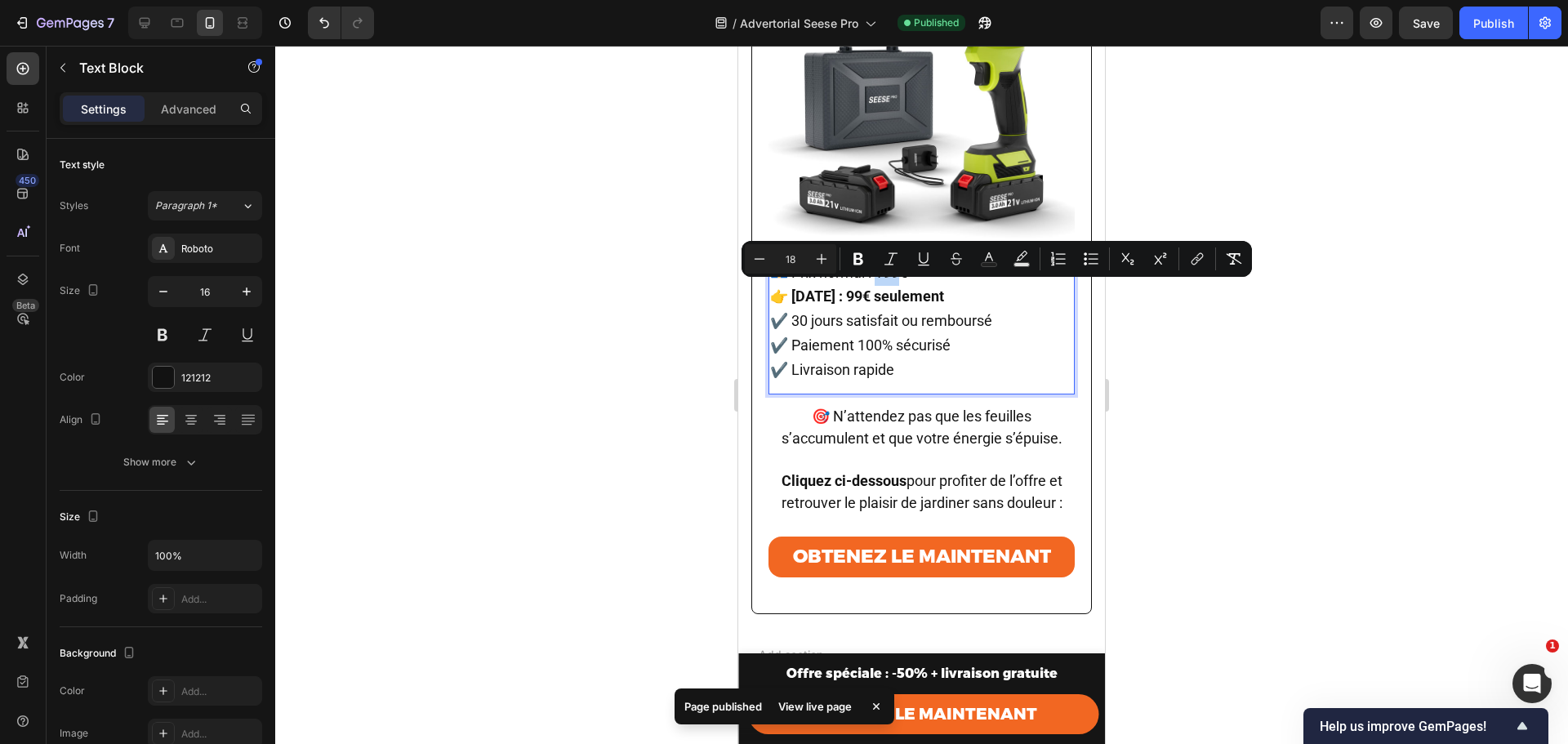
click at [886, 281] on span "💶 Prix normal : 199€" at bounding box center [838, 273] width 137 height 18
drag, startPoint x: 881, startPoint y: 293, endPoint x: 916, endPoint y: 293, distance: 35.0
click at [916, 293] on p "💶 Prix normal : 199€ 👉 [DATE] : 99€ seulement ✔️ 30 jours satisfait ou rembours…" at bounding box center [921, 322] width 303 height 122
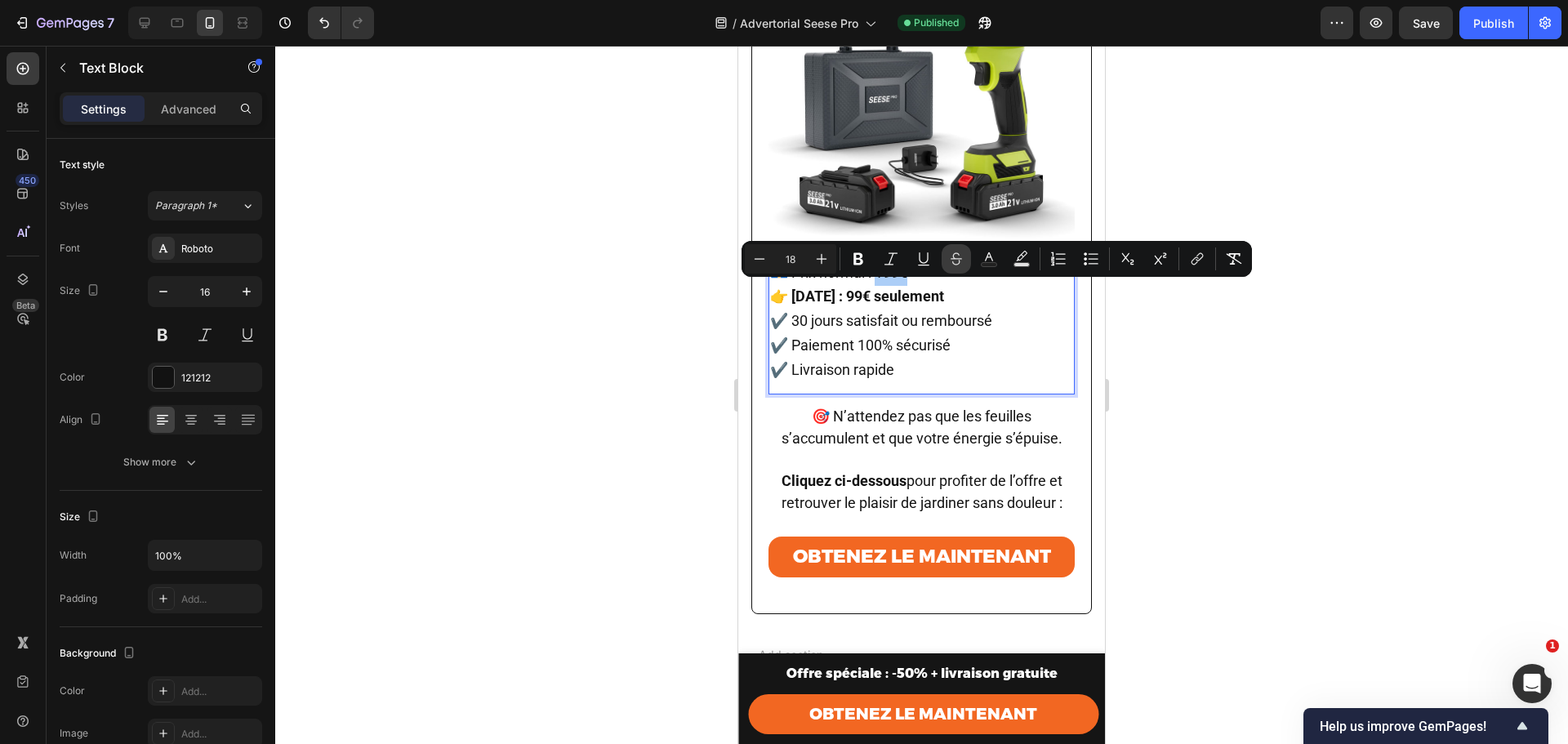
click at [961, 257] on icon "Editor contextual toolbar" at bounding box center [956, 258] width 17 height 17
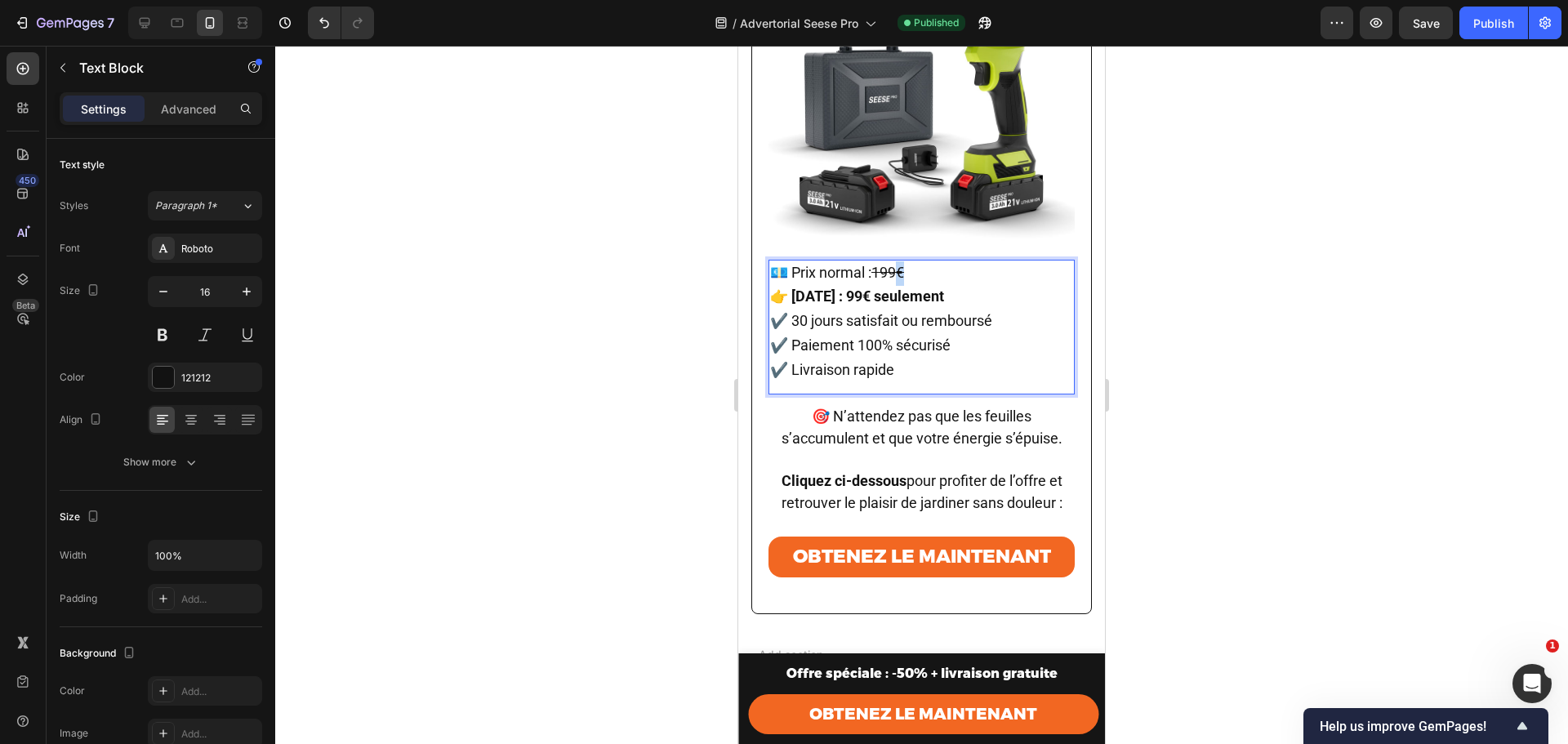
click at [913, 294] on p "💶 Prix normal : 199€ 👉 [DATE] : 99€ seulement ✔️ 30 jours satisfait ou rembours…" at bounding box center [921, 322] width 303 height 122
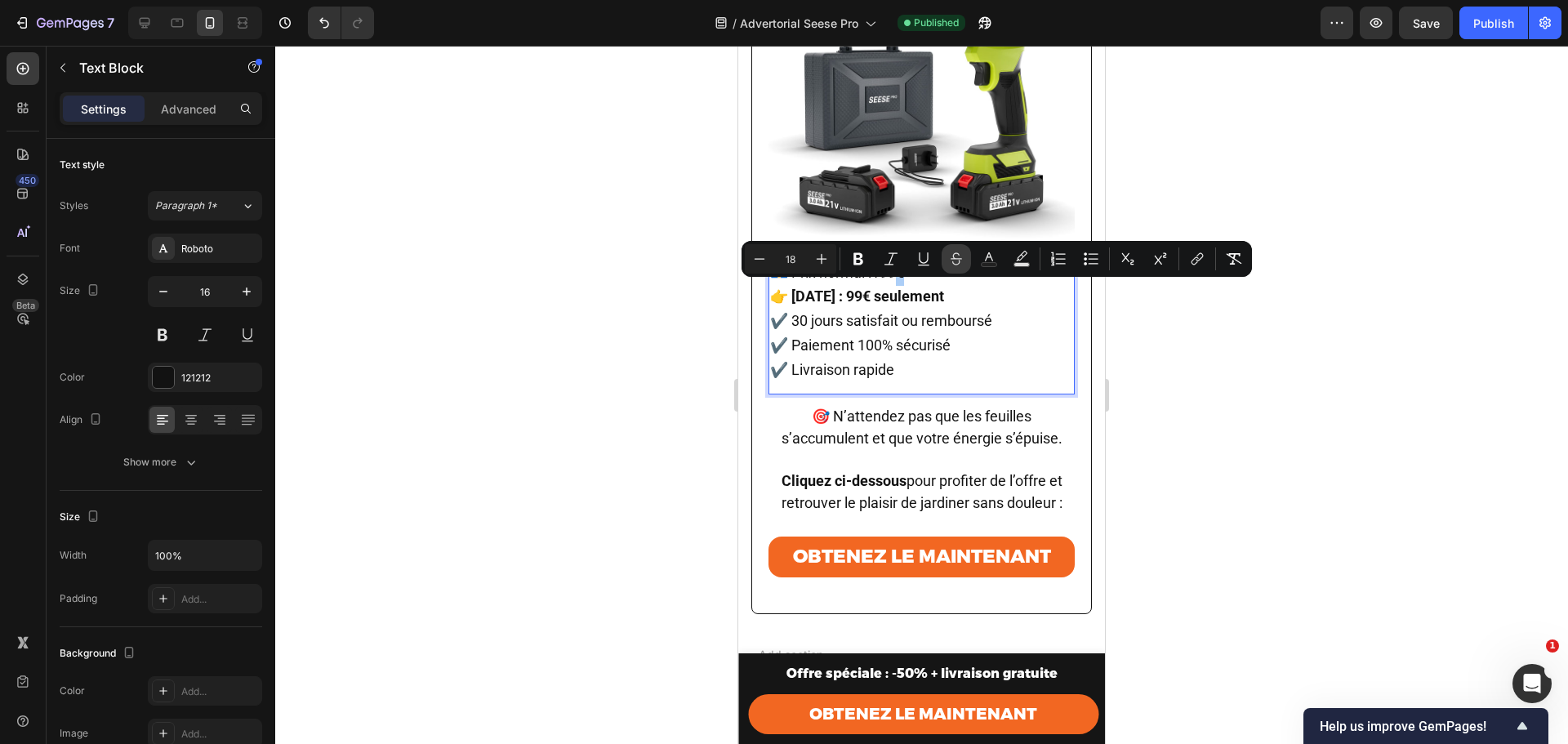
click at [949, 257] on icon "Editor contextual toolbar" at bounding box center [956, 258] width 17 height 17
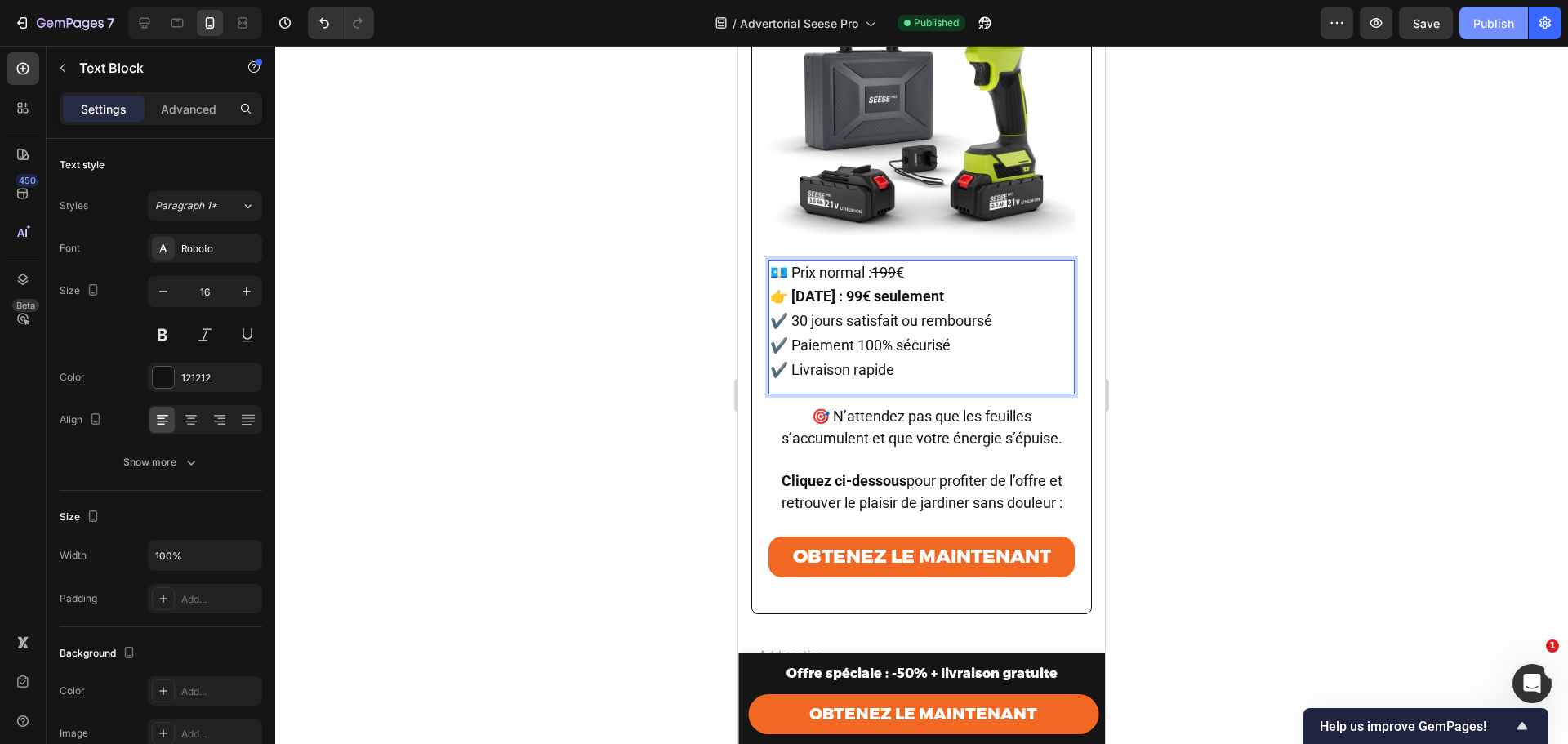
click at [1496, 33] on button "Publish" at bounding box center [1493, 23] width 68 height 33
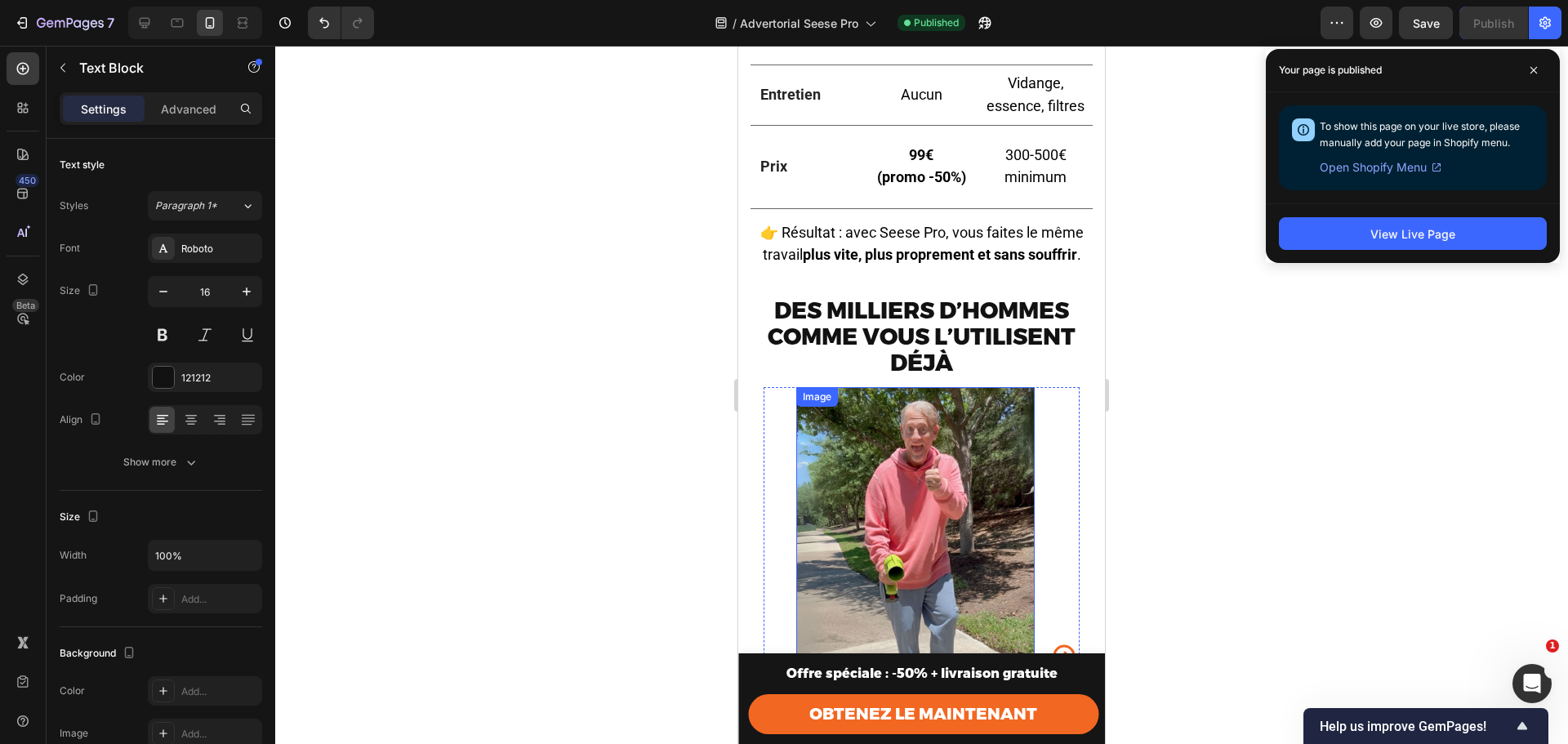
scroll to position [4349, 0]
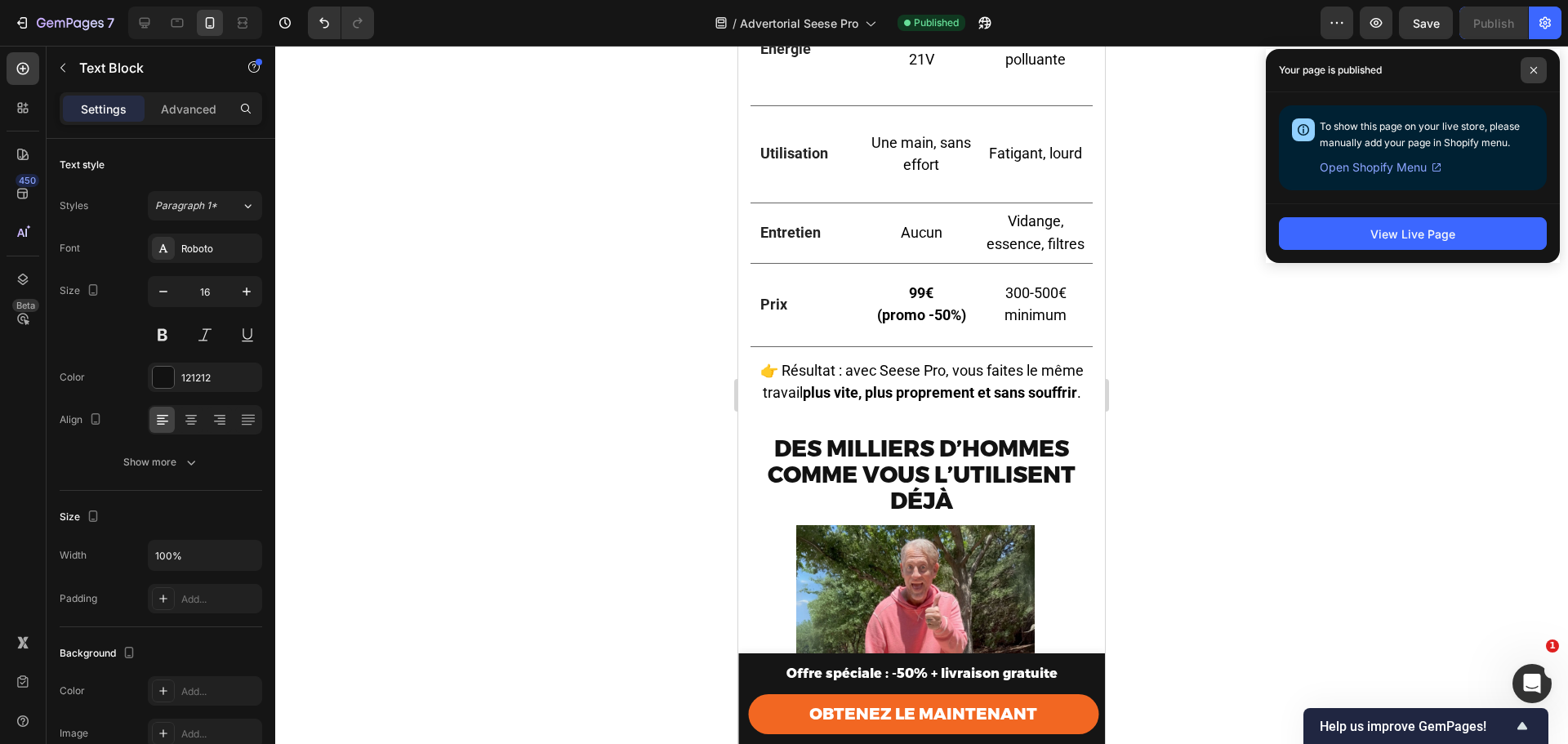
click at [1534, 74] on span at bounding box center [1533, 70] width 26 height 26
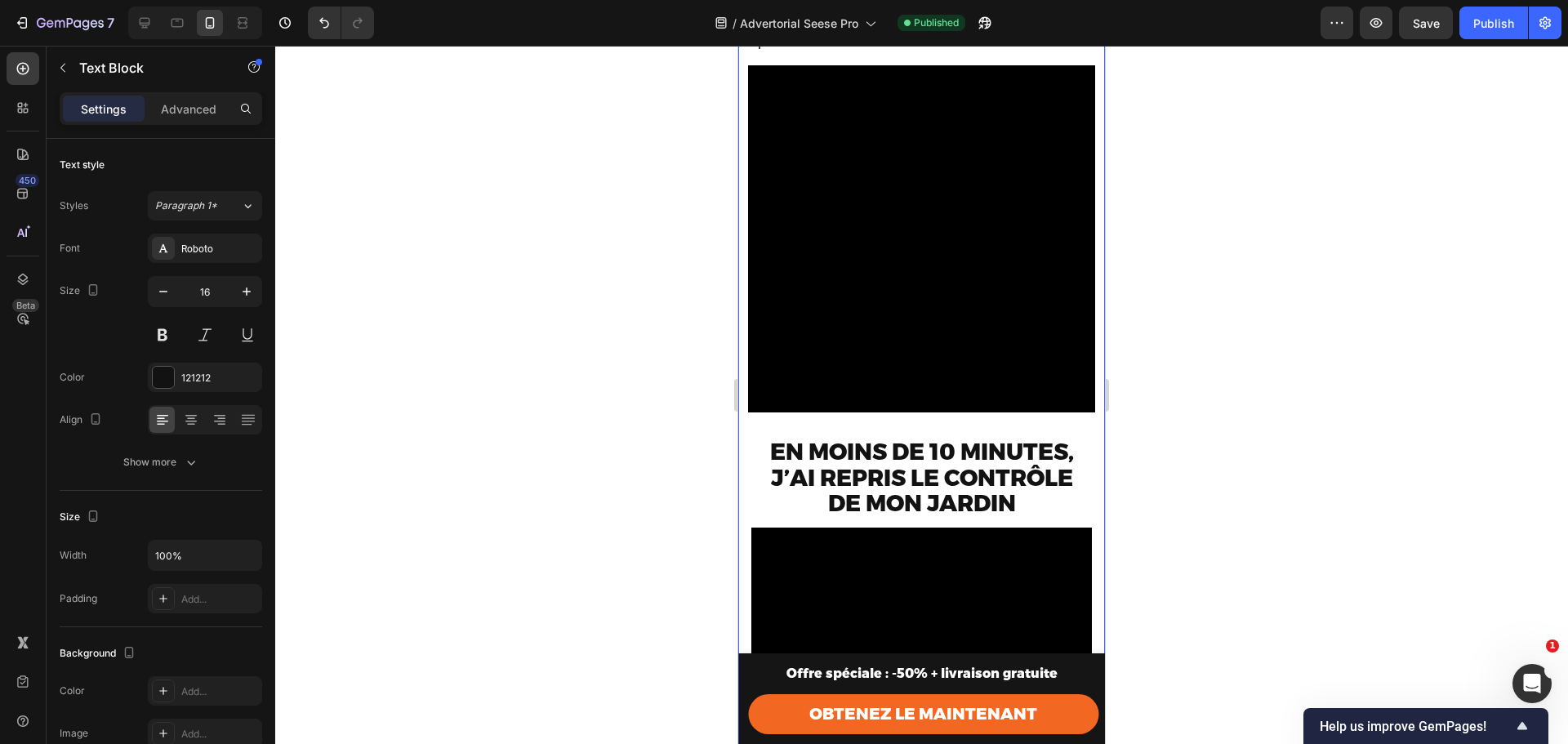
scroll to position [272, 0]
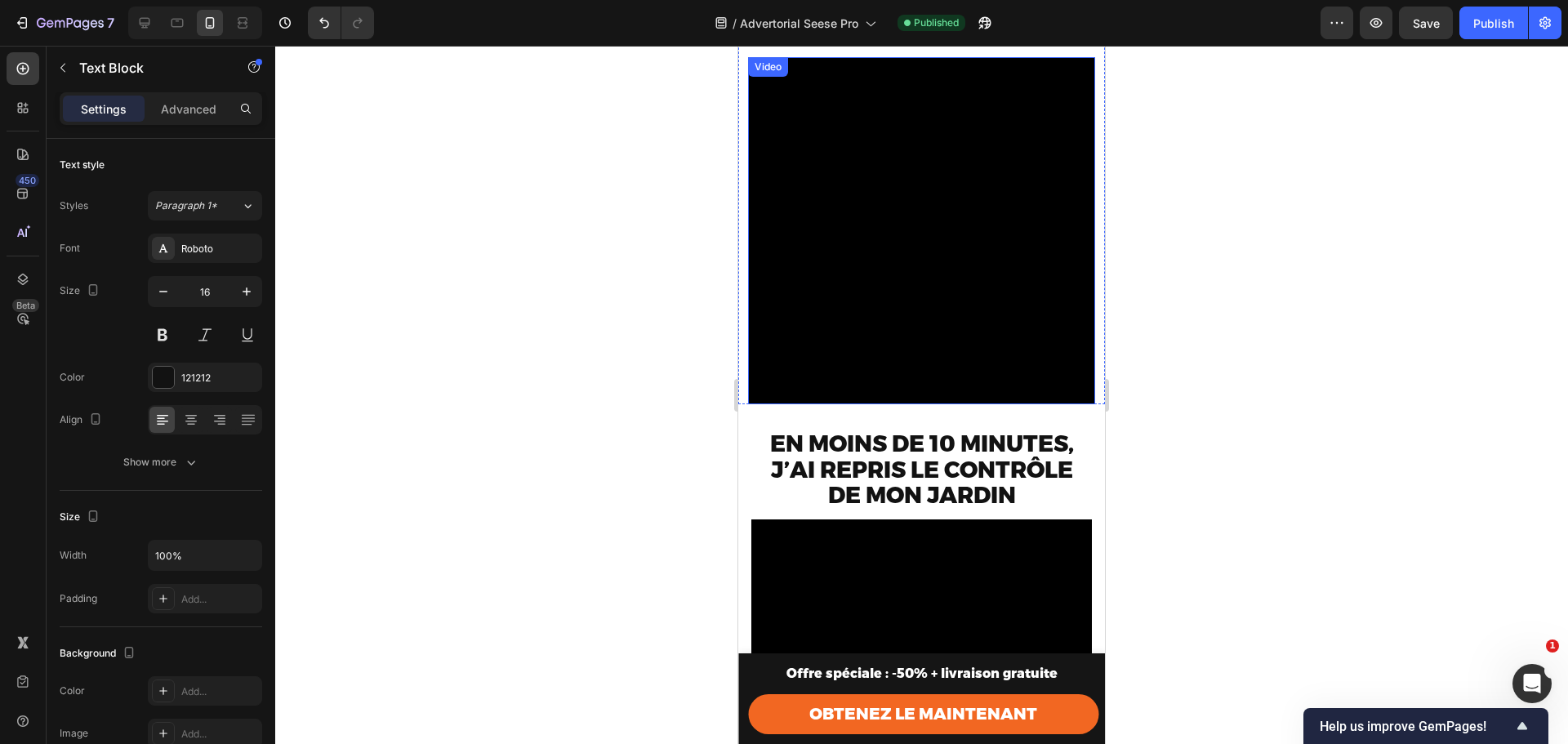
click at [959, 189] on video at bounding box center [922, 231] width 347 height 347
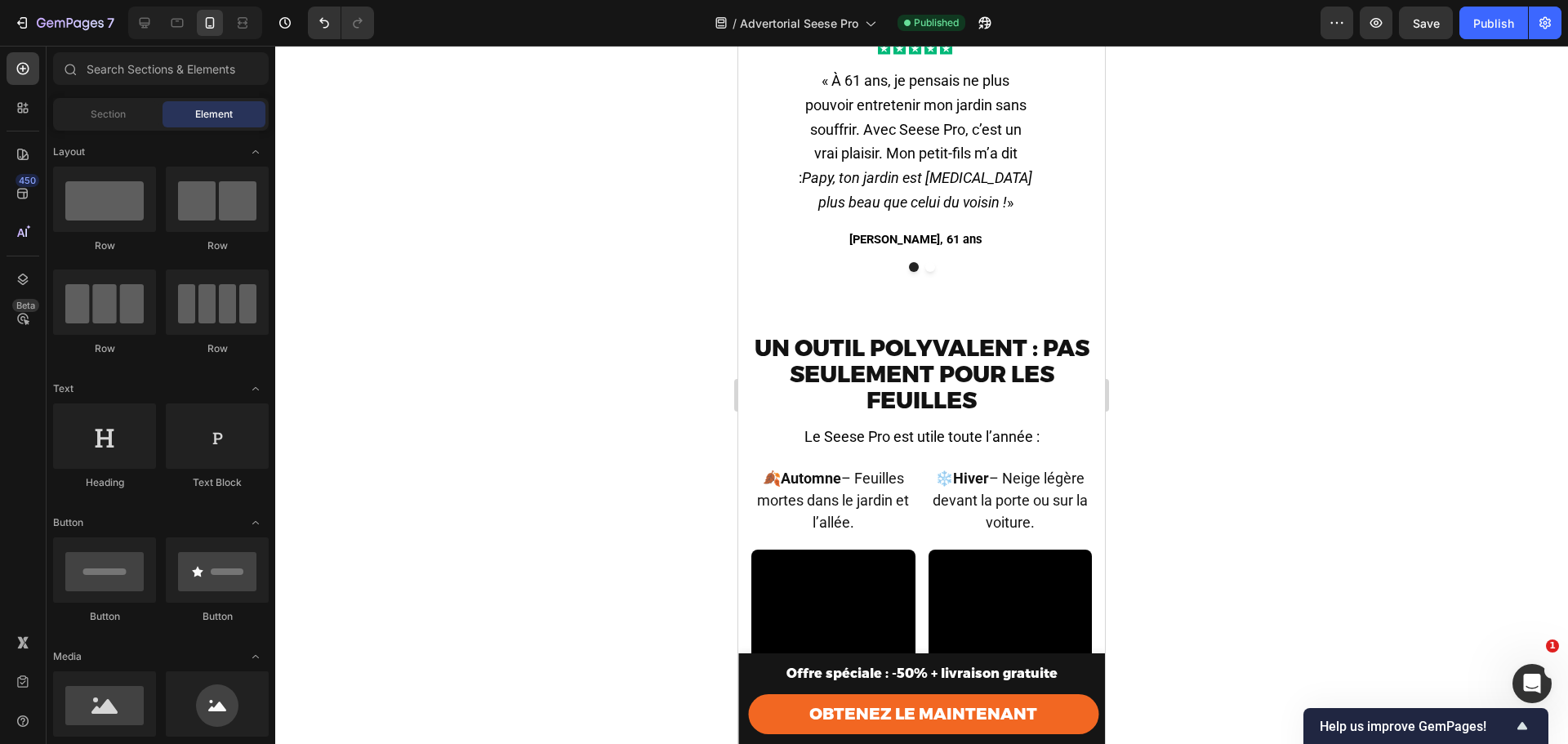
scroll to position [5501, 0]
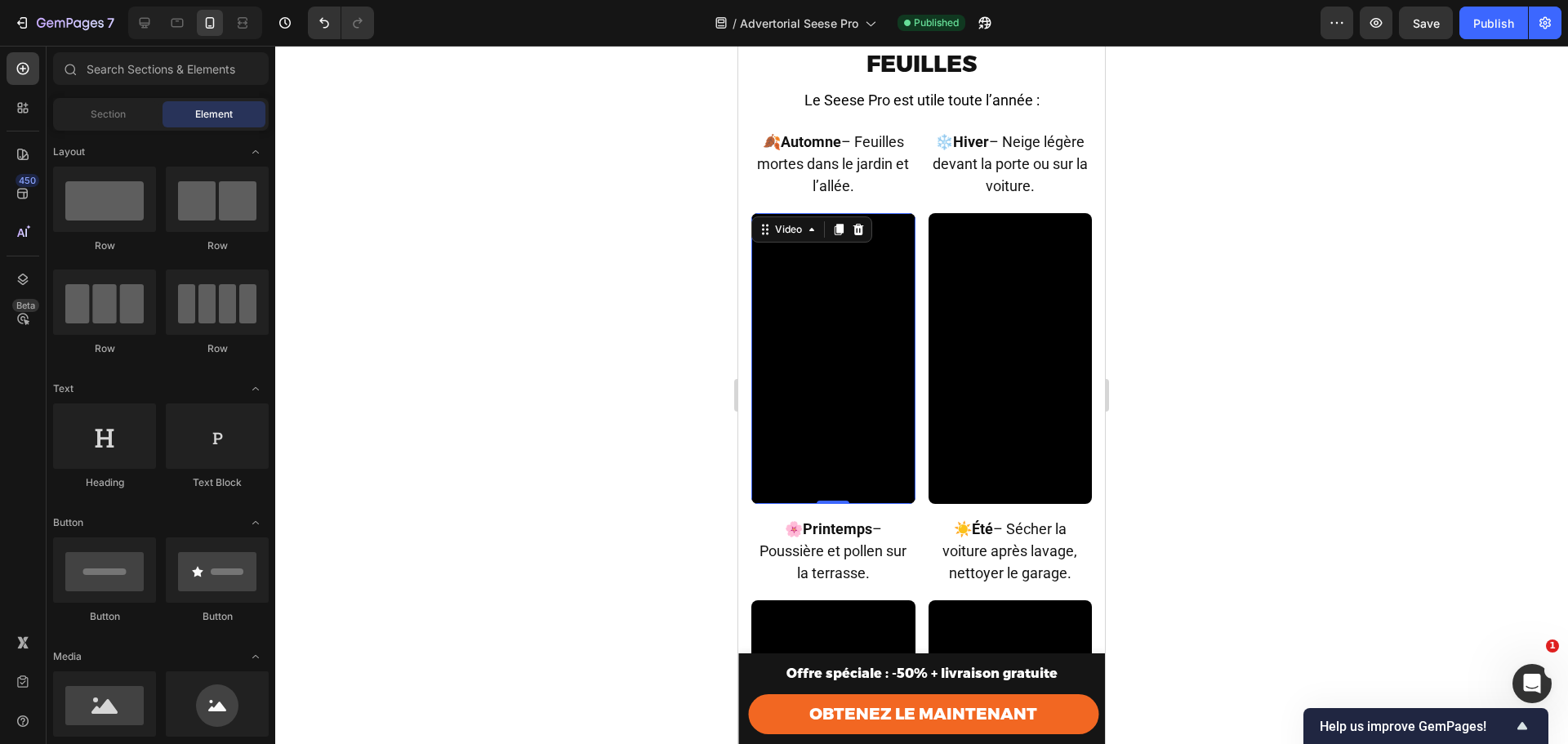
click at [813, 370] on video at bounding box center [833, 359] width 164 height 291
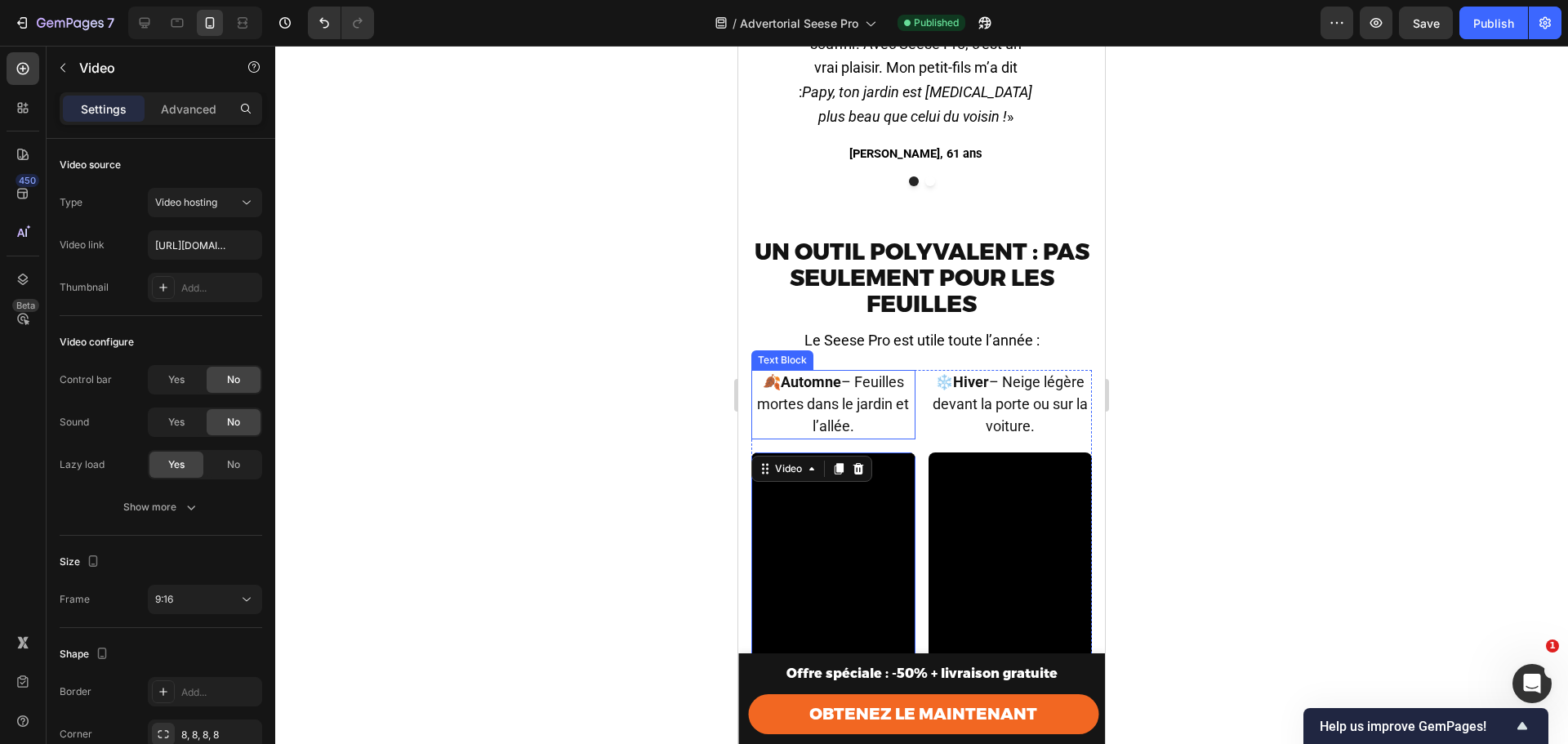
scroll to position [5358, 0]
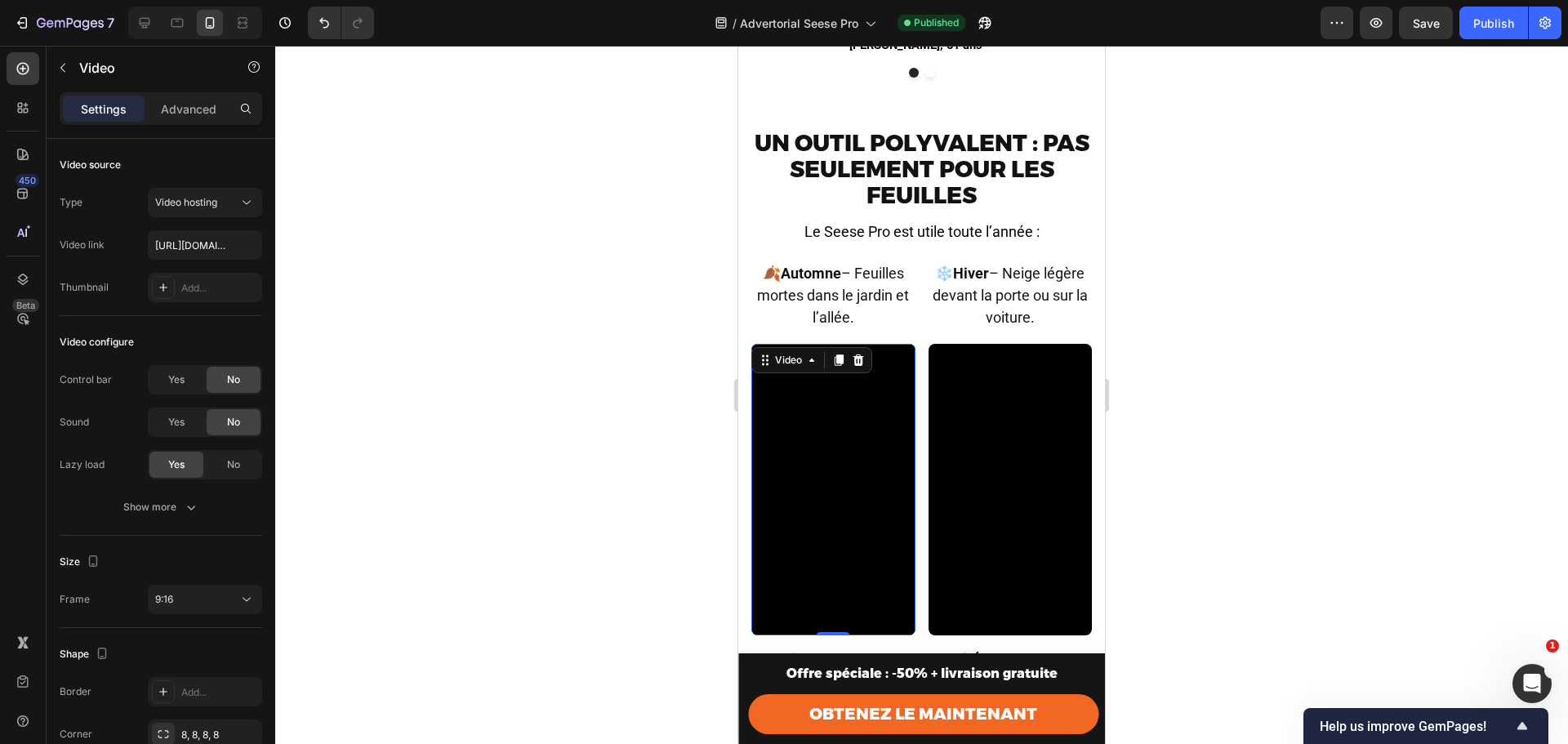
click at [844, 443] on video at bounding box center [833, 489] width 164 height 291
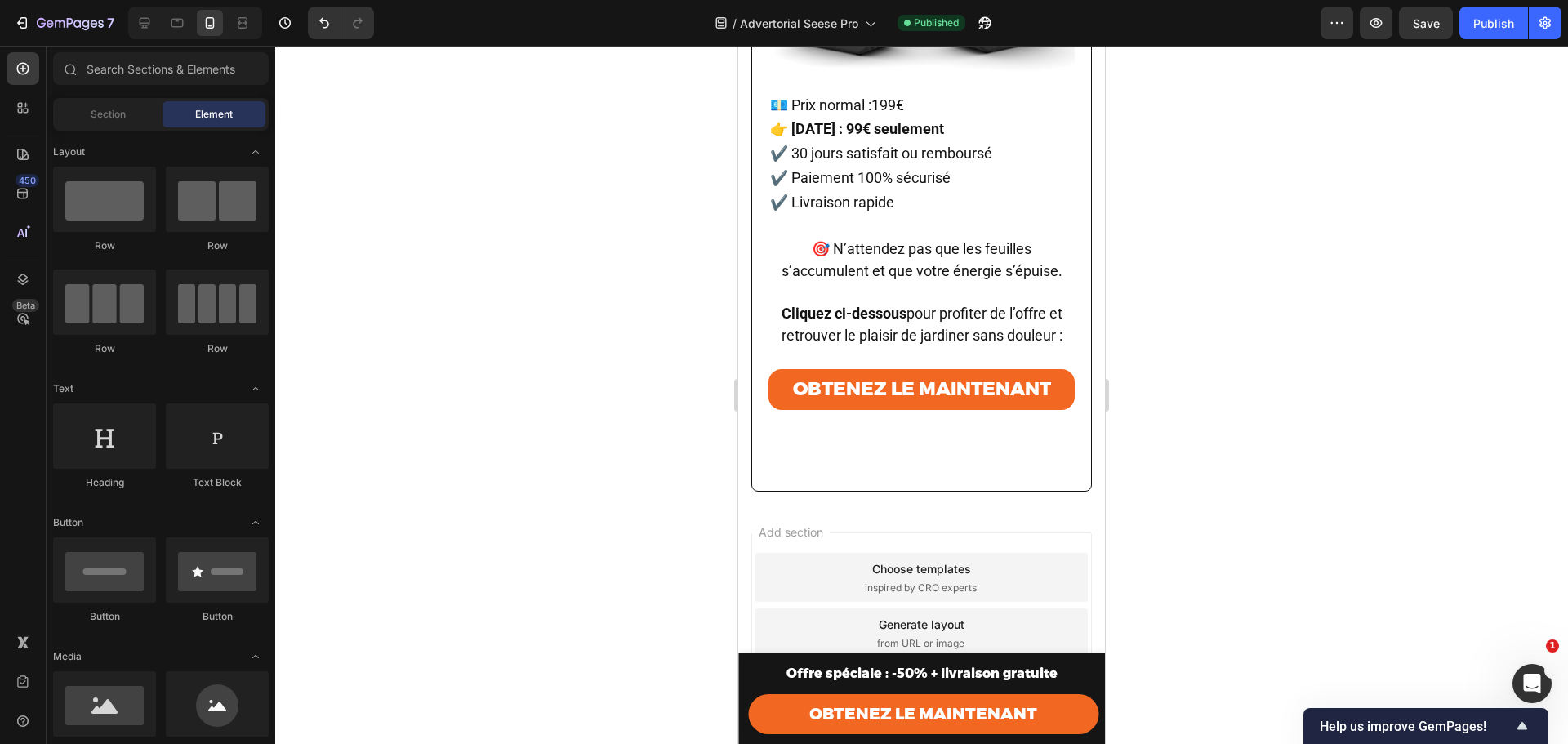
scroll to position [8577, 0]
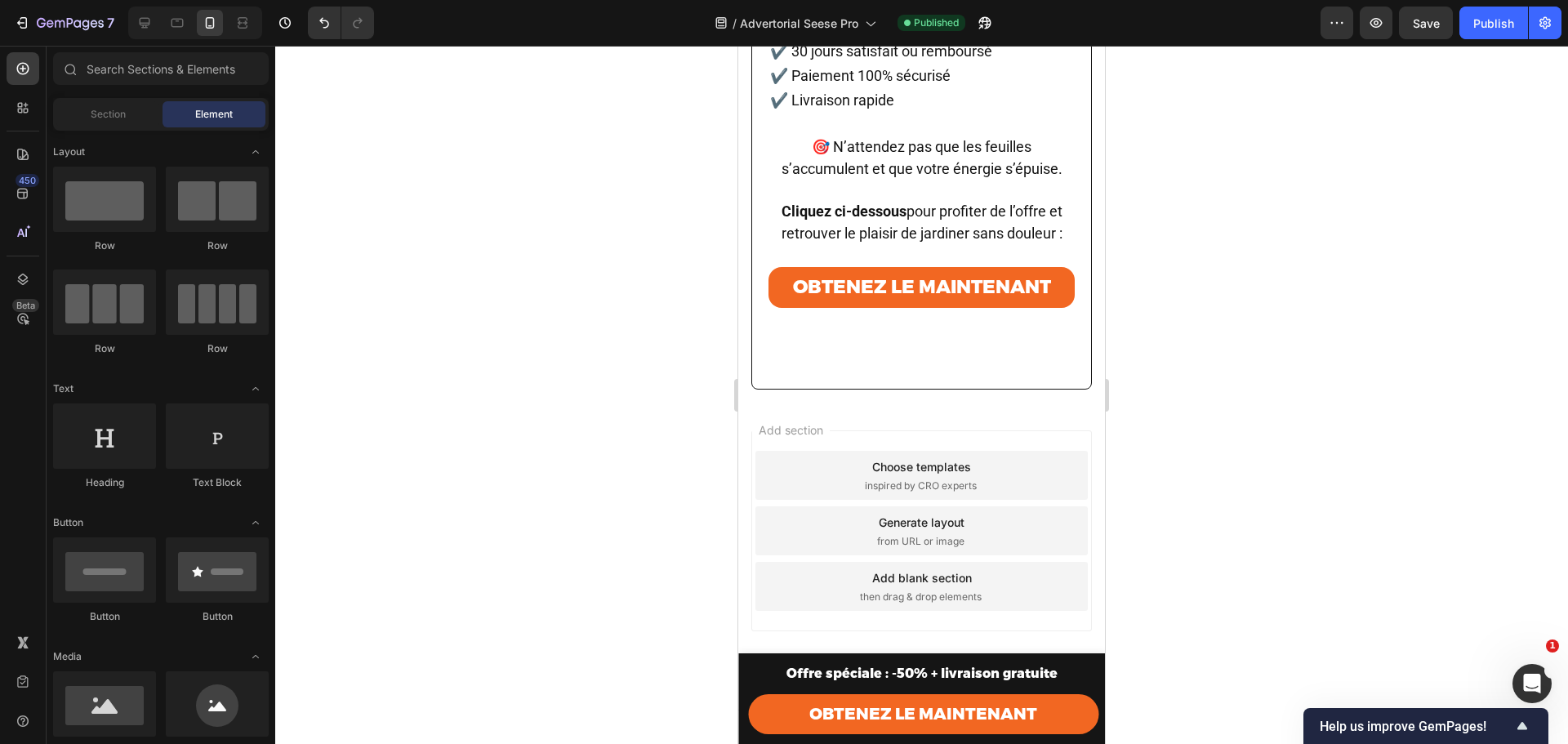
drag, startPoint x: 1099, startPoint y: 100, endPoint x: 1844, endPoint y: 779, distance: 1008.0
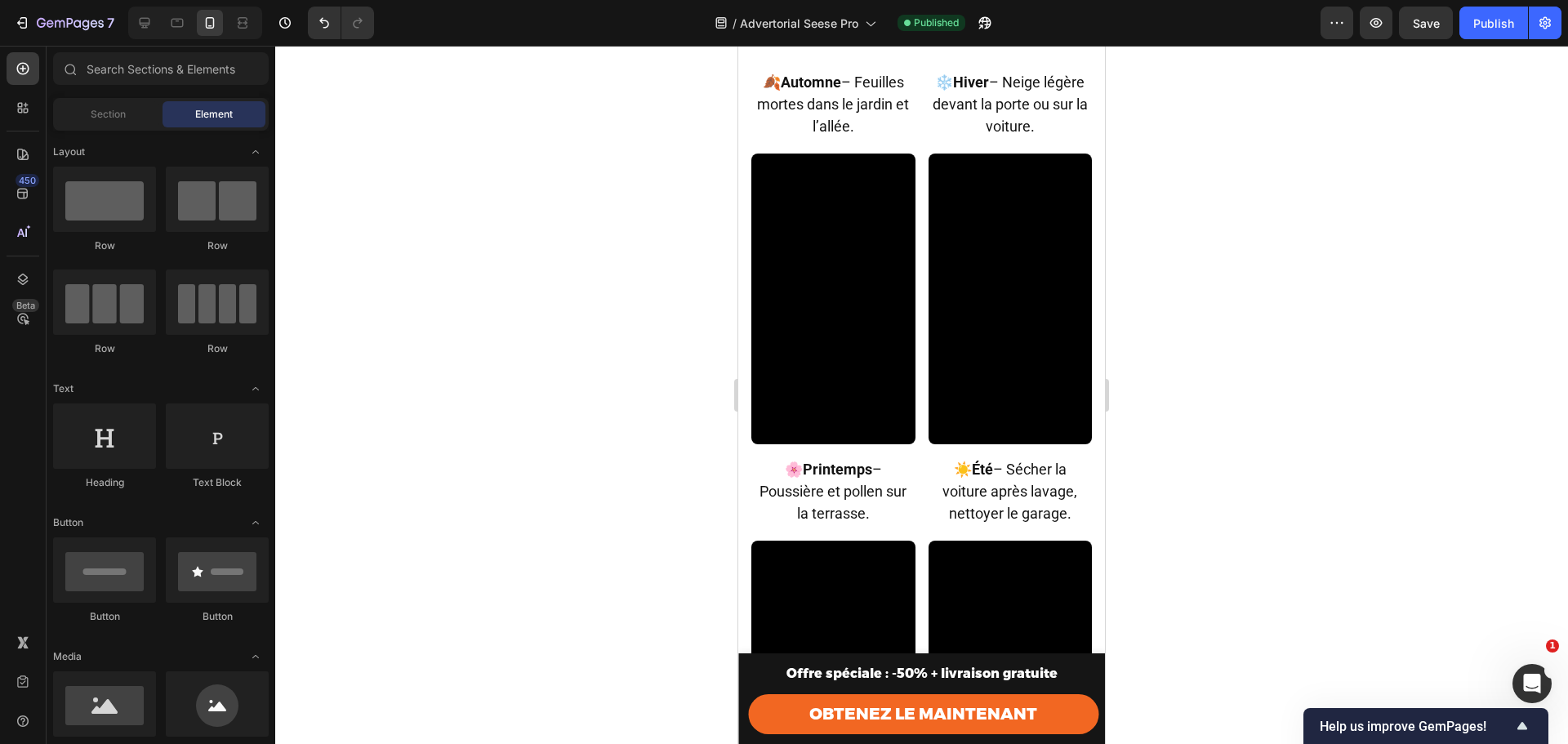
scroll to position [5436, 0]
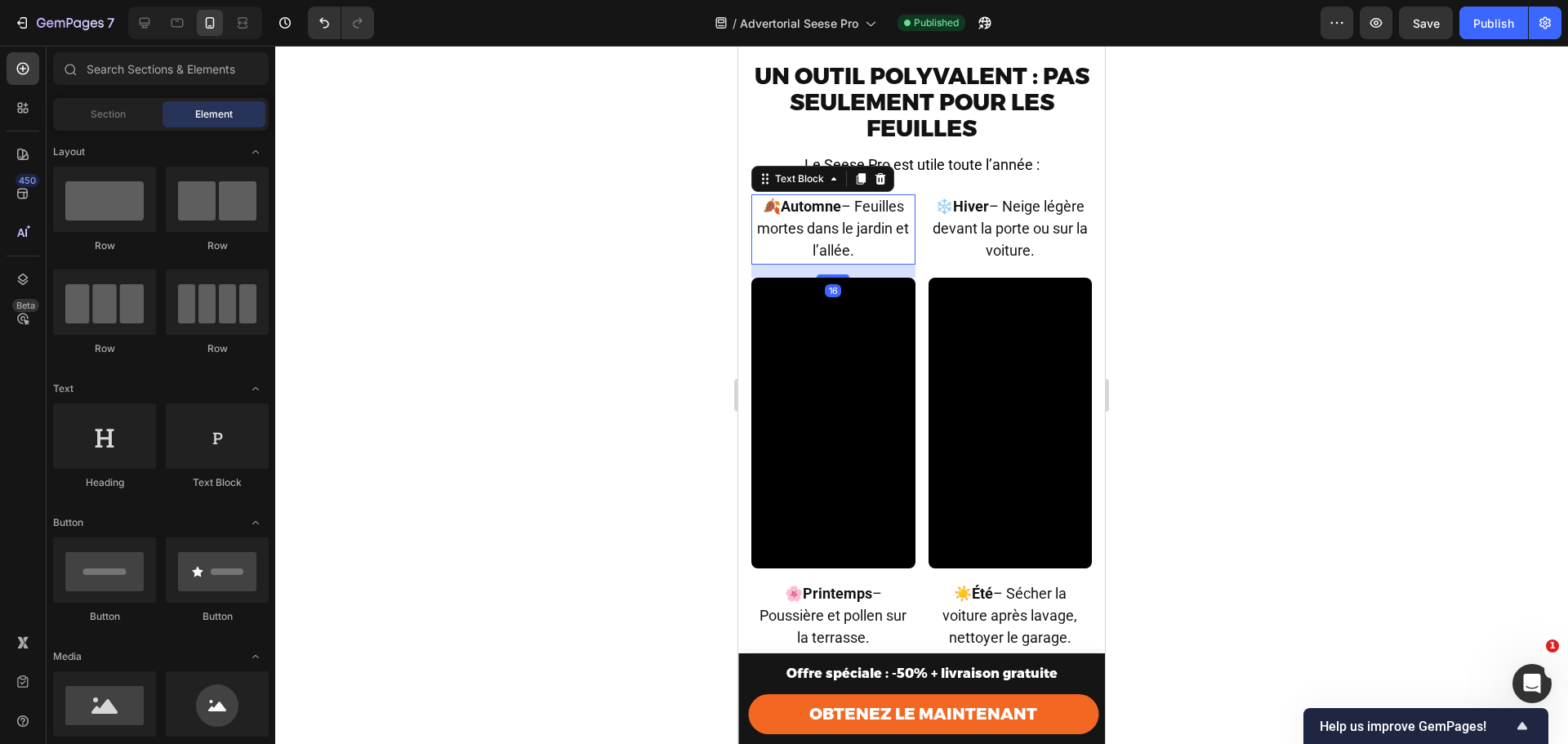
click at [850, 229] on span "🍂 Automne – Feuilles mortes dans le jardin et l’allée." at bounding box center [833, 228] width 152 height 61
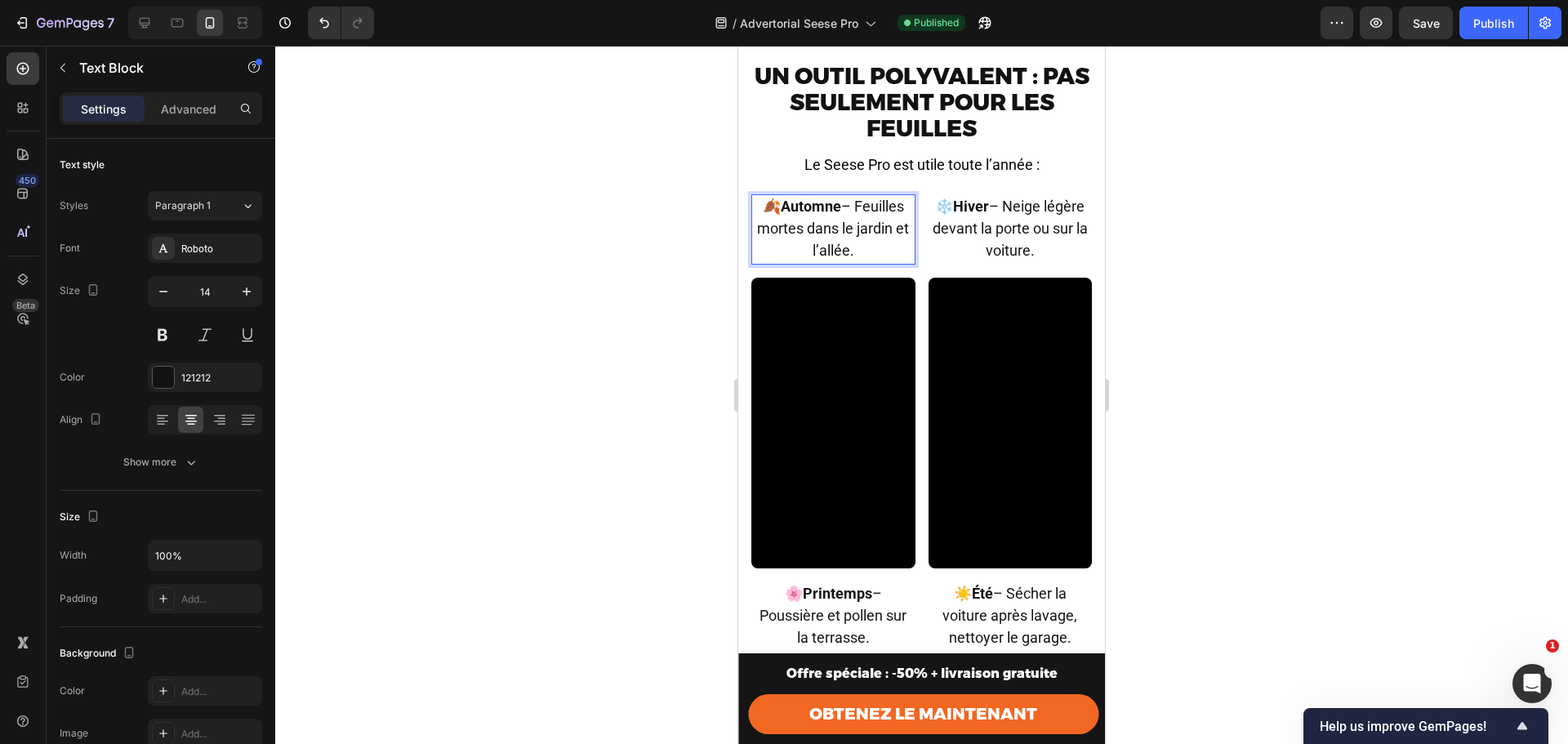
click at [840, 229] on span "🍂 Automne – Feuilles mortes dans le jardin et l’allée." at bounding box center [833, 228] width 152 height 61
click at [1006, 231] on span "❄️ Hiver – Neige légère devant la porte ou sur la voiture." at bounding box center [1010, 228] width 155 height 61
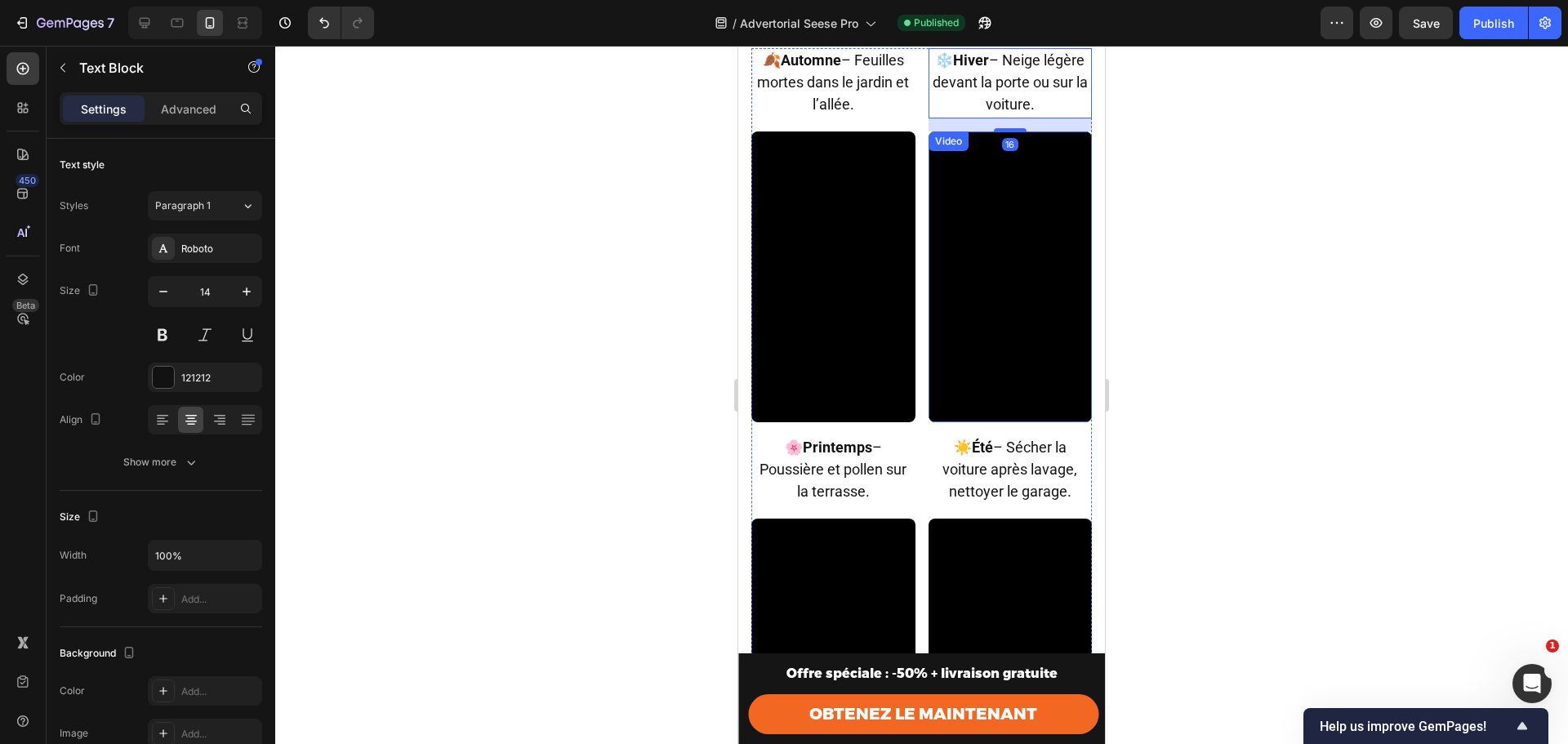
scroll to position [5600, 0]
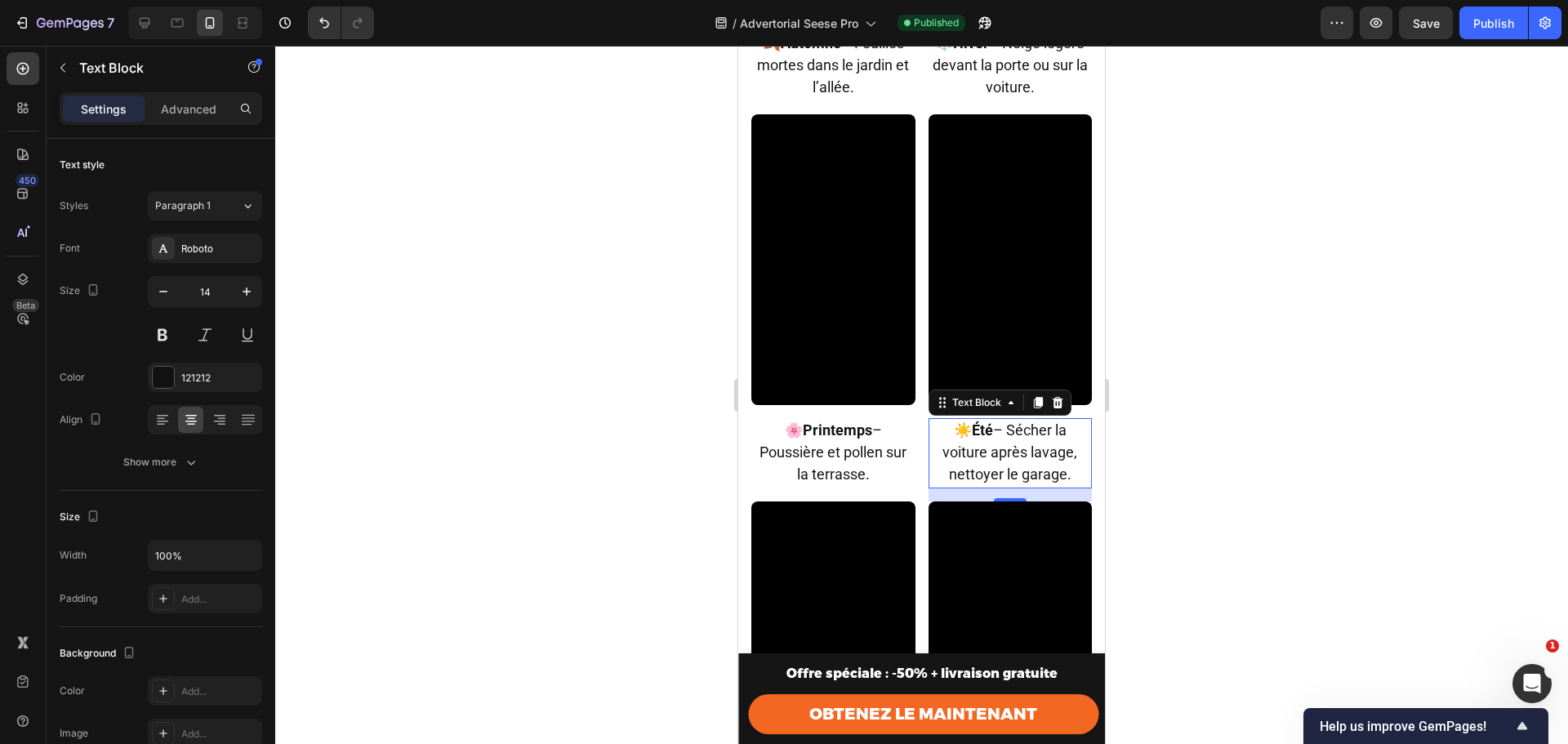
click at [975, 421] on strong "Été" at bounding box center [982, 430] width 21 height 18
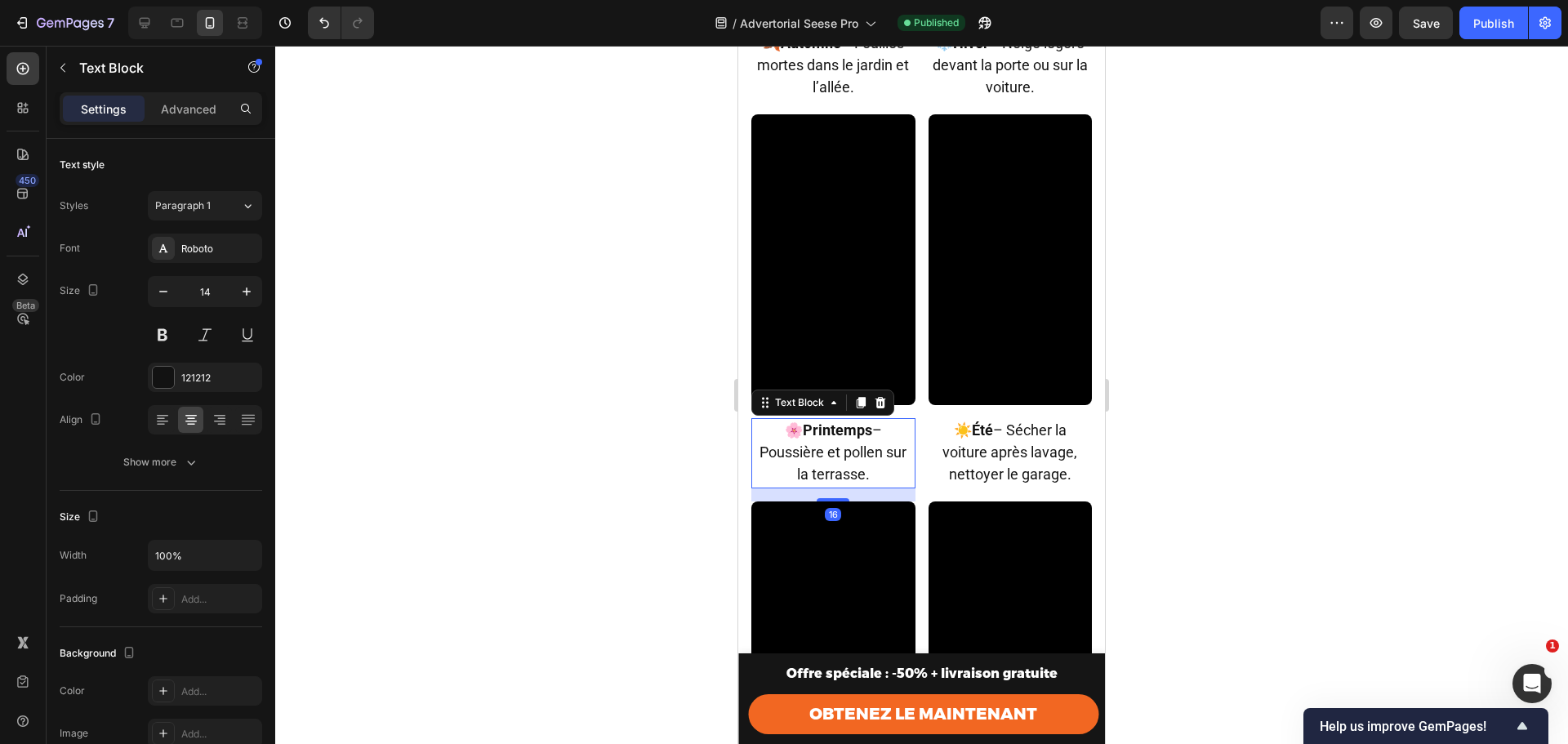
click at [892, 436] on span "🌸 Printemps – Poussière et pollen sur la terrasse." at bounding box center [832, 451] width 147 height 61
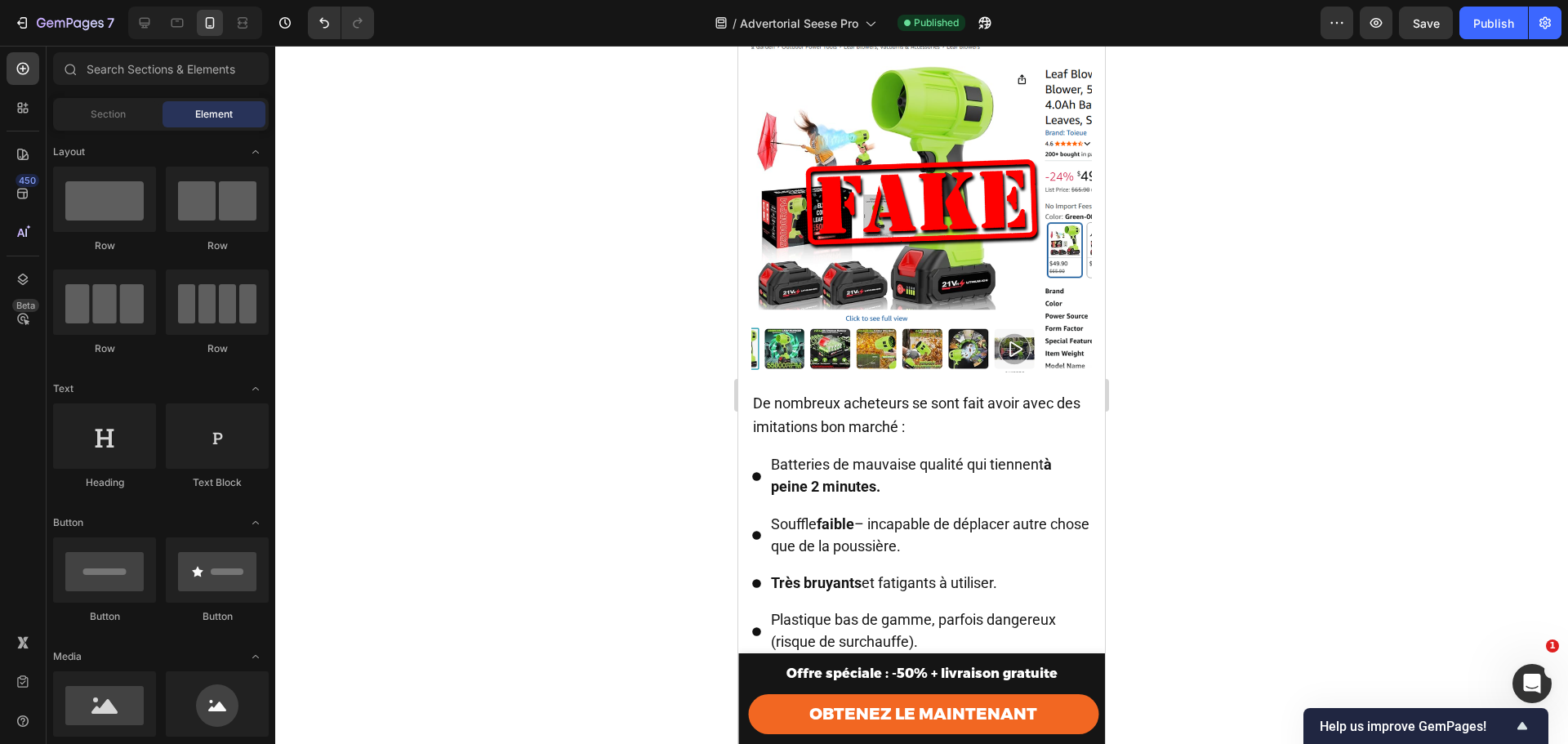
scroll to position [3111, 0]
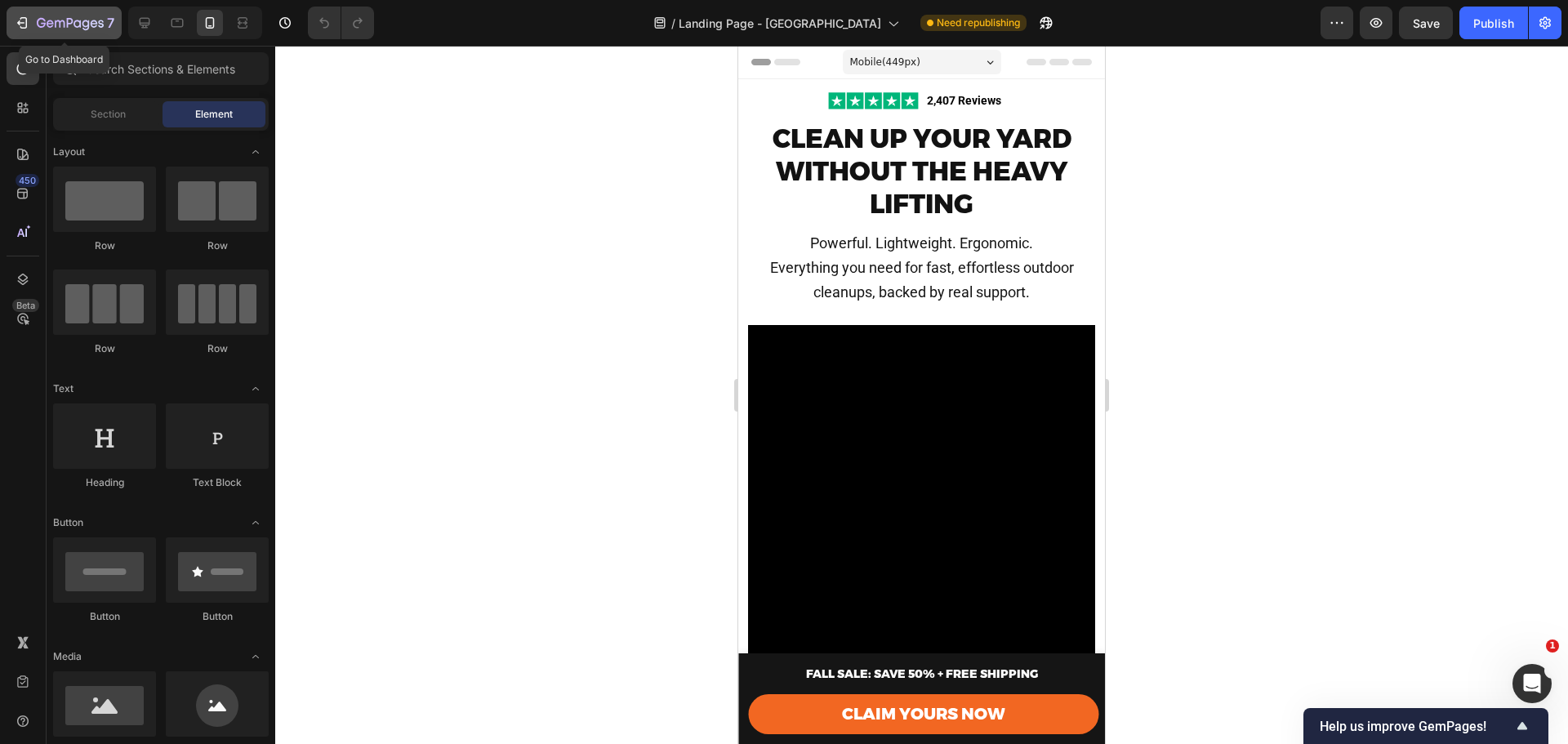
click at [48, 18] on icon "button" at bounding box center [70, 24] width 67 height 14
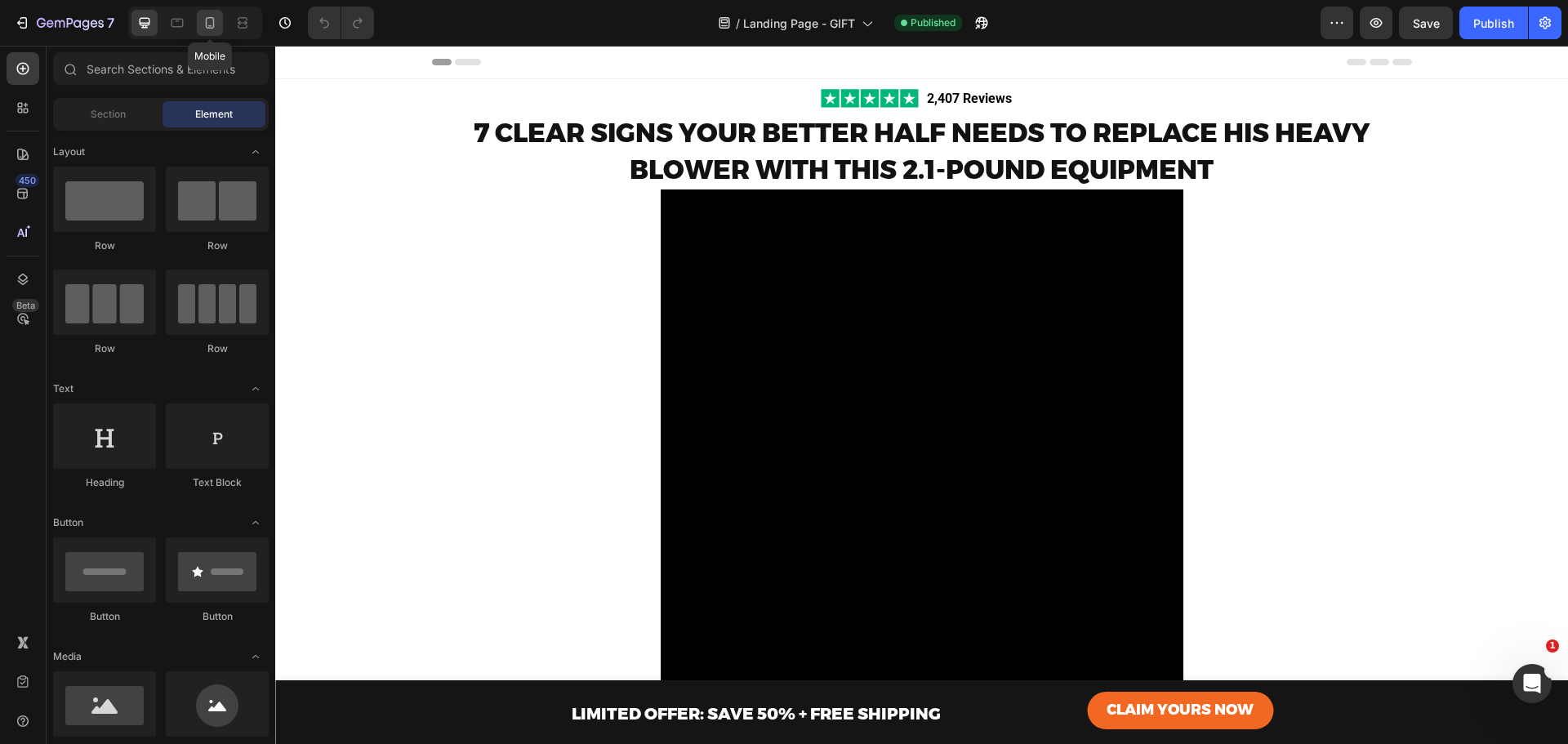
click at [211, 14] on div at bounding box center [210, 22] width 26 height 26
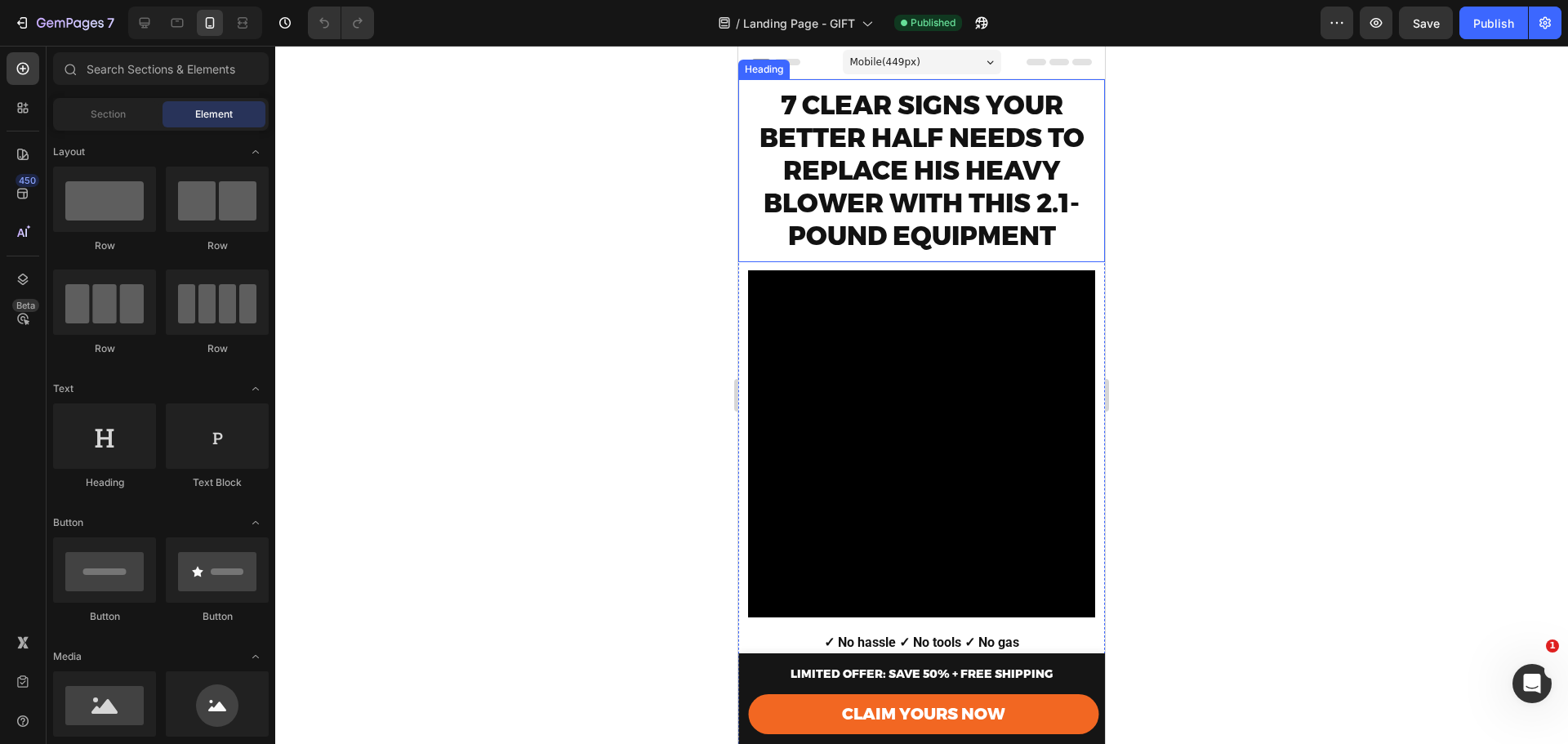
click at [966, 170] on span "7 CLEAR SIGNS YOUR BETTER HALF NEEDS TO REPLACE HIS HEAVY BLOWER WITH THIS 2.1-…" at bounding box center [922, 170] width 325 height 163
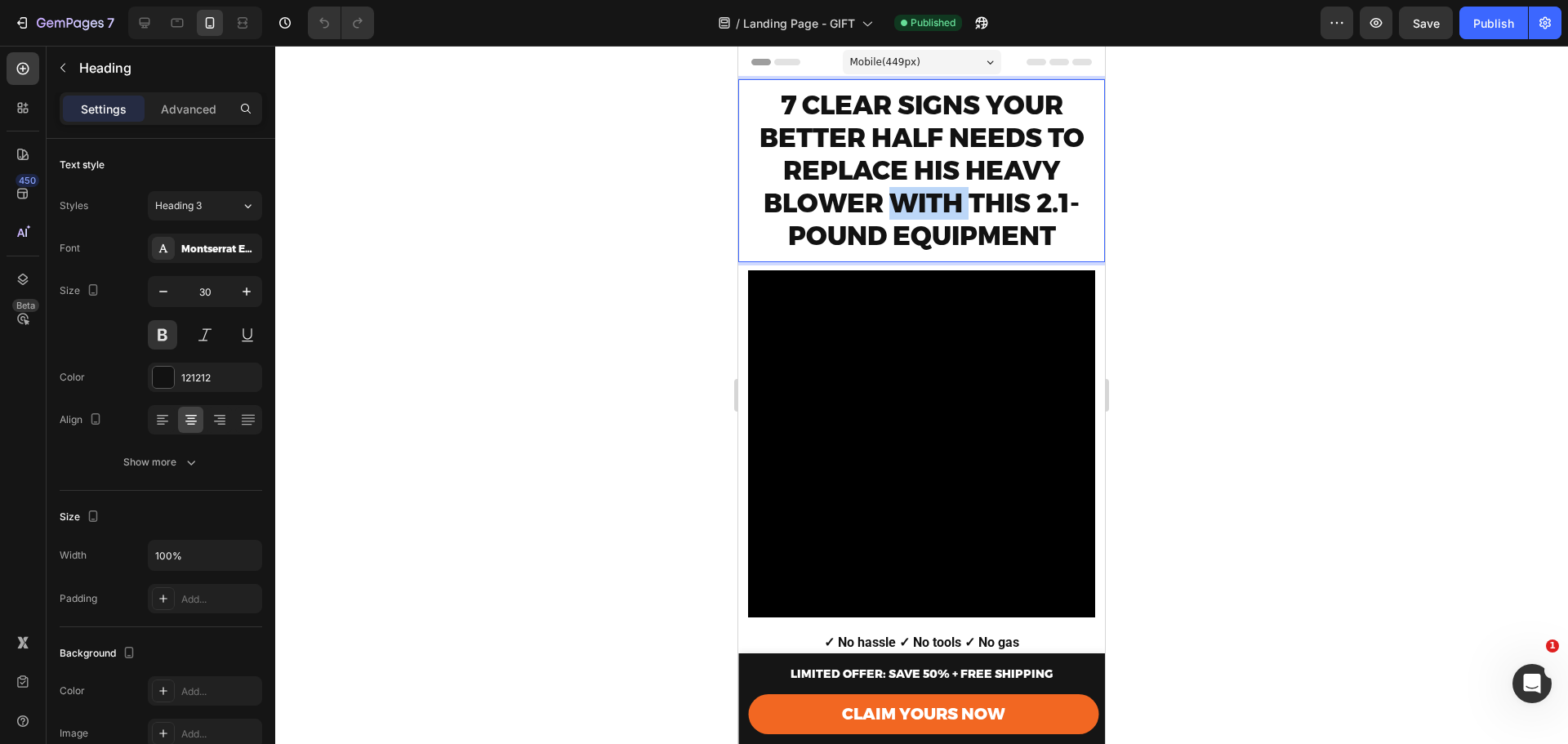
click at [899, 192] on span "7 CLEAR SIGNS YOUR BETTER HALF NEEDS TO REPLACE HIS HEAVY BLOWER WITH THIS 2.1-…" at bounding box center [922, 170] width 325 height 163
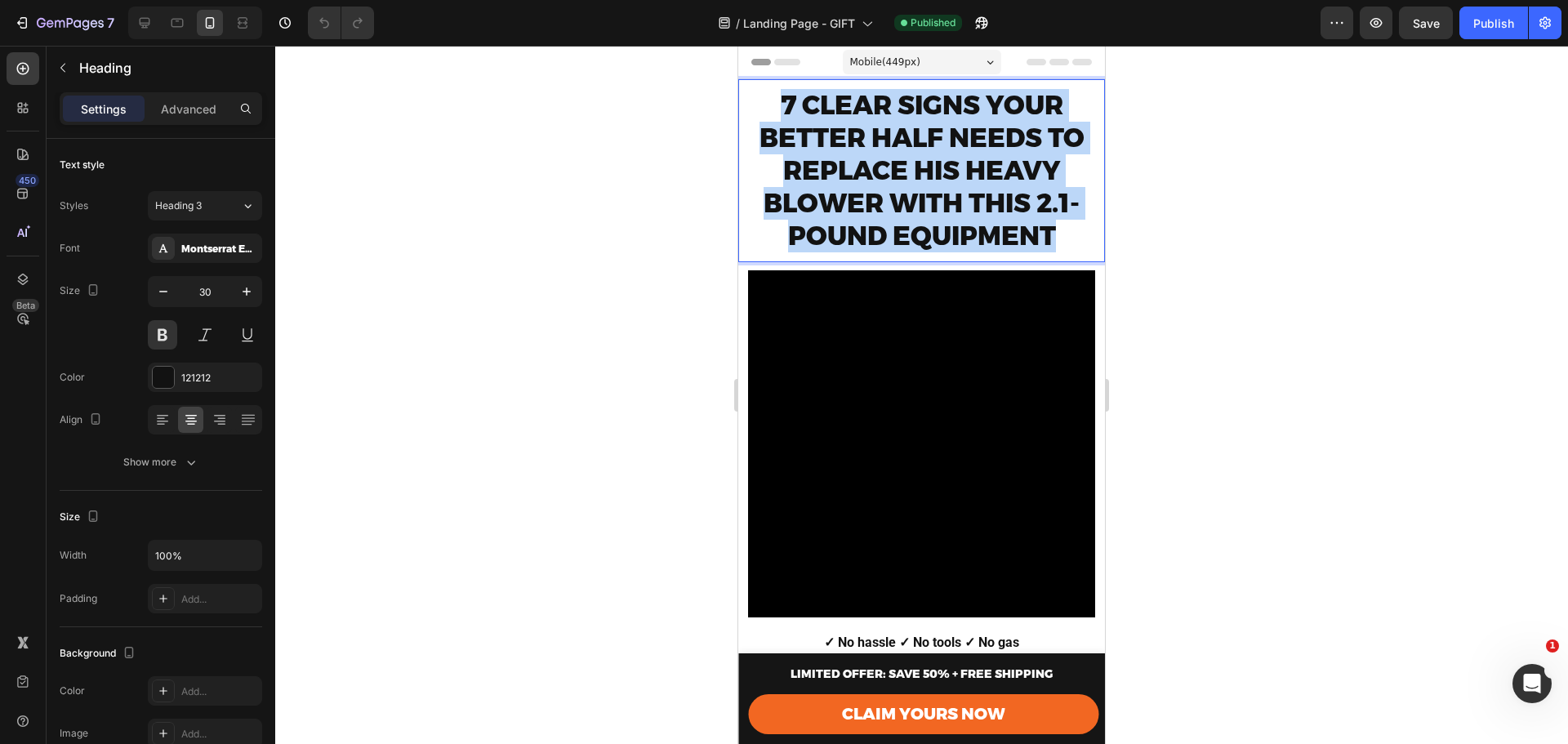
click at [899, 192] on span "7 CLEAR SIGNS YOUR BETTER HALF NEEDS TO REPLACE HIS HEAVY BLOWER WITH THIS 2.1-…" at bounding box center [922, 170] width 325 height 163
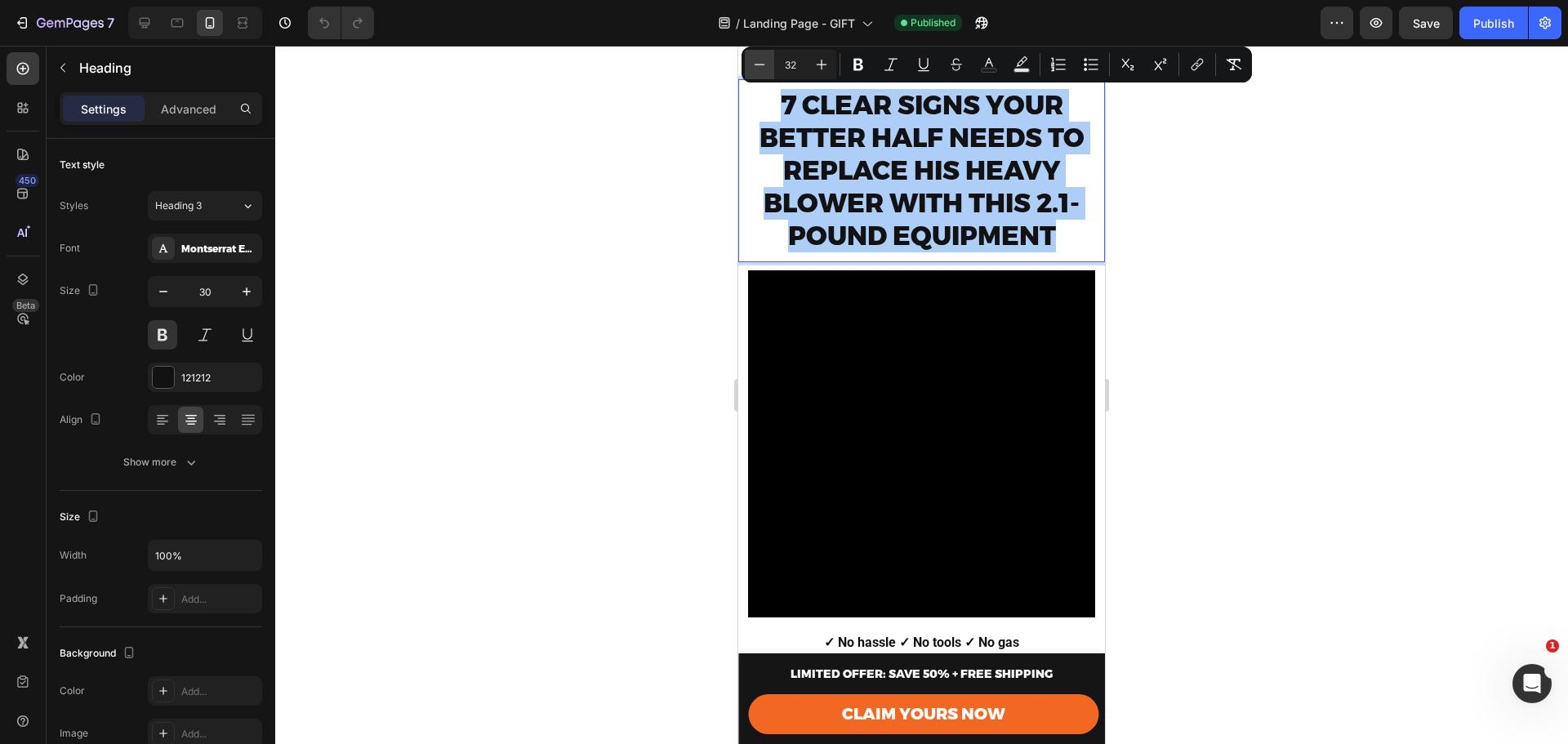
click at [763, 61] on icon "Editor contextual toolbar" at bounding box center [759, 64] width 17 height 17
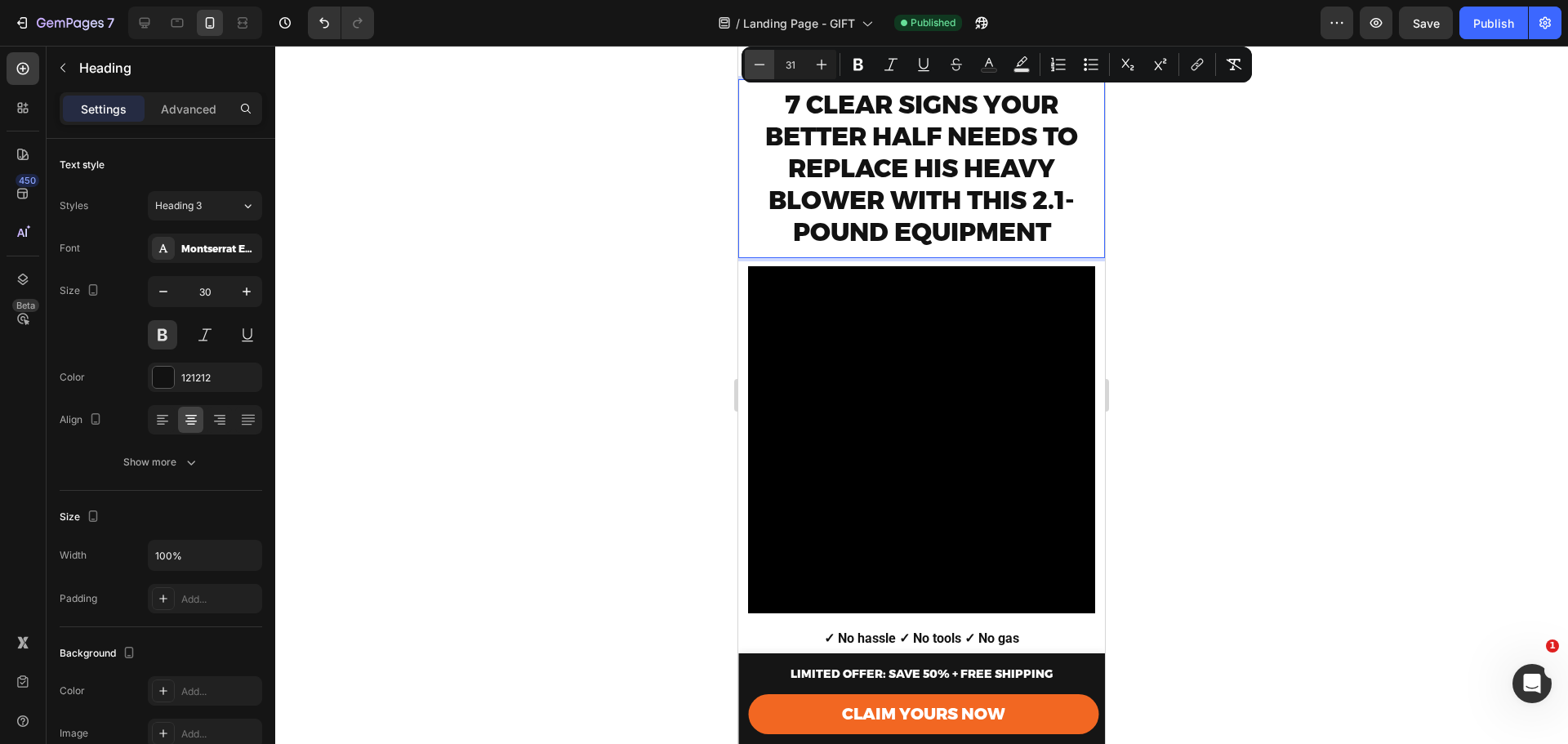
click at [763, 61] on icon "Editor contextual toolbar" at bounding box center [759, 64] width 17 height 17
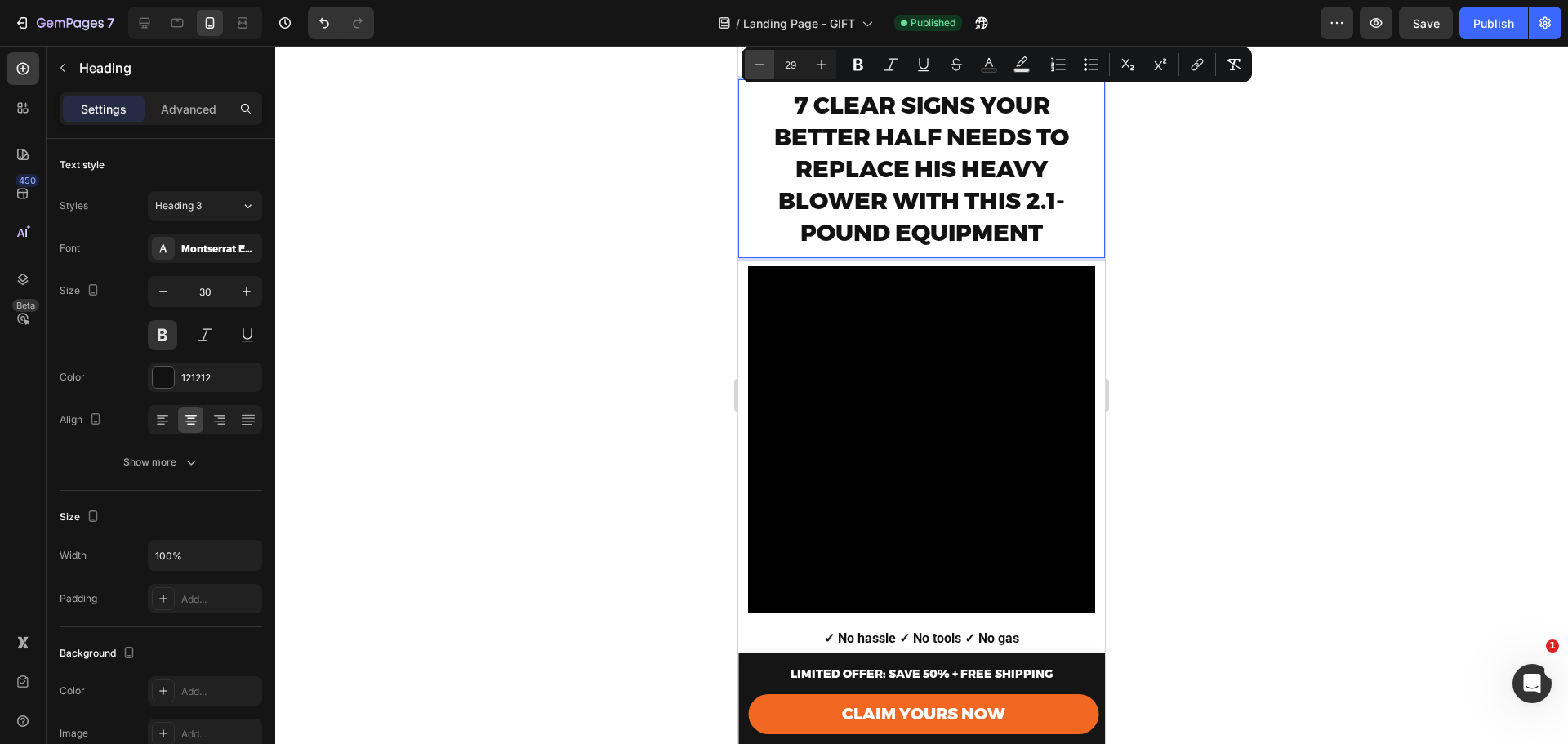
click at [763, 61] on icon "Editor contextual toolbar" at bounding box center [759, 64] width 17 height 17
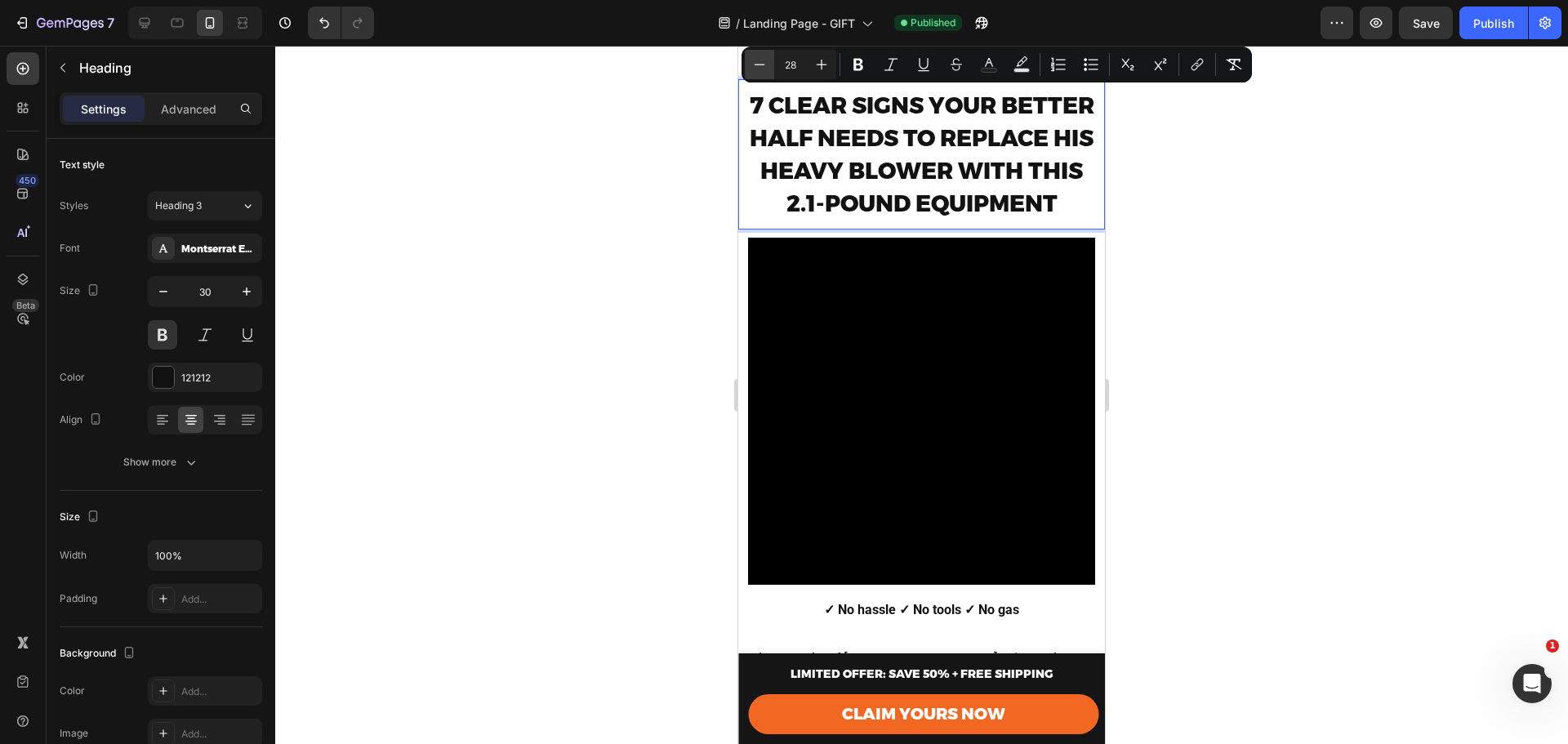
click at [763, 61] on icon "Editor contextual toolbar" at bounding box center [759, 64] width 17 height 17
click at [818, 60] on icon "Editor contextual toolbar" at bounding box center [822, 64] width 17 height 17
click at [751, 59] on icon "Editor contextual toolbar" at bounding box center [759, 64] width 17 height 17
type input "27"
click at [1299, 220] on div at bounding box center [921, 395] width 1292 height 698
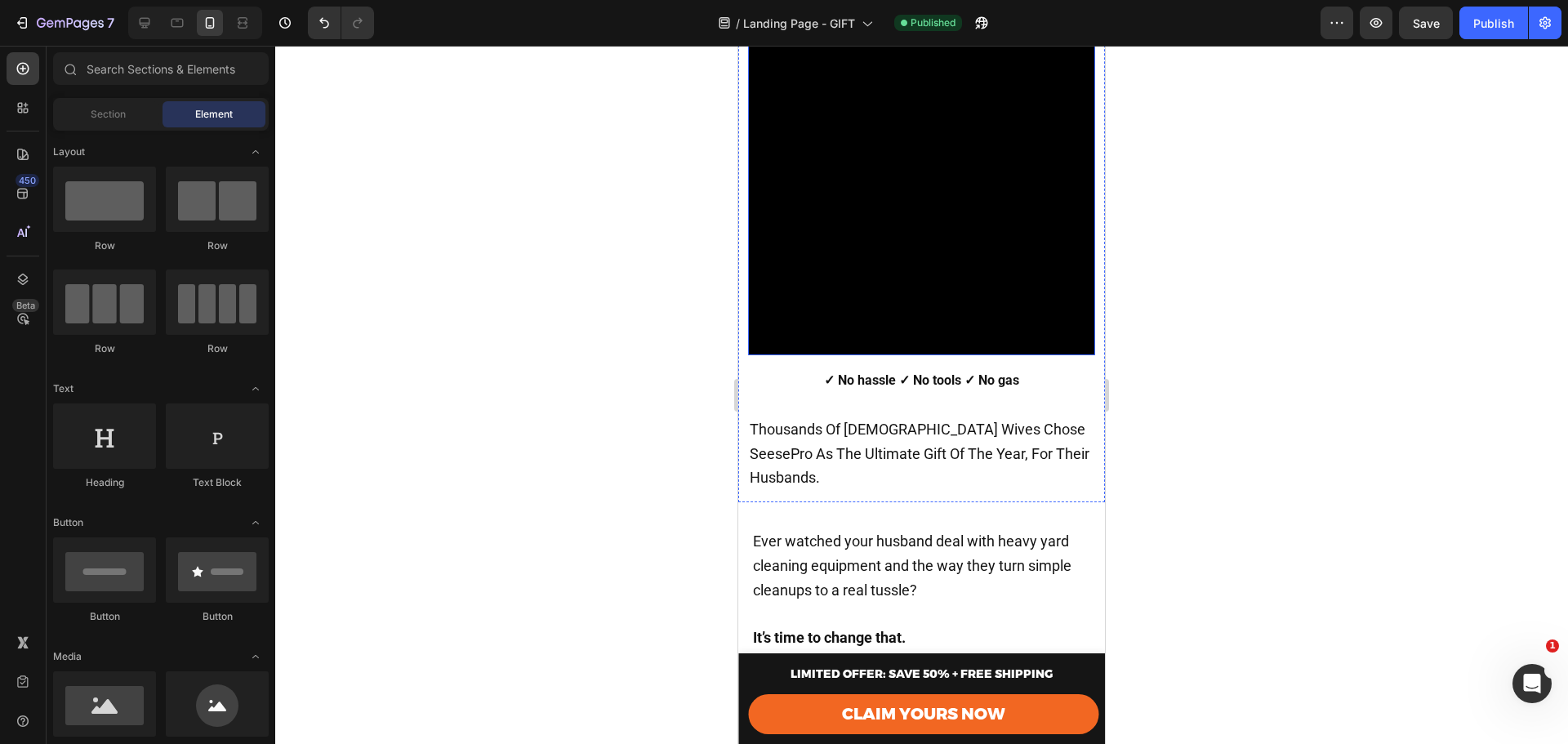
scroll to position [108, 0]
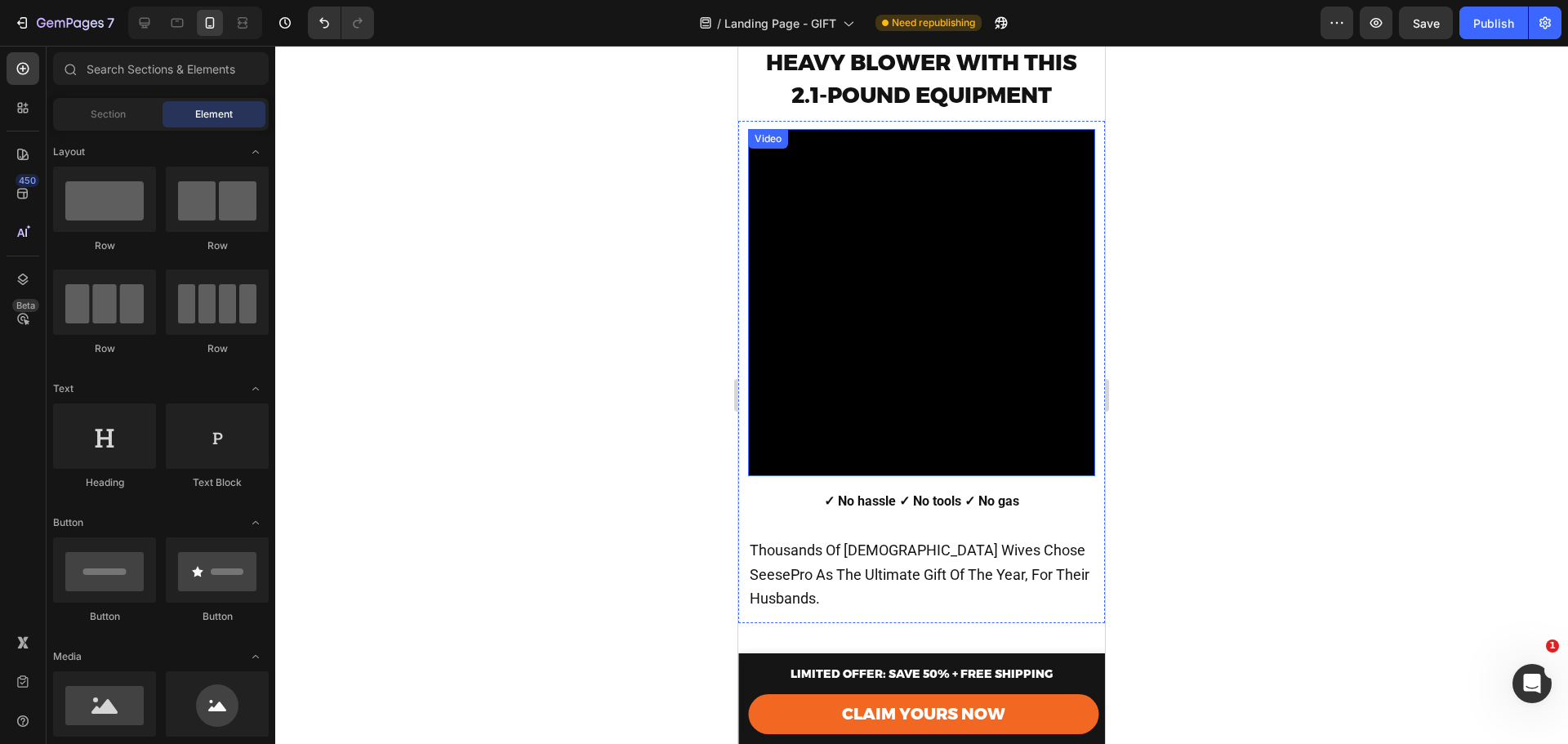
click at [951, 310] on video at bounding box center [922, 302] width 347 height 347
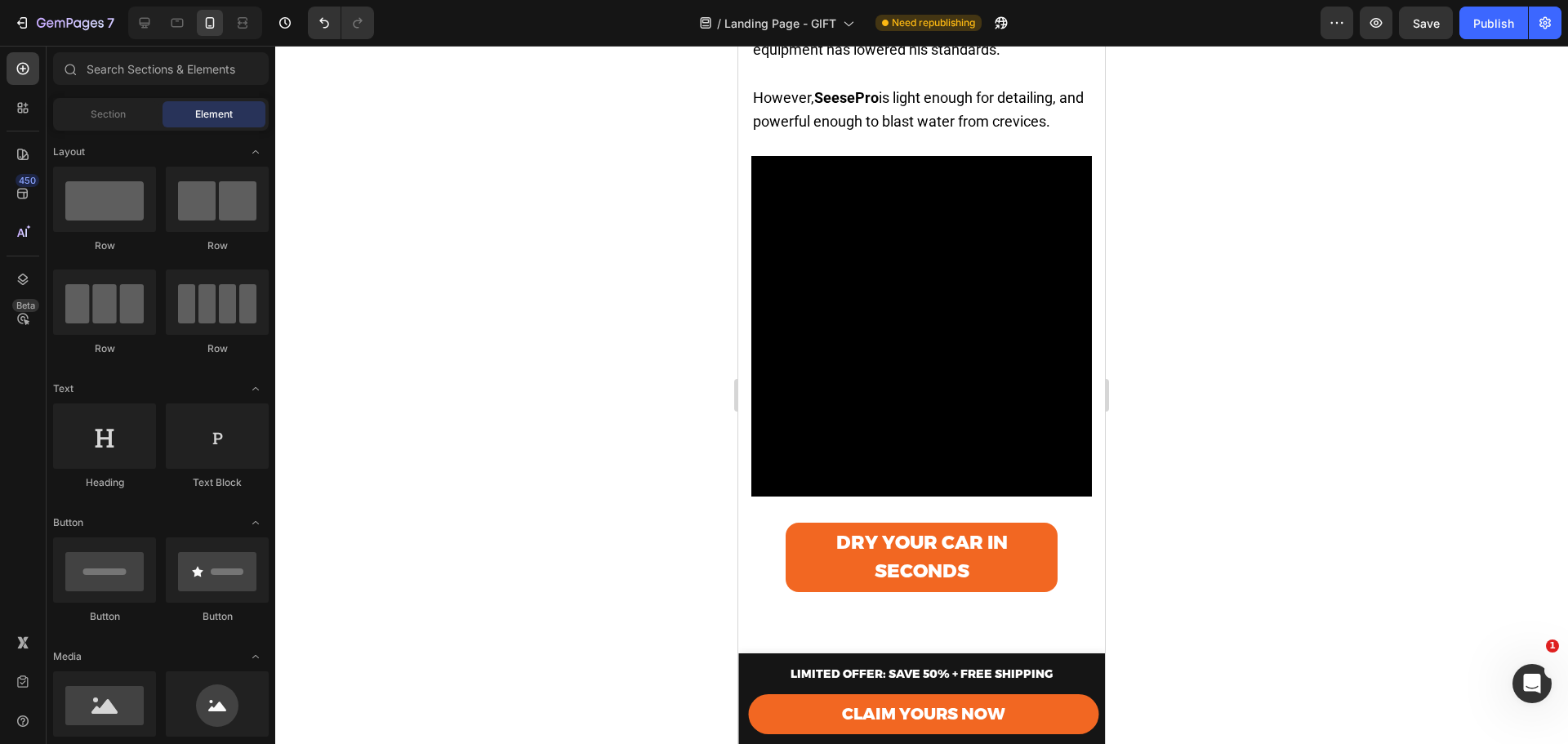
scroll to position [2155, 0]
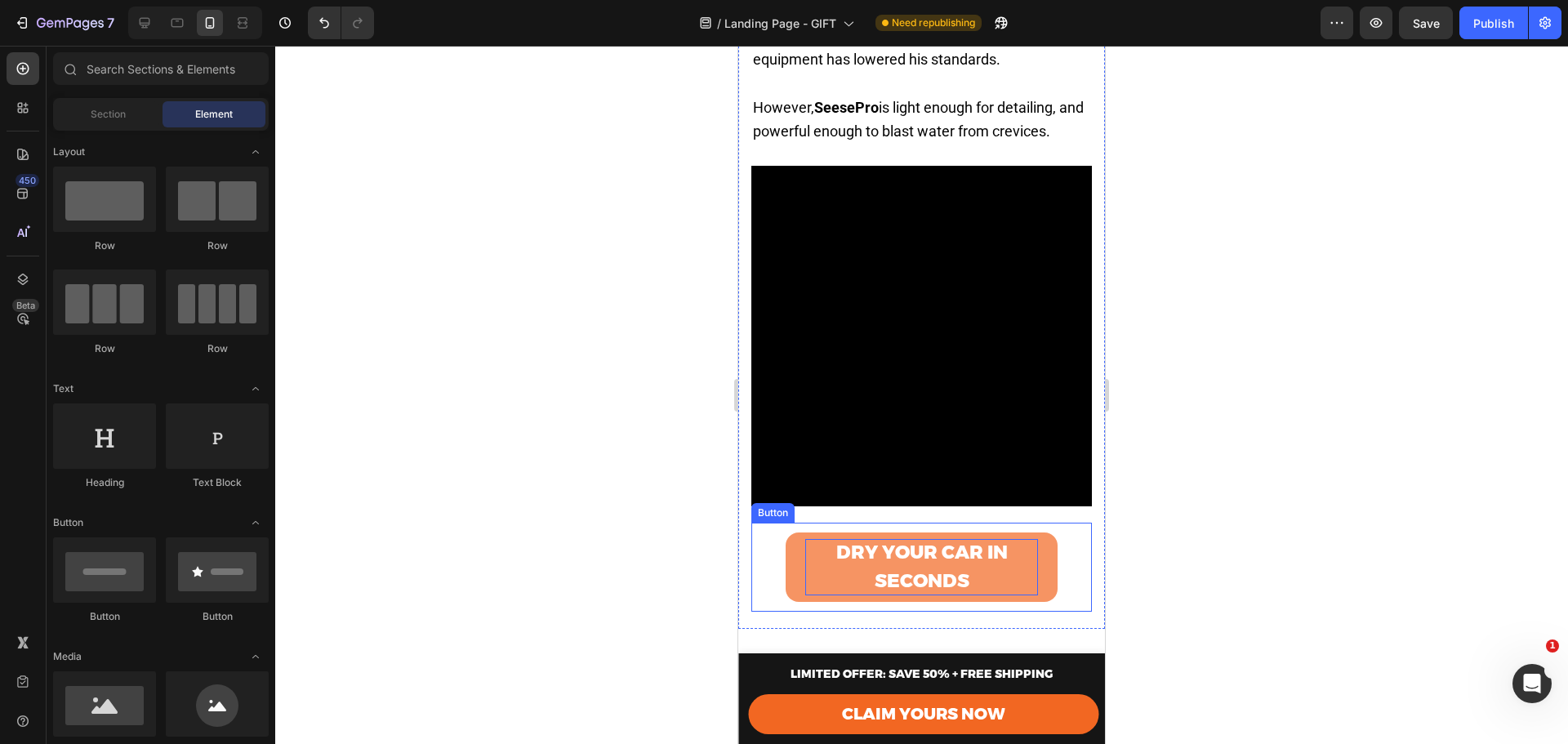
click at [912, 560] on strong "DRY YOUR CAR IN SECONDS" at bounding box center [922, 567] width 172 height 51
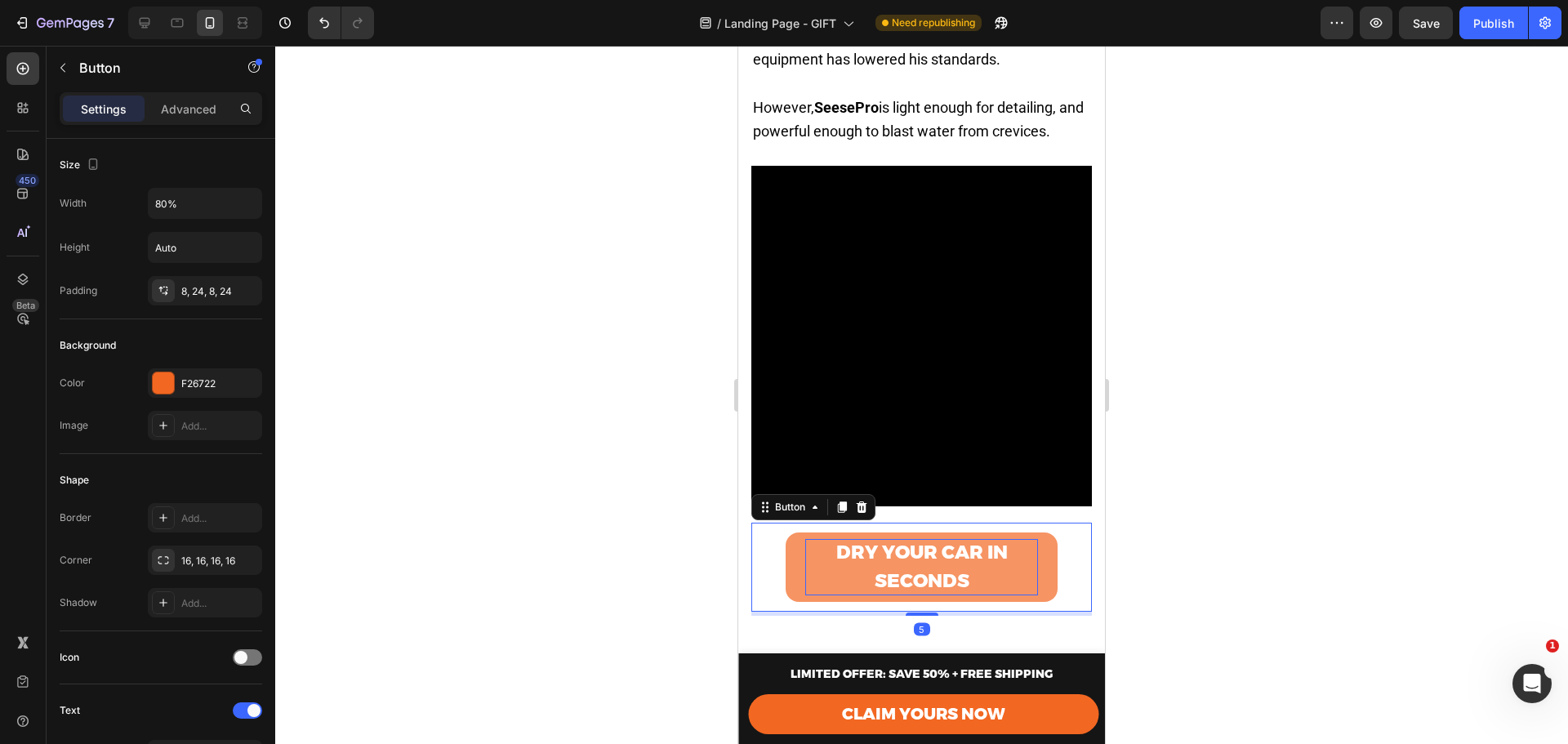
click at [912, 560] on strong "DRY YOUR CAR IN SECONDS" at bounding box center [922, 567] width 172 height 51
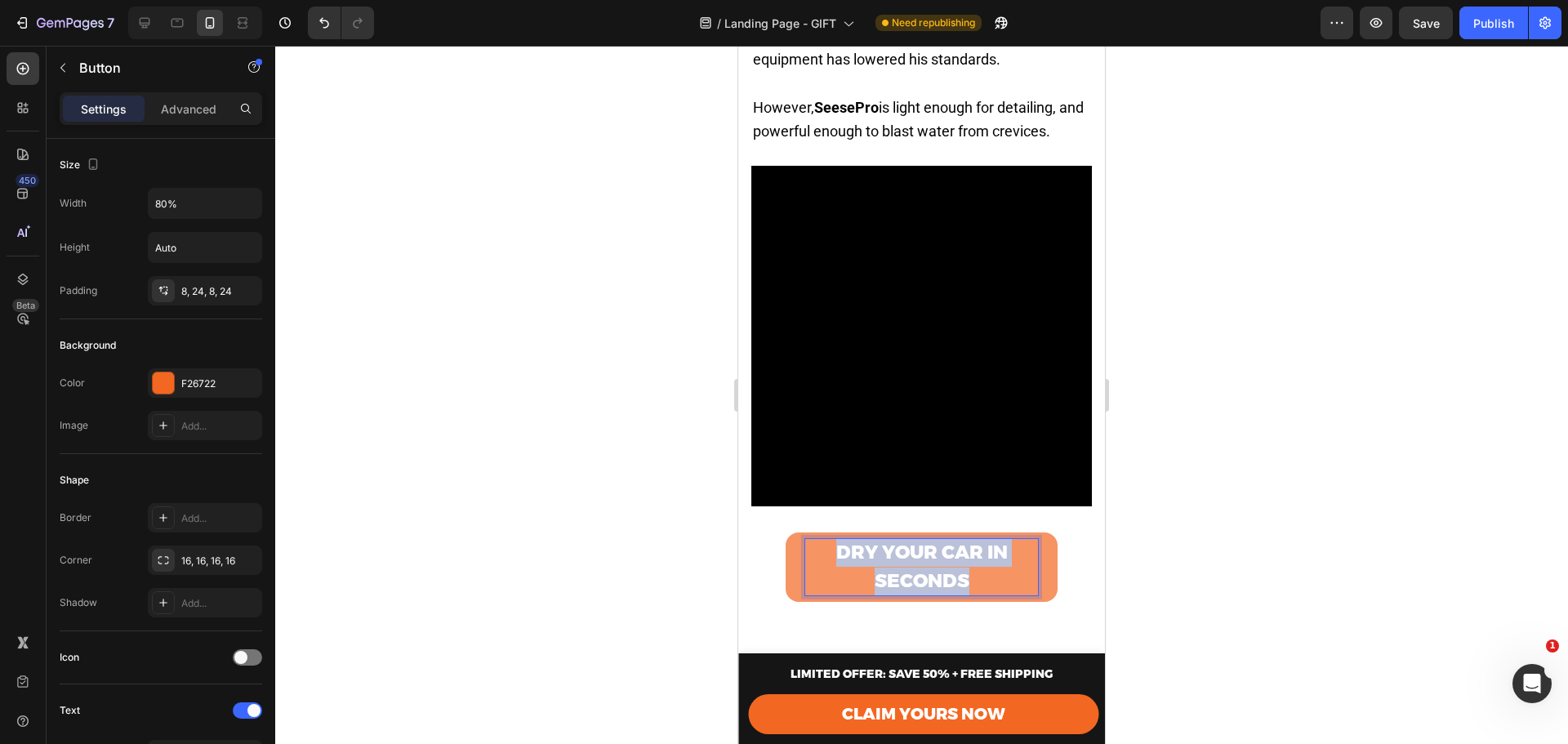
click at [912, 560] on strong "DRY YOUR CAR IN SECONDS" at bounding box center [922, 567] width 172 height 51
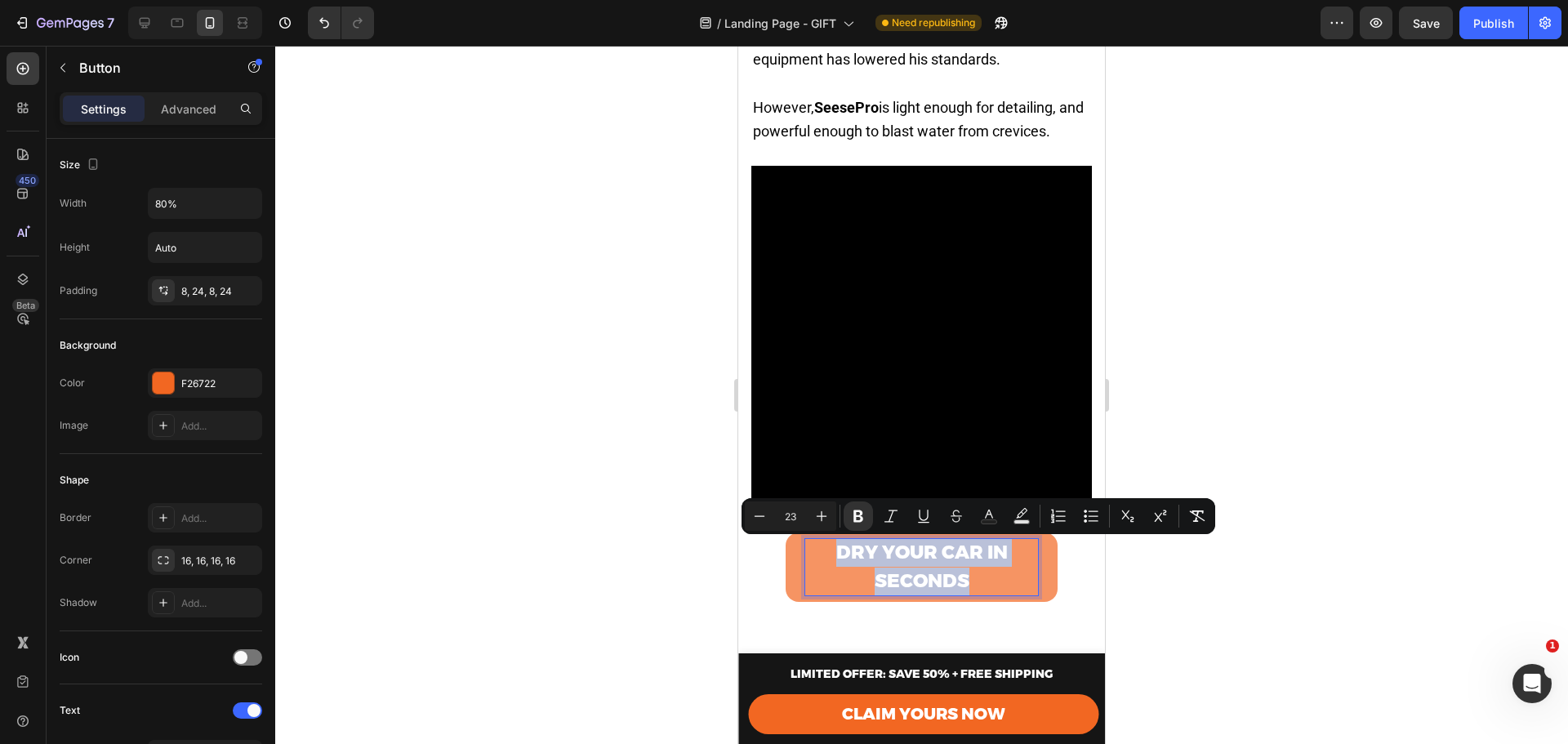
click at [943, 577] on strong "DRY YOUR CAR IN SECONDS" at bounding box center [922, 567] width 172 height 51
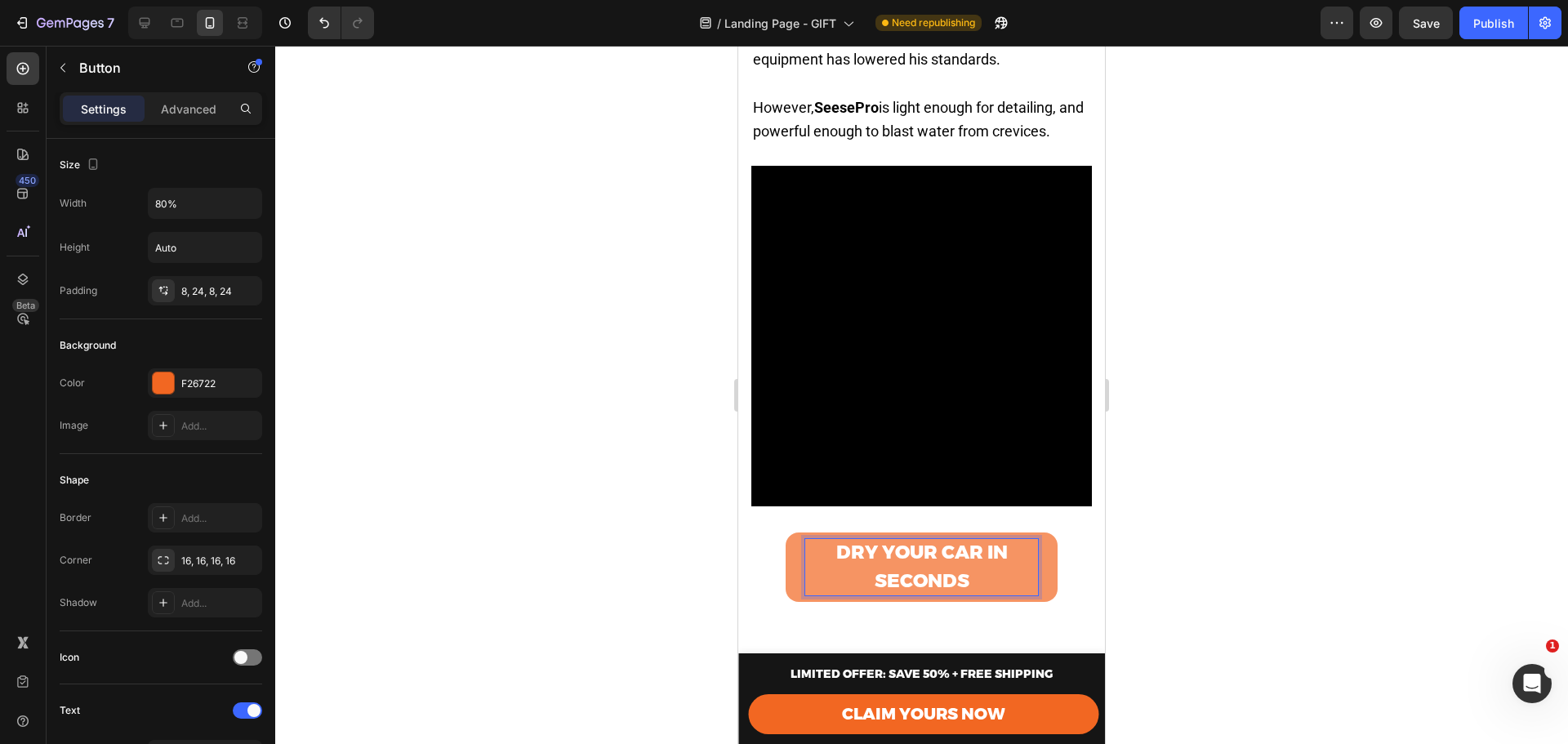
click at [965, 576] on p "DRY YOUR CAR IN SECONDS" at bounding box center [922, 568] width 234 height 57
click at [932, 563] on strong "DRY YOUR CAR IN SECONDS" at bounding box center [922, 567] width 172 height 51
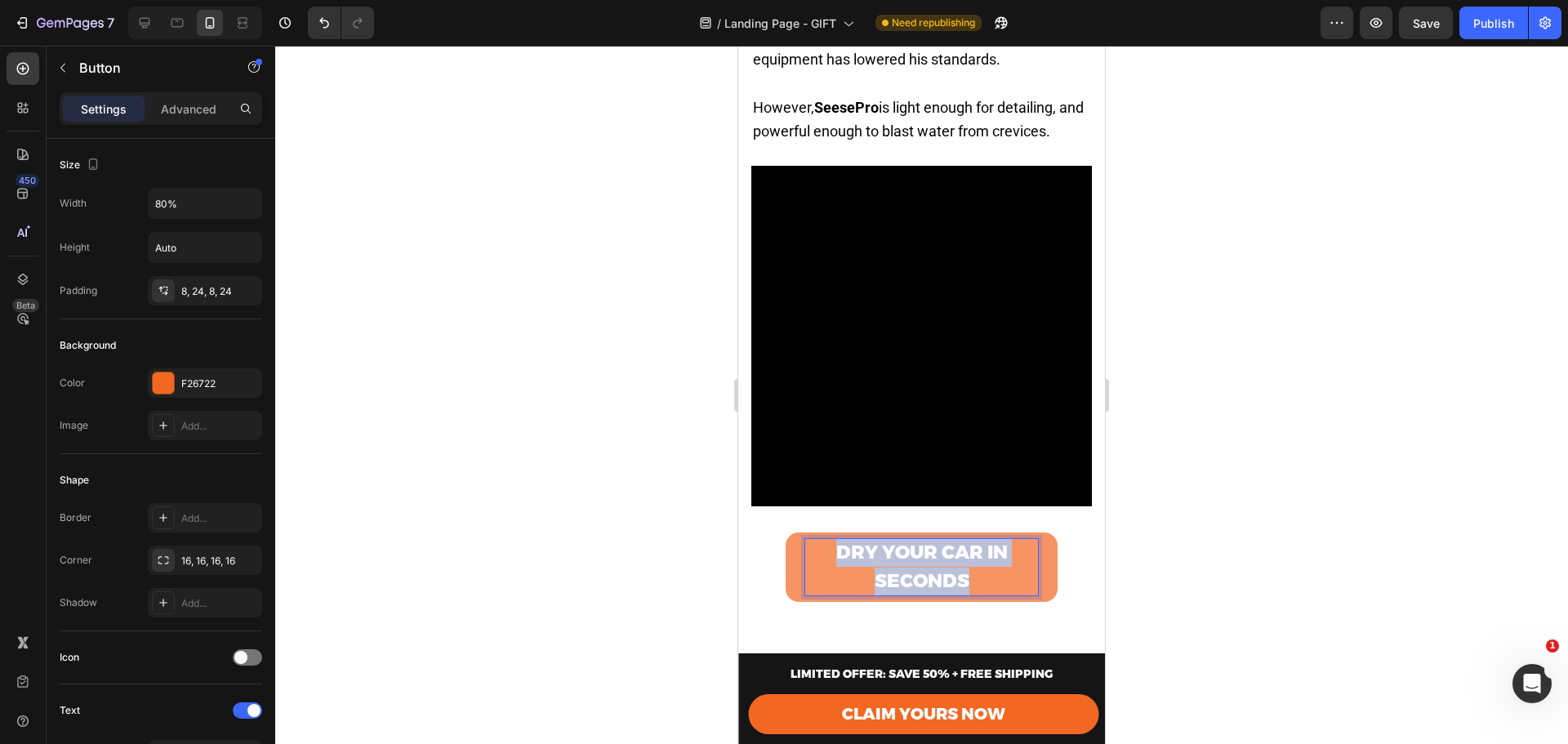
click at [932, 563] on strong "DRY YOUR CAR IN SECONDS" at bounding box center [922, 567] width 172 height 51
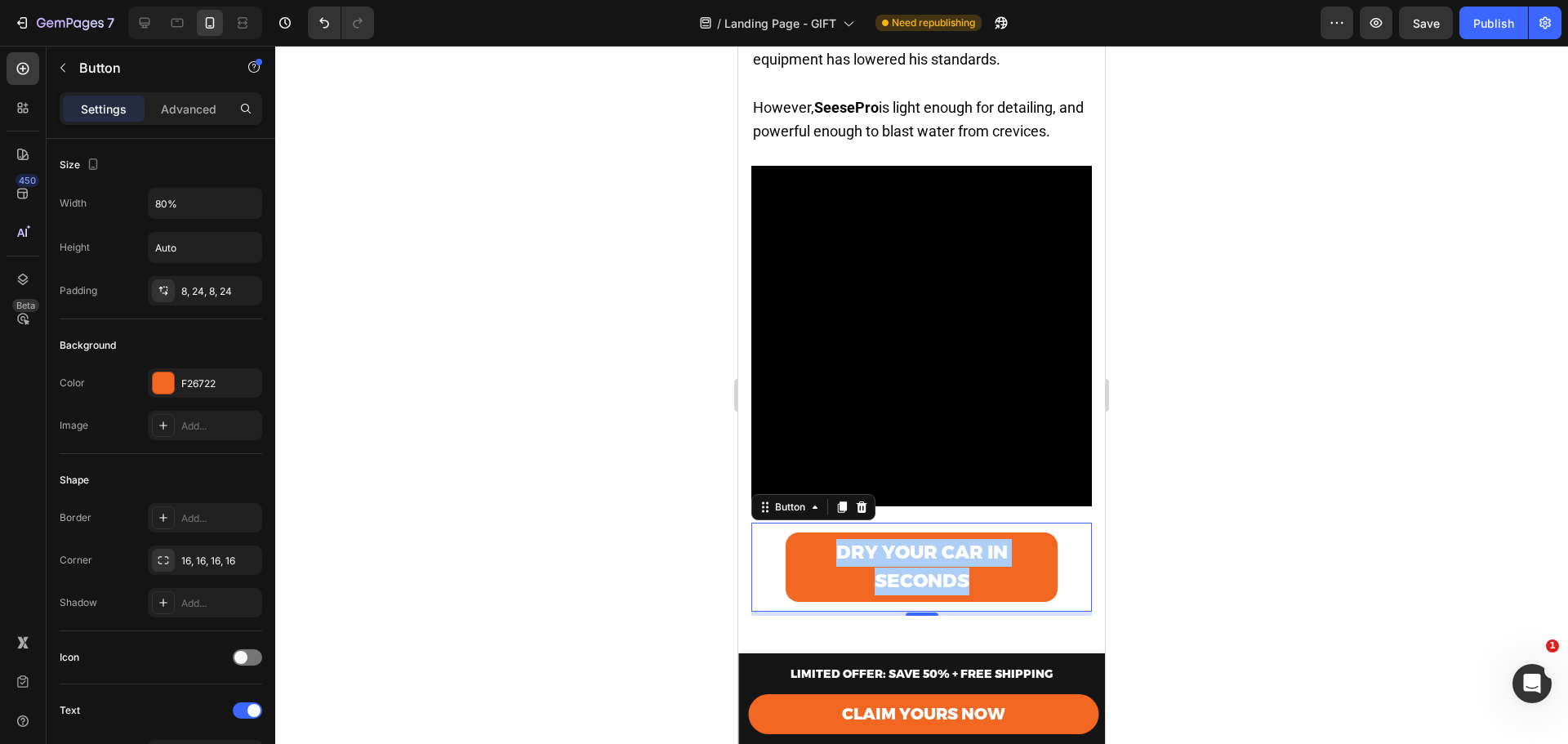
click at [465, 385] on div at bounding box center [921, 395] width 1292 height 698
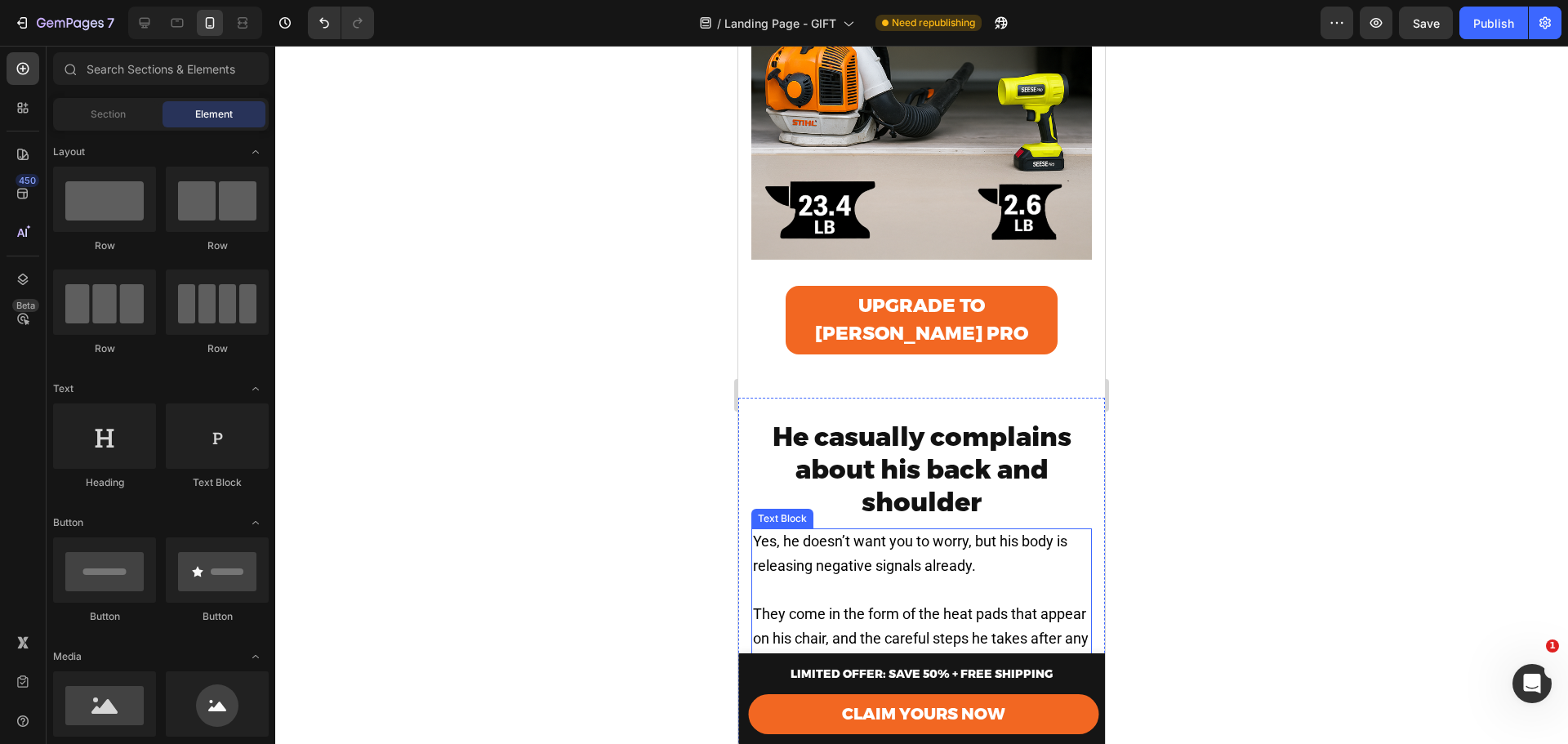
scroll to position [3857, 0]
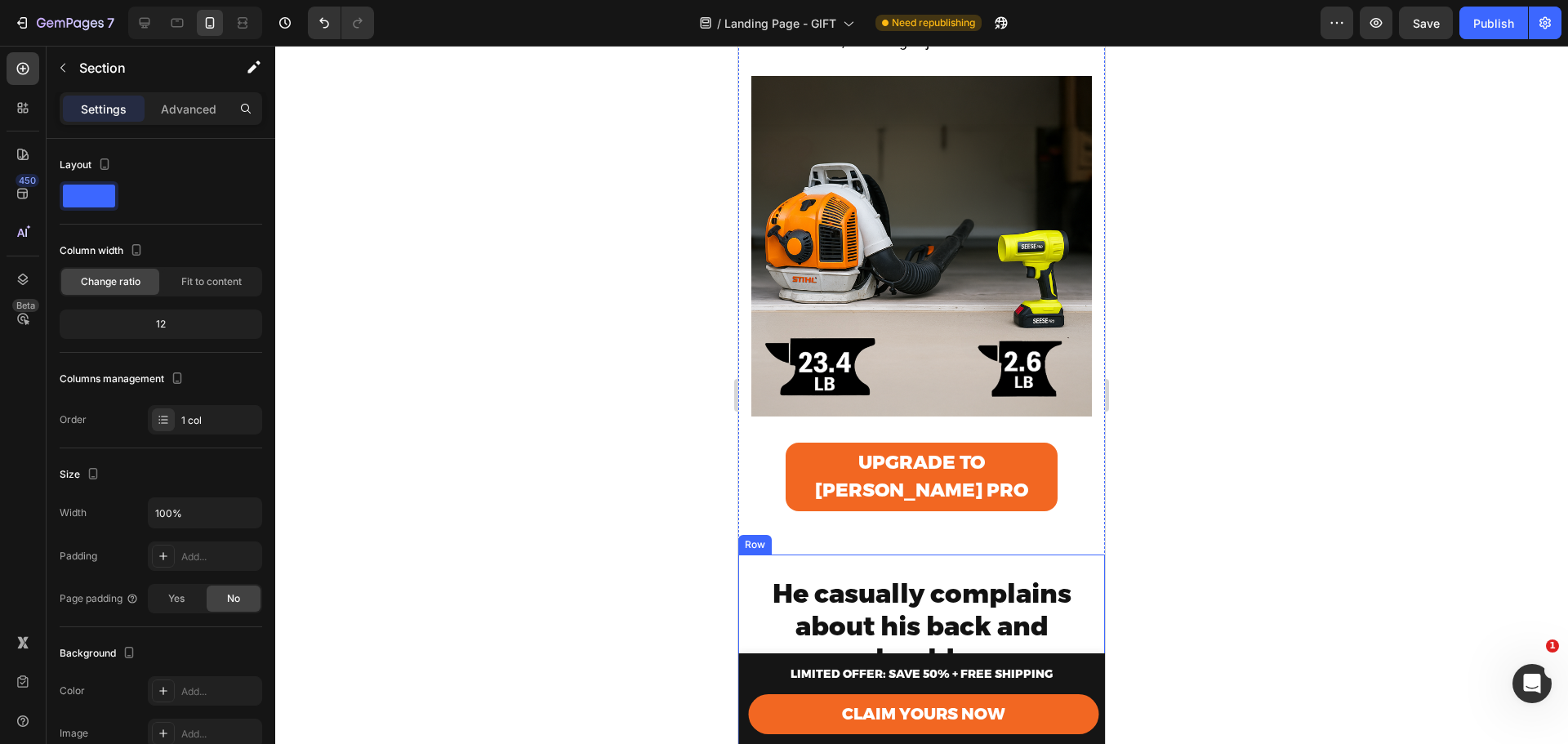
scroll to position [3911, 0]
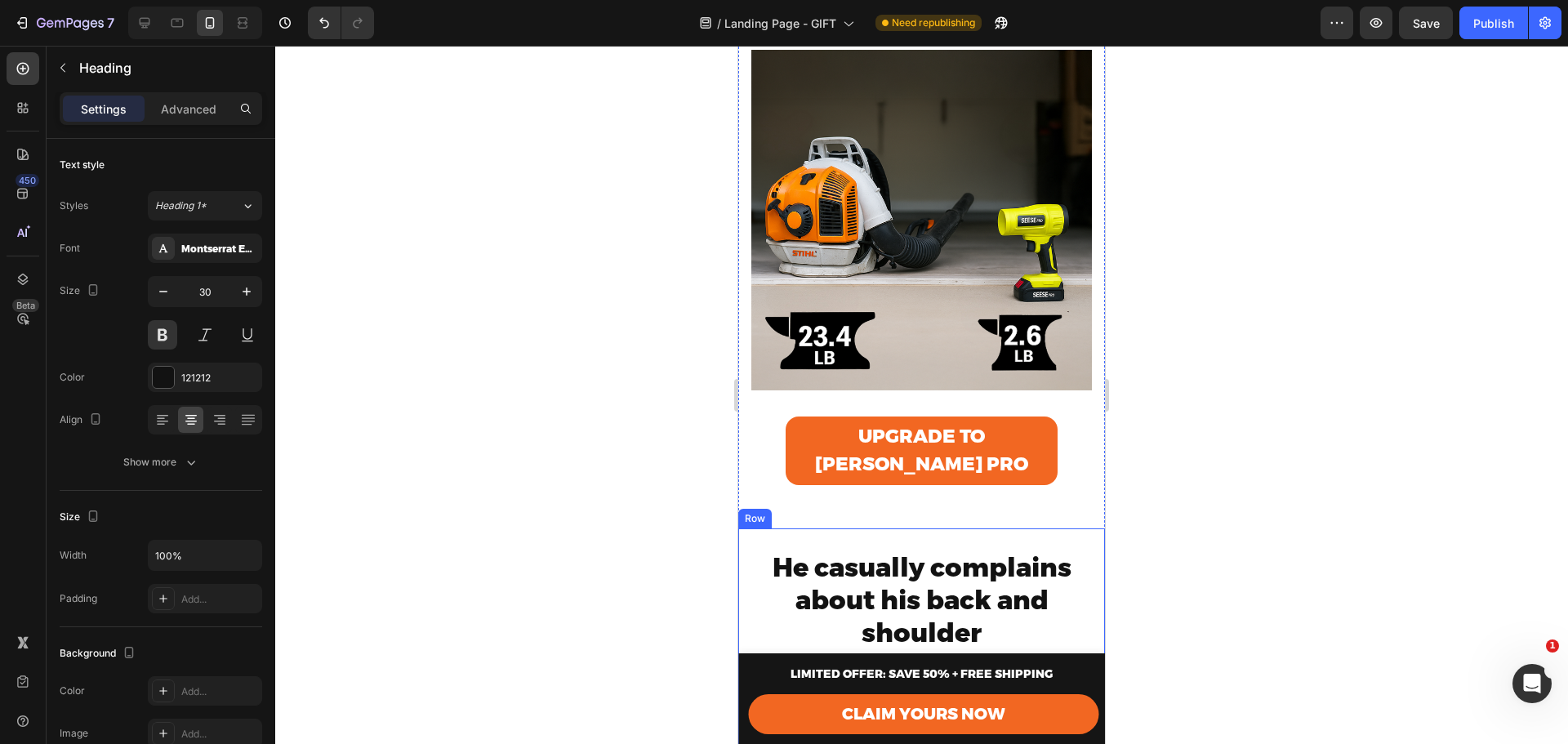
click at [904, 552] on span "He casually complains about his back and shoulder" at bounding box center [922, 601] width 299 height 98
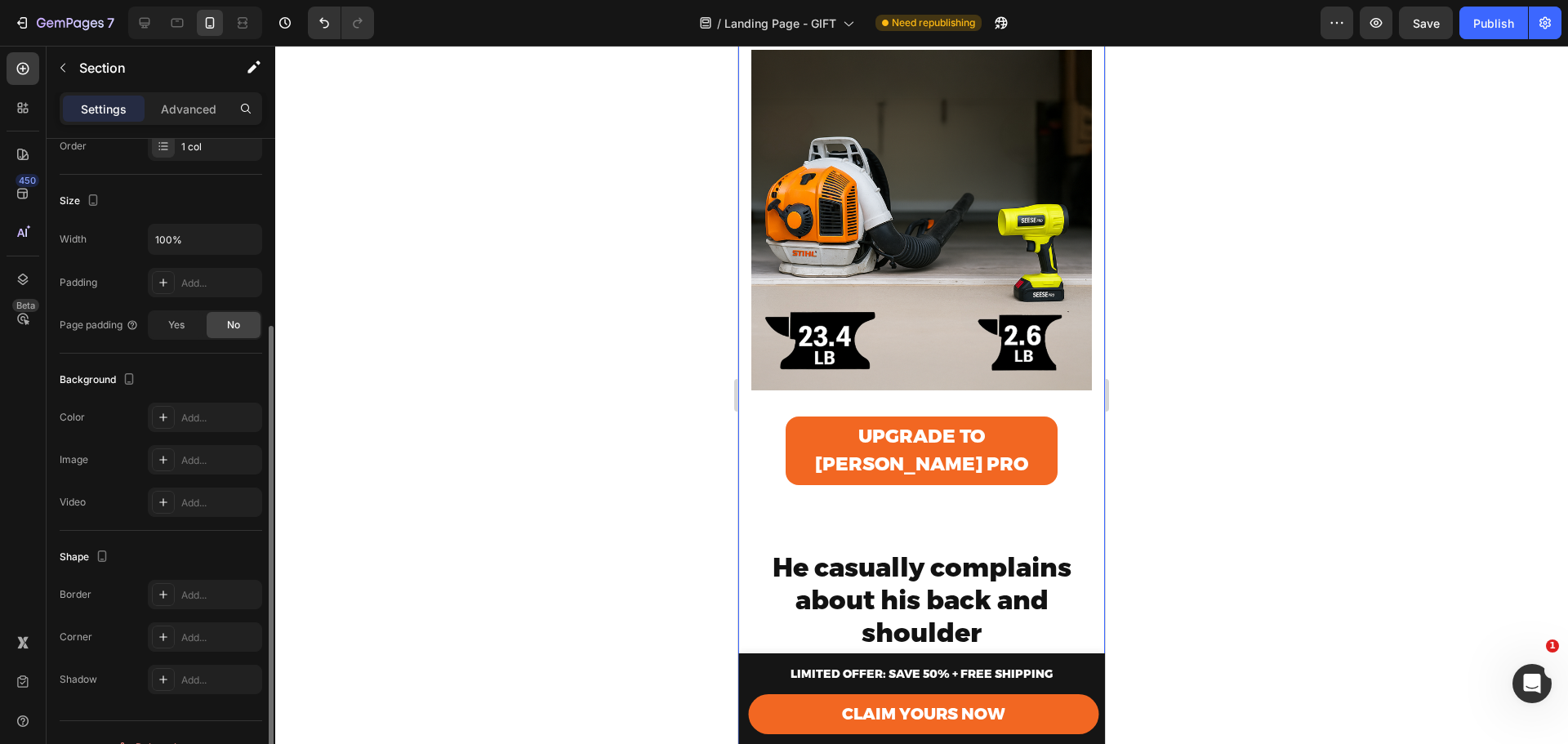
scroll to position [0, 0]
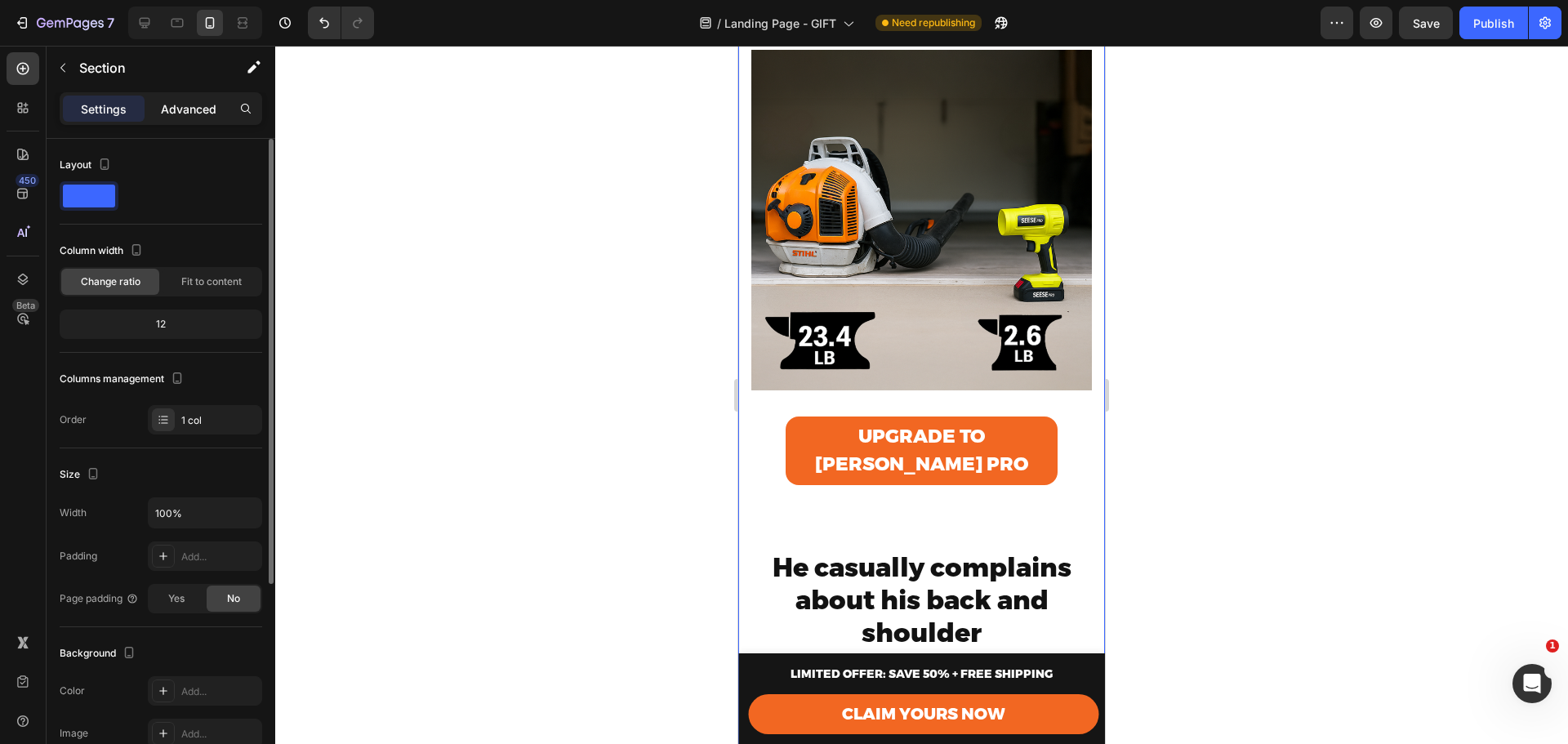
click at [195, 104] on p "Advanced" at bounding box center [188, 109] width 56 height 18
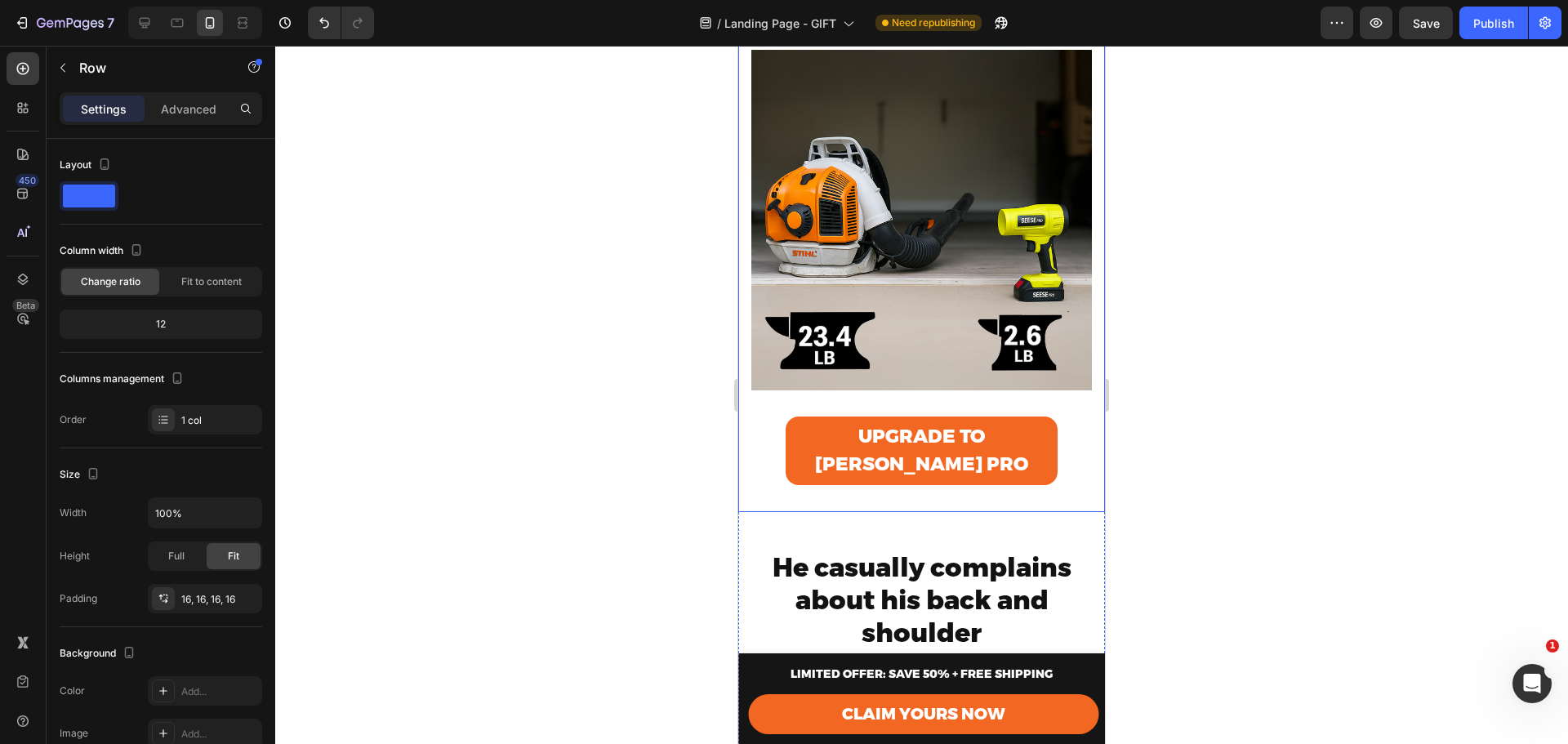
click at [937, 479] on div "He Frowns After Yard Work Heading While indoors after a basic yard cleanup, he …" at bounding box center [922, 99] width 366 height 826
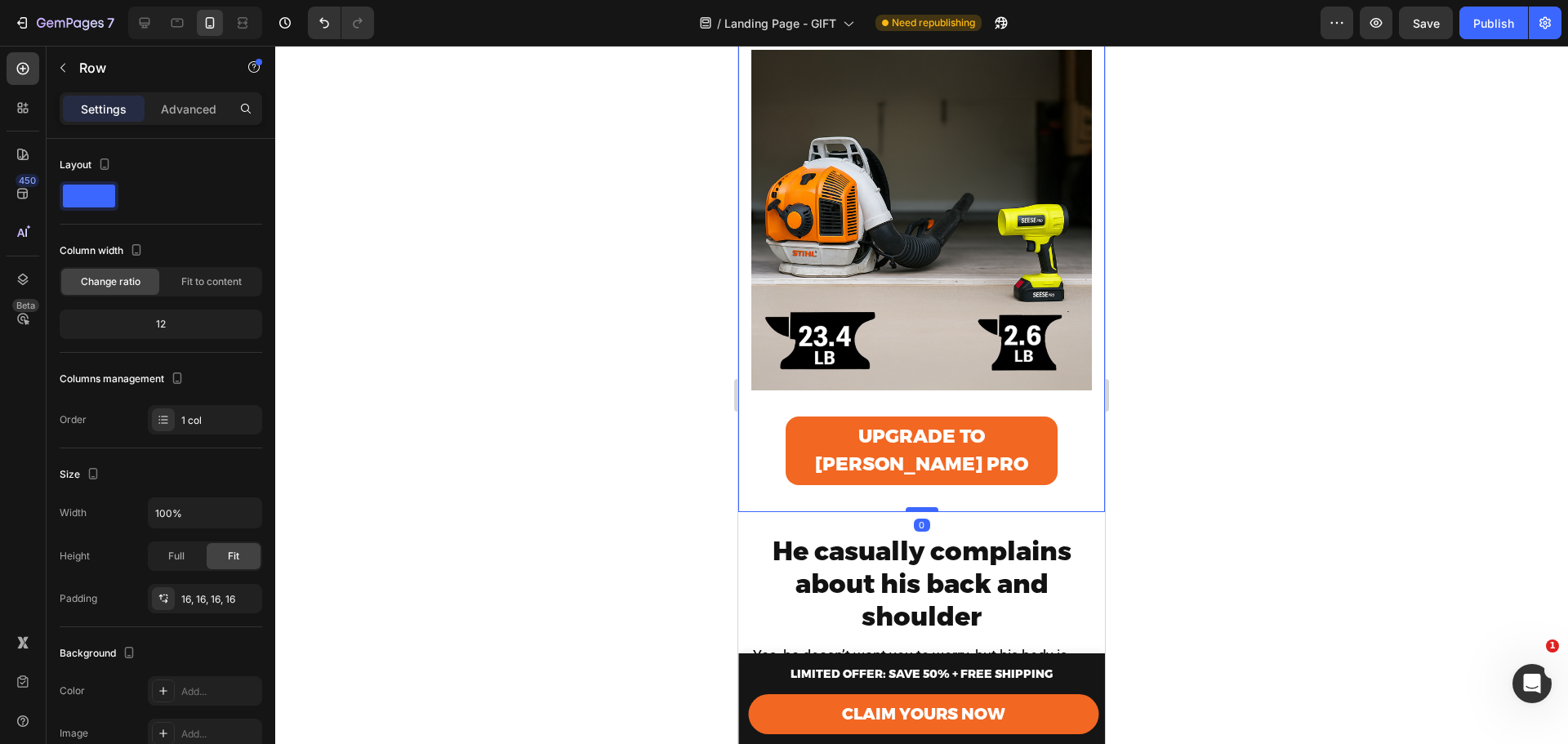
drag, startPoint x: 924, startPoint y: 502, endPoint x: 926, endPoint y: 487, distance: 15.1
click at [922, 479] on div "He Frowns After Yard Work Heading While indoors after a basic yard cleanup, he …" at bounding box center [922, 99] width 366 height 826
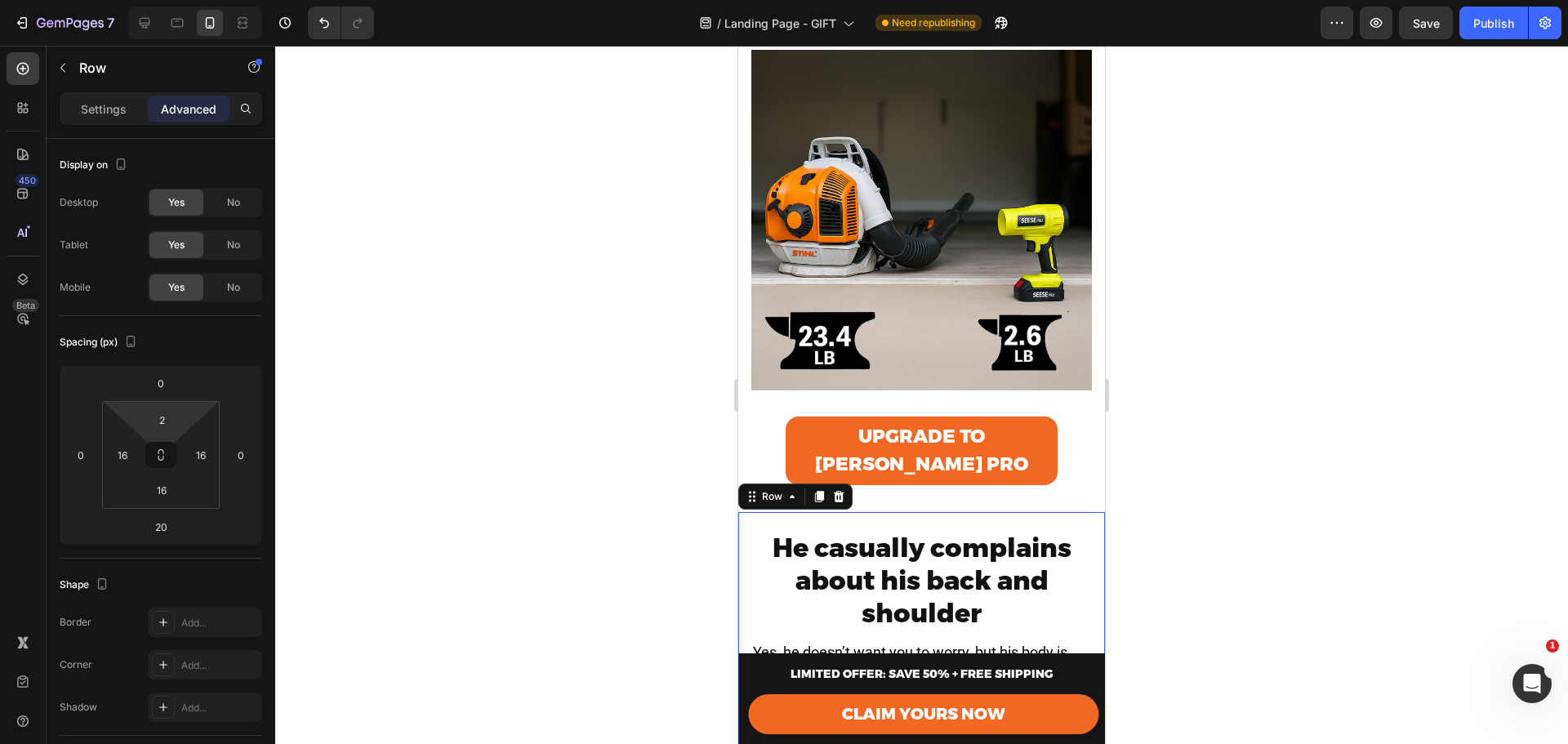
type input "0"
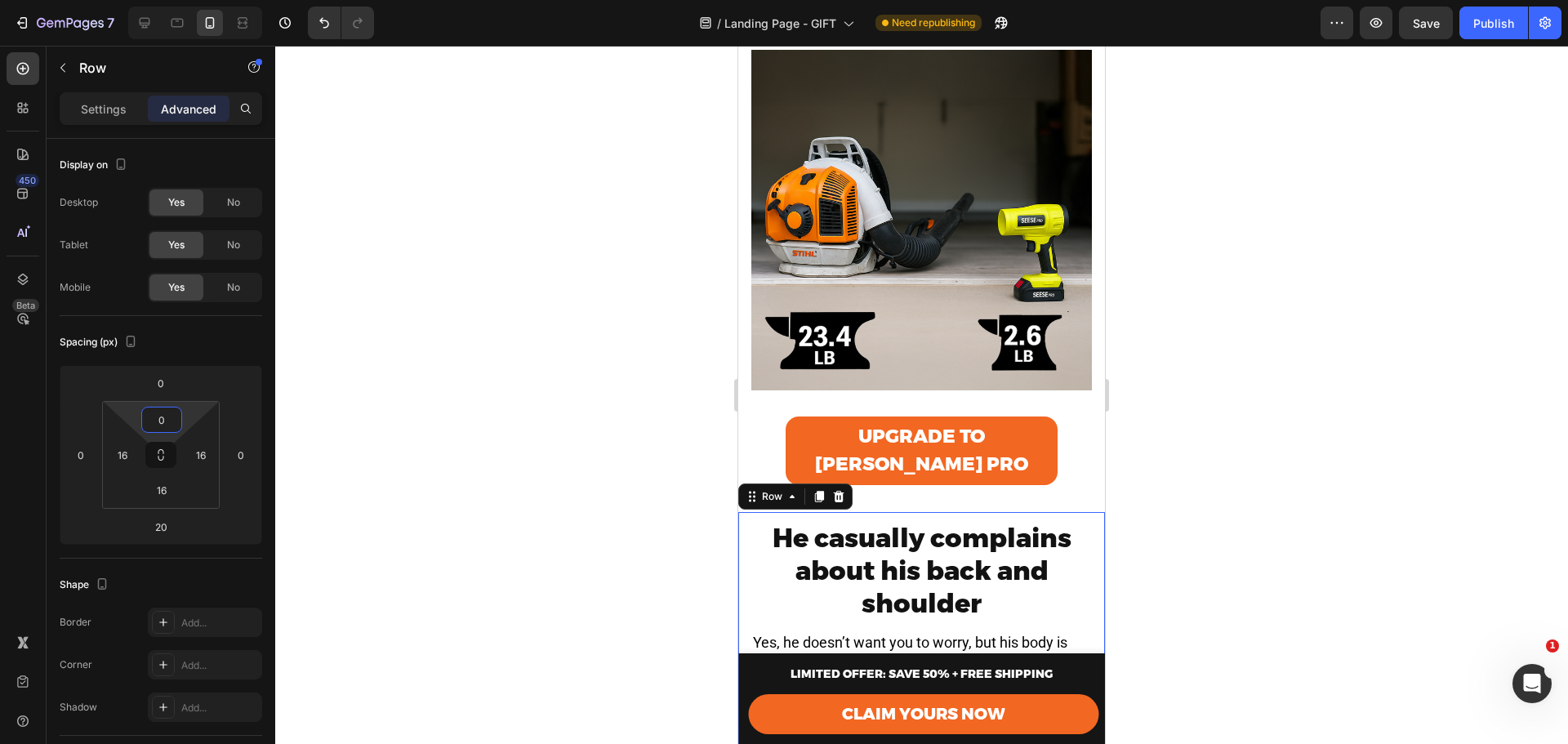
drag, startPoint x: 182, startPoint y: 408, endPoint x: 184, endPoint y: 418, distance: 10.2
click at [184, 0] on html "7 Version history / Landing Page - GIFT Need republishing Preview Save Publish …" at bounding box center [784, 0] width 1568 height 0
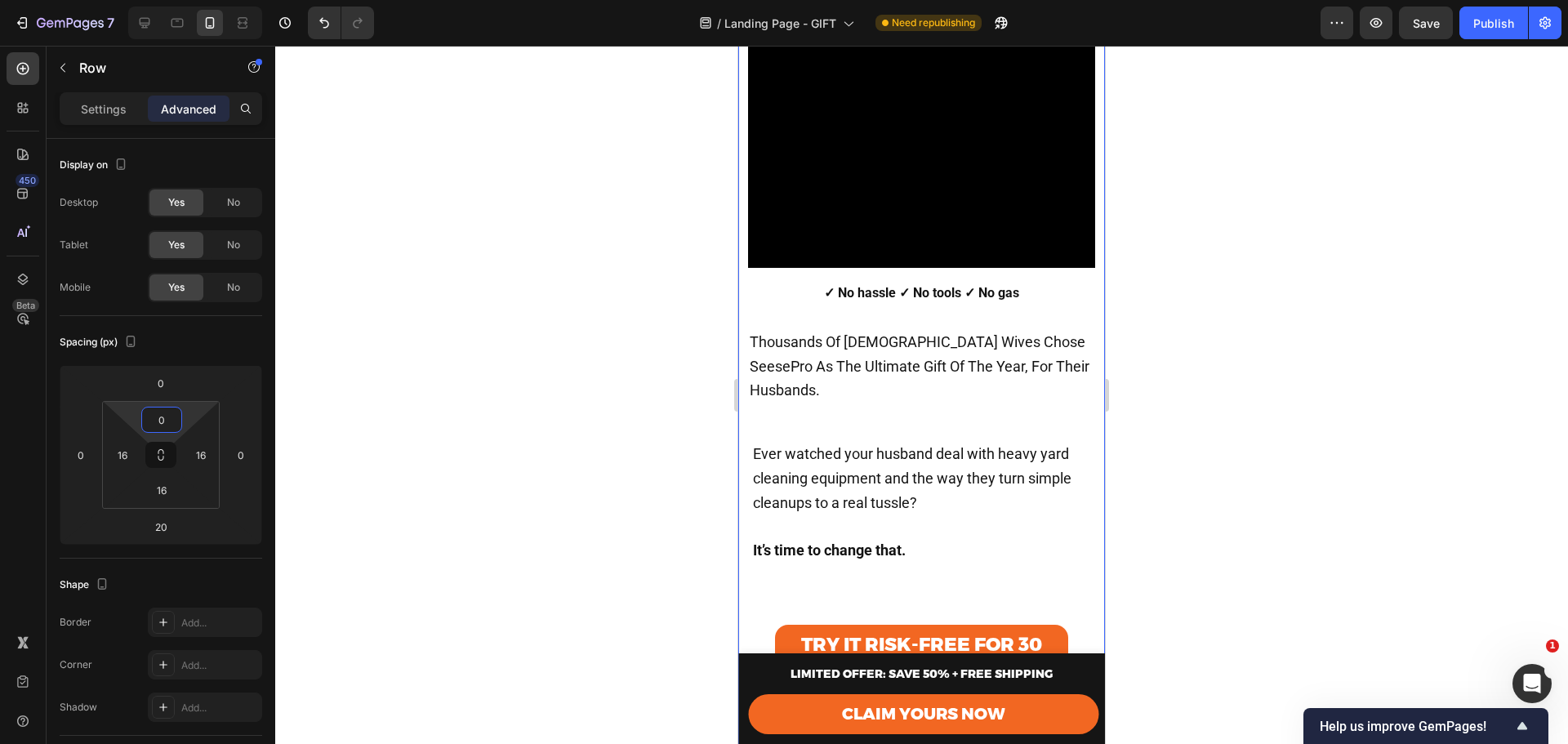
scroll to position [327, 0]
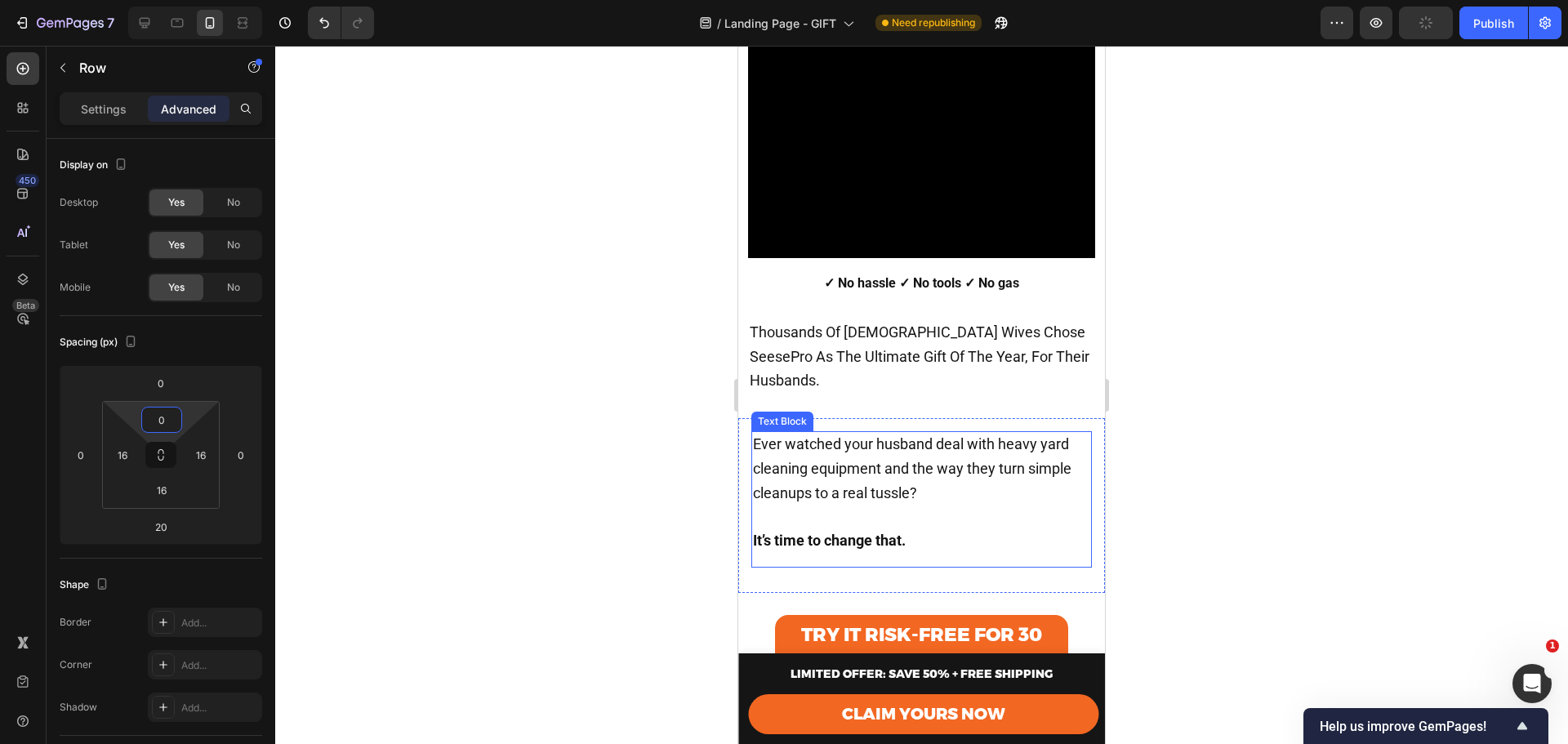
click at [871, 436] on span "Ever watched your husband deal with heavy yard cleaning equipment and the way t…" at bounding box center [912, 469] width 319 height 66
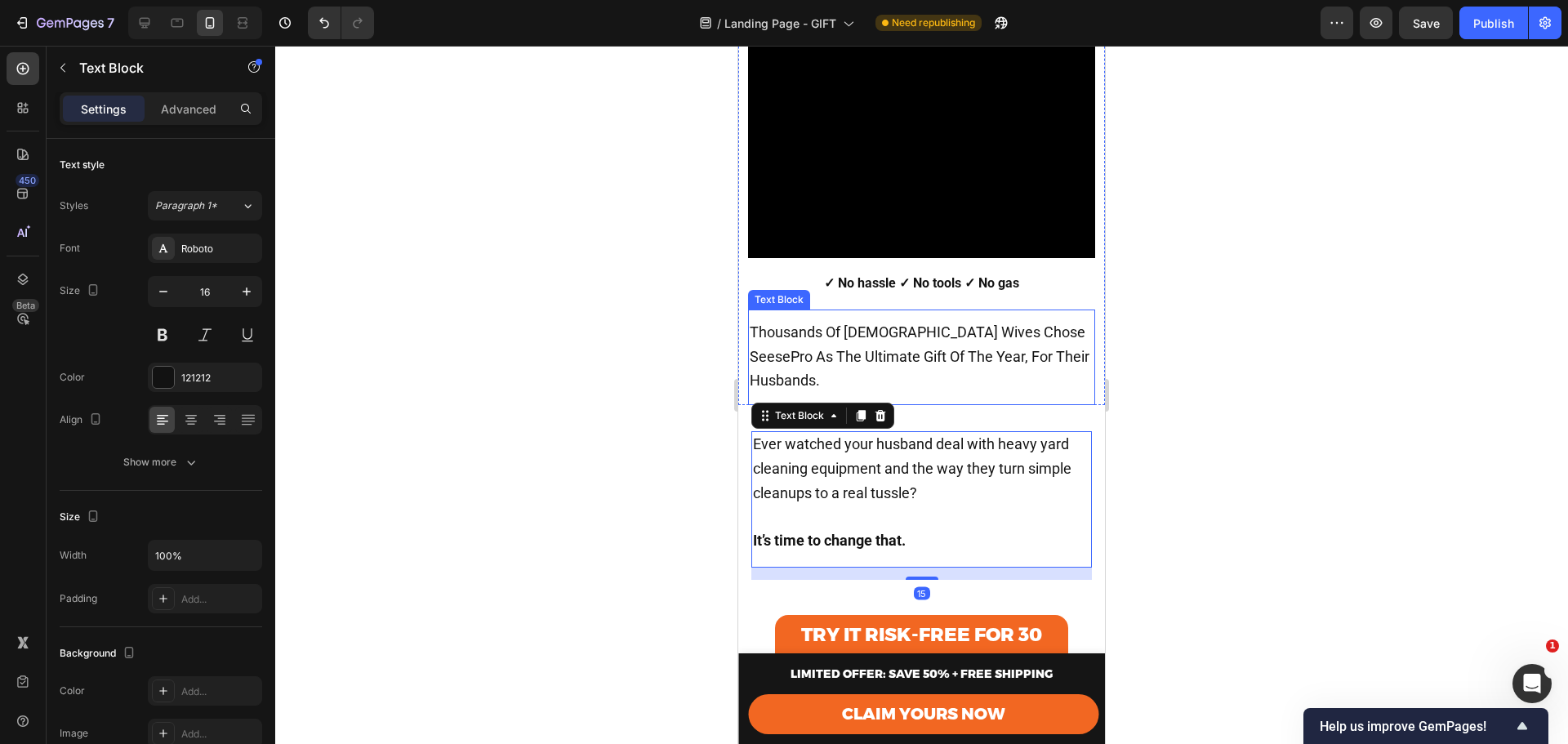
click at [828, 374] on p "Thousands Of American Wives Chose SeesePro As The Ultimate Gift Of The Year, Fo…" at bounding box center [921, 357] width 344 height 73
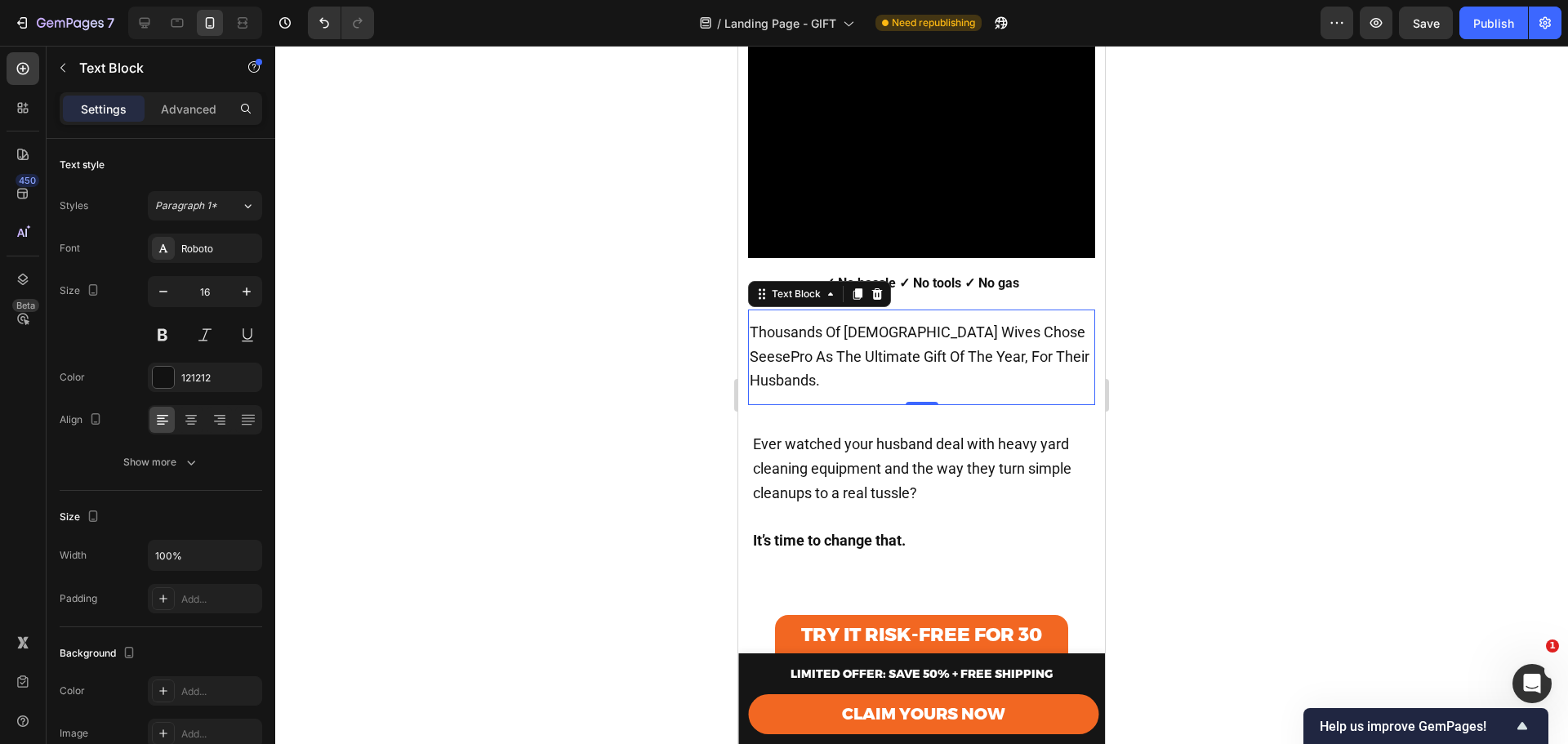
click at [881, 333] on p "Thousands Of American Wives Chose SeesePro As The Ultimate Gift Of The Year, Fo…" at bounding box center [921, 357] width 344 height 73
click at [808, 351] on span "Thousands Of American Wives Chose SeesePro As The Ultimate Gift Of The Year, Fo…" at bounding box center [919, 357] width 340 height 66
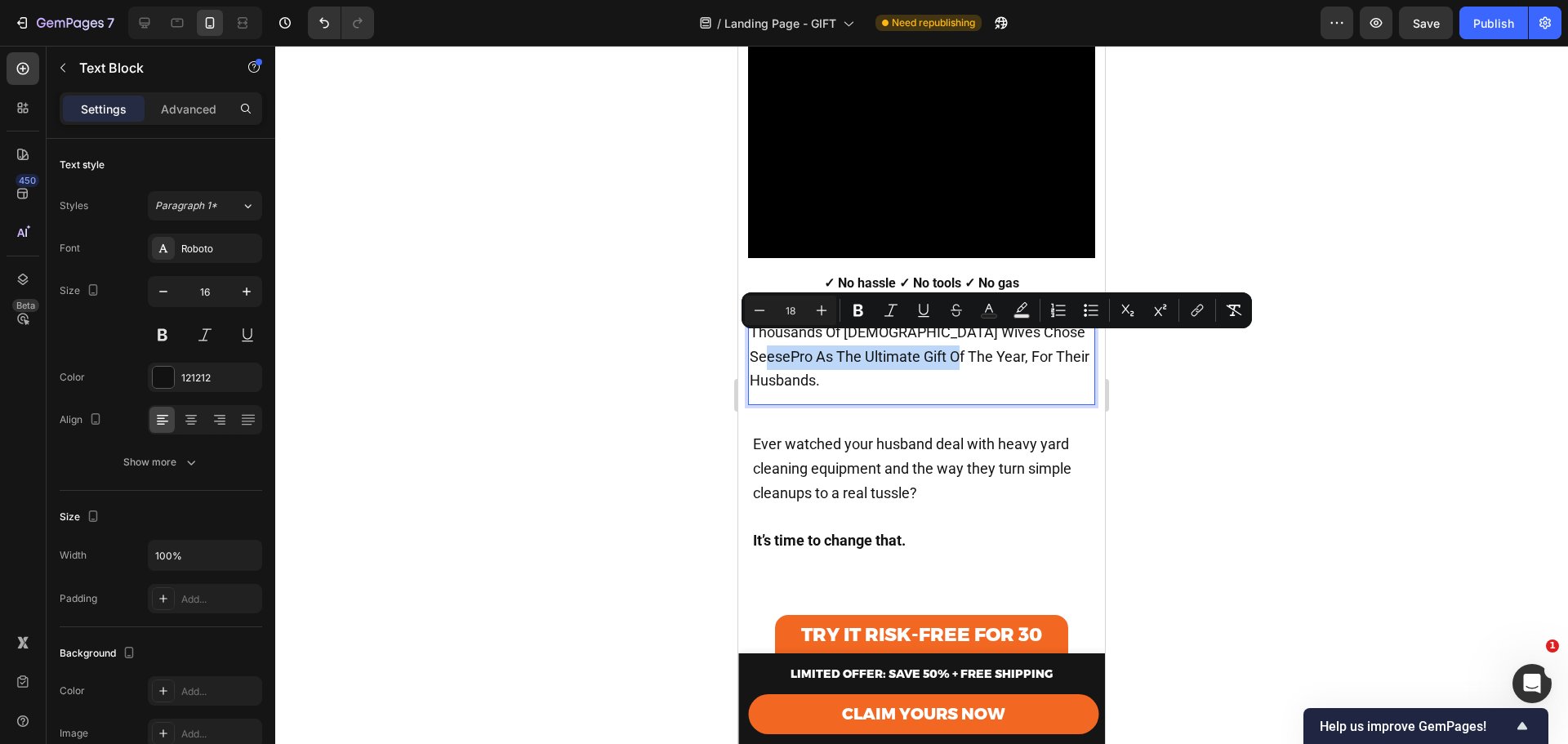
drag, startPoint x: 773, startPoint y: 345, endPoint x: 958, endPoint y: 347, distance: 185.0
click at [958, 347] on span "Thousands Of American Wives Chose SeesePro As The Ultimate Gift Of The Year, Fo…" at bounding box center [919, 357] width 340 height 66
click at [969, 344] on span "Thousands Of American Wives Chose SeesePro As The Ultimate Gift Of The Year, Fo…" at bounding box center [919, 357] width 340 height 66
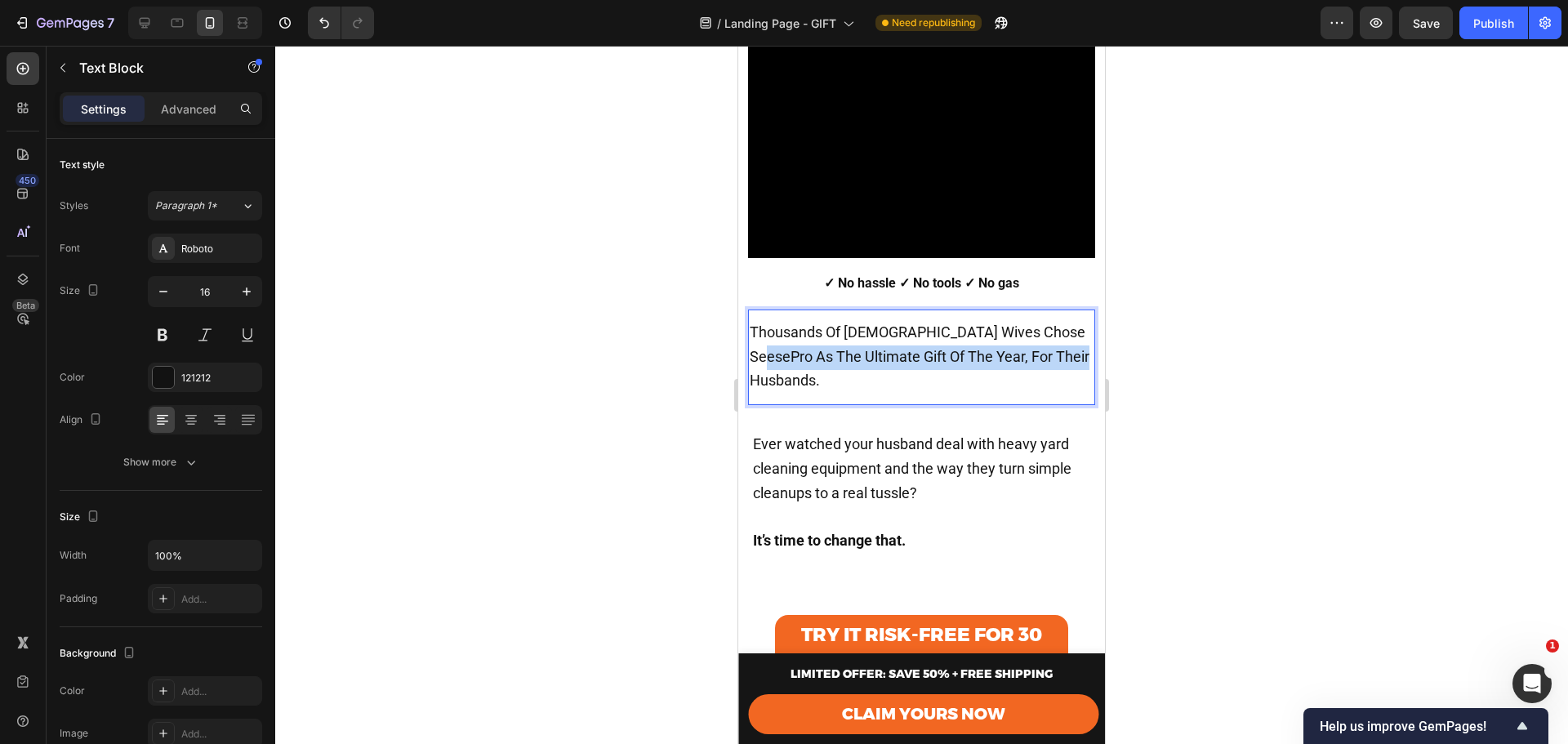
drag, startPoint x: 773, startPoint y: 341, endPoint x: 824, endPoint y: 369, distance: 58.2
click at [824, 369] on p "Thousands Of American Wives Chose SeesePro As The Ultimate Gift Of The Year, Fo…" at bounding box center [921, 357] width 344 height 73
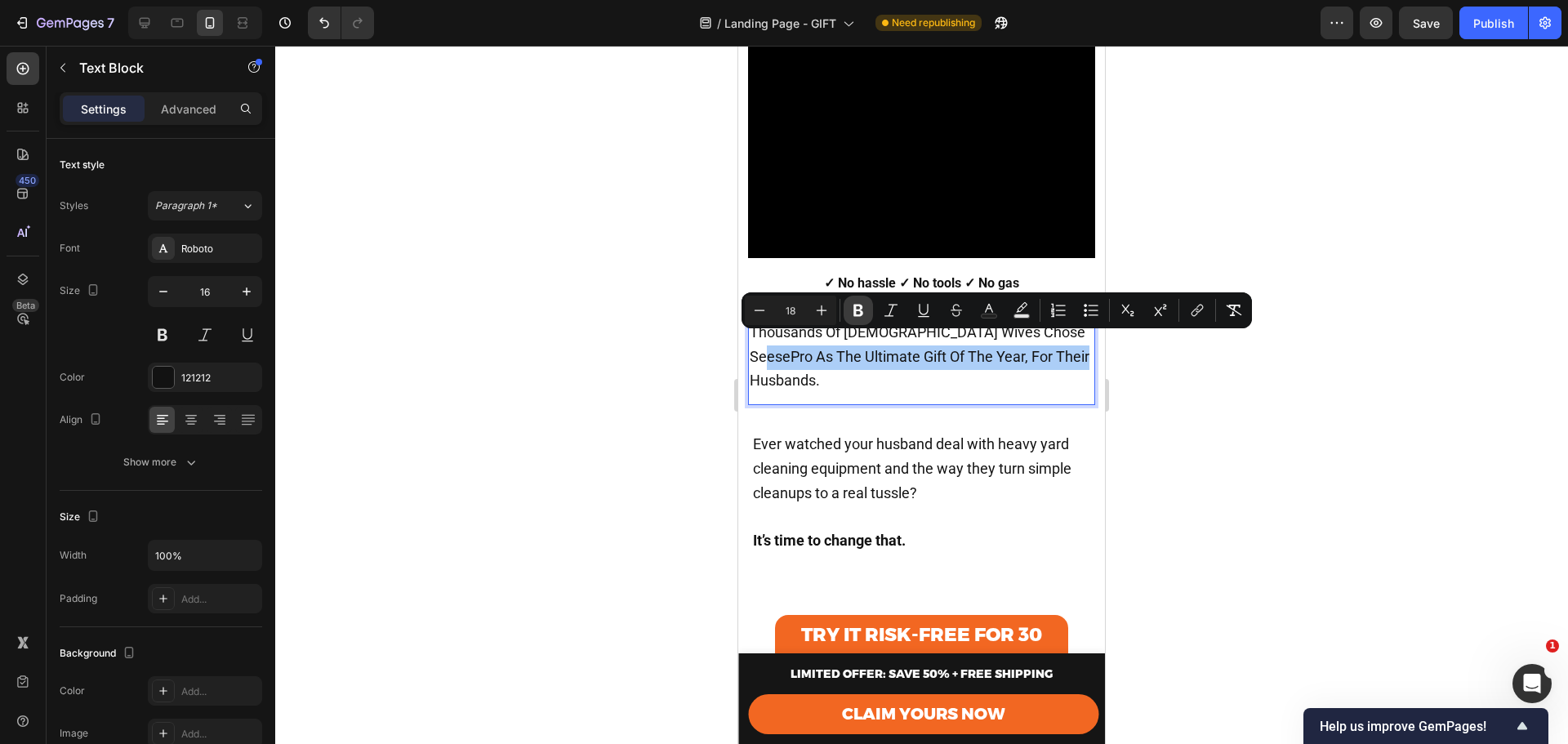
click at [848, 309] on button "Bold" at bounding box center [859, 310] width 29 height 29
click at [862, 358] on p "Thousands Of American Wives Chose SeesePro As The Ultimate Gift Of The Year, Fo…" at bounding box center [921, 357] width 344 height 73
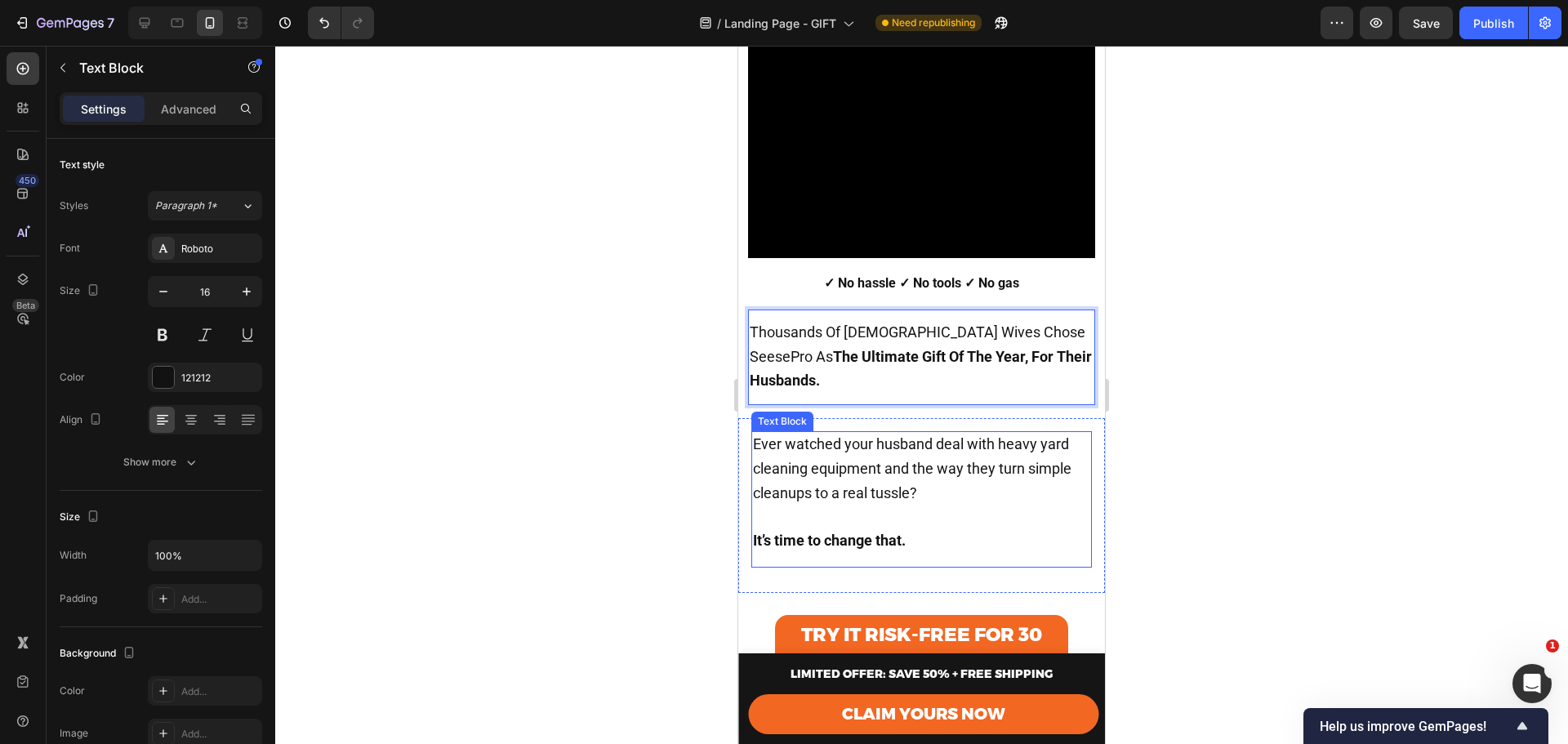
click at [968, 456] on span "Ever watched your husband deal with heavy yard cleaning equipment and the way t…" at bounding box center [912, 469] width 319 height 66
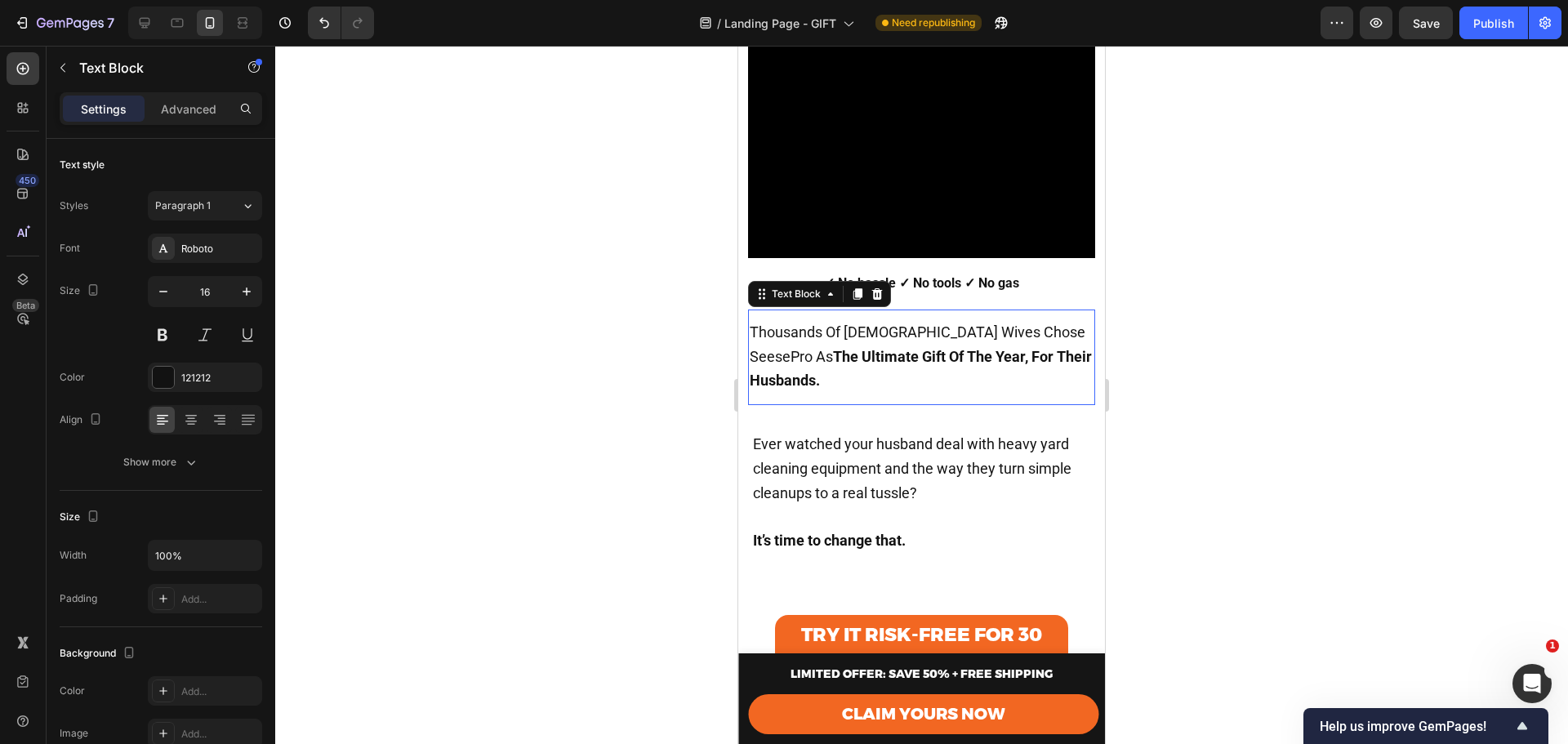
click at [929, 364] on p "Thousands Of American Wives Chose SeesePro As The Ultimate Gift Of The Year, Fo…" at bounding box center [921, 357] width 344 height 73
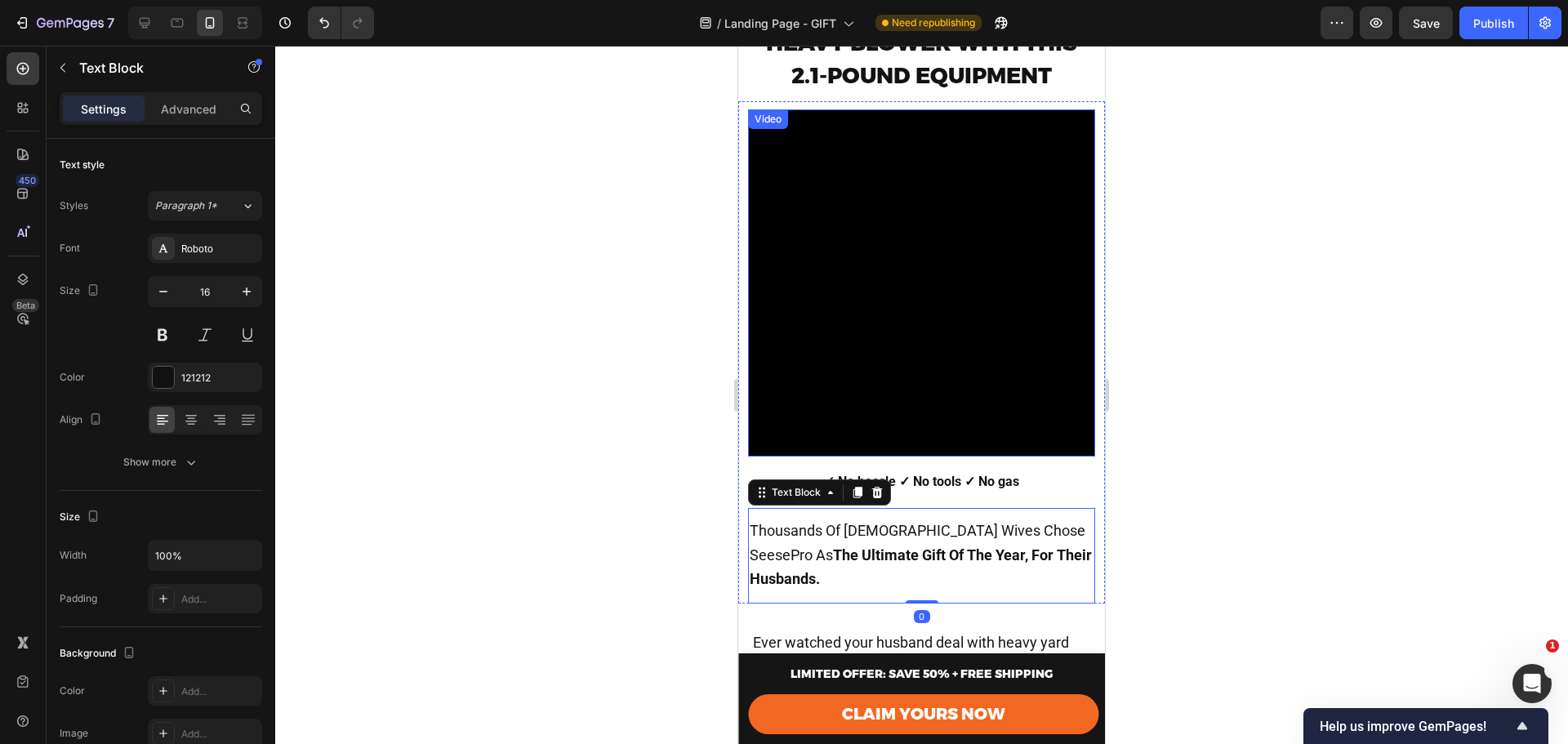
scroll to position [0, 0]
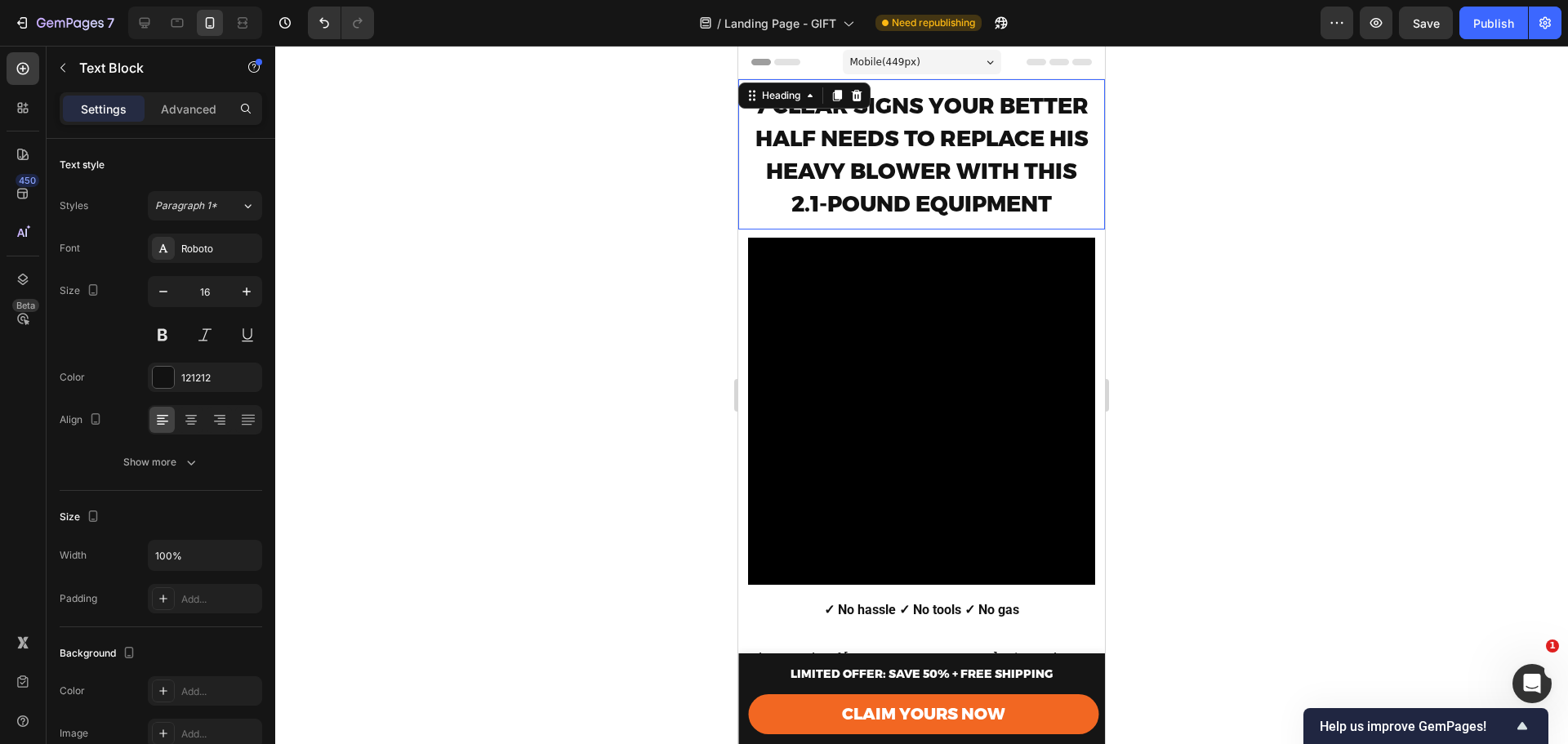
click at [889, 174] on span "7 CLEAR SIGNS YOUR BETTER HALF NEEDS TO REPLACE HIS HEAVY BLOWER WITH THIS 2.1-…" at bounding box center [921, 155] width 334 height 125
click at [883, 151] on span "7 CLEAR SIGNS YOUR BETTER HALF NEEDS TO REPLACE HIS HEAVY BLOWER WITH THIS 2.1-…" at bounding box center [921, 155] width 334 height 125
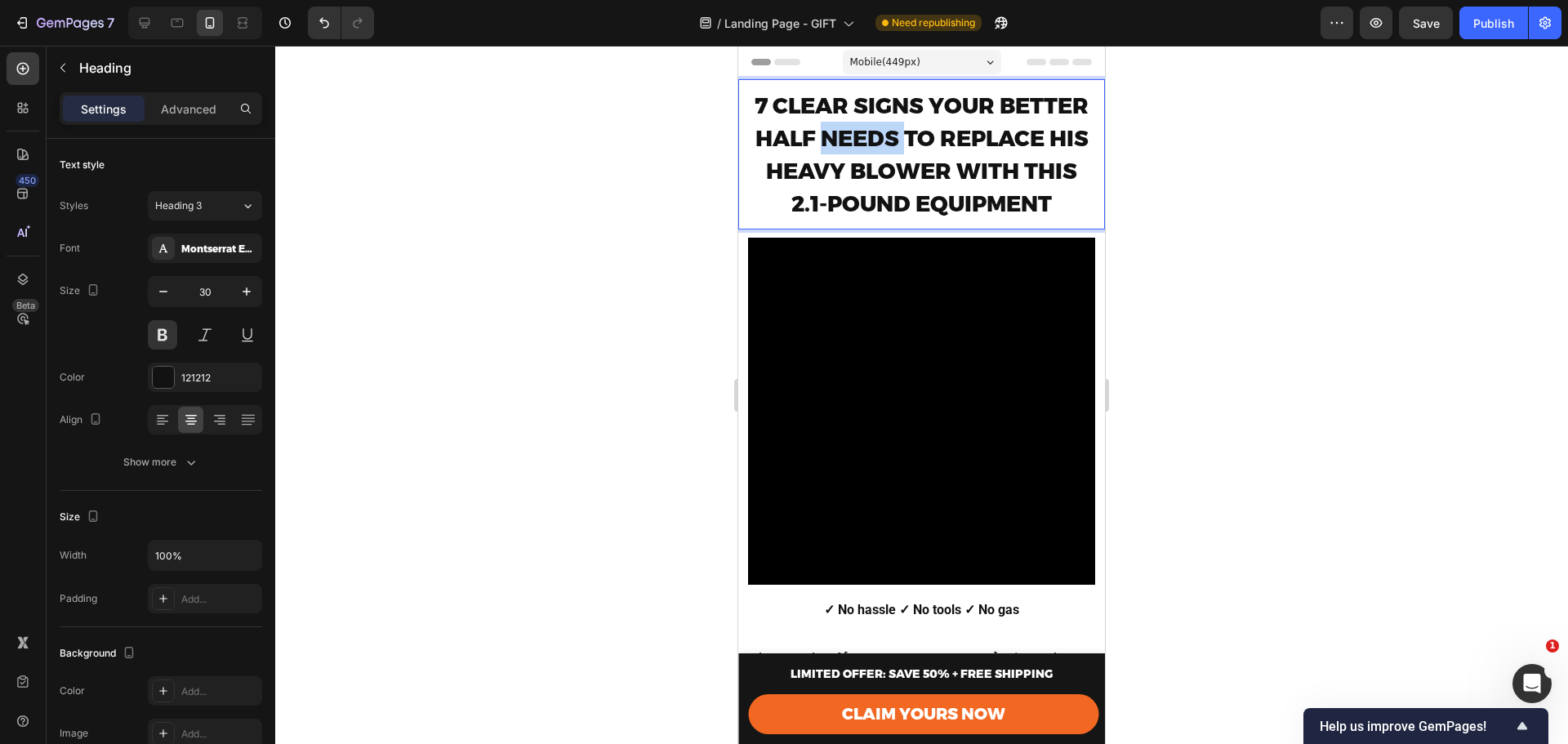
click at [883, 151] on span "7 CLEAR SIGNS YOUR BETTER HALF NEEDS TO REPLACE HIS HEAVY BLOWER WITH THIS 2.1-…" at bounding box center [921, 155] width 334 height 125
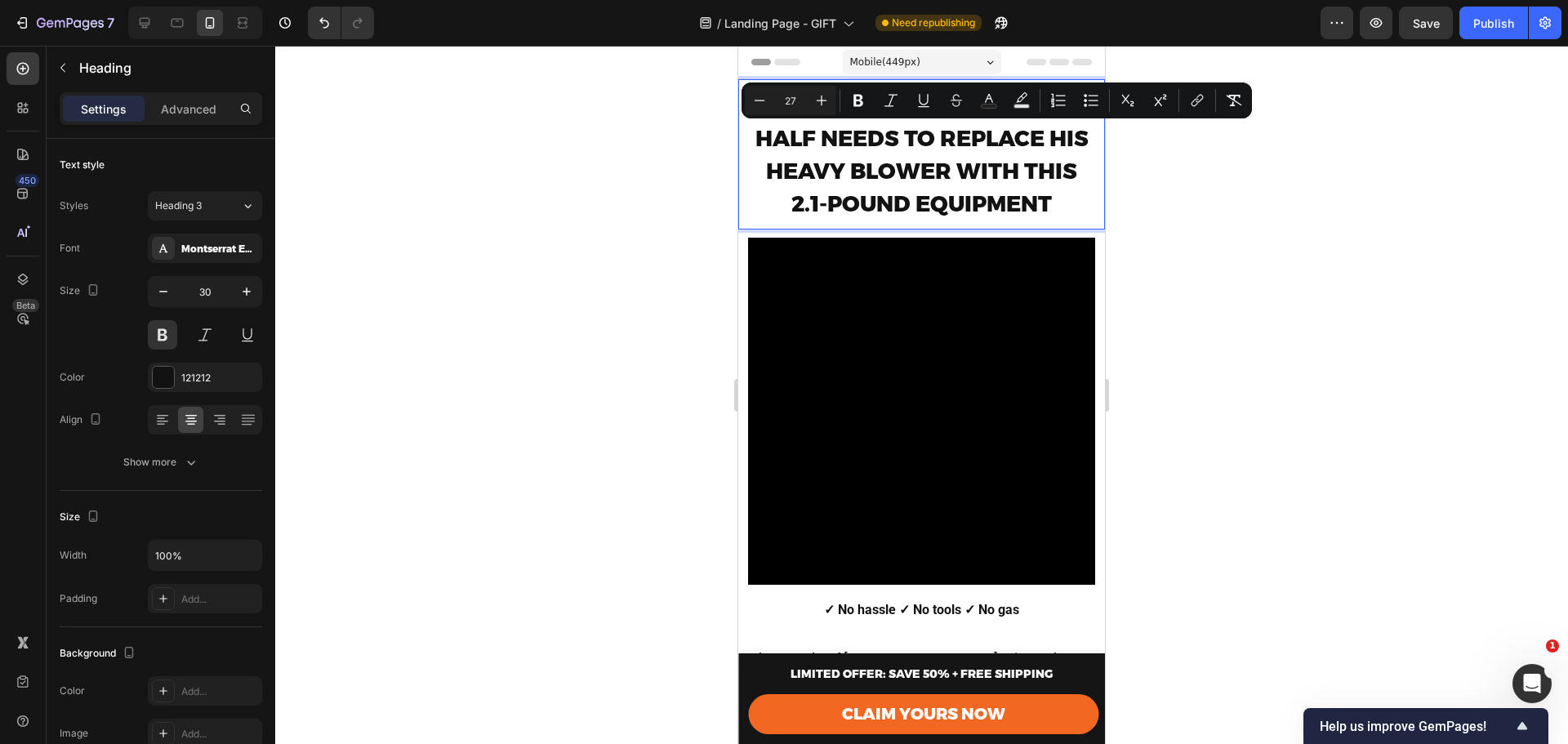
click at [904, 153] on p "7 CLEAR SIGNS YOUR BETTER HALF NEEDS TO REPLACE HIS HEAVY BLOWER WITH THIS 2.1-…" at bounding box center [922, 154] width 347 height 131
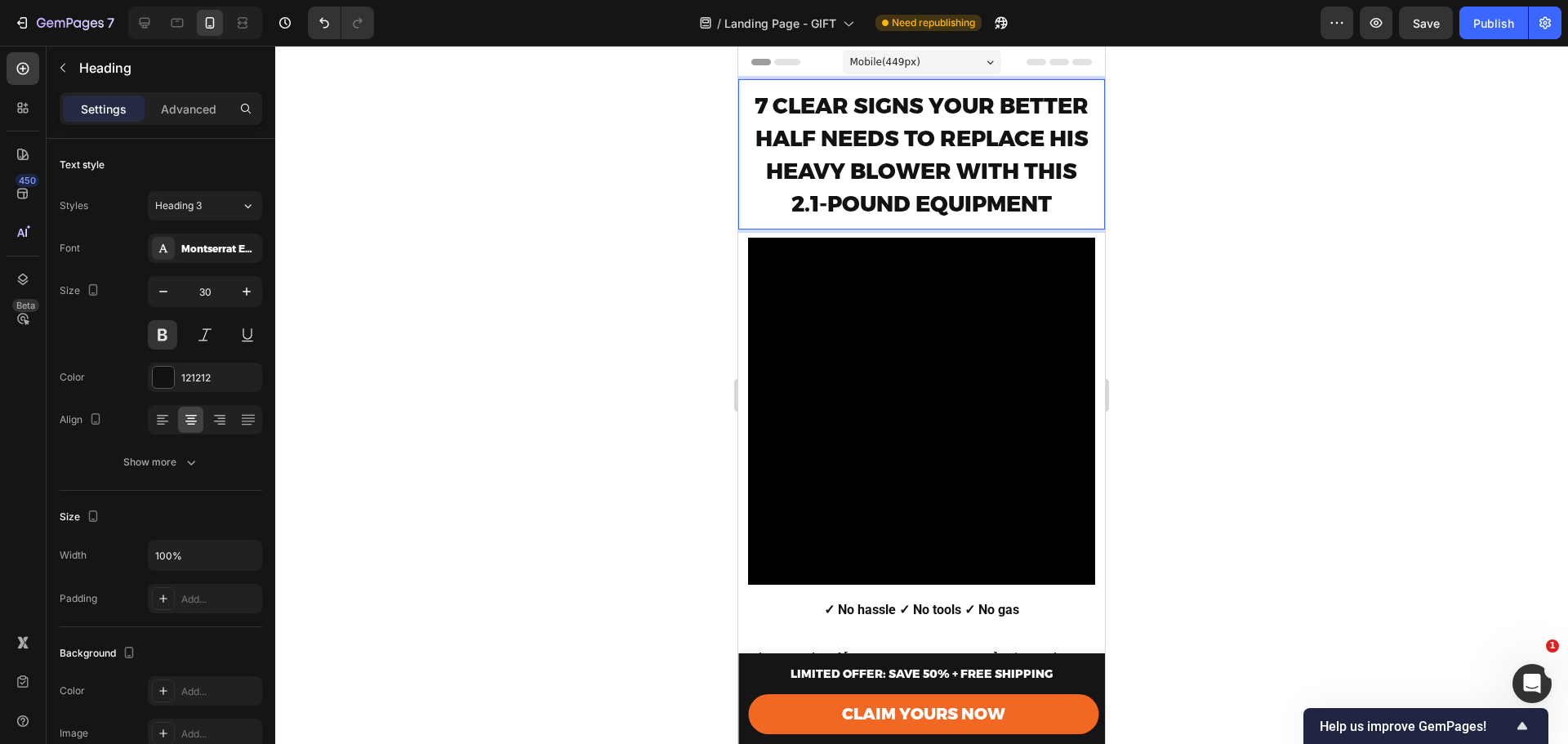
click at [930, 176] on span "7 CLEAR SIGNS YOUR BETTER HALF NEEDS TO REPLACE HIS HEAVY BLOWER WITH THIS 2.1-…" at bounding box center [921, 155] width 334 height 125
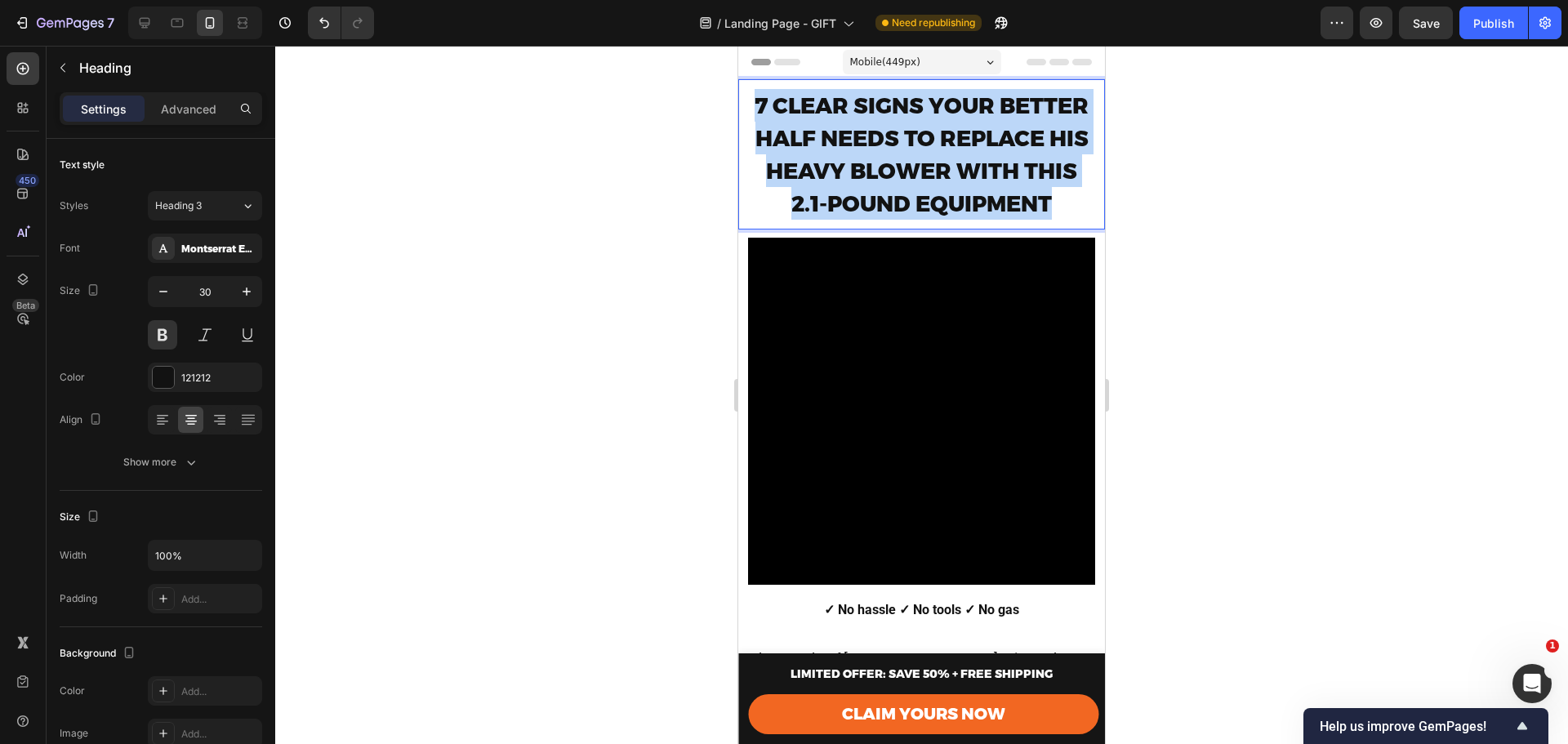
click at [930, 176] on span "7 CLEAR SIGNS YOUR BETTER HALF NEEDS TO REPLACE HIS HEAVY BLOWER WITH THIS 2.1-…" at bounding box center [921, 155] width 334 height 125
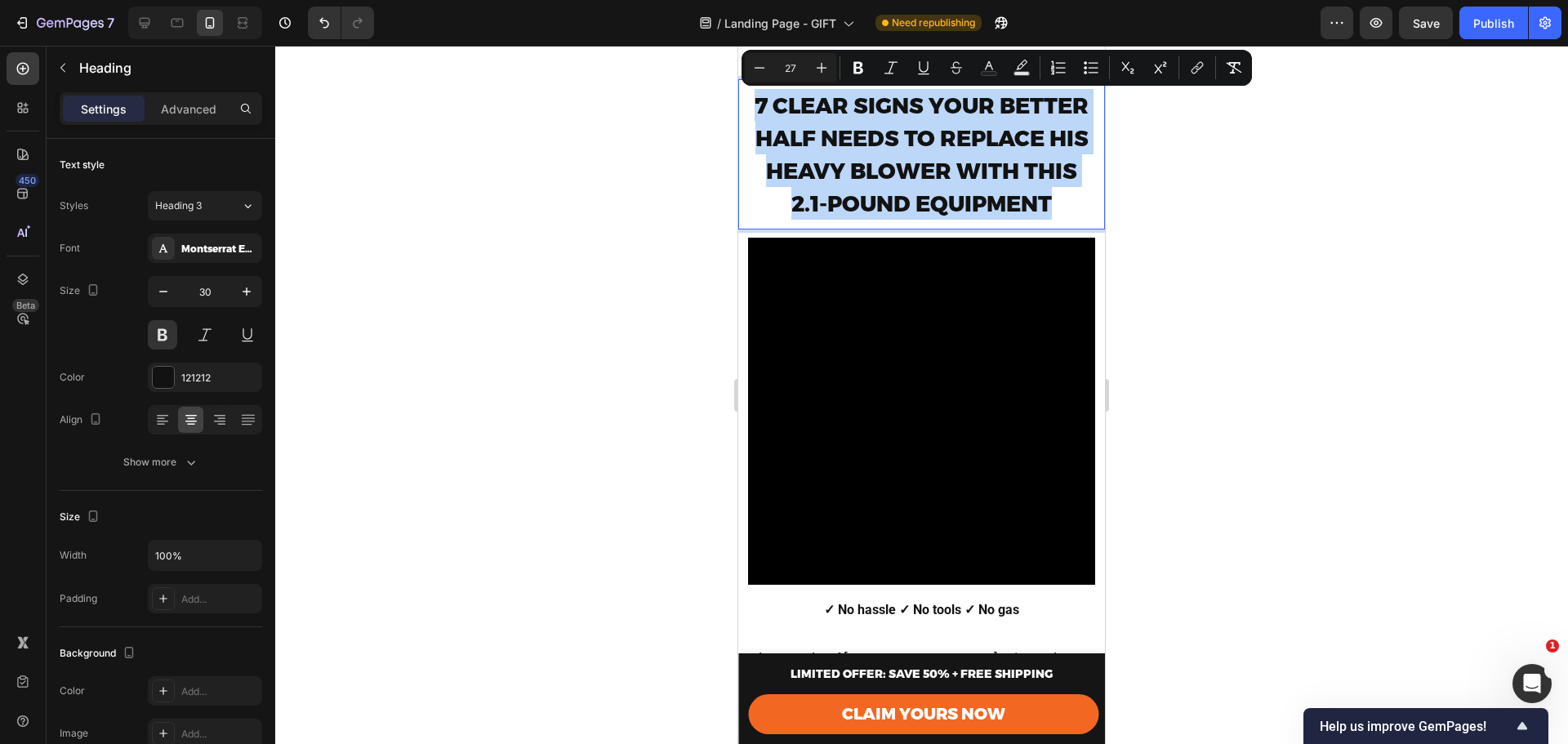
click at [953, 166] on span "7 CLEAR SIGNS YOUR BETTER HALF NEEDS TO REPLACE HIS HEAVY BLOWER WITH THIS 2.1-…" at bounding box center [921, 155] width 334 height 125
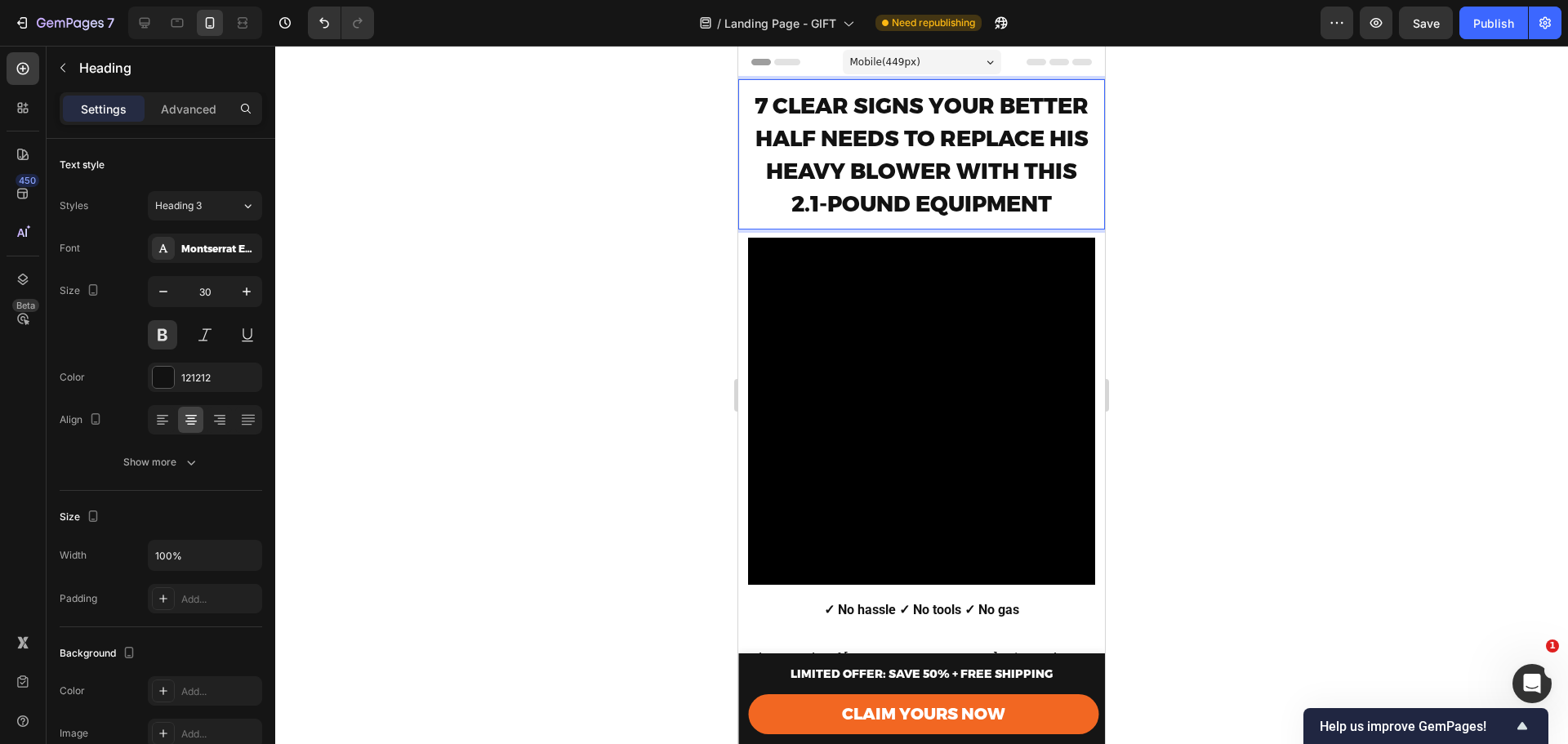
click at [985, 196] on span "7 CLEAR SIGNS YOUR BETTER HALF NEEDS TO REPLACE HIS HEAVY BLOWER WITH THIS 2.1-…" at bounding box center [921, 155] width 334 height 125
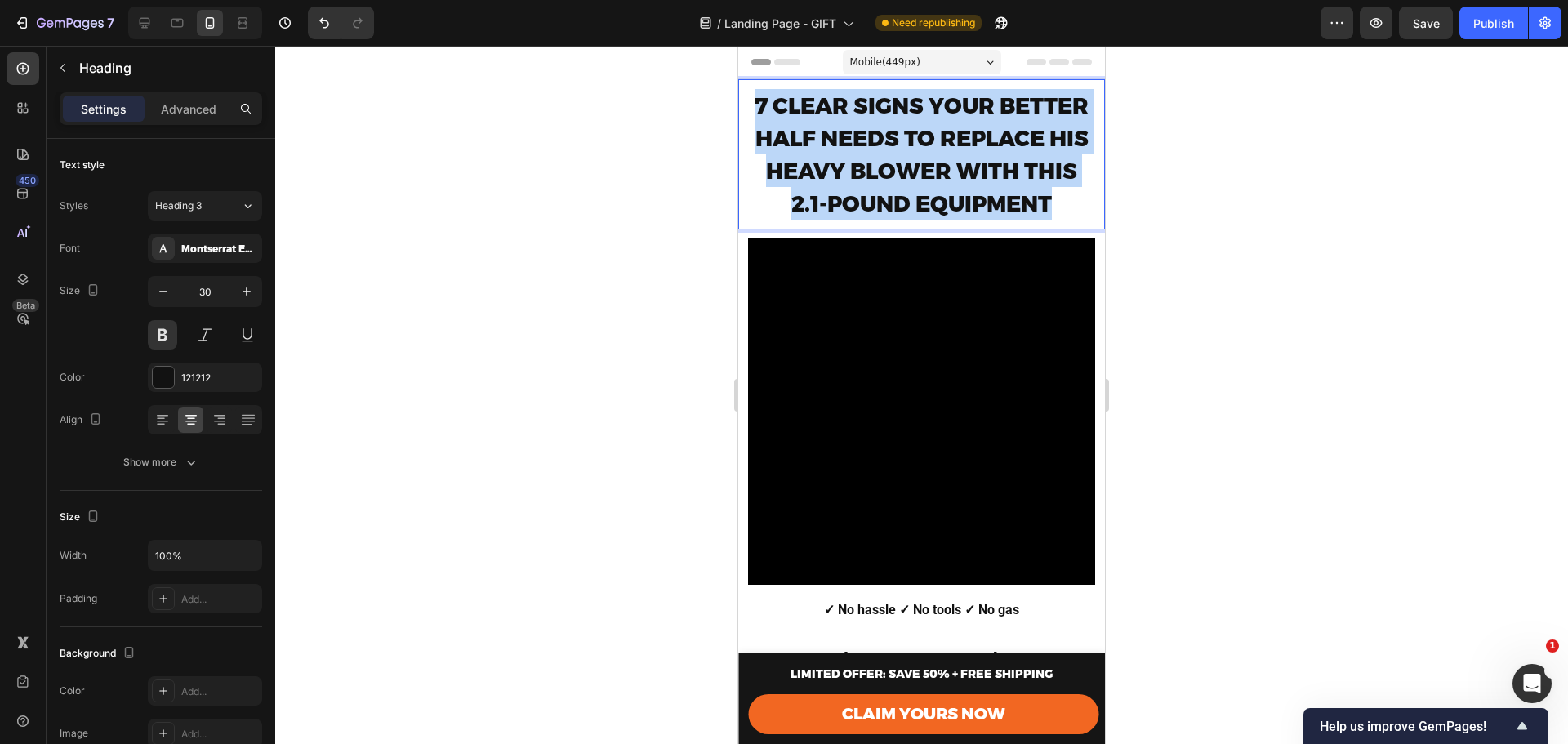
click at [985, 196] on span "7 CLEAR SIGNS YOUR BETTER HALF NEEDS TO REPLACE HIS HEAVY BLOWER WITH THIS 2.1-…" at bounding box center [921, 155] width 334 height 125
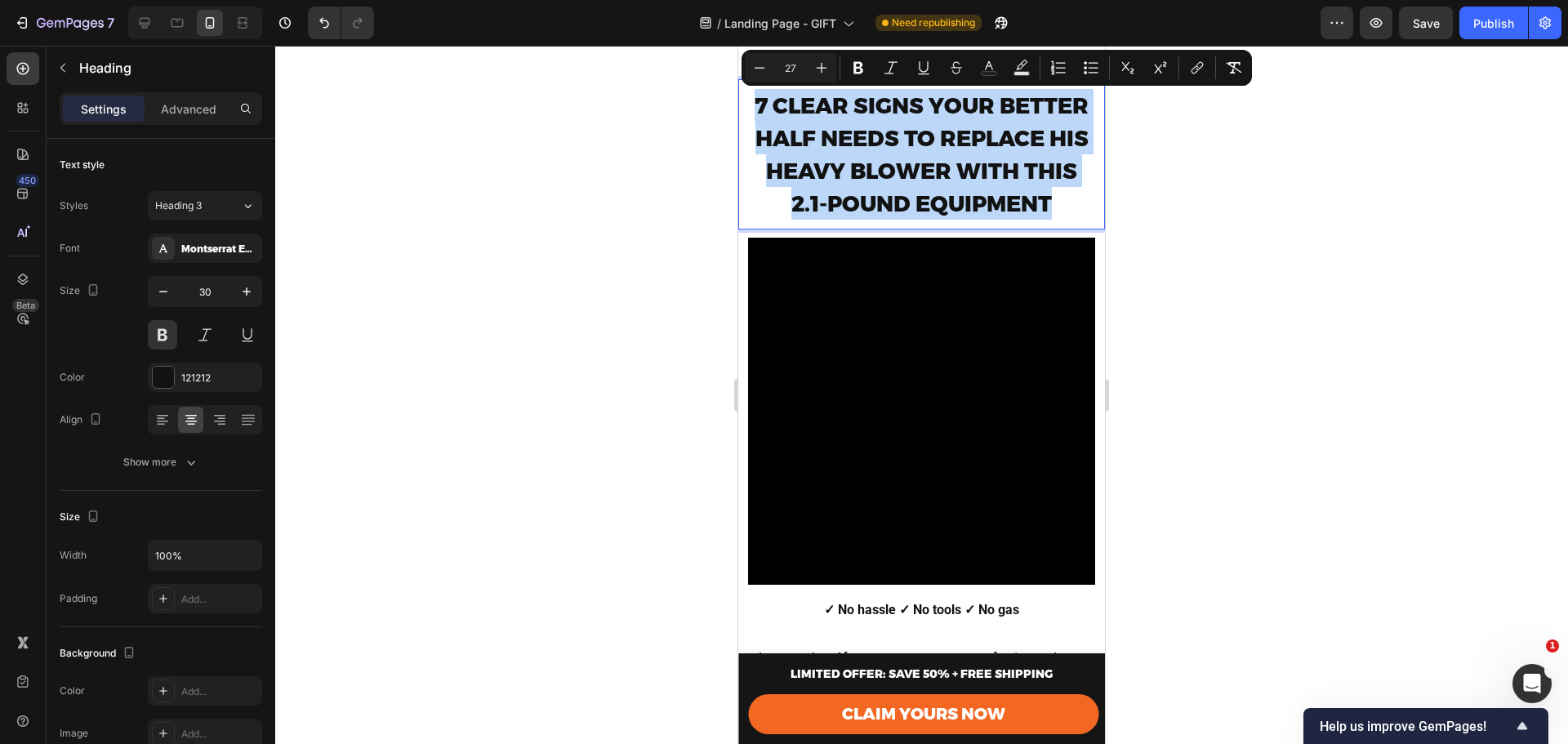
click at [950, 148] on span "7 CLEAR SIGNS YOUR BETTER HALF NEEDS TO REPLACE HIS HEAVY BLOWER WITH THIS 2.1-…" at bounding box center [921, 155] width 334 height 125
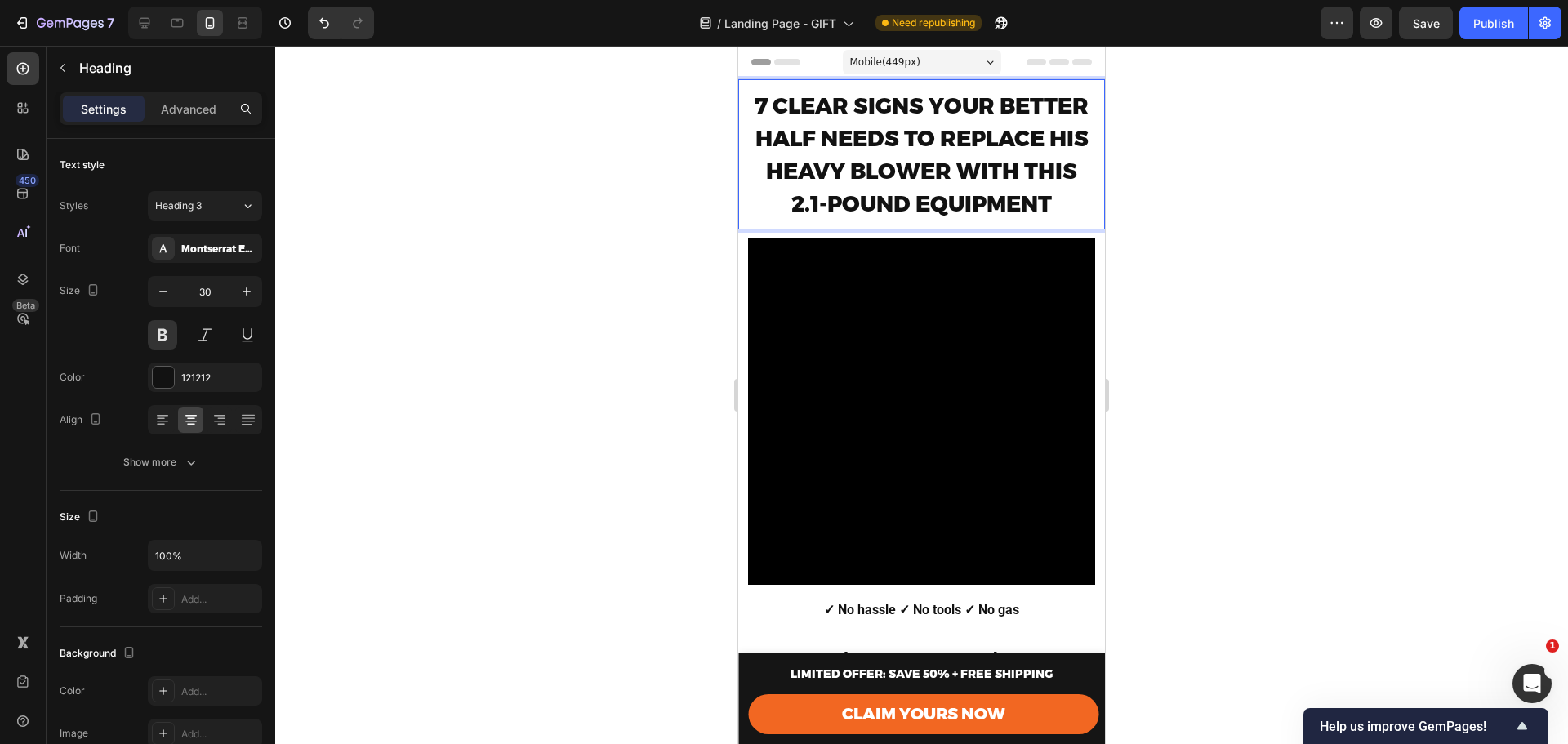
click at [952, 195] on span "7 CLEAR SIGNS YOUR BETTER HALF NEEDS TO REPLACE HIS HEAVY BLOWER WITH THIS 2.1-…" at bounding box center [921, 155] width 334 height 125
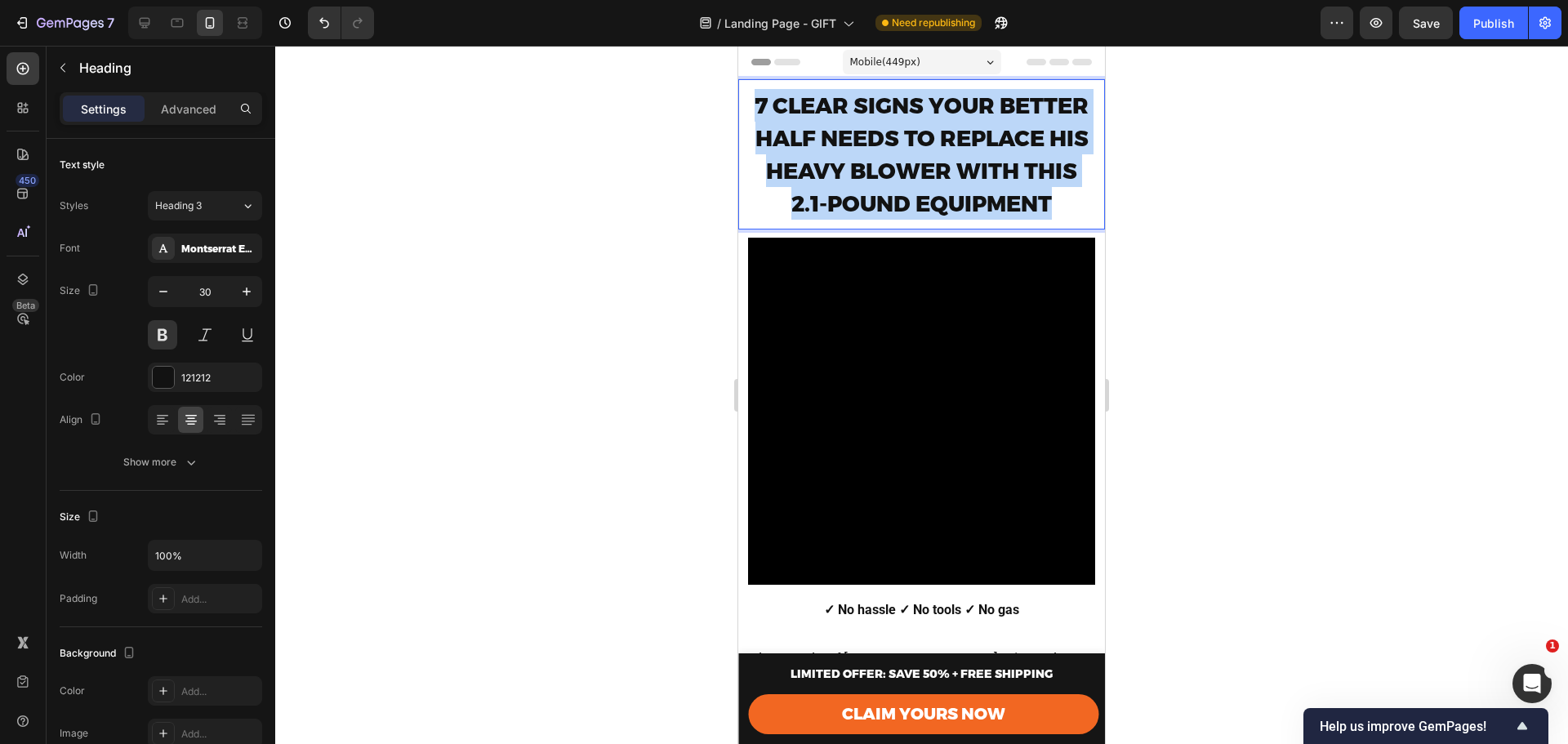
click at [952, 195] on span "7 CLEAR SIGNS YOUR BETTER HALF NEEDS TO REPLACE HIS HEAVY BLOWER WITH THIS 2.1-…" at bounding box center [921, 155] width 334 height 125
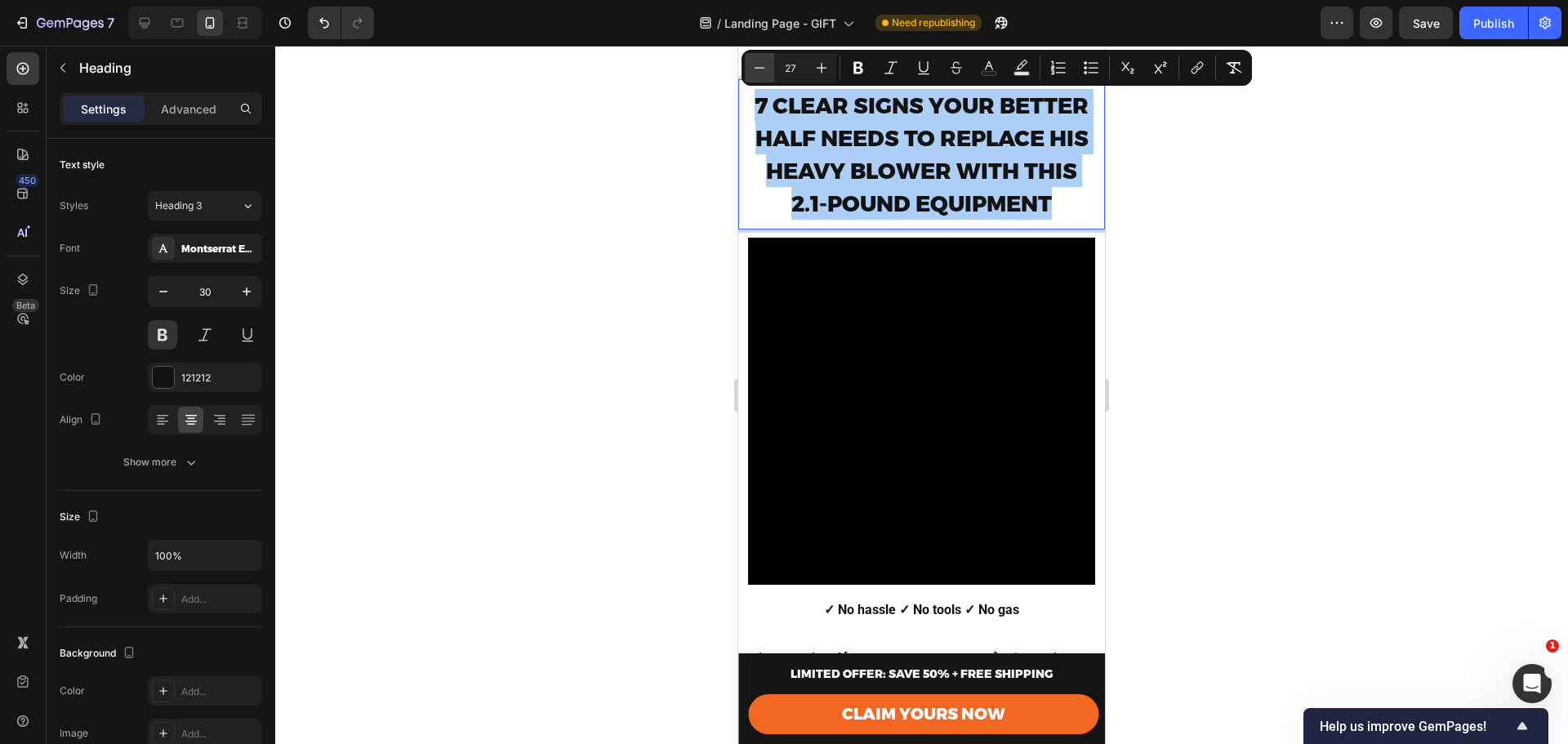
click at [763, 61] on icon "Editor contextual toolbar" at bounding box center [759, 67] width 17 height 17
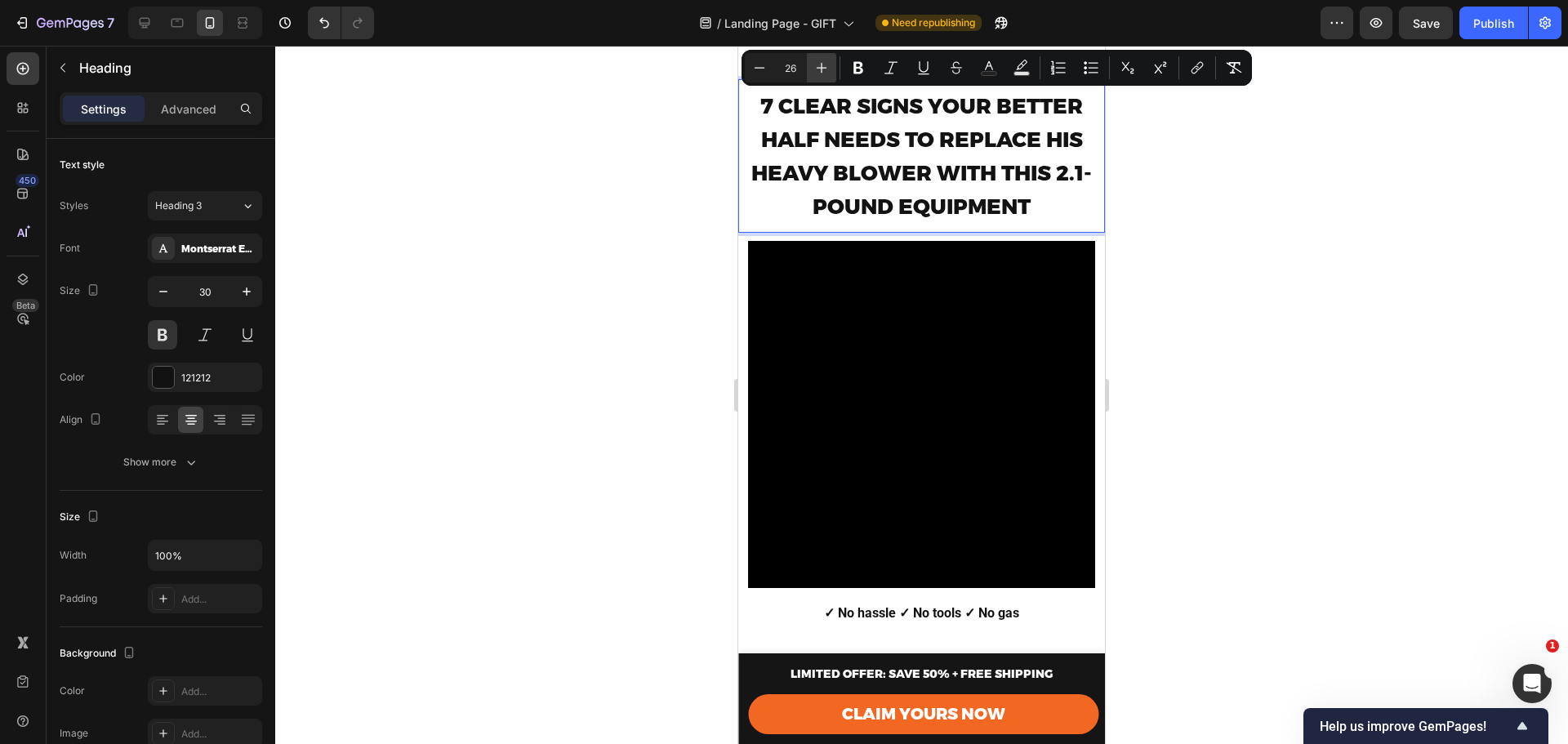
click at [808, 65] on button "Plus" at bounding box center [822, 67] width 29 height 29
type input "27"
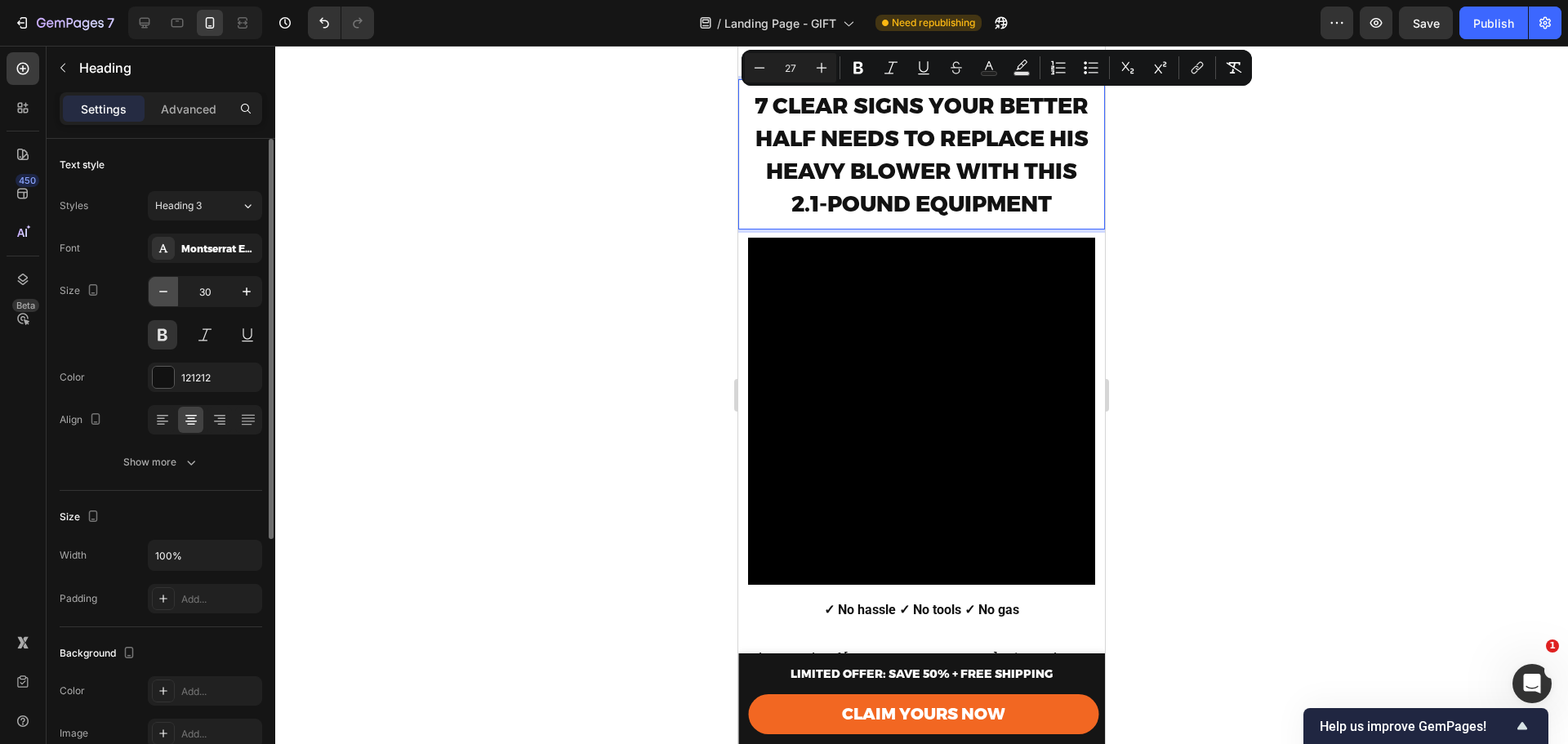
click at [162, 295] on icon "button" at bounding box center [163, 292] width 17 height 17
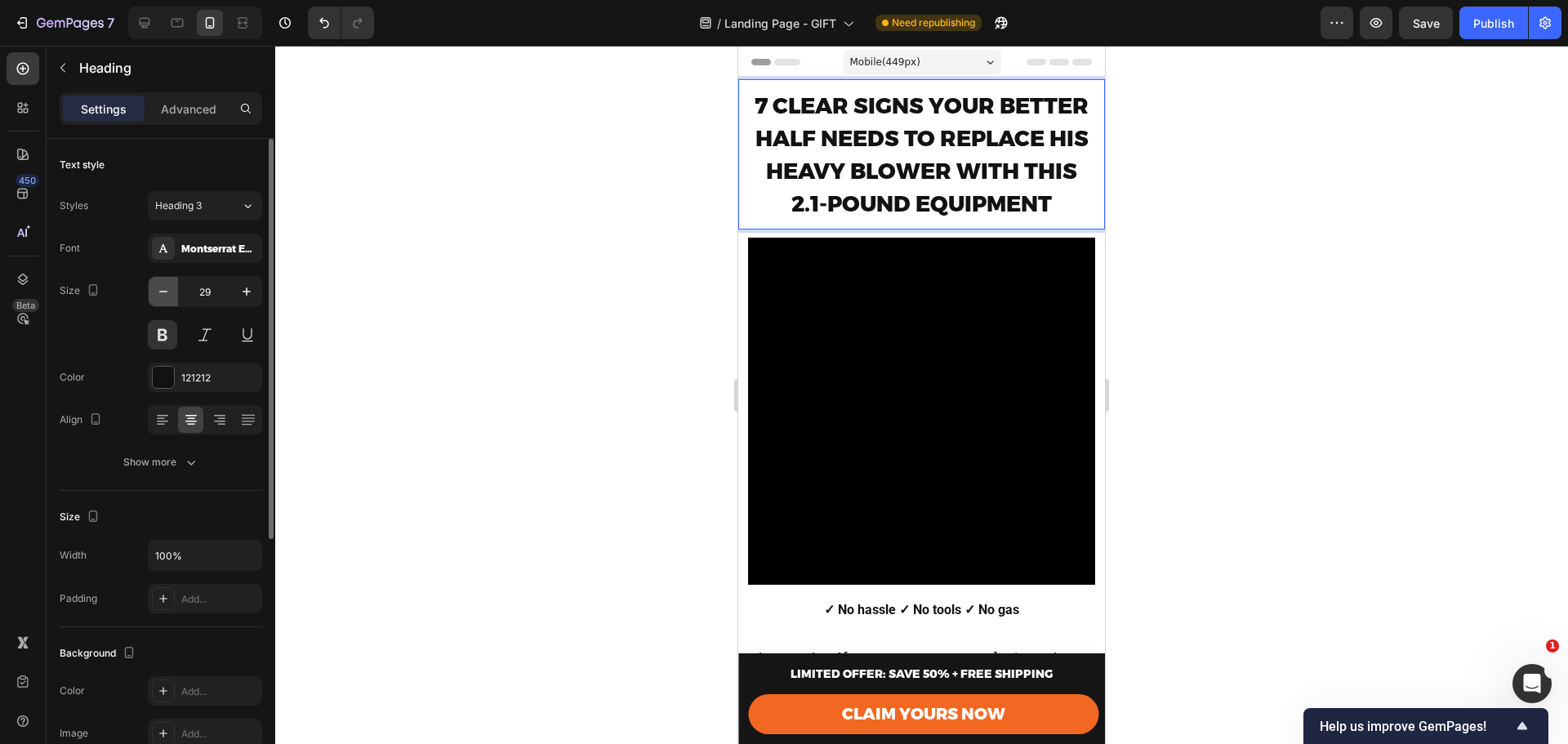
click at [162, 295] on icon "button" at bounding box center [163, 292] width 17 height 17
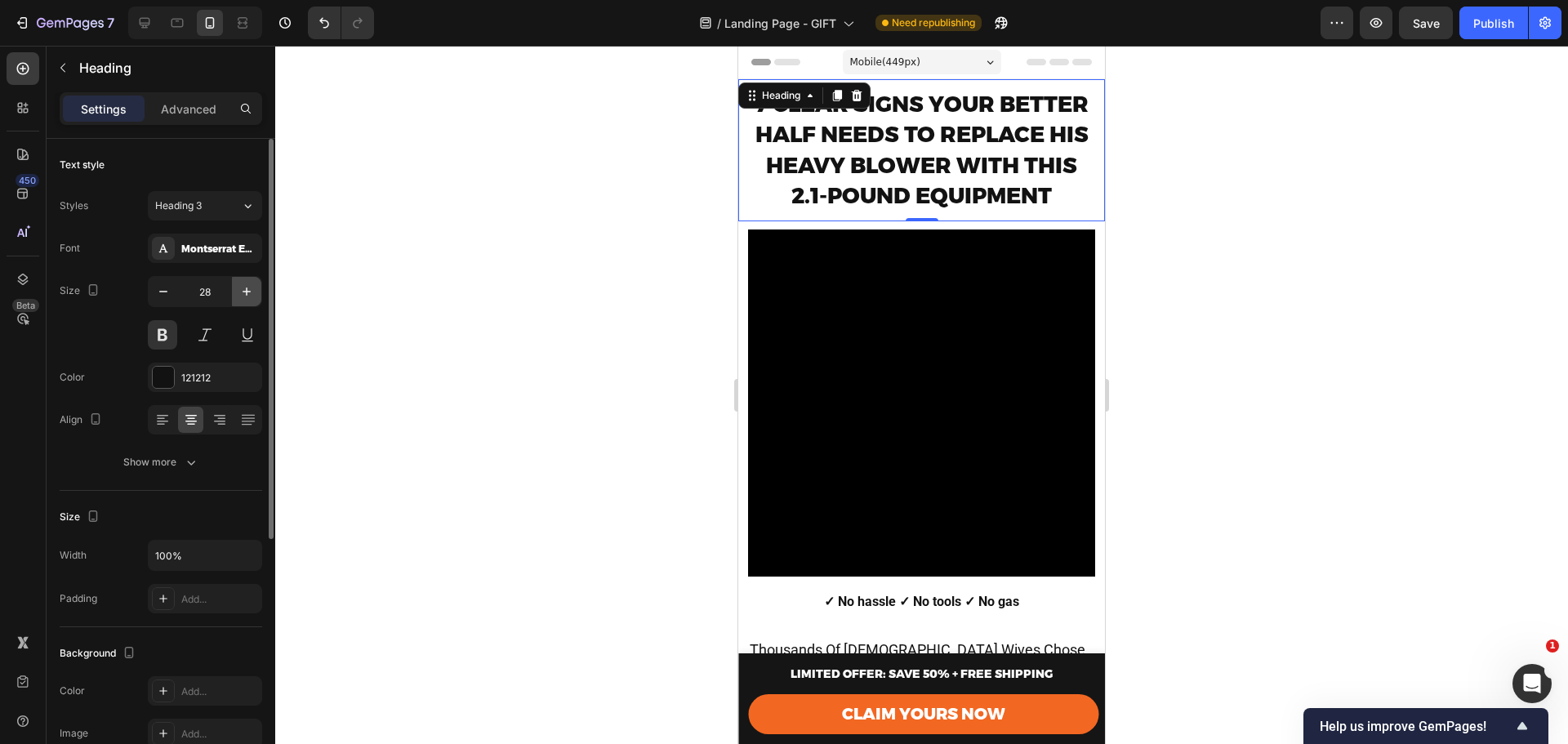
click at [245, 292] on icon "button" at bounding box center [247, 292] width 8 height 8
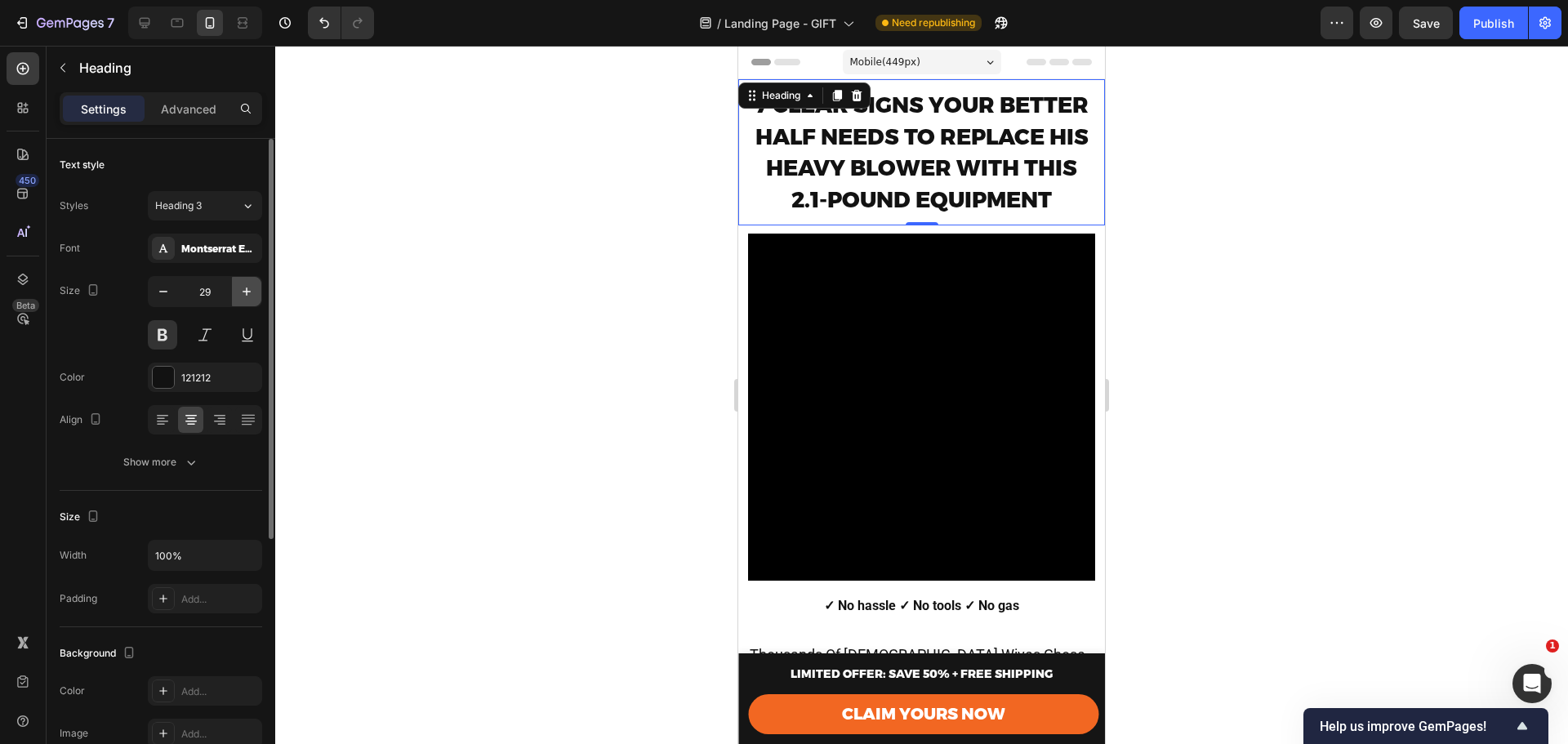
type input "30"
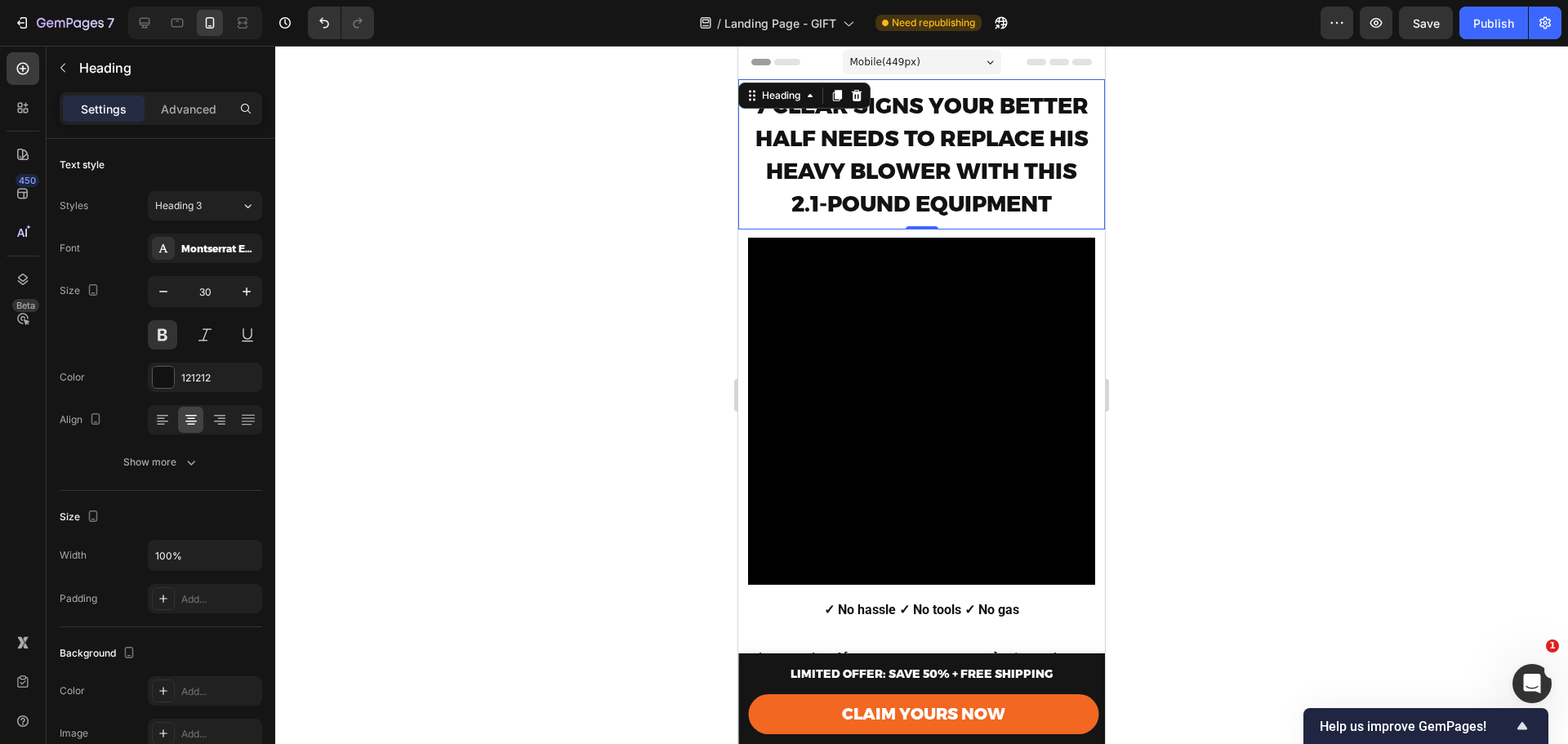
click at [962, 215] on span "7 CLEAR SIGNS YOUR BETTER HALF NEEDS TO REPLACE HIS HEAVY BLOWER WITH THIS 2.1-…" at bounding box center [921, 155] width 334 height 125
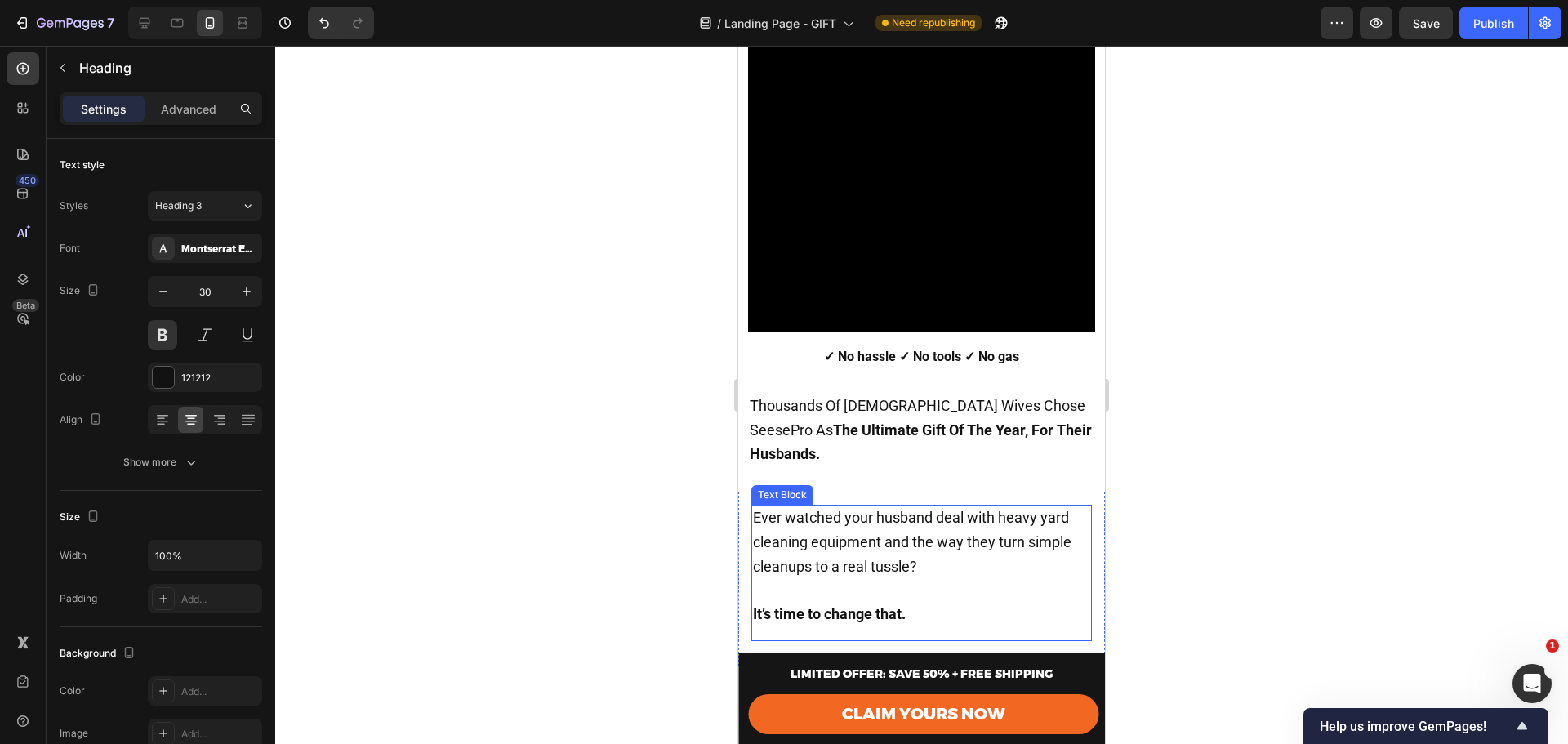
scroll to position [272, 0]
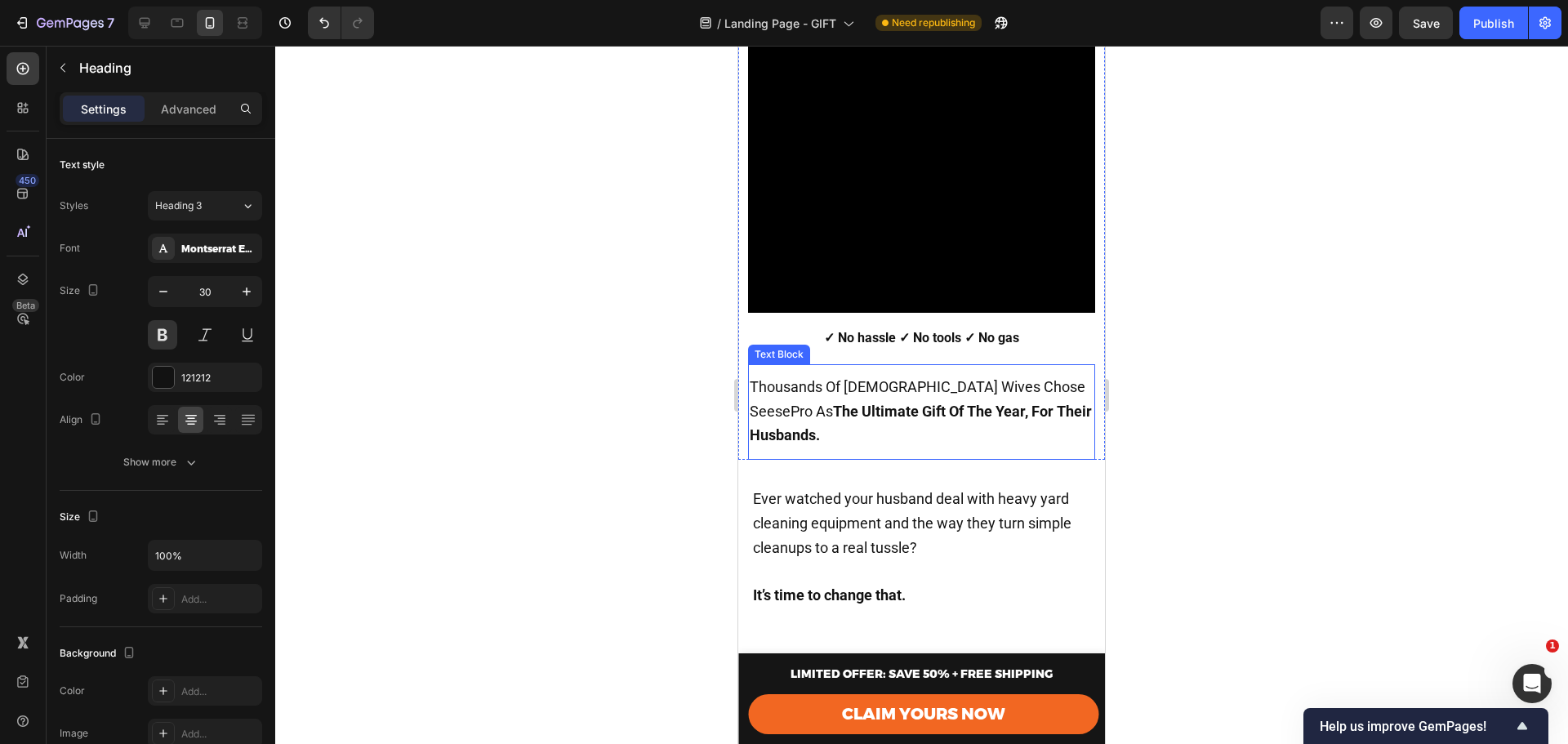
click at [865, 378] on span "Thousands Of American Wives Chose SeesePro As The Ultimate Gift Of The Year, Fo…" at bounding box center [920, 411] width 342 height 66
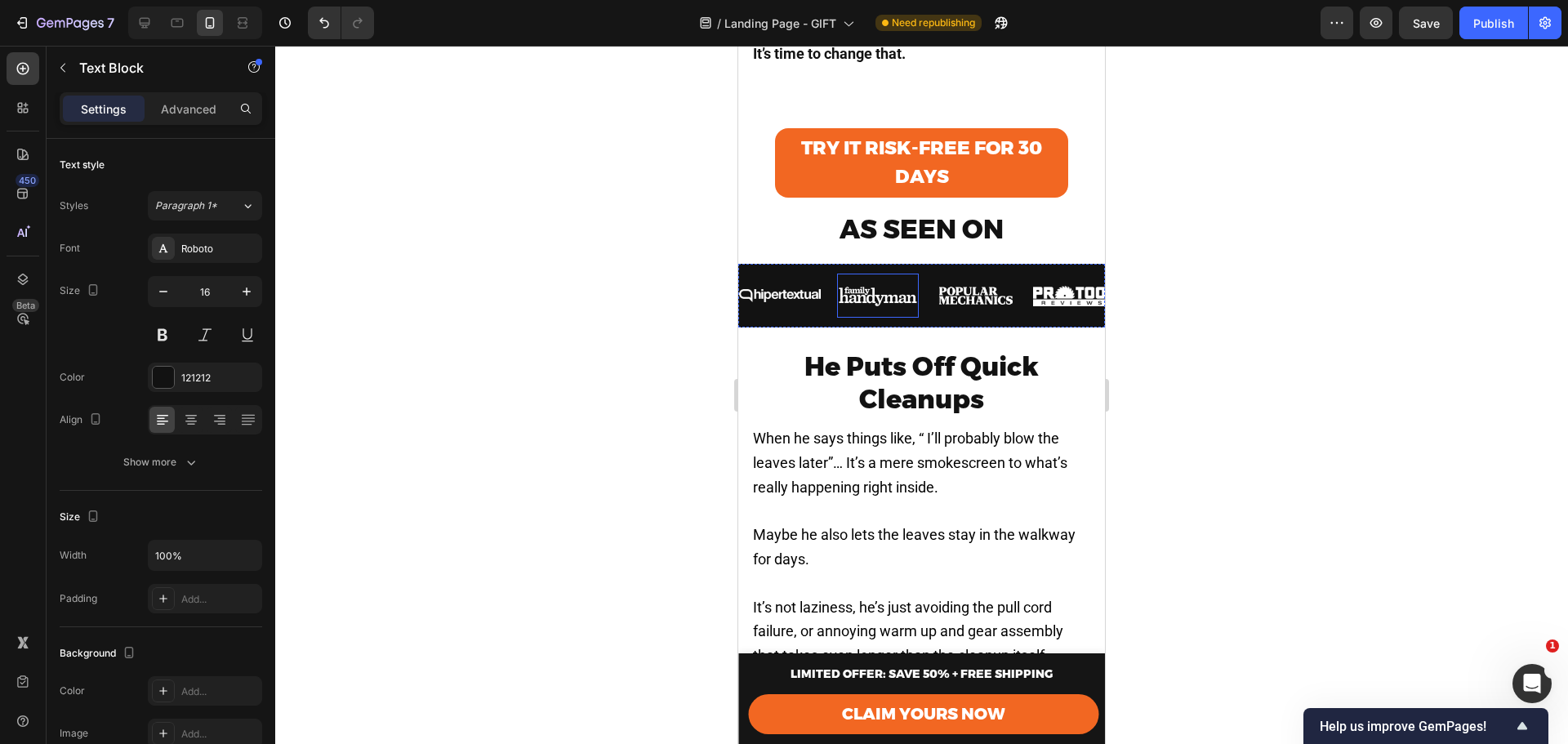
scroll to position [817, 0]
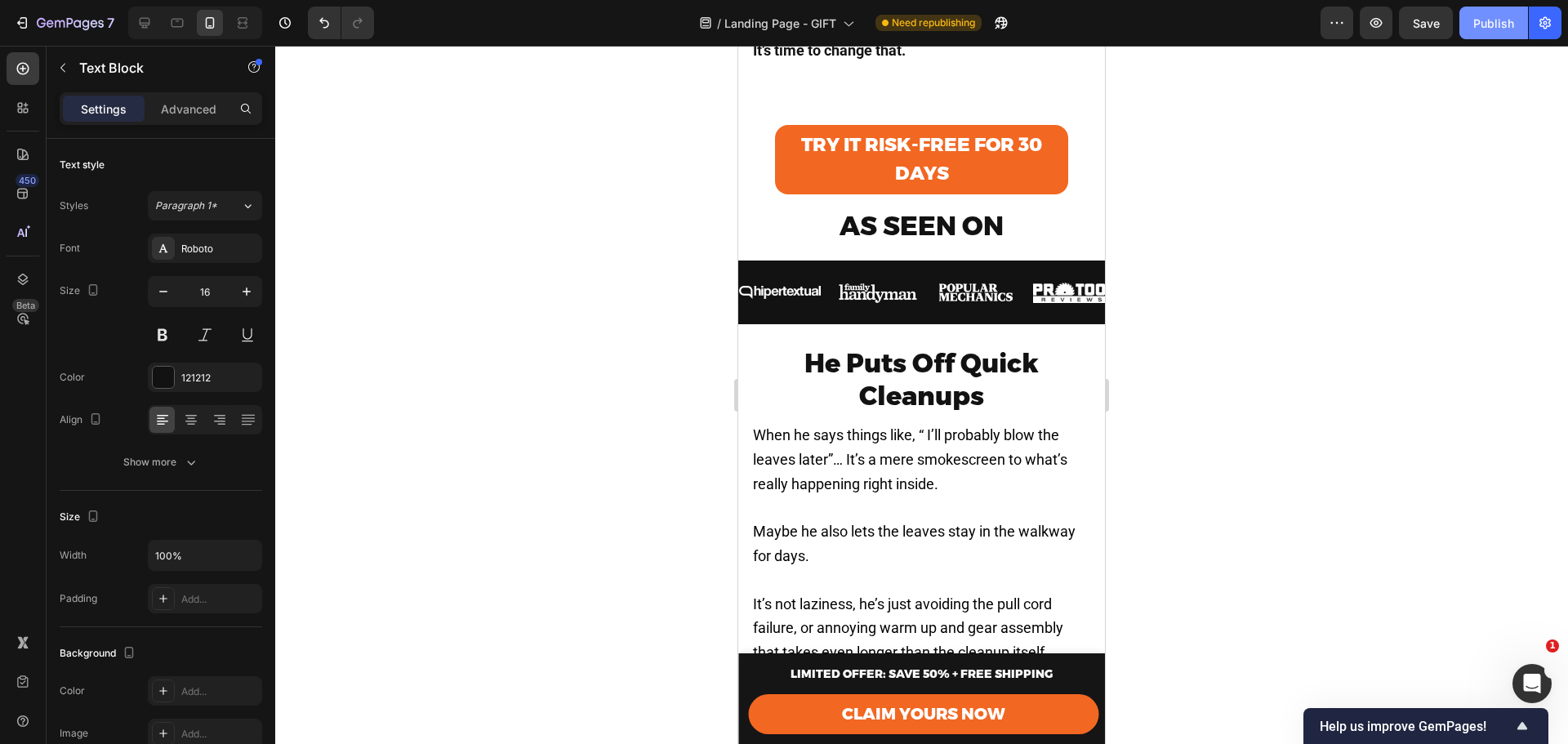
click at [1492, 25] on div "Publish" at bounding box center [1494, 23] width 41 height 18
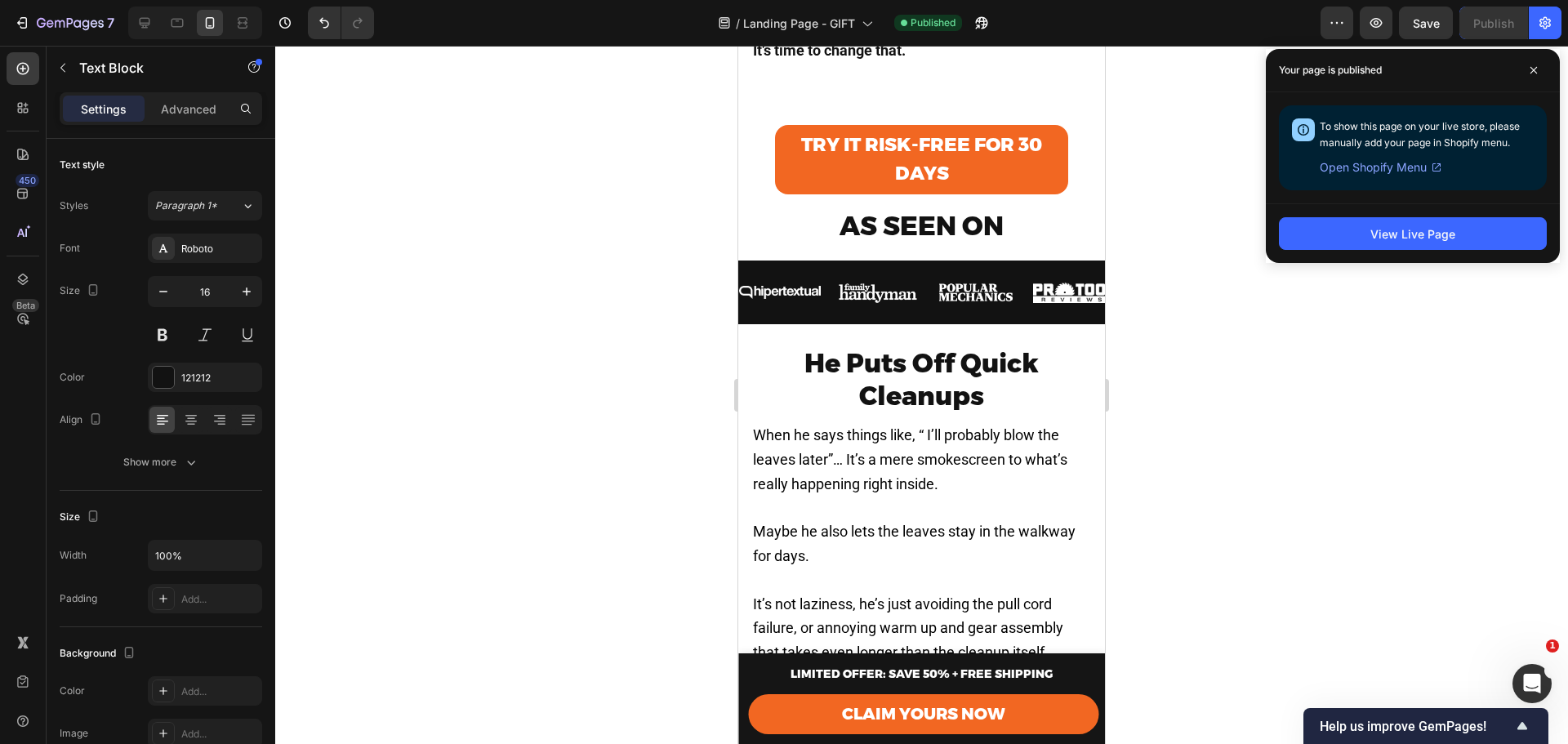
click at [488, 240] on div at bounding box center [921, 395] width 1292 height 698
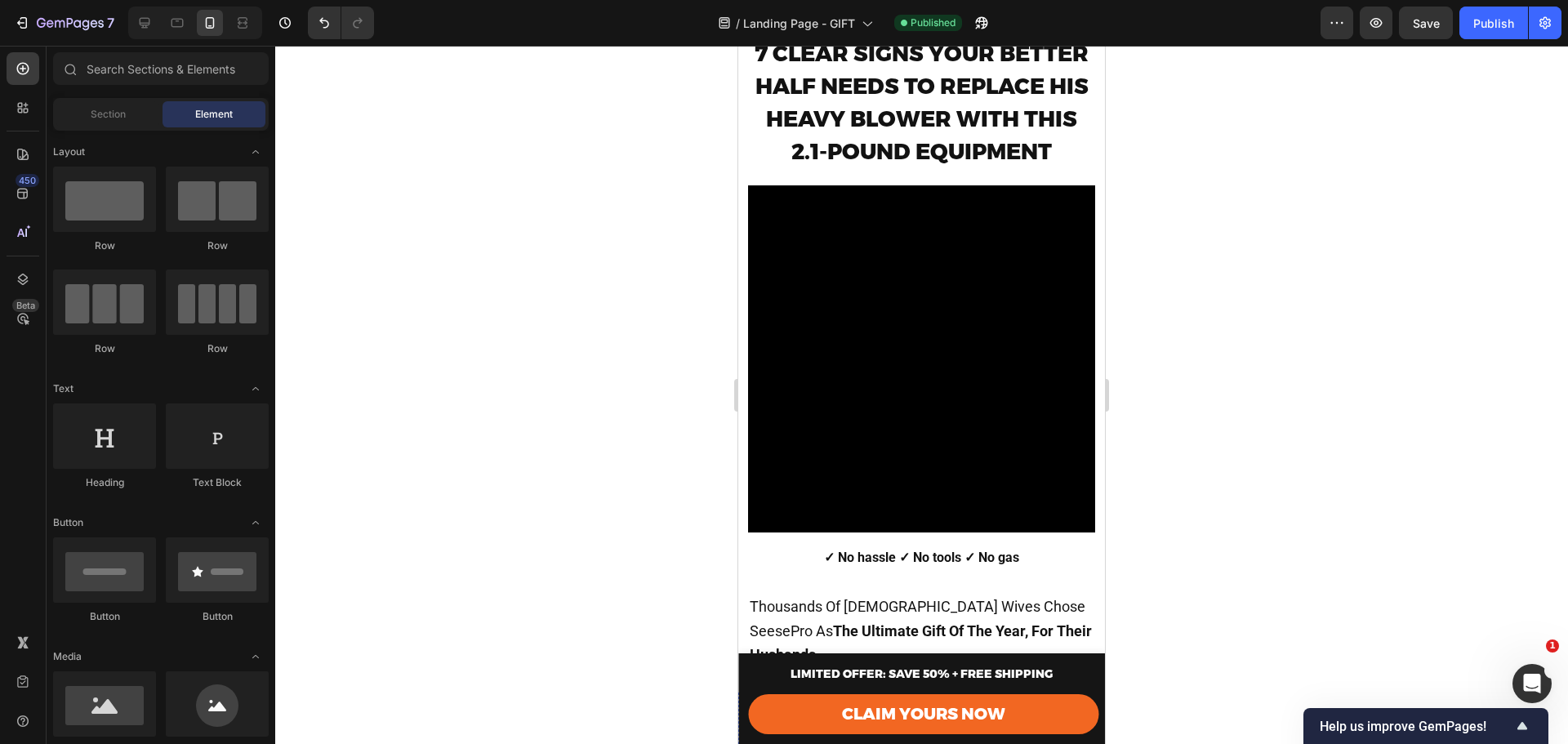
scroll to position [0, 0]
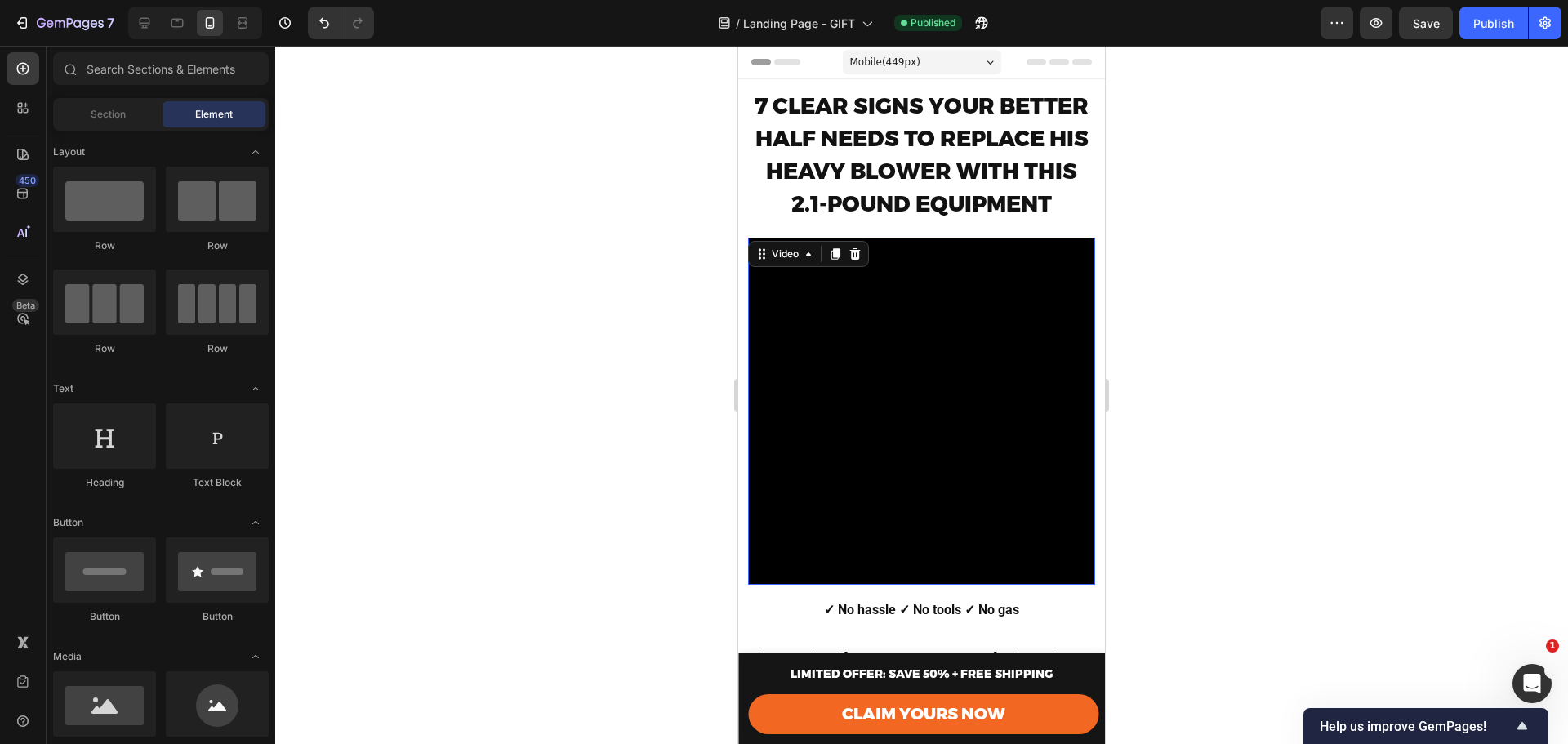
click at [924, 326] on video at bounding box center [922, 411] width 347 height 347
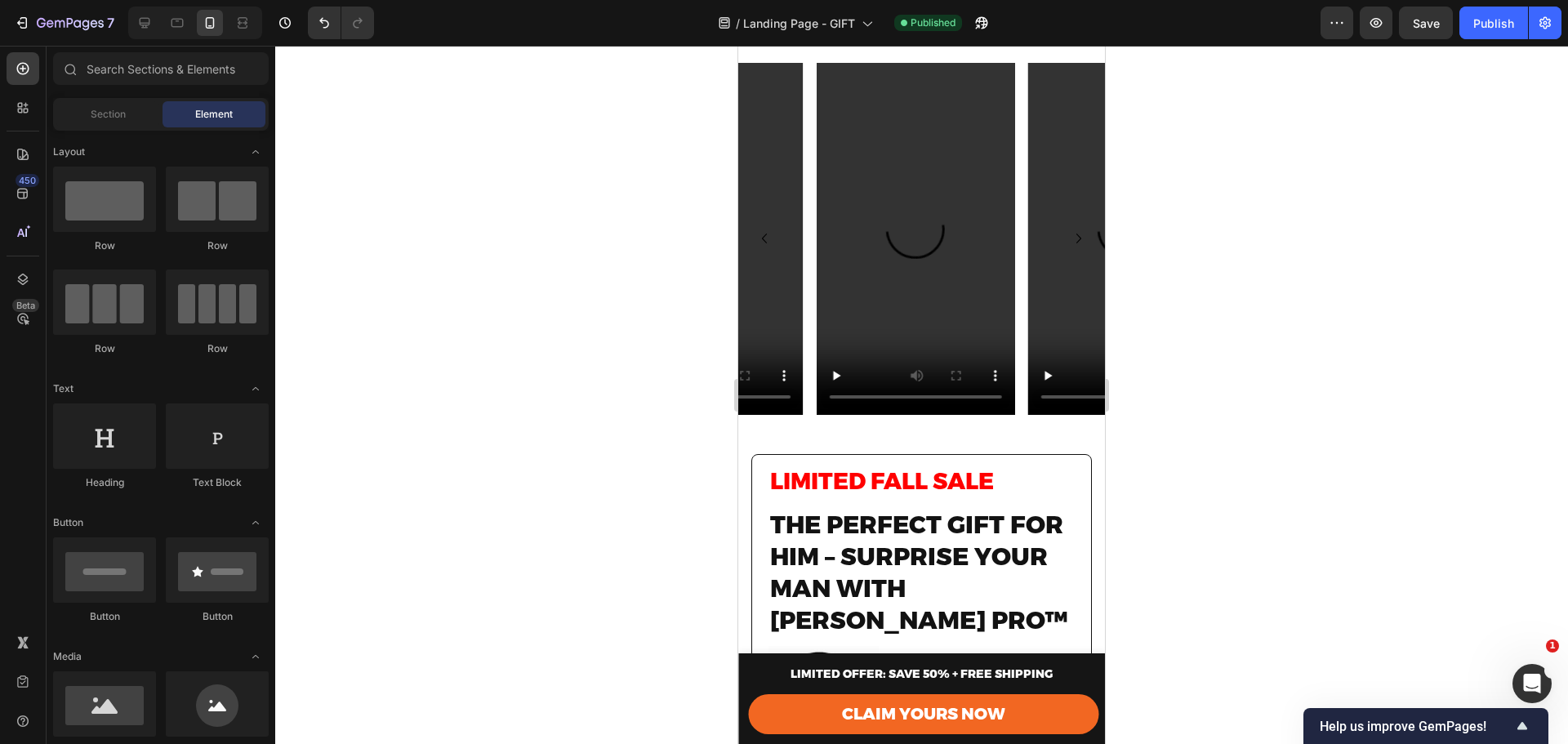
scroll to position [6452, 0]
